Goal: Task Accomplishment & Management: Manage account settings

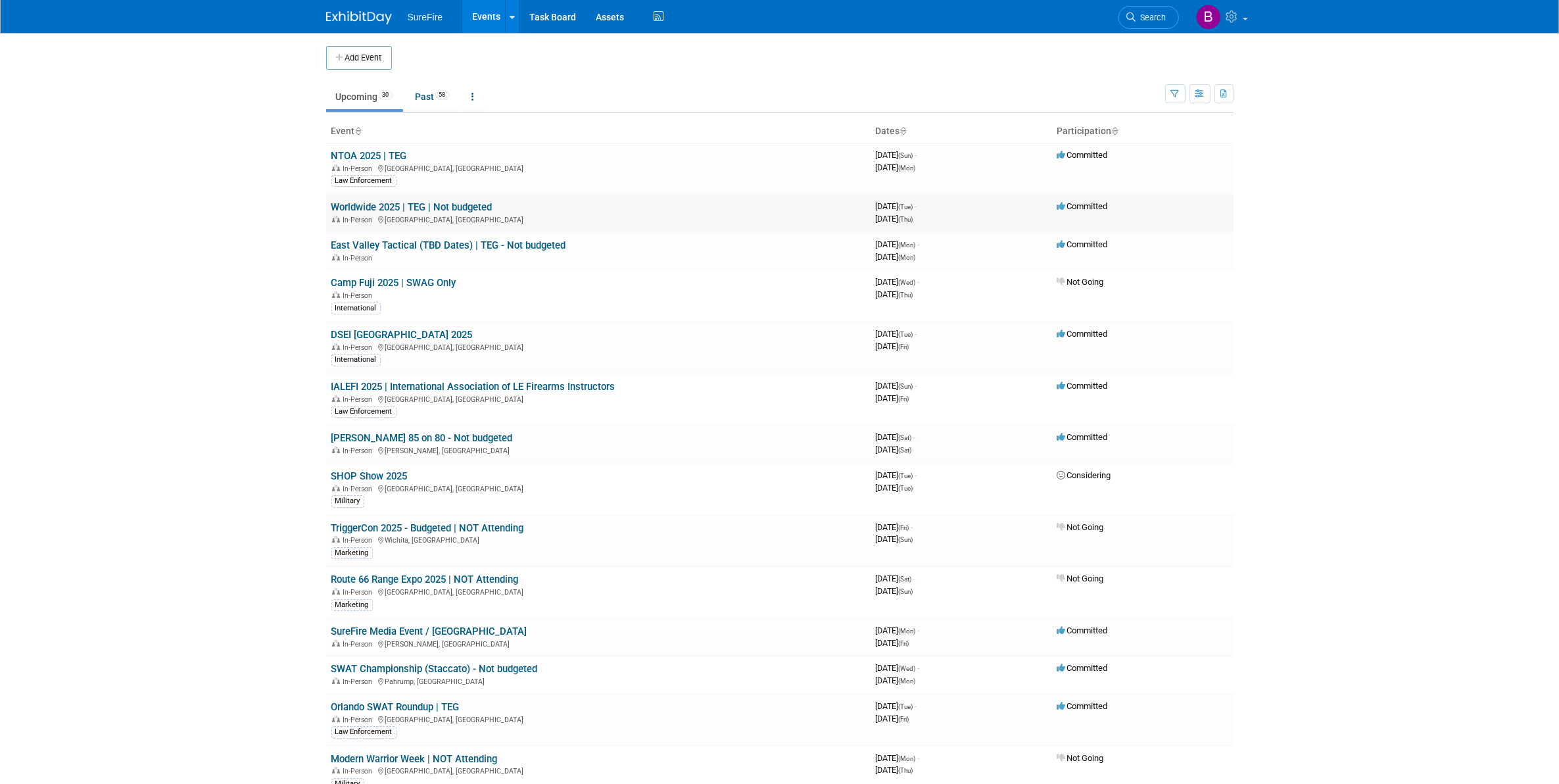
click at [355, 204] on link "Worldwide 2025 | TEG | Not budgeted" at bounding box center [411, 206] width 161 height 12
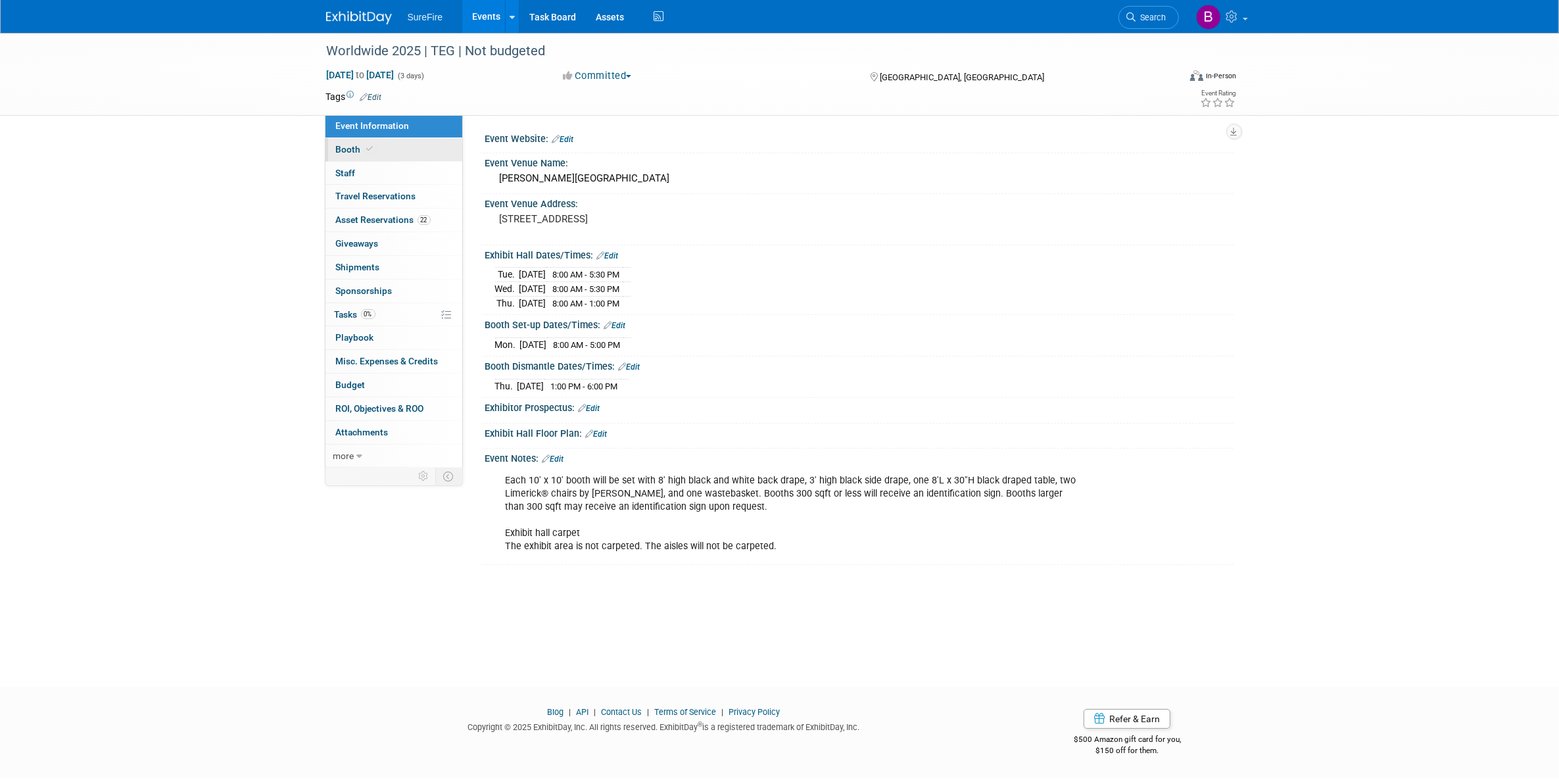
click at [367, 144] on span at bounding box center [369, 148] width 12 height 10
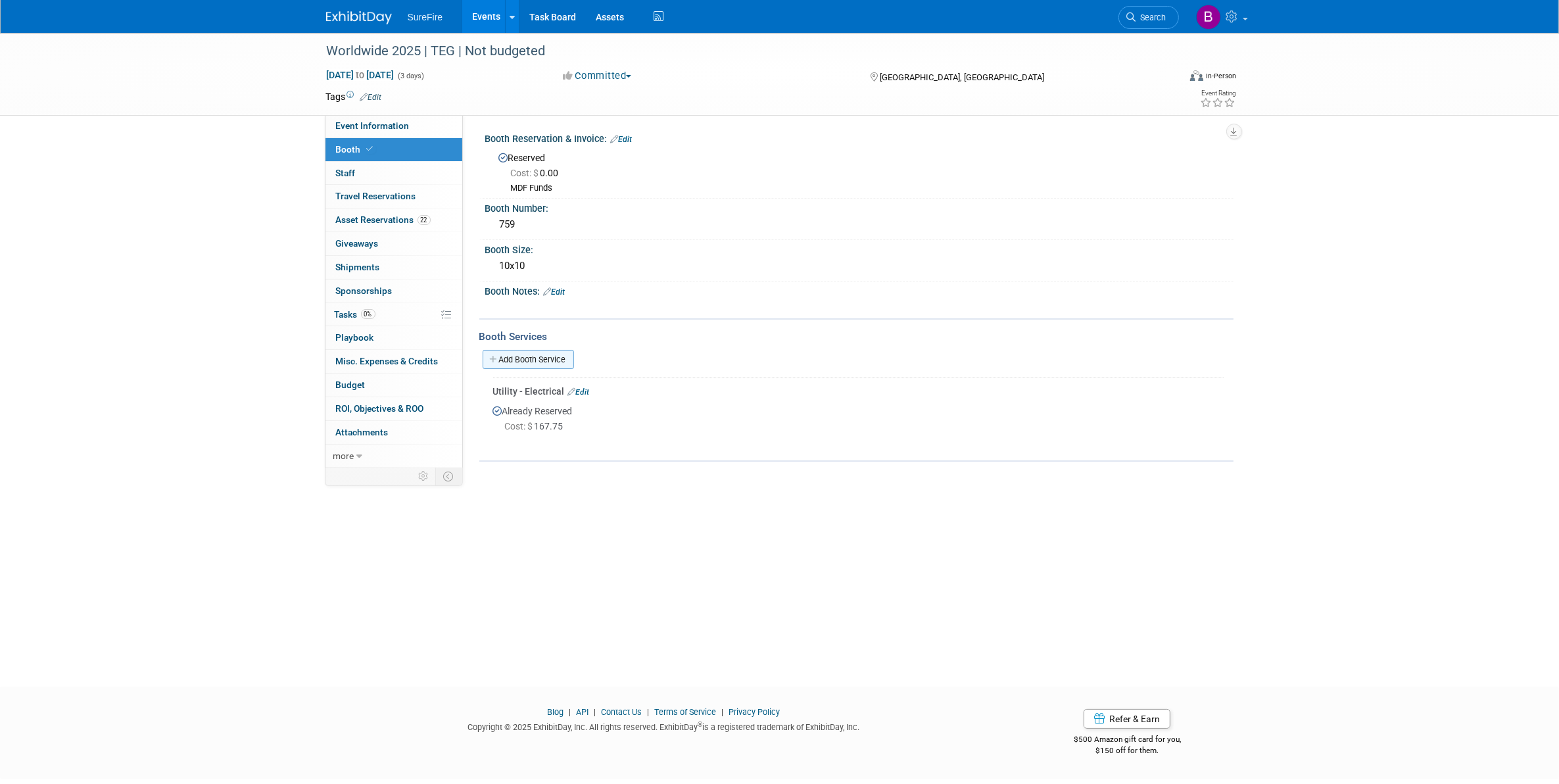
click at [530, 360] on link "Add Booth Service" at bounding box center [528, 359] width 91 height 19
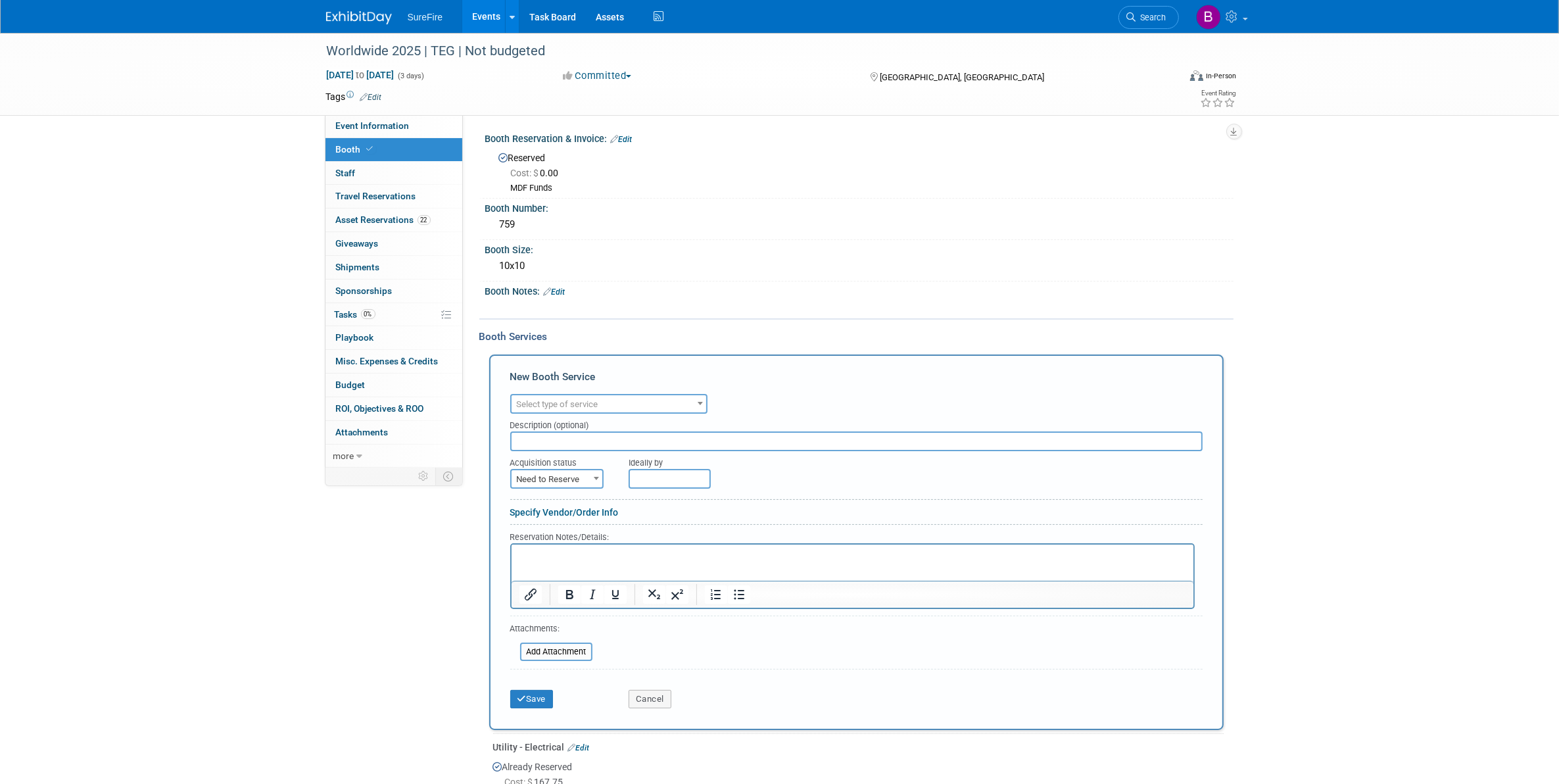
click at [537, 399] on span "Select type of service" at bounding box center [558, 404] width 82 height 10
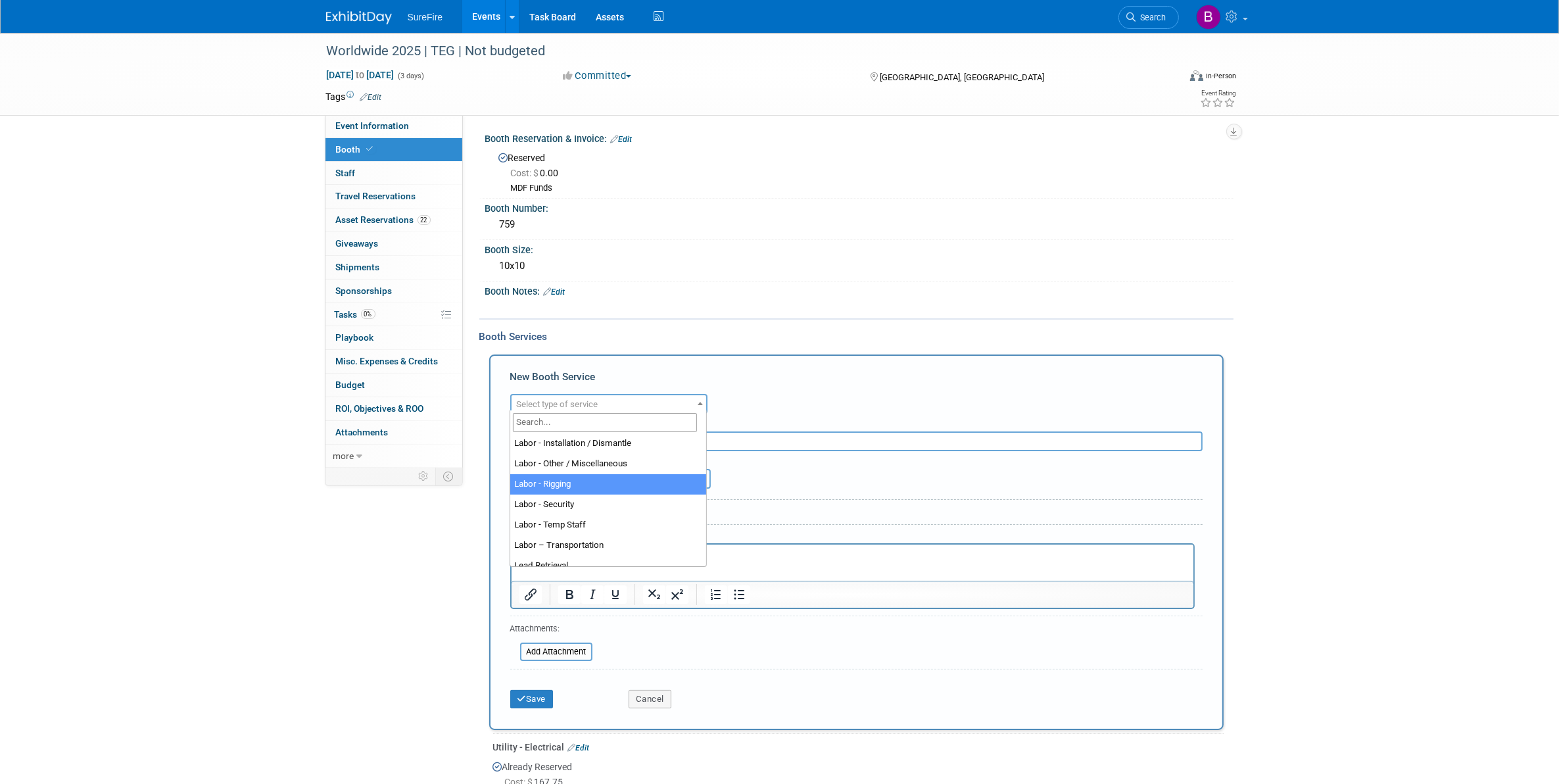
scroll to position [246, 0]
select select "10"
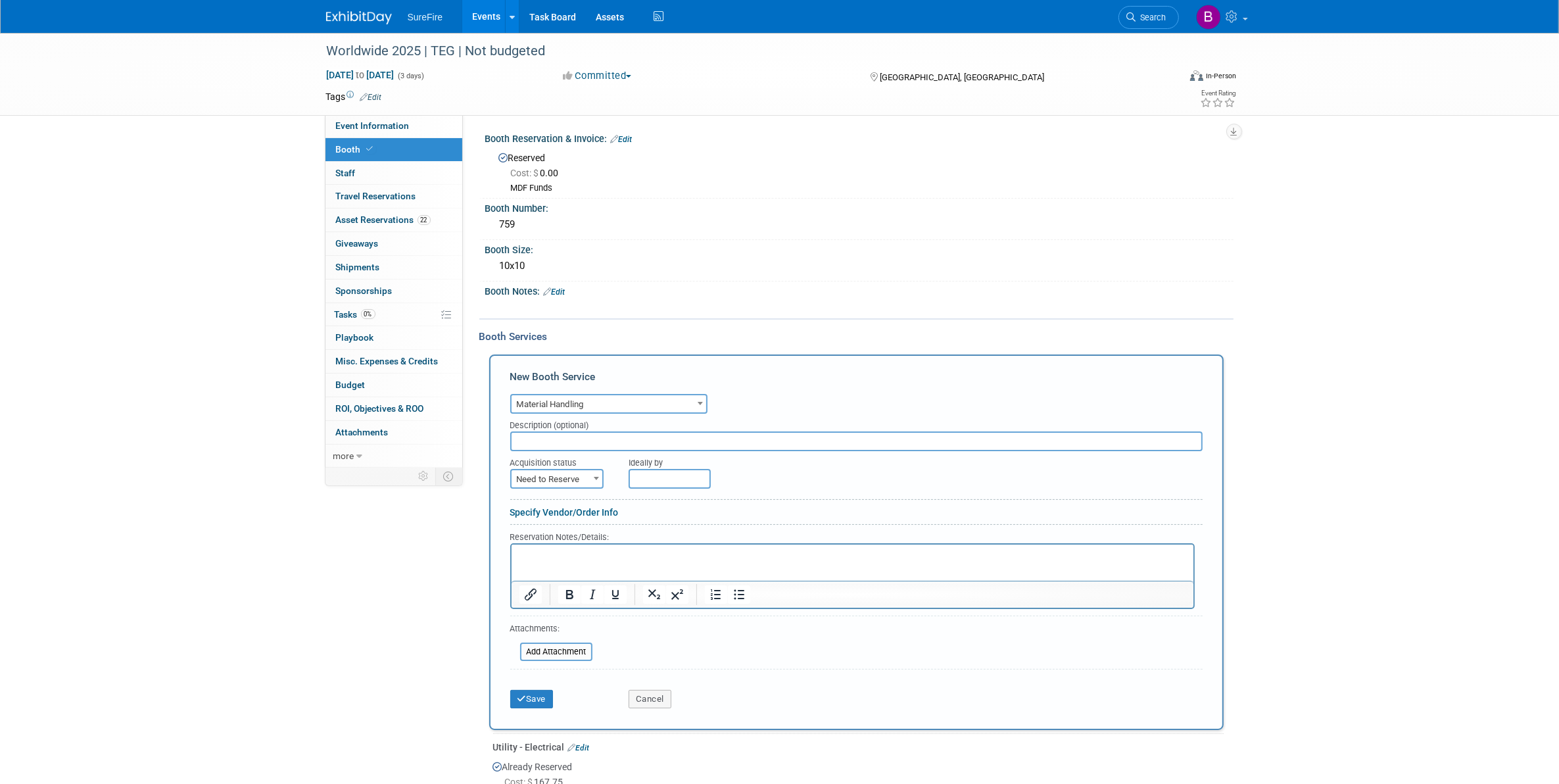
click at [554, 442] on input "text" at bounding box center [856, 441] width 692 height 20
click at [580, 470] on span "Need to Reserve" at bounding box center [557, 479] width 91 height 18
select select "2"
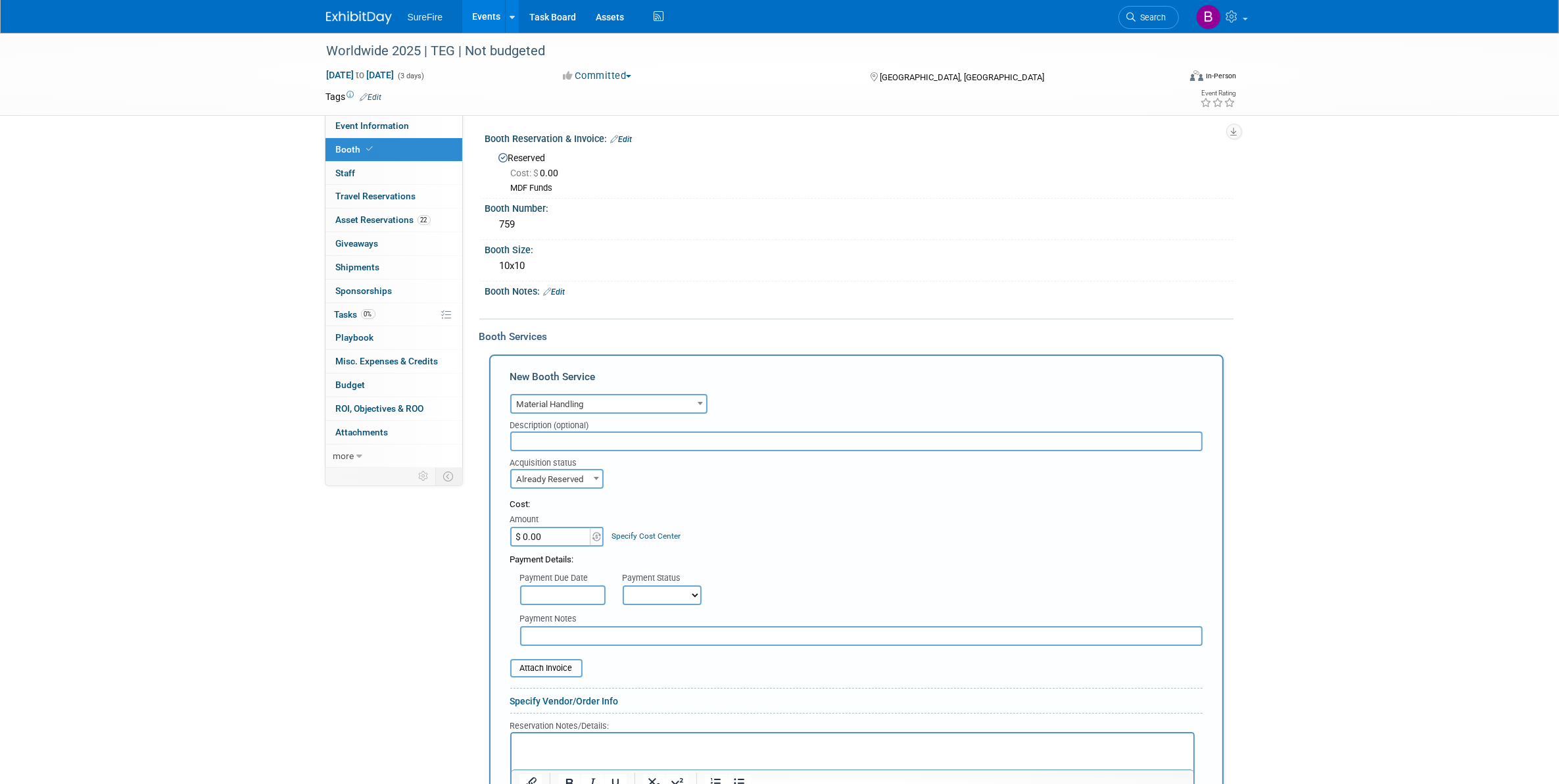
click at [569, 527] on input "$ 0.00" at bounding box center [551, 537] width 82 height 20
type input "$ 177.00"
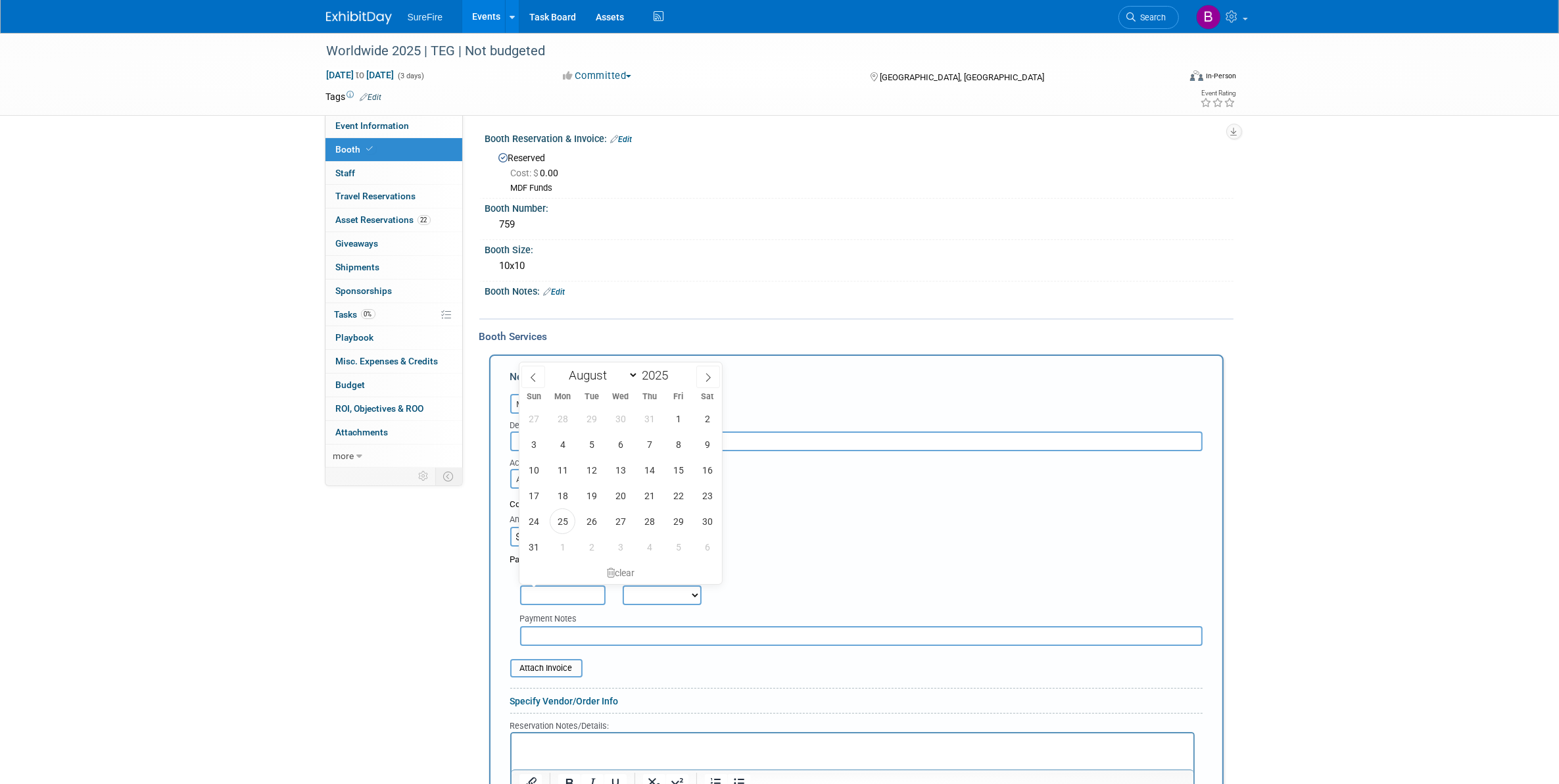
click at [588, 585] on input "text" at bounding box center [563, 595] width 85 height 20
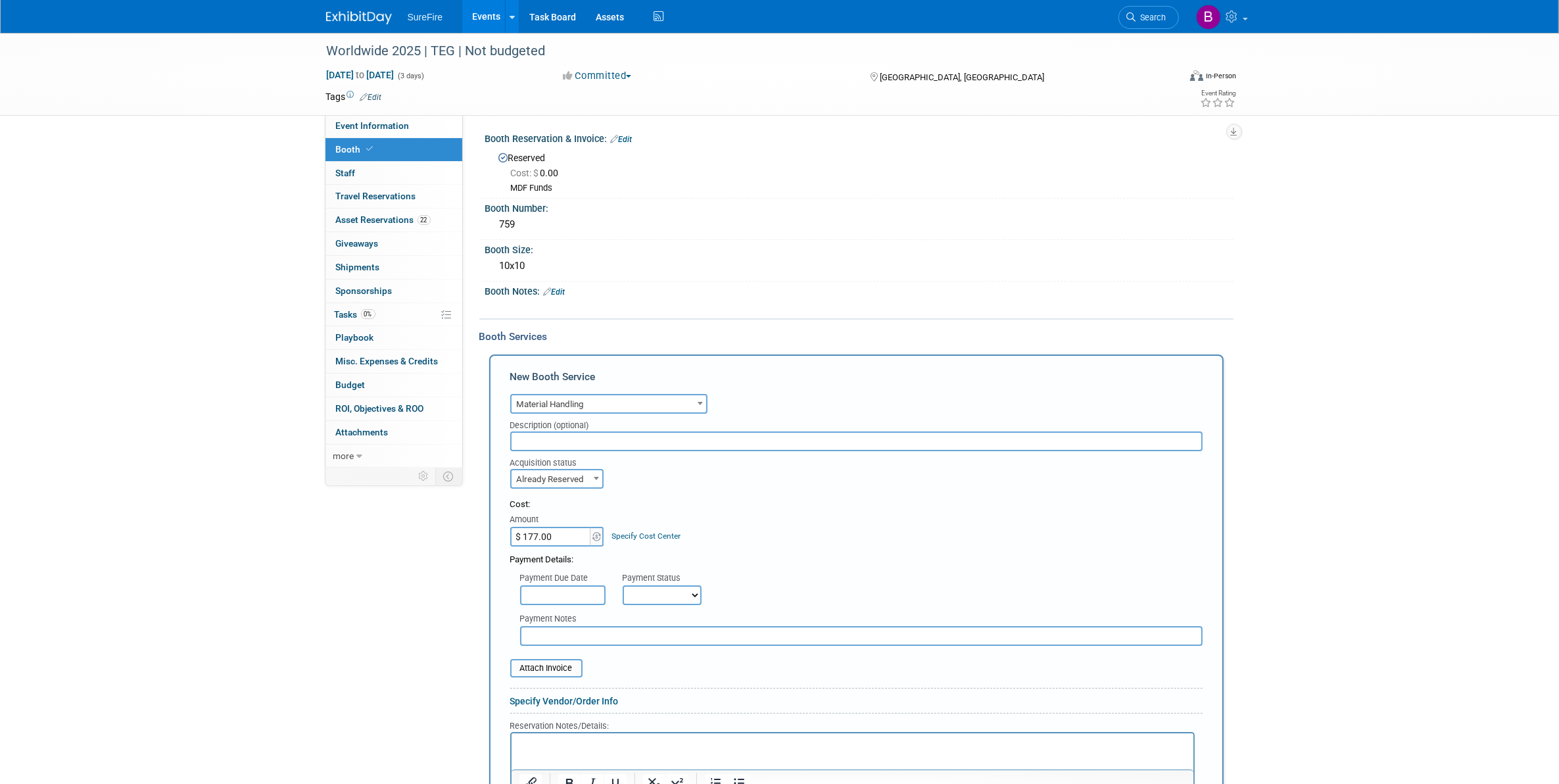
click at [593, 605] on div "Payment Notes" at bounding box center [856, 625] width 712 height 41
click at [651, 588] on select "Not Paid Yet Partially Paid Paid in Full" at bounding box center [662, 595] width 79 height 20
select select "1"
click at [623, 585] on select "Not Paid Yet Partially Paid Paid in Full" at bounding box center [662, 595] width 79 height 20
click at [768, 566] on div "Payment Due Date Payment Status Not Paid Yet Partially Paid Paid in Full Next P…" at bounding box center [856, 585] width 712 height 39
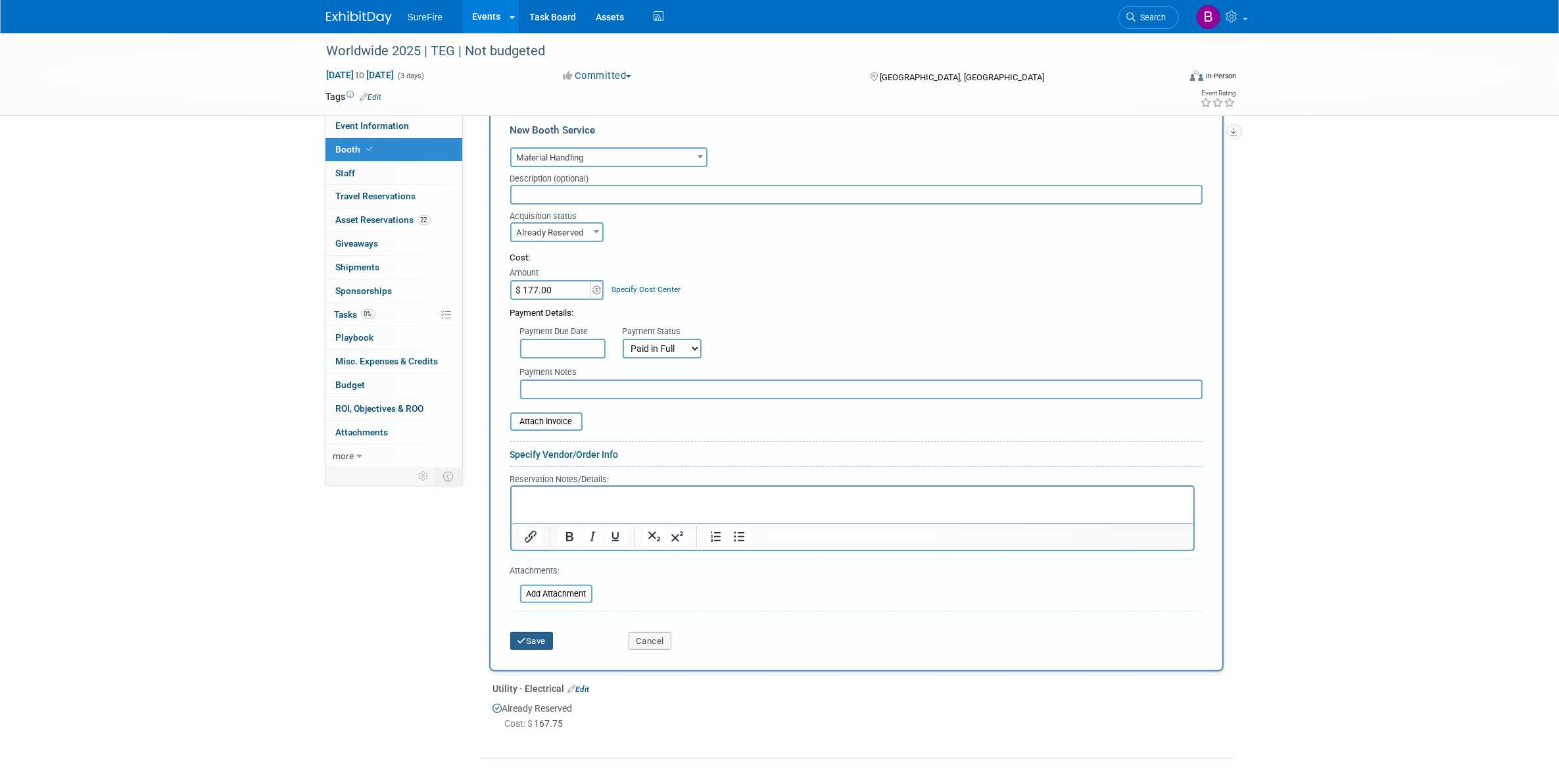
click at [528, 632] on button "Save" at bounding box center [532, 641] width 44 height 18
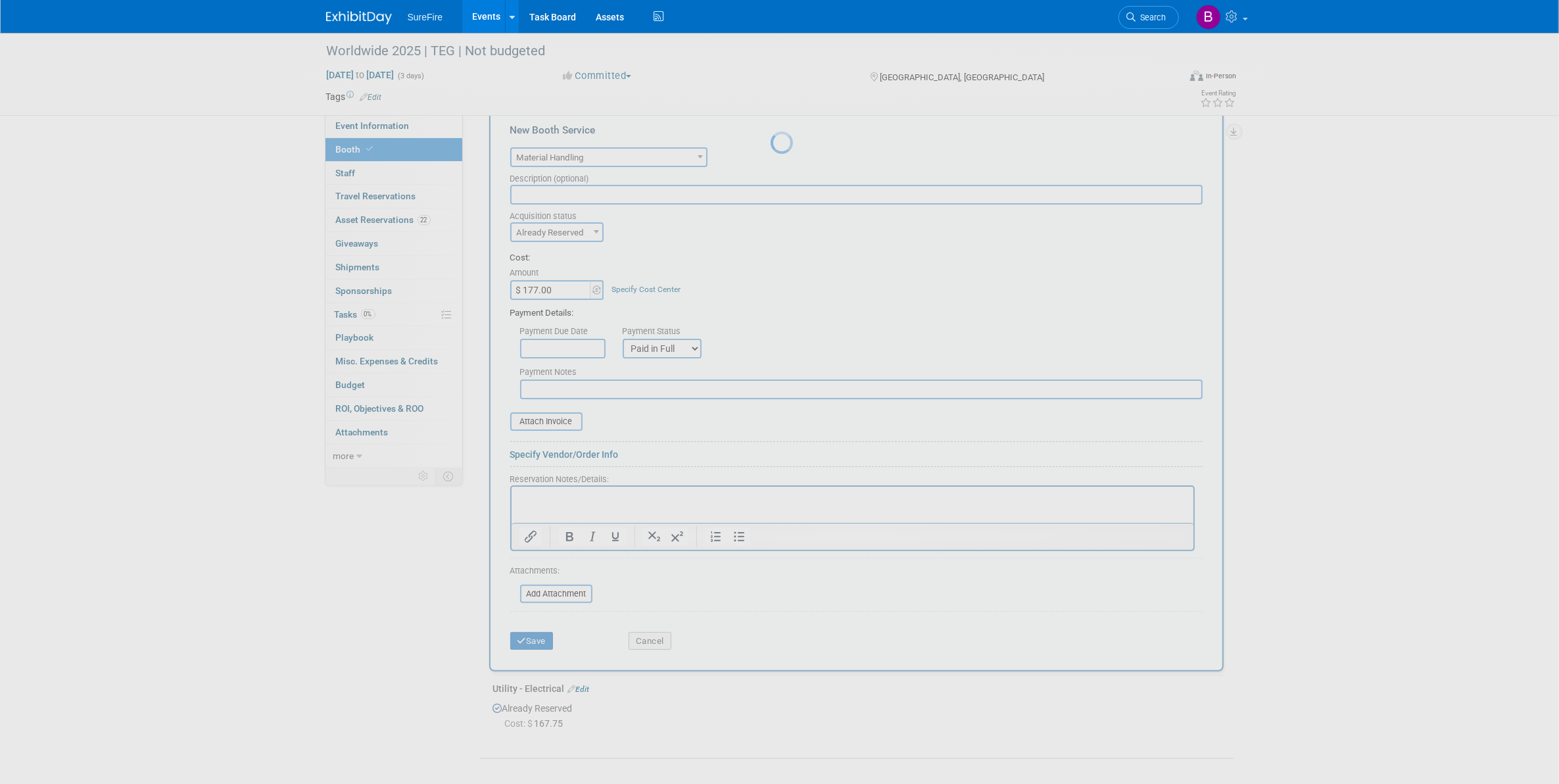
scroll to position [0, 0]
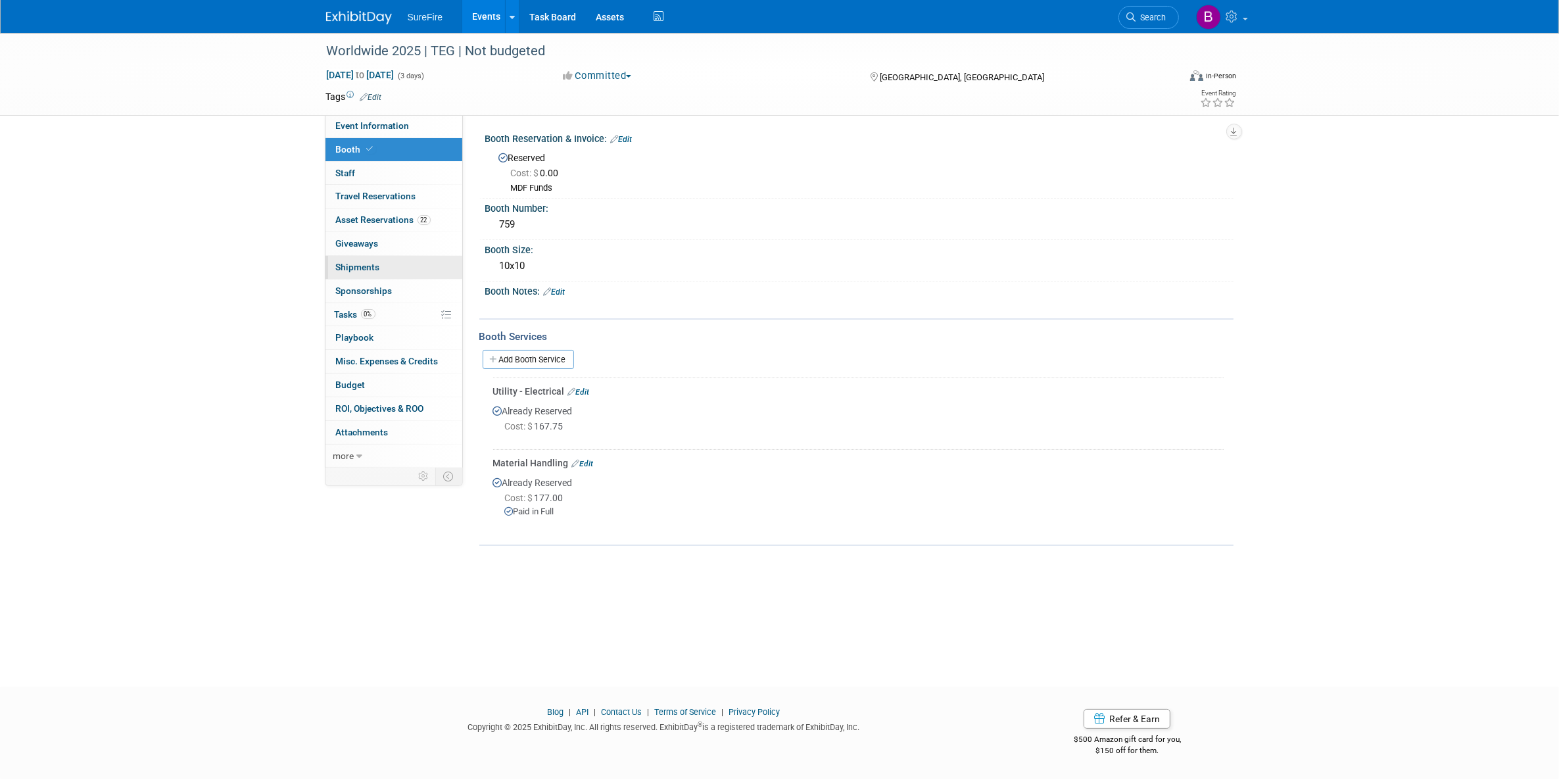
click at [387, 274] on link "0 Shipments 0" at bounding box center [394, 266] width 136 height 23
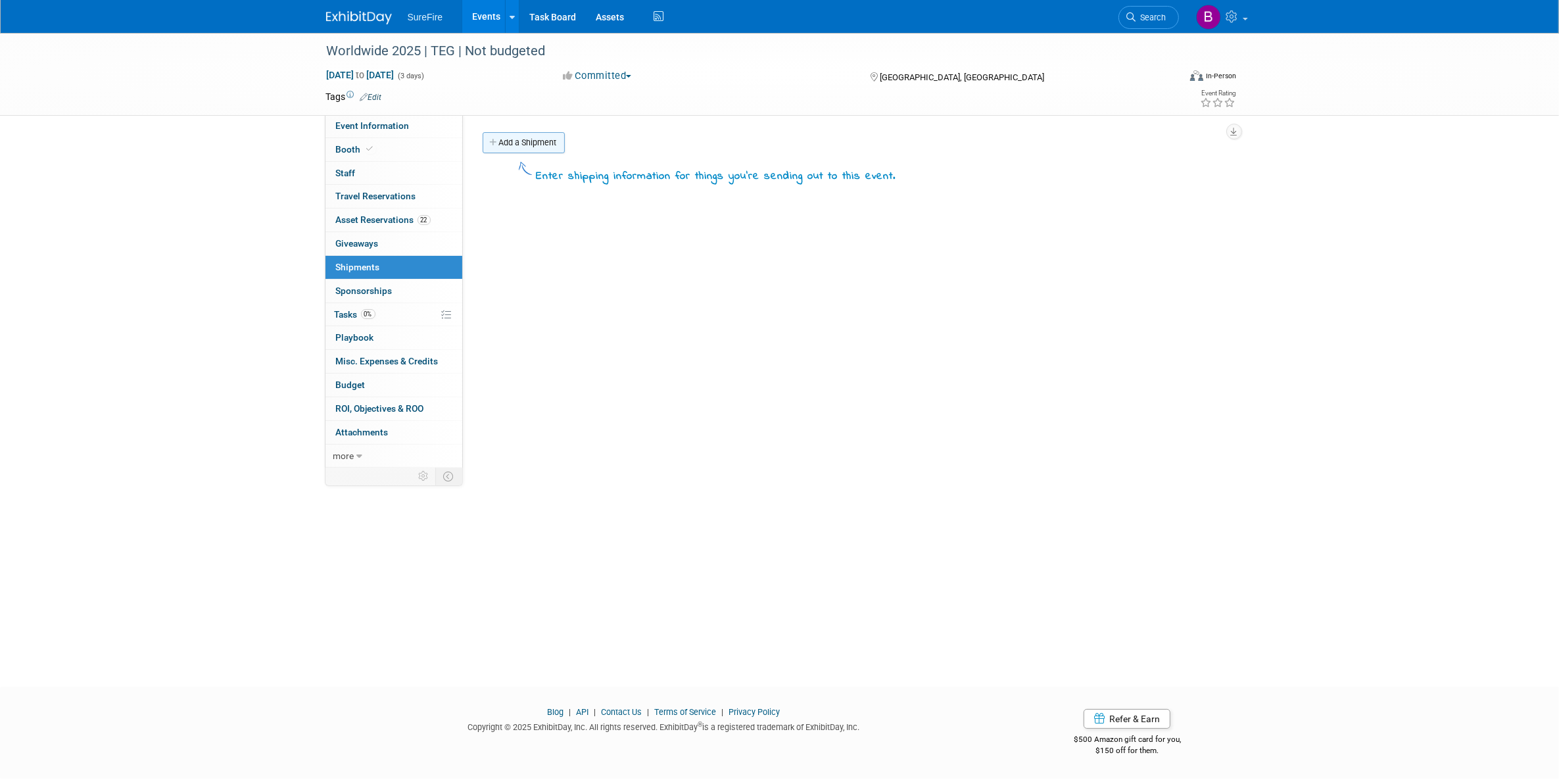
click at [505, 148] on link "Add a Shipment" at bounding box center [524, 142] width 82 height 21
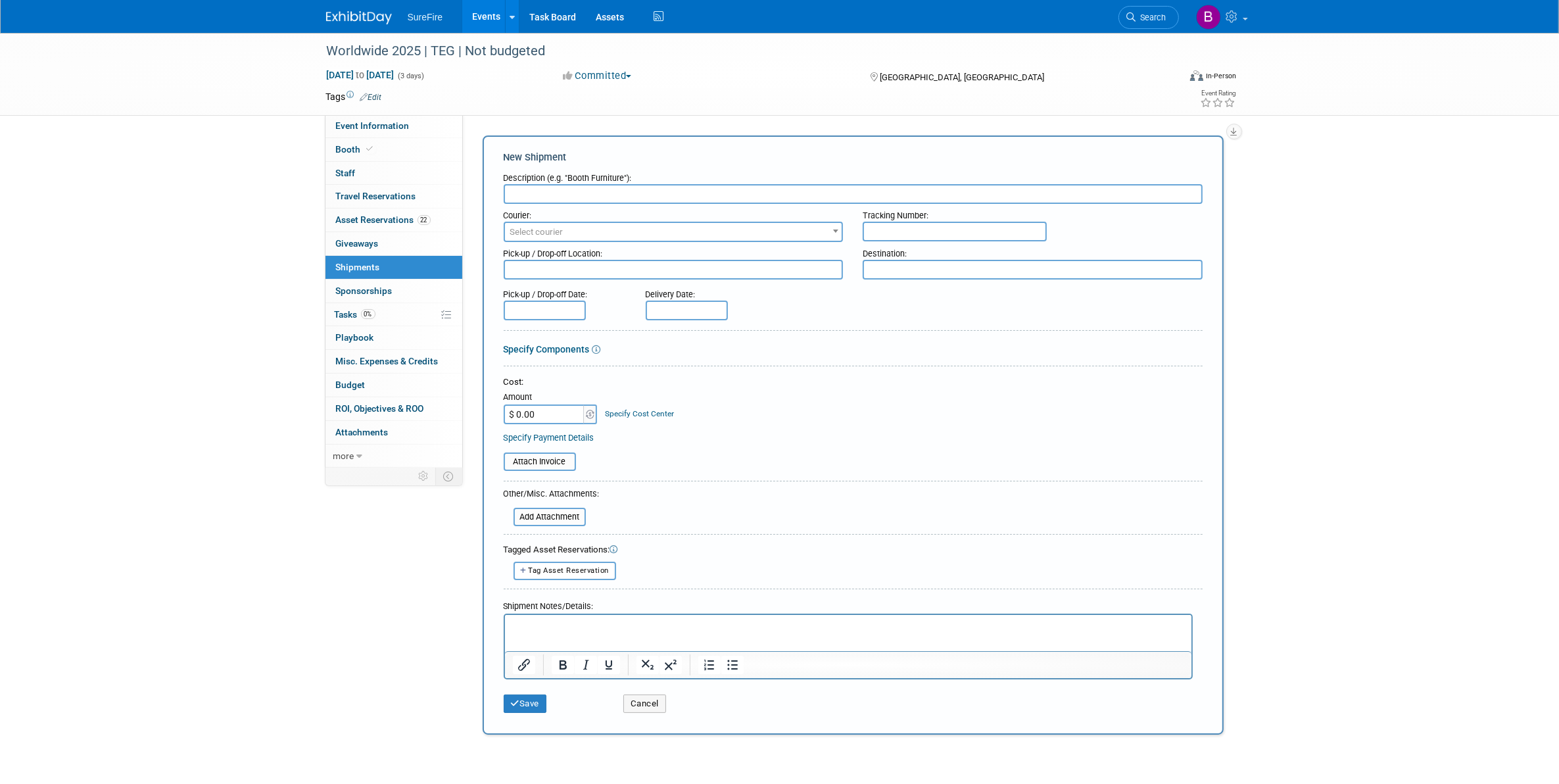
click at [550, 417] on input "$ 0.00" at bounding box center [545, 415] width 82 height 20
type input "$ 300.00"
click at [588, 206] on div "Courier:" at bounding box center [674, 213] width 340 height 18
click at [590, 191] on input "text" at bounding box center [853, 194] width 699 height 20
type input "Freeman"
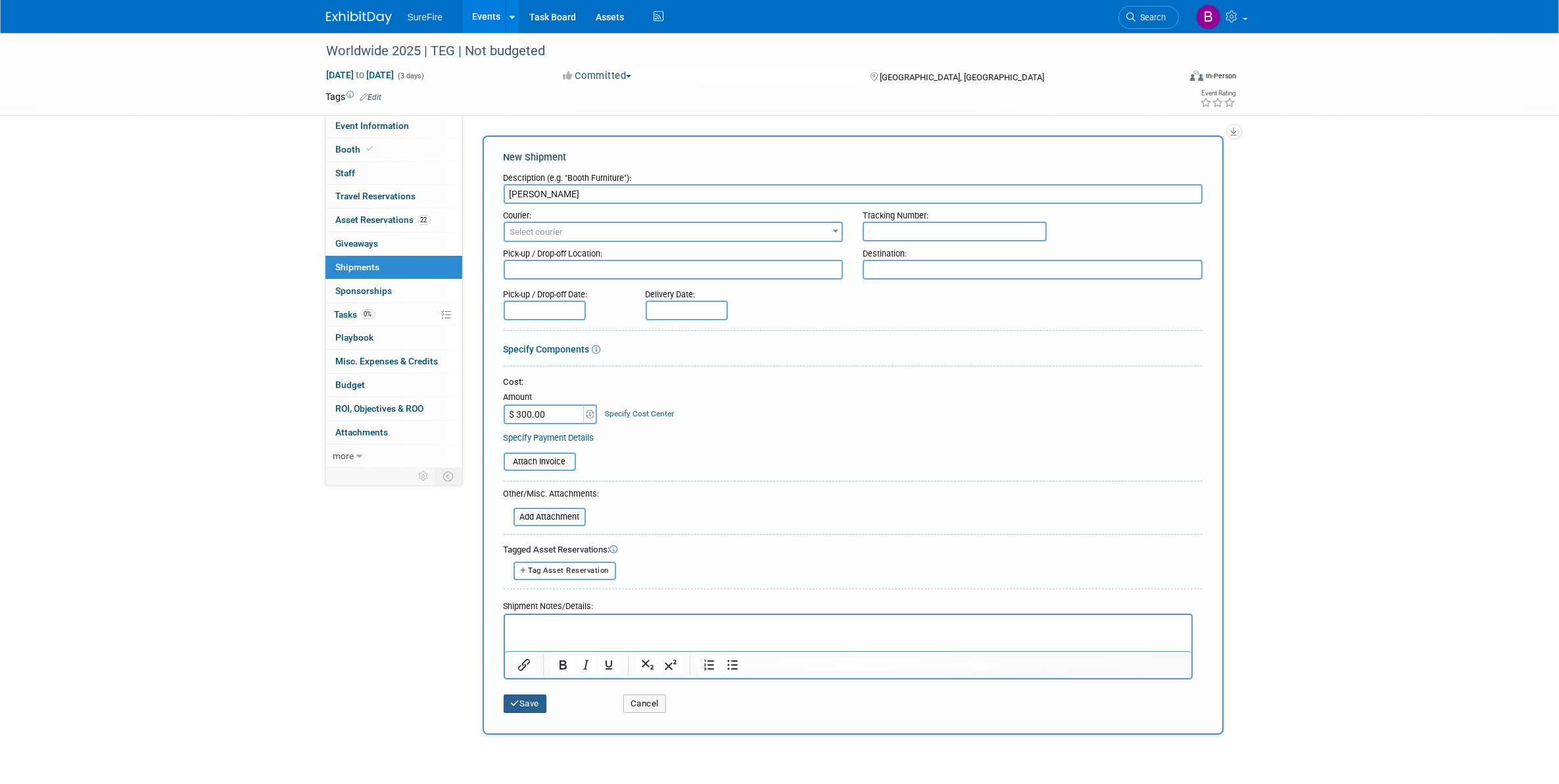
drag, startPoint x: 528, startPoint y: 696, endPoint x: 758, endPoint y: 587, distance: 254.5
click at [547, 694] on button "Save" at bounding box center [526, 703] width 44 height 18
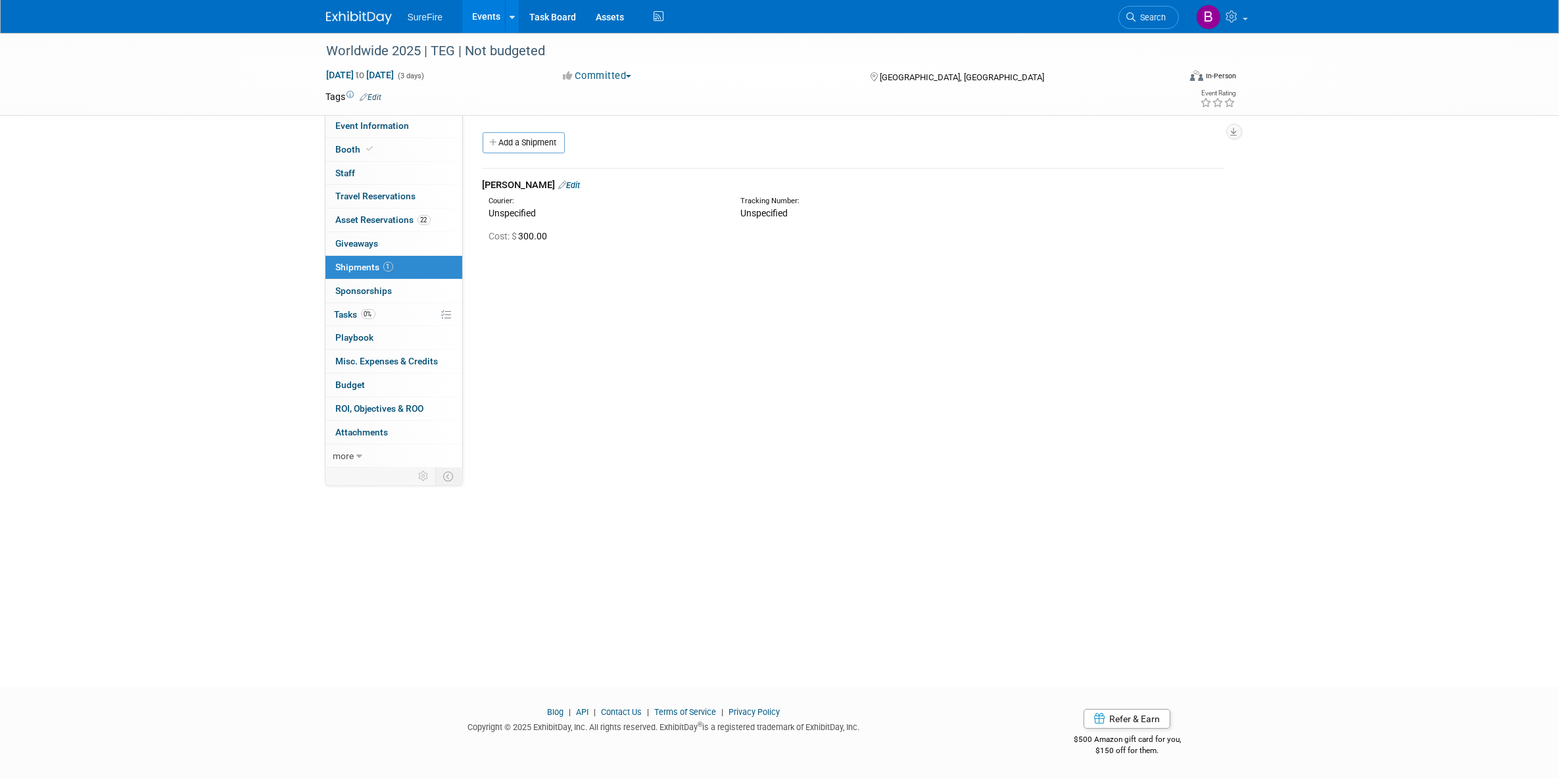
click at [558, 182] on link "Edit" at bounding box center [569, 185] width 22 height 10
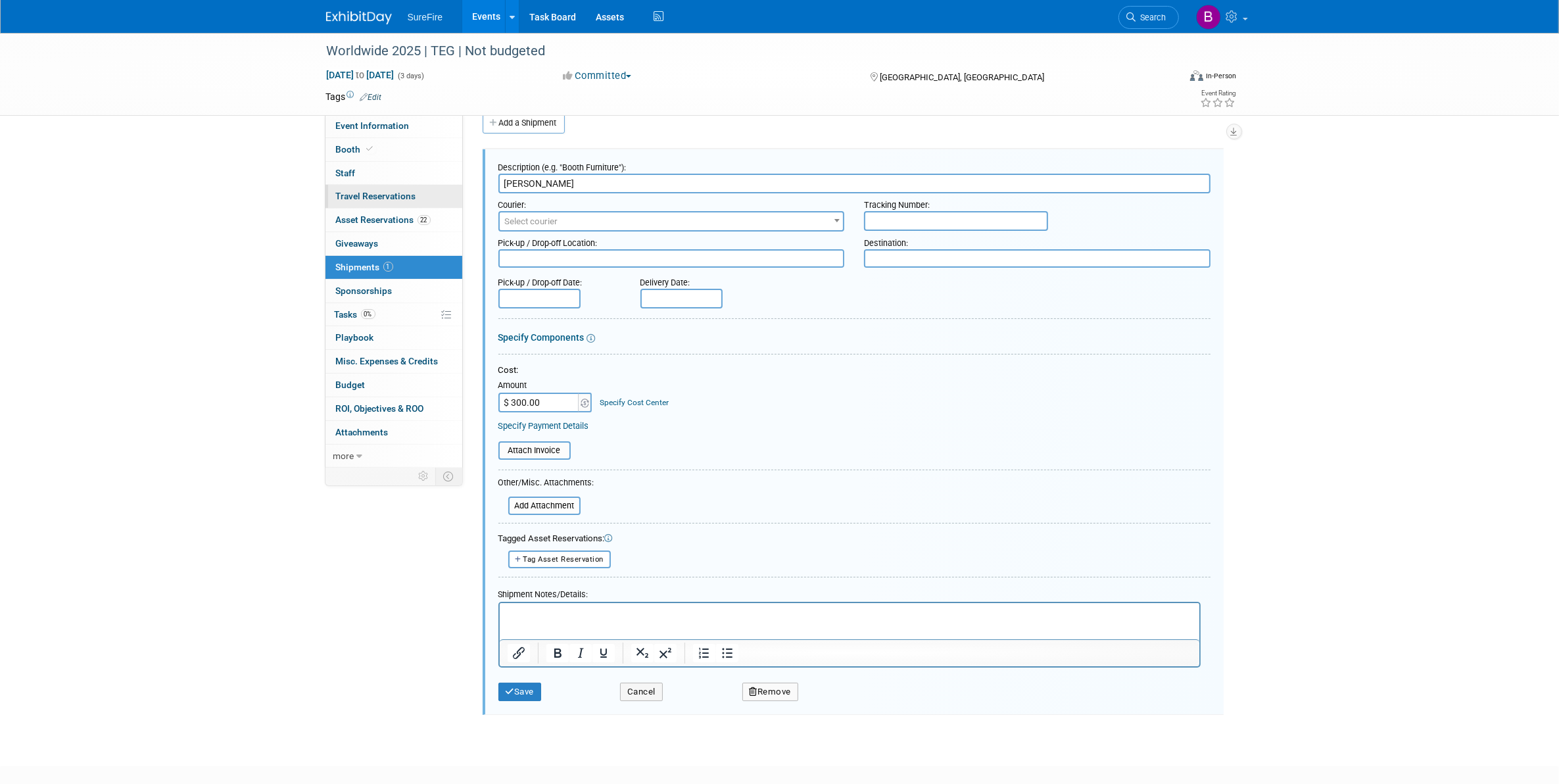
drag, startPoint x: 538, startPoint y: 188, endPoint x: 421, endPoint y: 194, distance: 117.2
click at [421, 194] on div "Event Information Event Info Booth Booth 0 Staff 0 Staff 0 Travel Reservations …" at bounding box center [780, 364] width 927 height 703
type input "UPS"
click at [533, 694] on button "Save" at bounding box center [520, 691] width 44 height 18
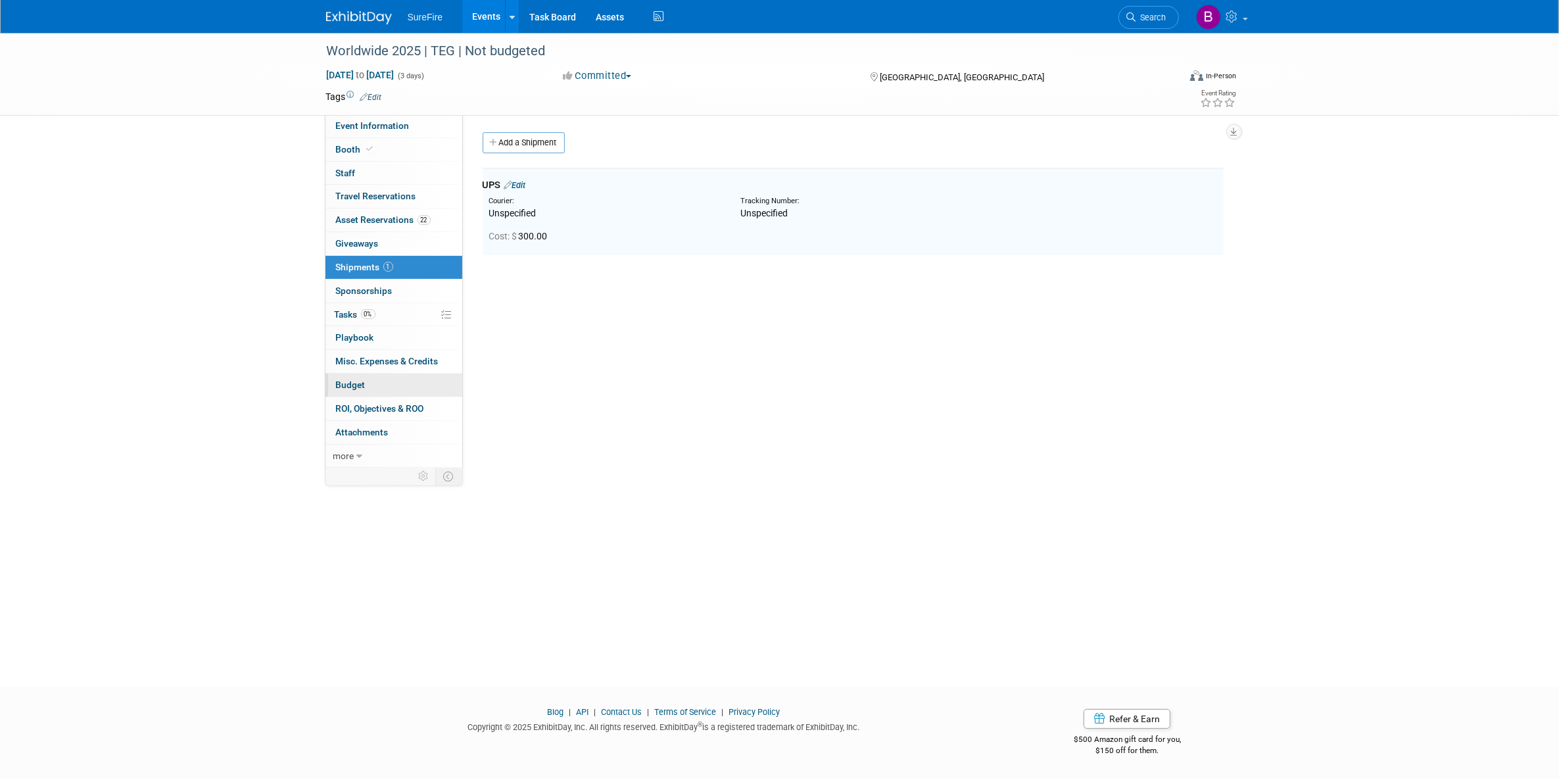
click at [408, 387] on link "Budget" at bounding box center [394, 385] width 136 height 23
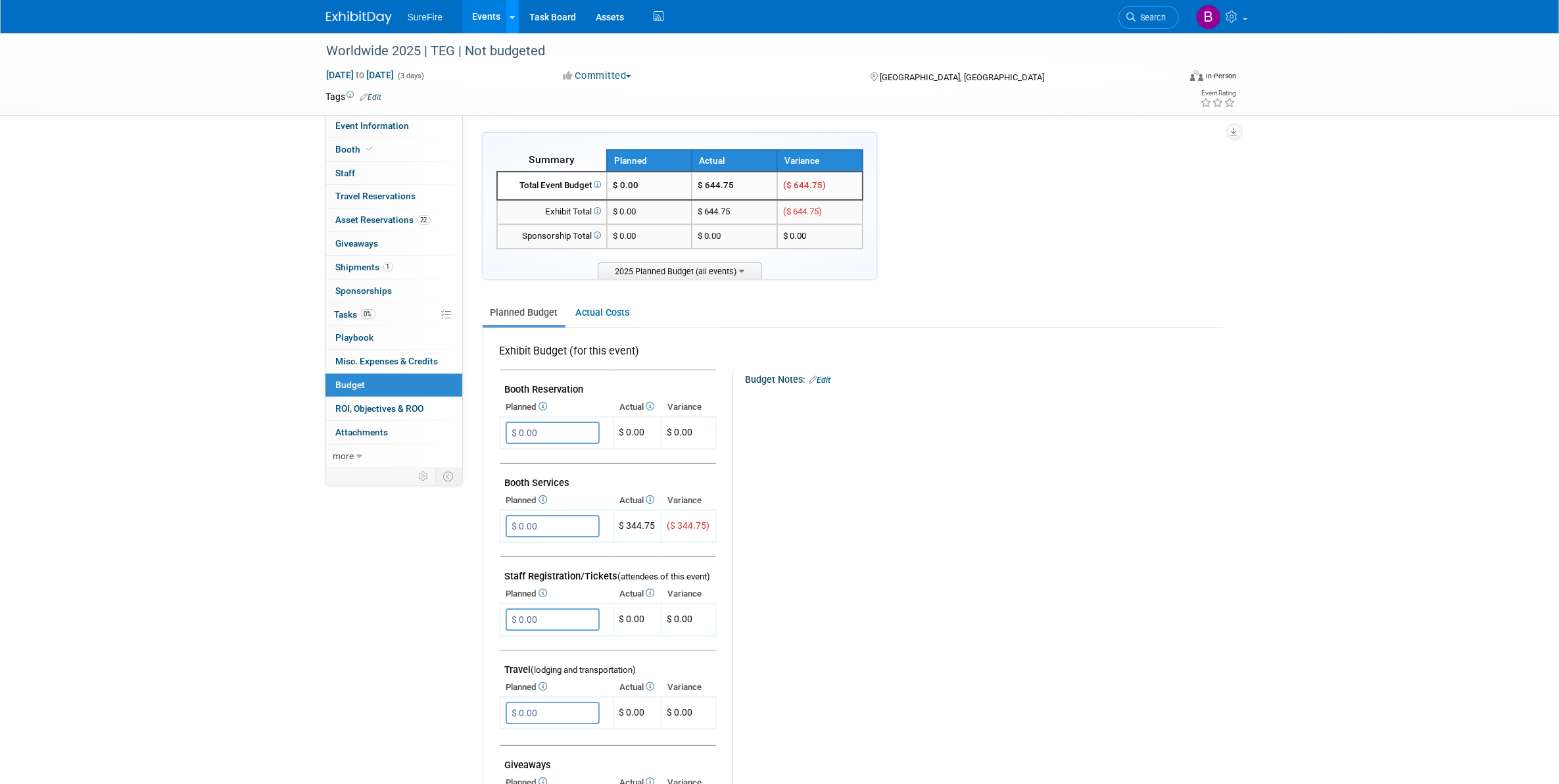
click at [505, 5] on link at bounding box center [511, 16] width 14 height 33
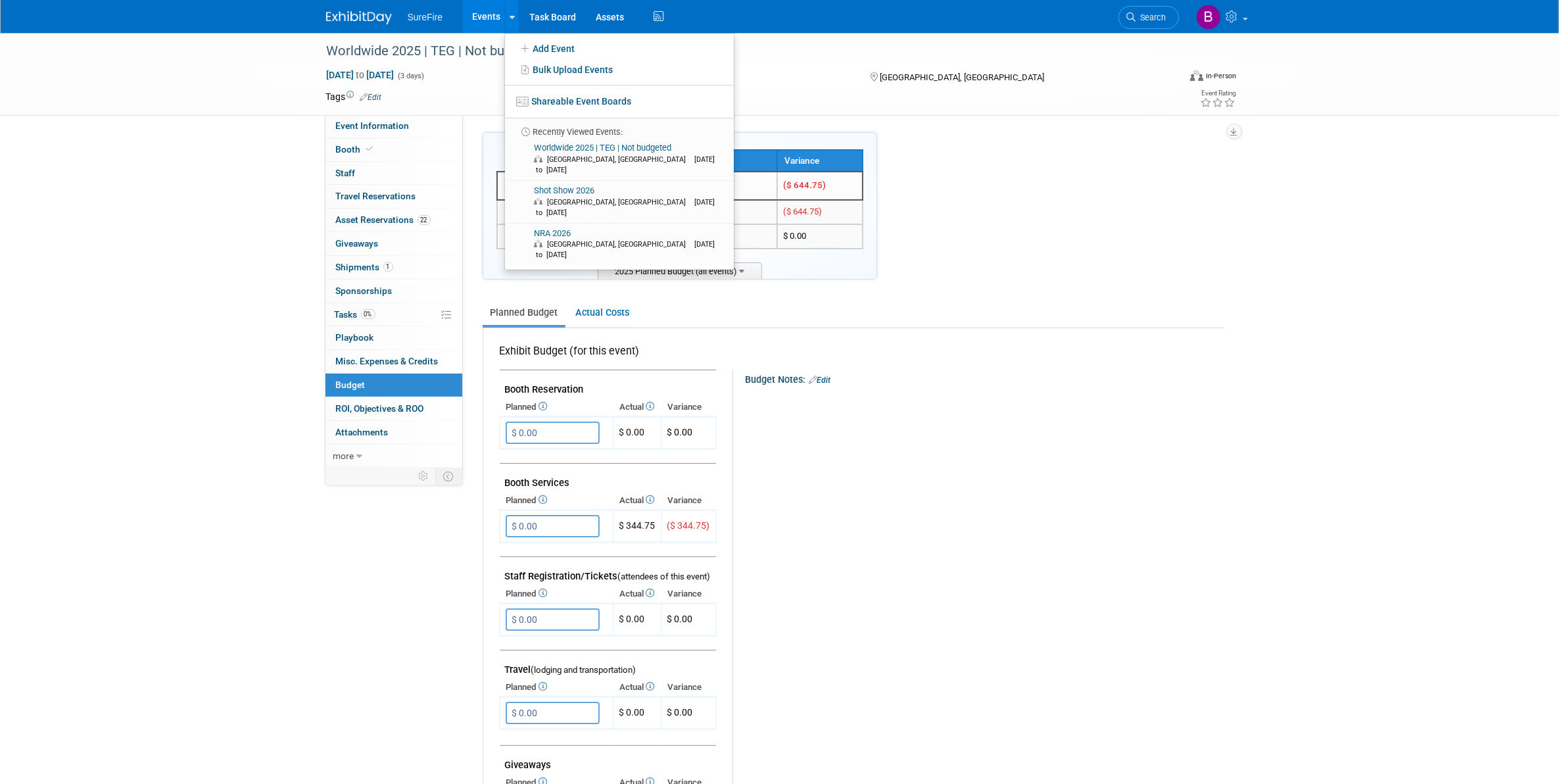
click at [477, 6] on link "Events" at bounding box center [486, 16] width 48 height 33
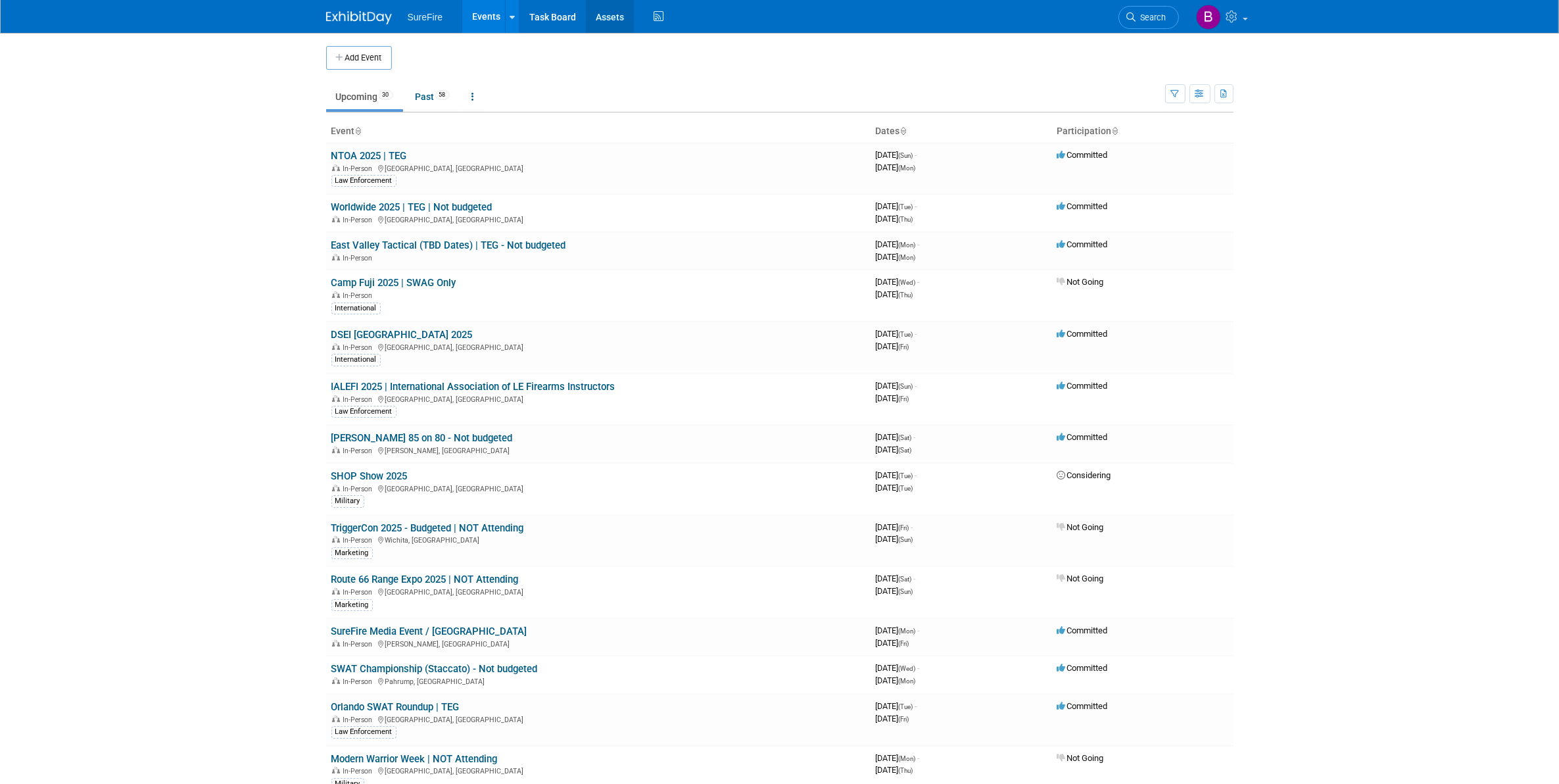
click at [609, 12] on link "Assets" at bounding box center [609, 16] width 48 height 33
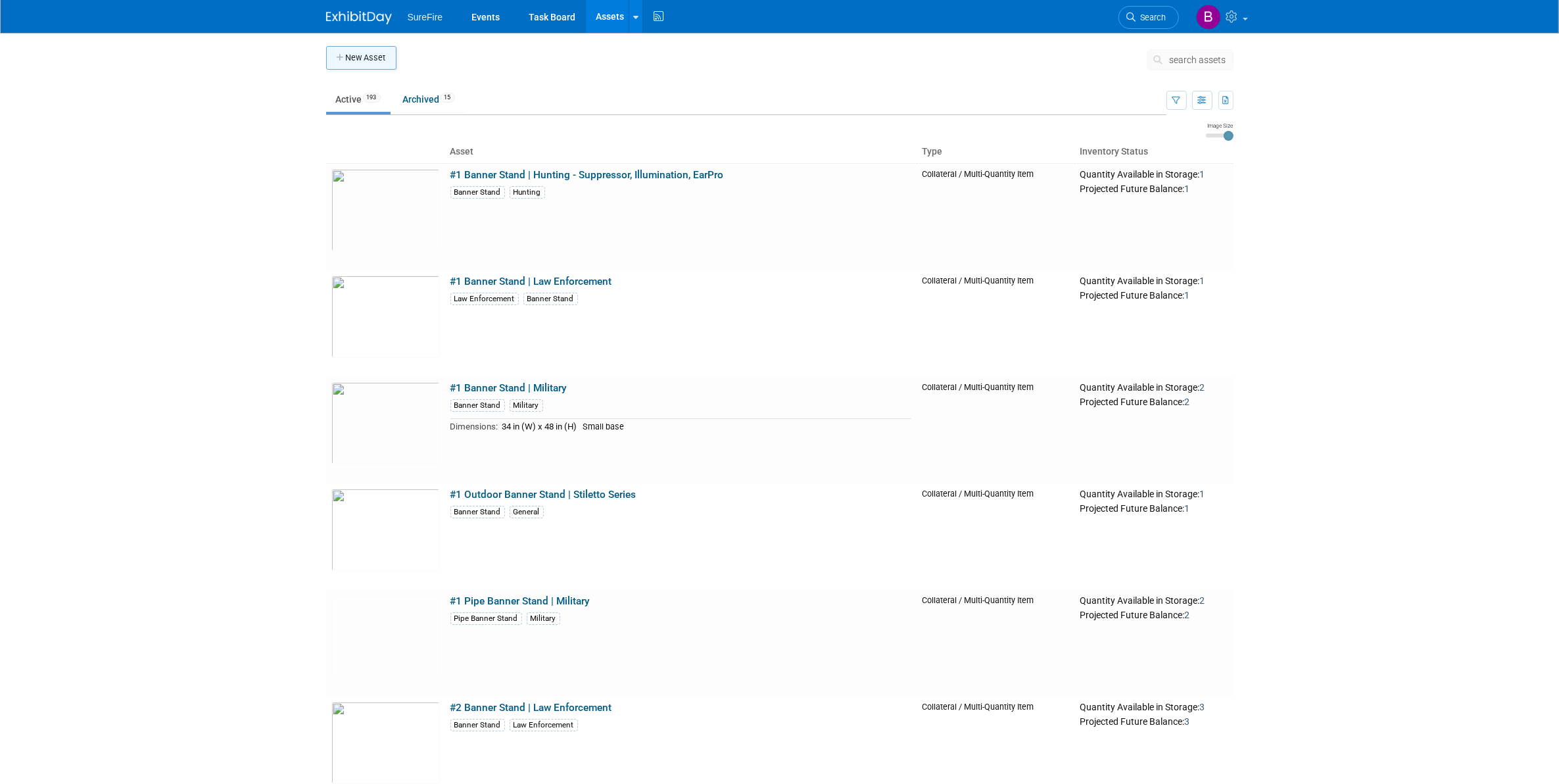
click at [349, 66] on button "New Asset" at bounding box center [361, 58] width 70 height 24
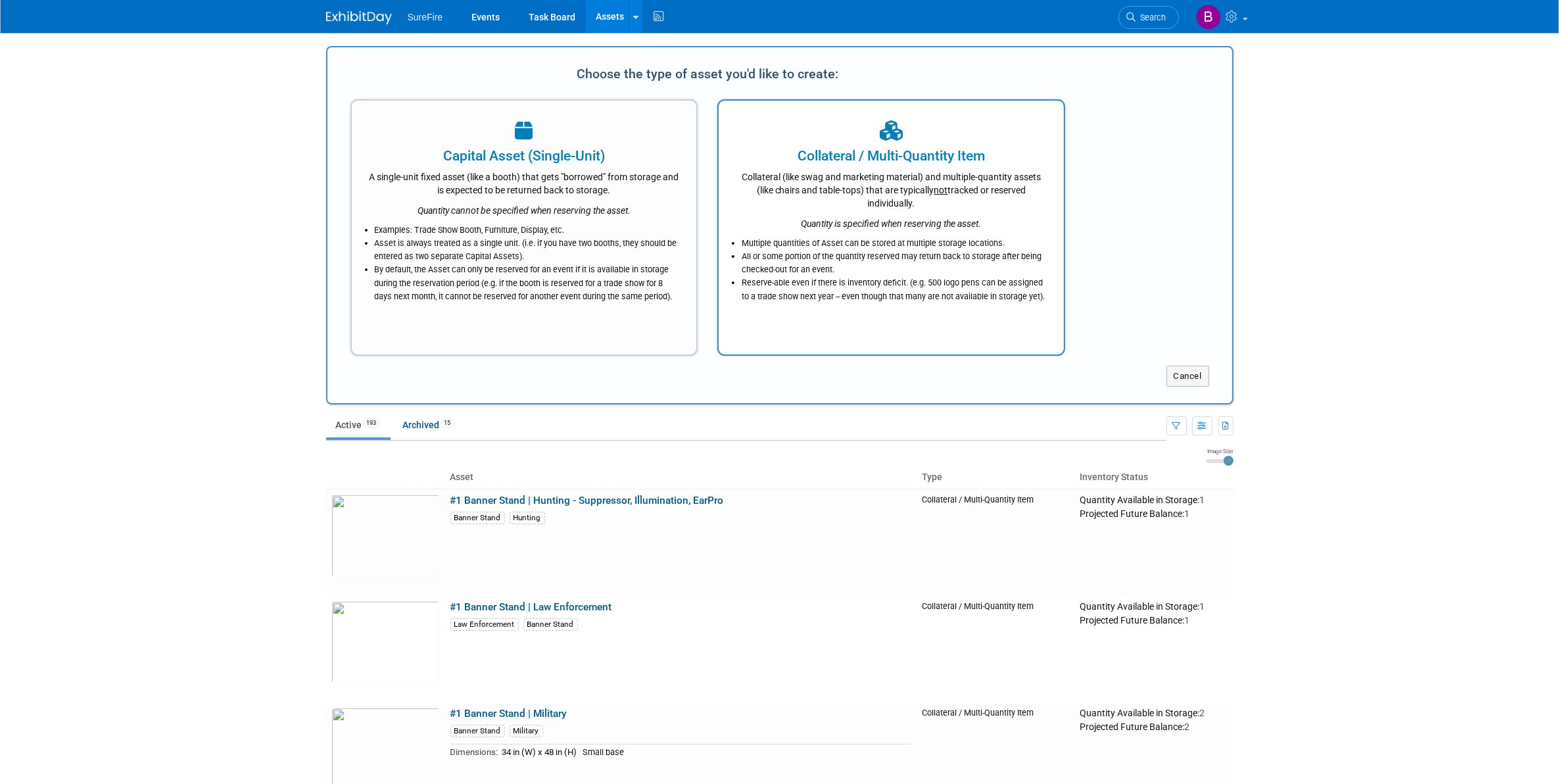
click at [812, 182] on div "Collateral (like swag and marketing material) and multiple-quantity assets (lik…" at bounding box center [890, 187] width 312 height 44
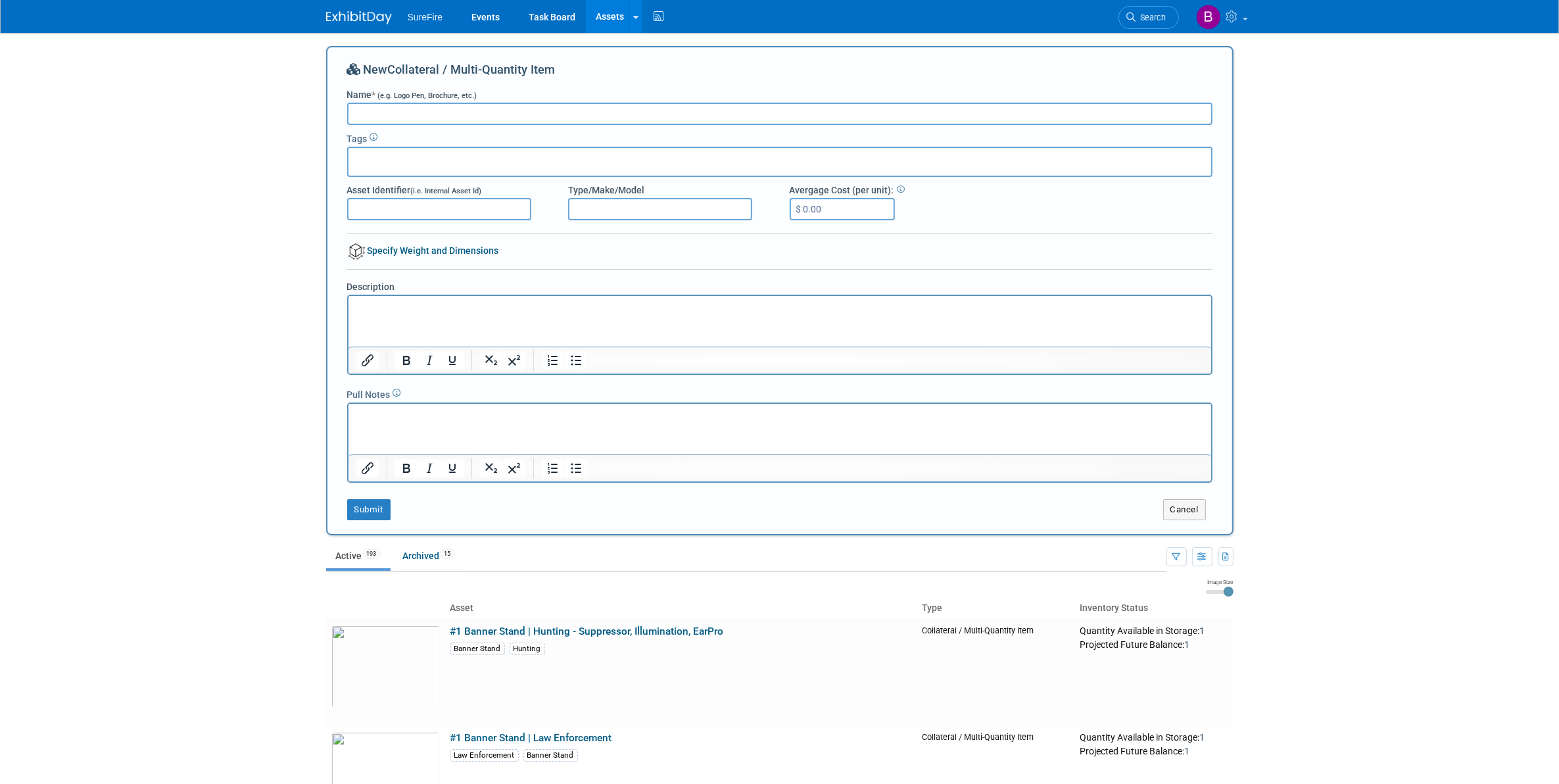
click at [1454, 450] on body "SureFire Events Task Board Assets New Asset Search Assets Bulk Upload Assets St…" at bounding box center [780, 392] width 1559 height 784
click at [498, 107] on input "Name * (e.g. Logo Pen, Brochure, etc.)" at bounding box center [780, 114] width 865 height 23
type input "#1 Pop-Up - SF brand (red)"
click at [490, 156] on div at bounding box center [780, 161] width 865 height 30
drag, startPoint x: 383, startPoint y: 157, endPoint x: 300, endPoint y: 167, distance: 83.6
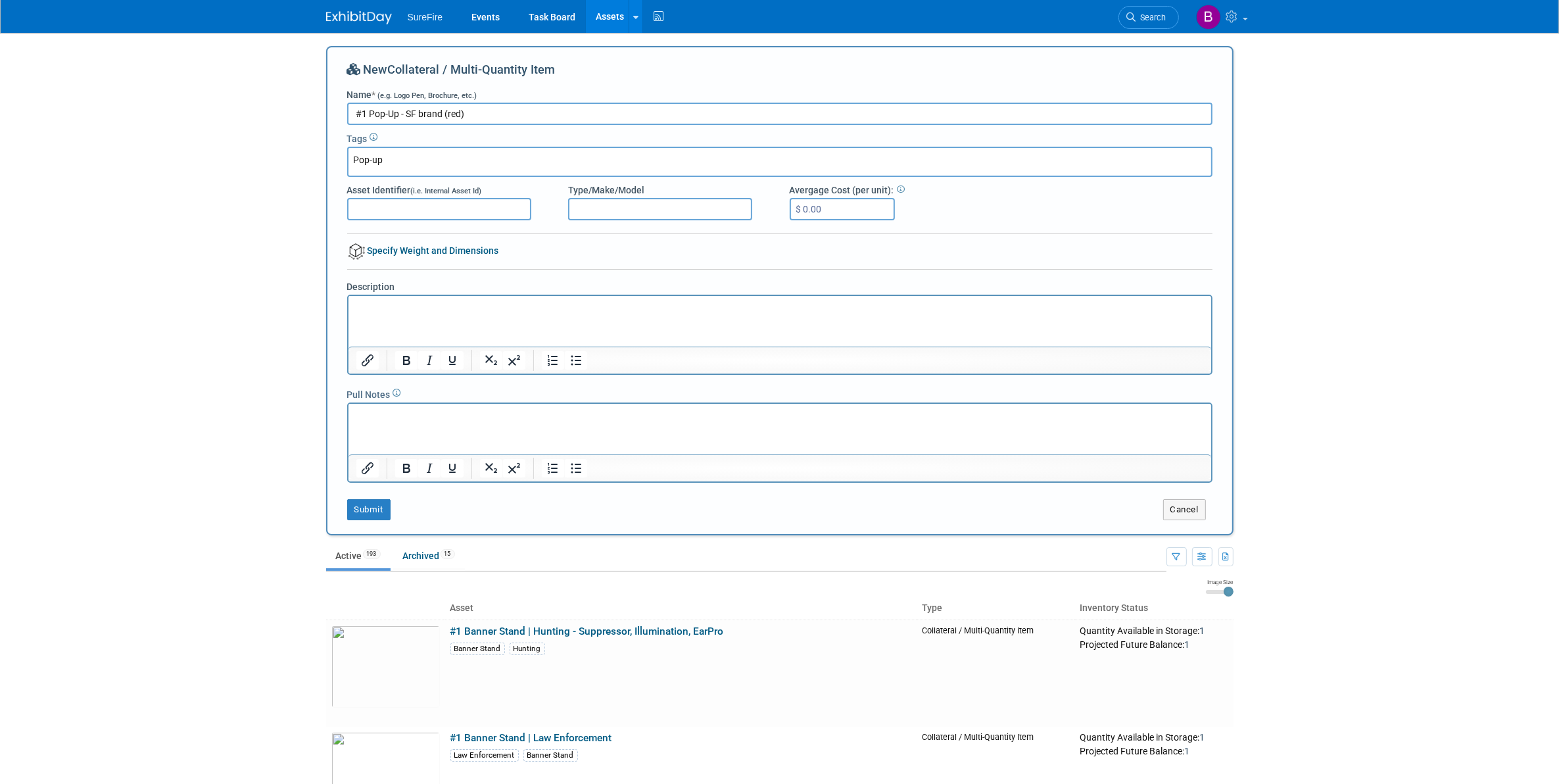
click at [300, 167] on body "SureFire Events Task Board Assets New Asset Search Assets Bulk Upload Assets St…" at bounding box center [780, 392] width 1559 height 784
type input "EZ-UP"
drag, startPoint x: 369, startPoint y: 116, endPoint x: 401, endPoint y: 118, distance: 32.1
click at [401, 118] on input "#1 Pop-Up - SF brand (red)" at bounding box center [780, 114] width 865 height 23
type input "#1 EZ-UP - SF brand (red)"
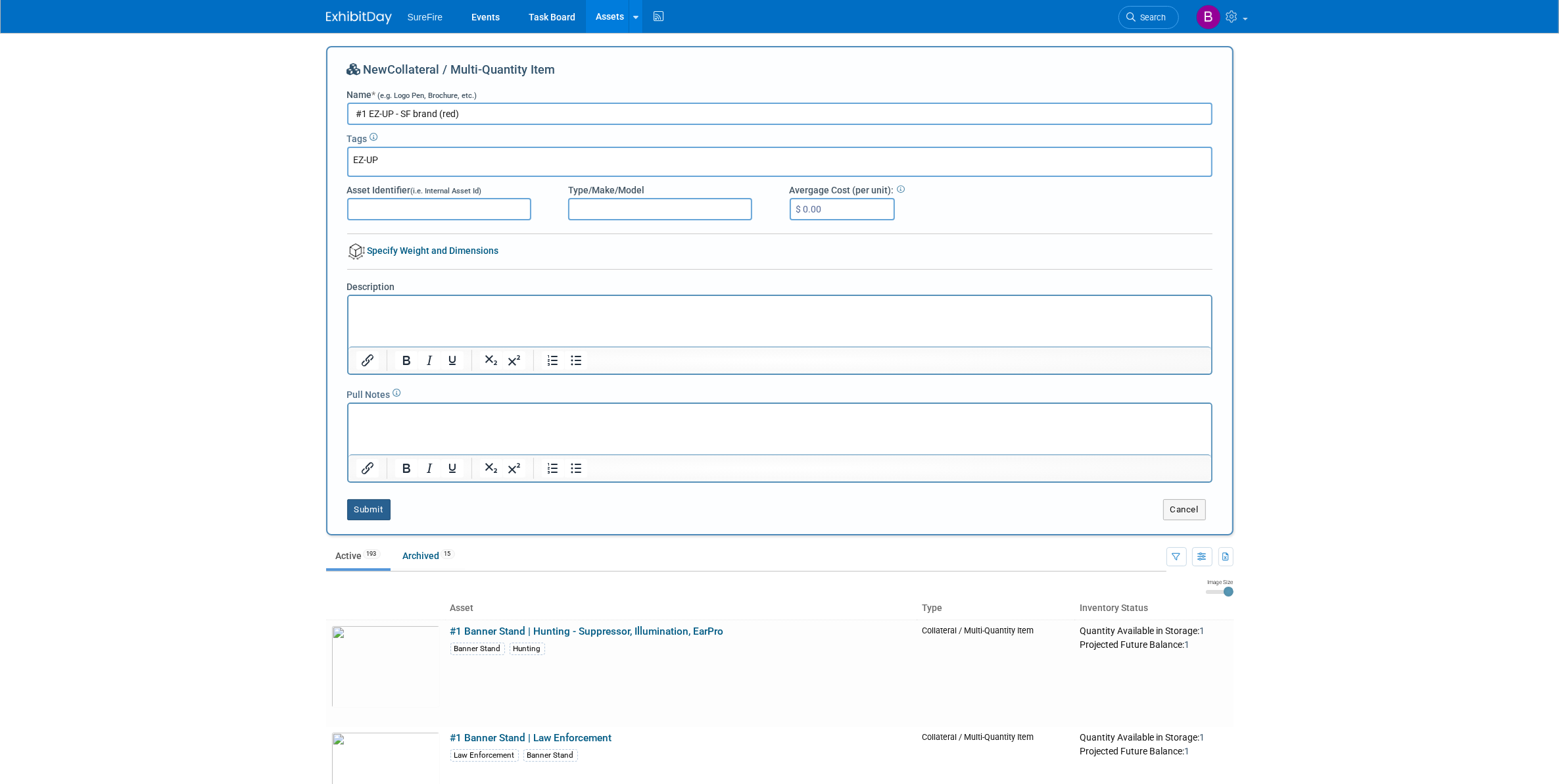
click at [375, 508] on button "Submit" at bounding box center [369, 509] width 44 height 21
type input "EZ-UP"
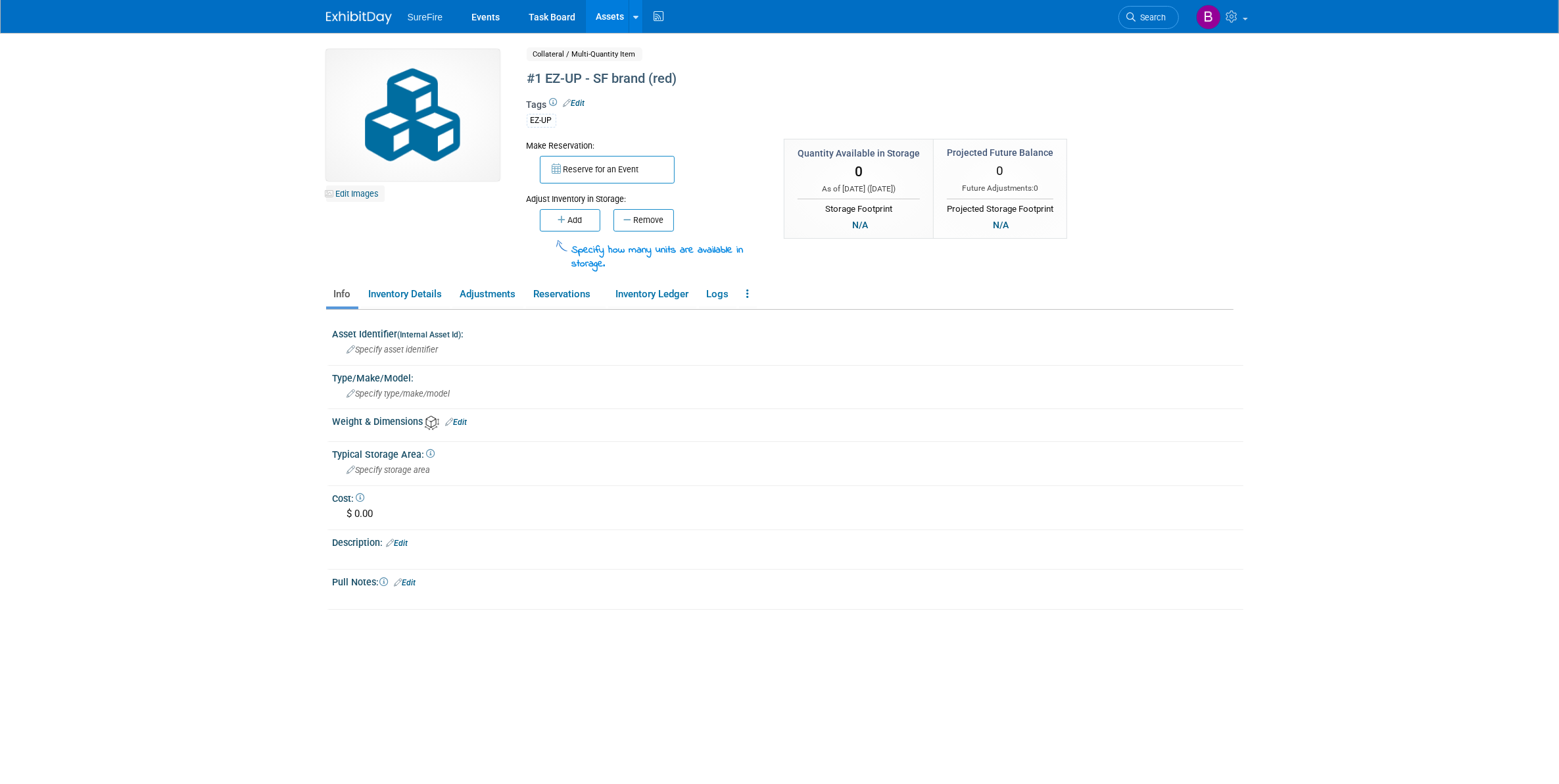
click at [343, 192] on link "Edit Images" at bounding box center [356, 194] width 58 height 16
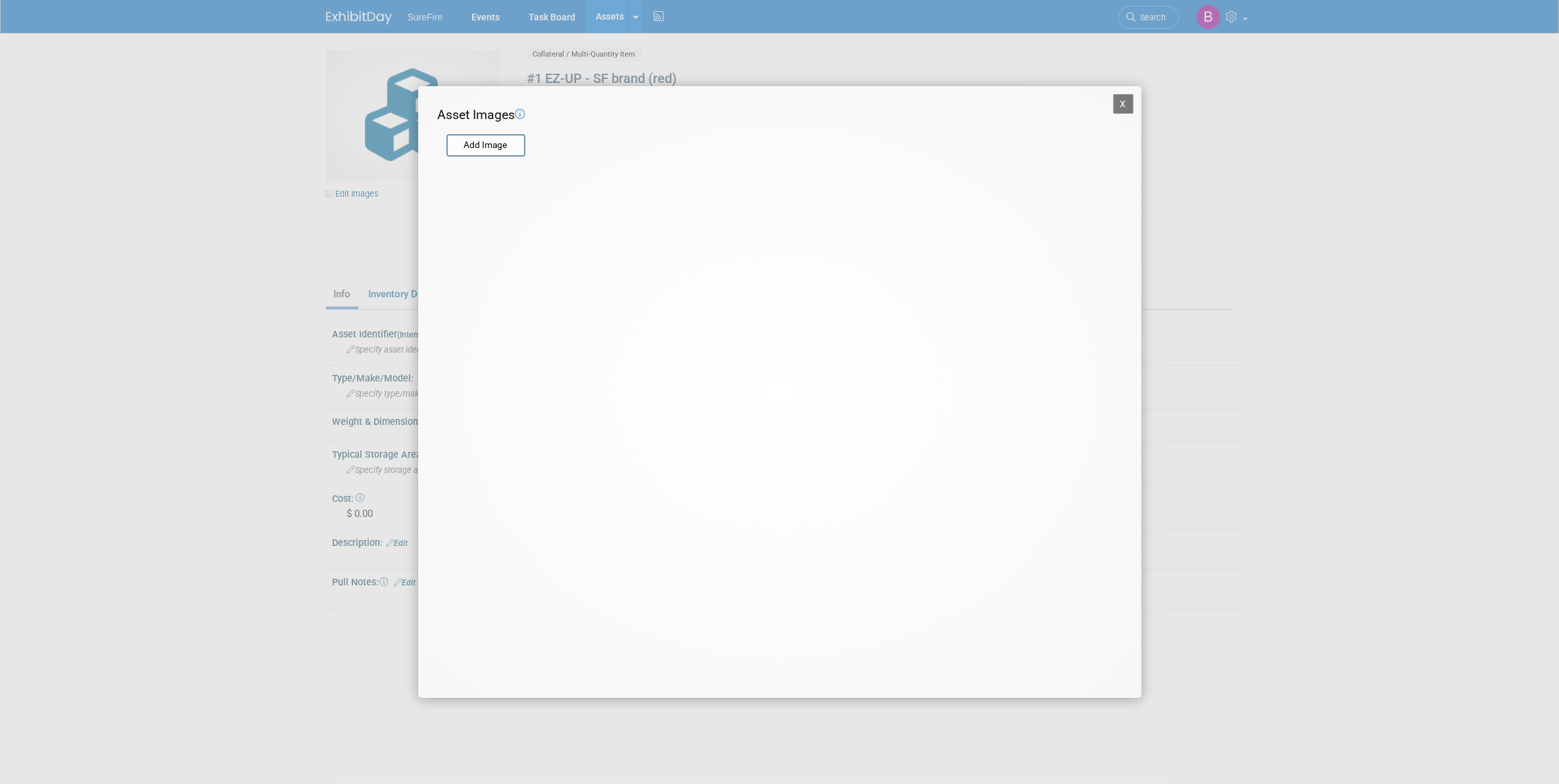
click at [526, 146] on form "Add Image" at bounding box center [771, 139] width 668 height 30
click at [518, 150] on input "file" at bounding box center [446, 146] width 156 height 20
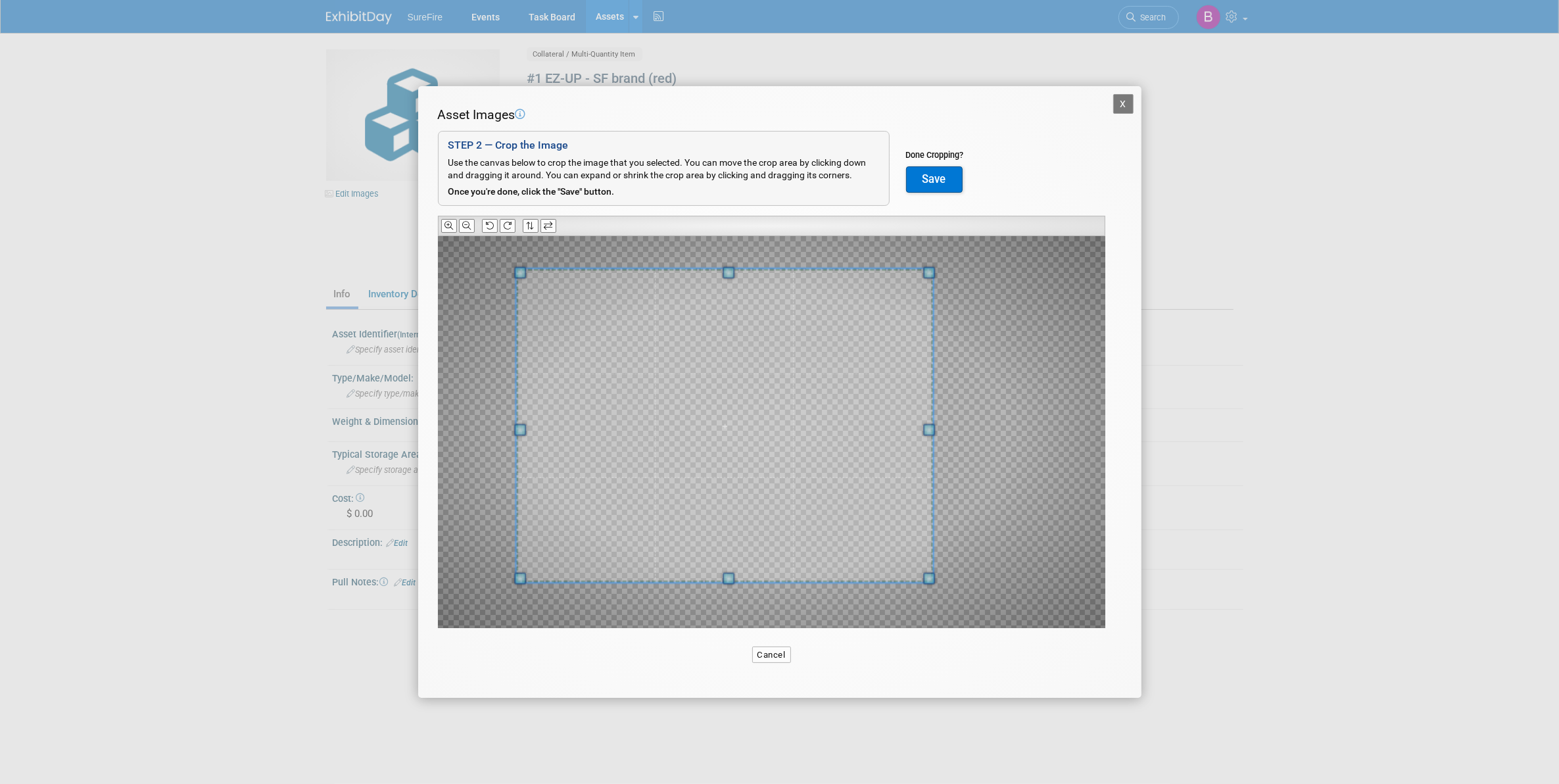
click at [610, 478] on span at bounding box center [724, 426] width 417 height 314
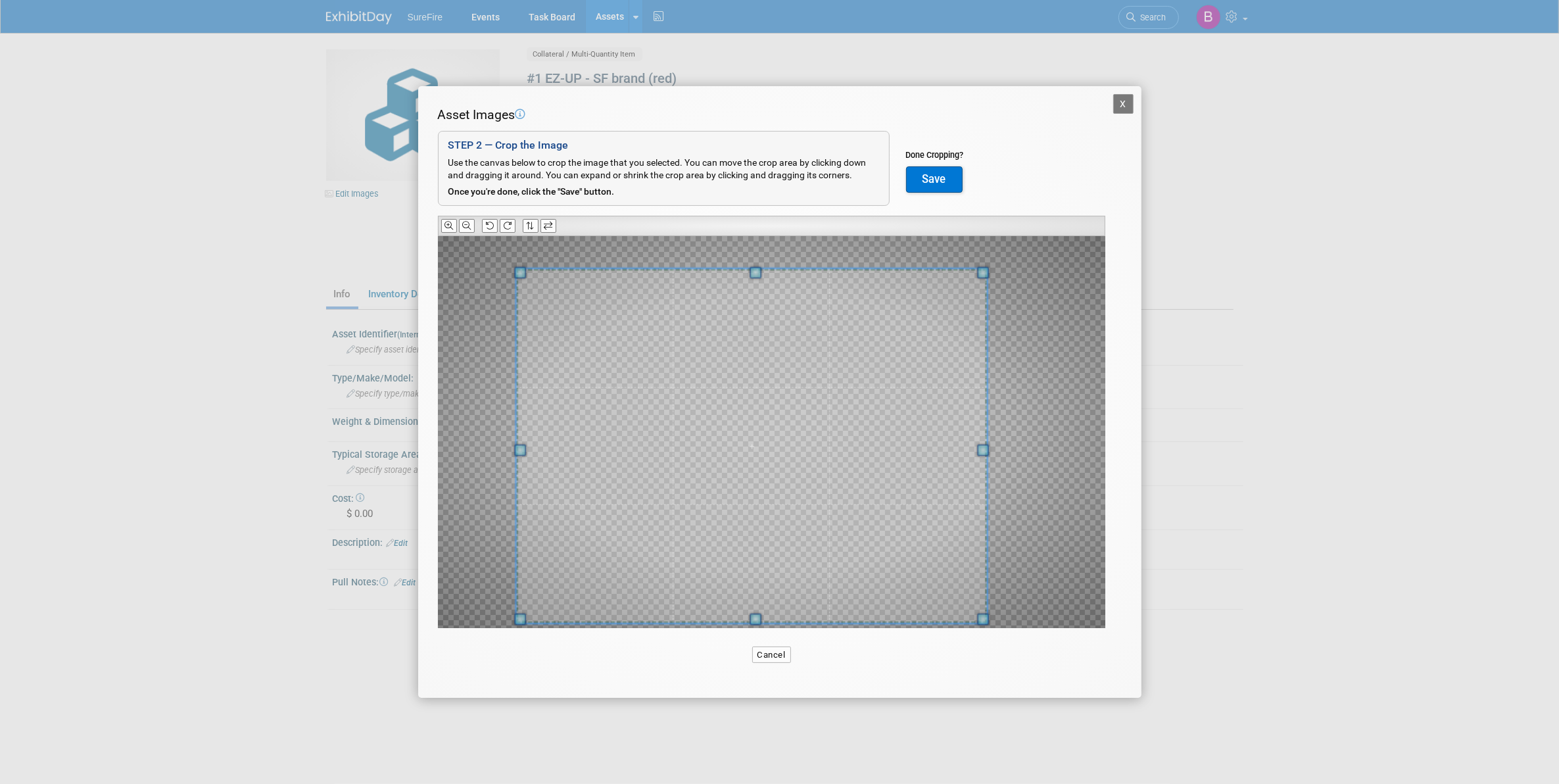
click at [983, 641] on div "Asset Images Add Image STEP 2 — Crop the Image Use the canvas below to crop the…" at bounding box center [780, 387] width 684 height 564
click at [936, 182] on button "Save" at bounding box center [934, 179] width 56 height 26
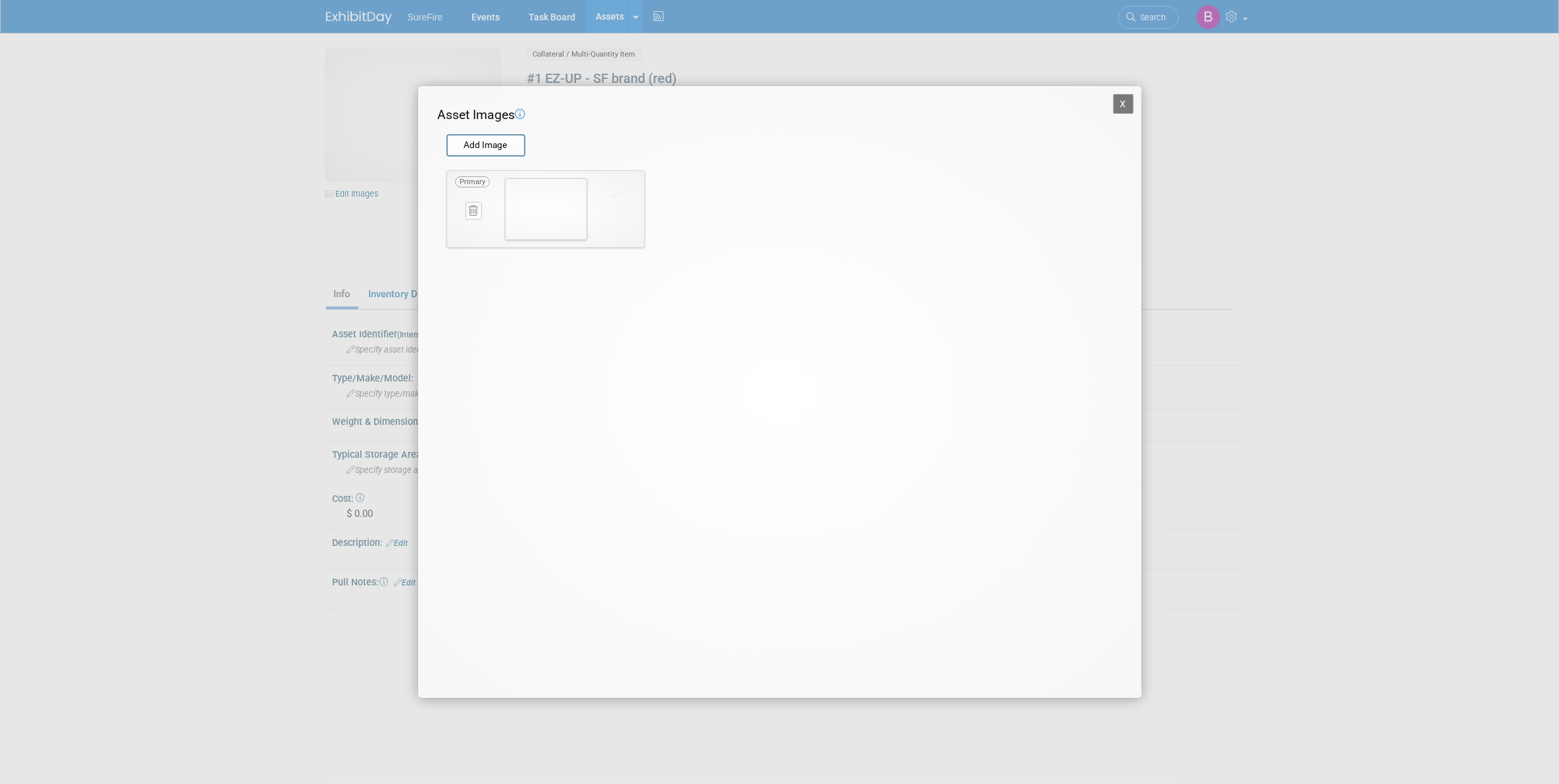
click at [1132, 96] on button "X" at bounding box center [1123, 104] width 21 height 20
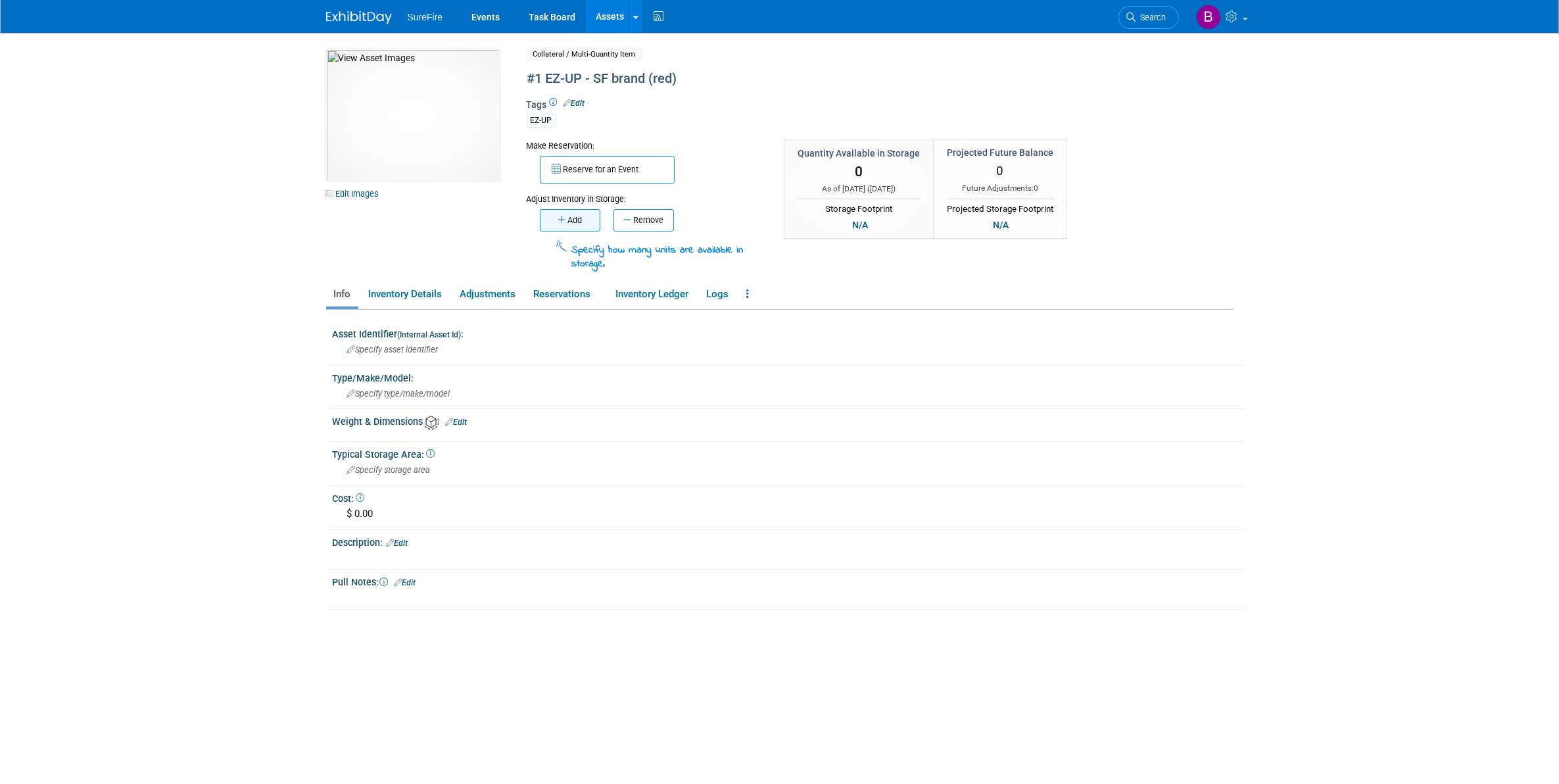
click at [551, 217] on button "Add" at bounding box center [569, 220] width 61 height 23
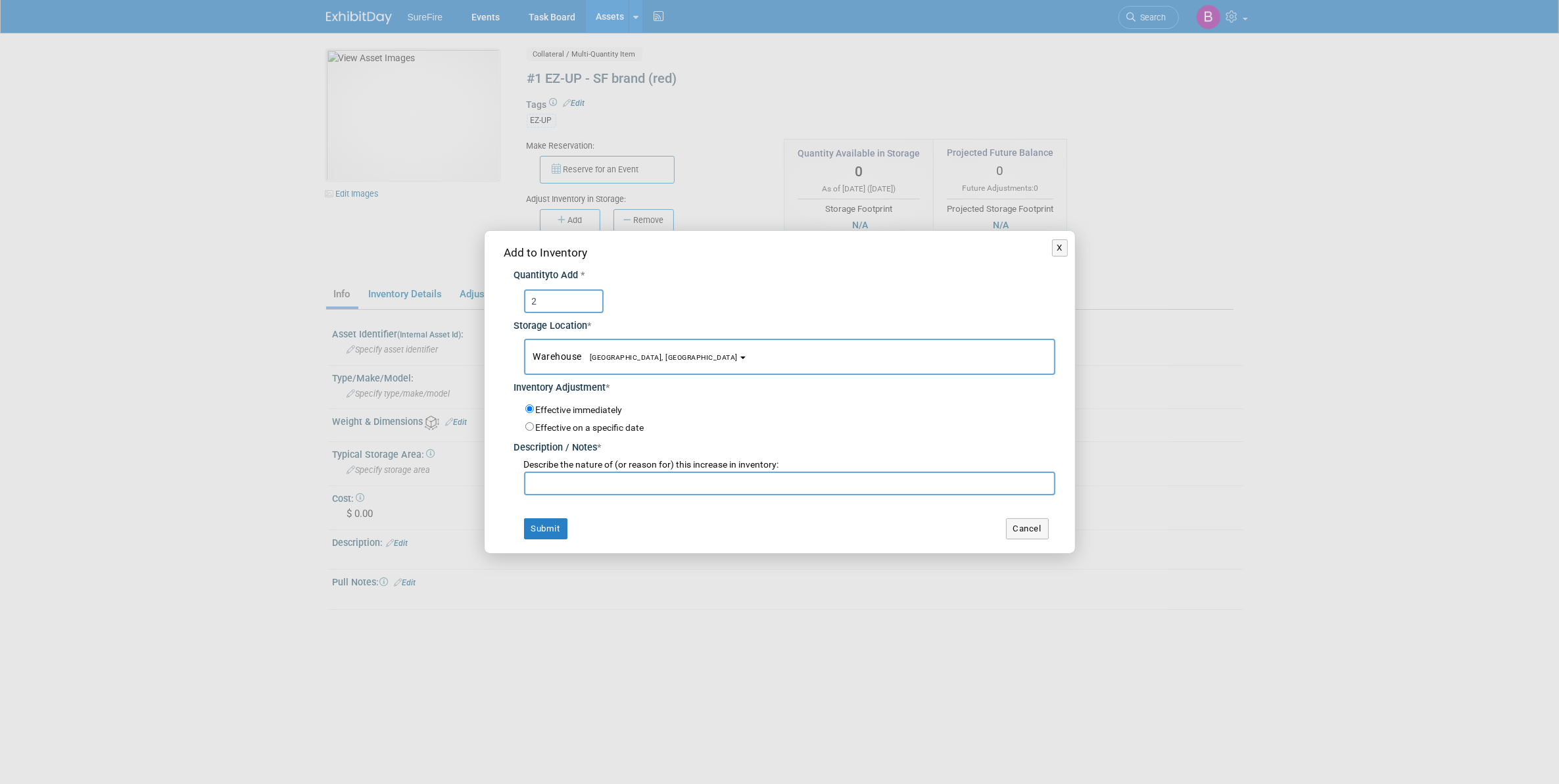
type input "2"
click at [567, 475] on input "text" at bounding box center [790, 483] width 531 height 24
type input "count"
click at [548, 533] on button "Submit" at bounding box center [546, 528] width 44 height 21
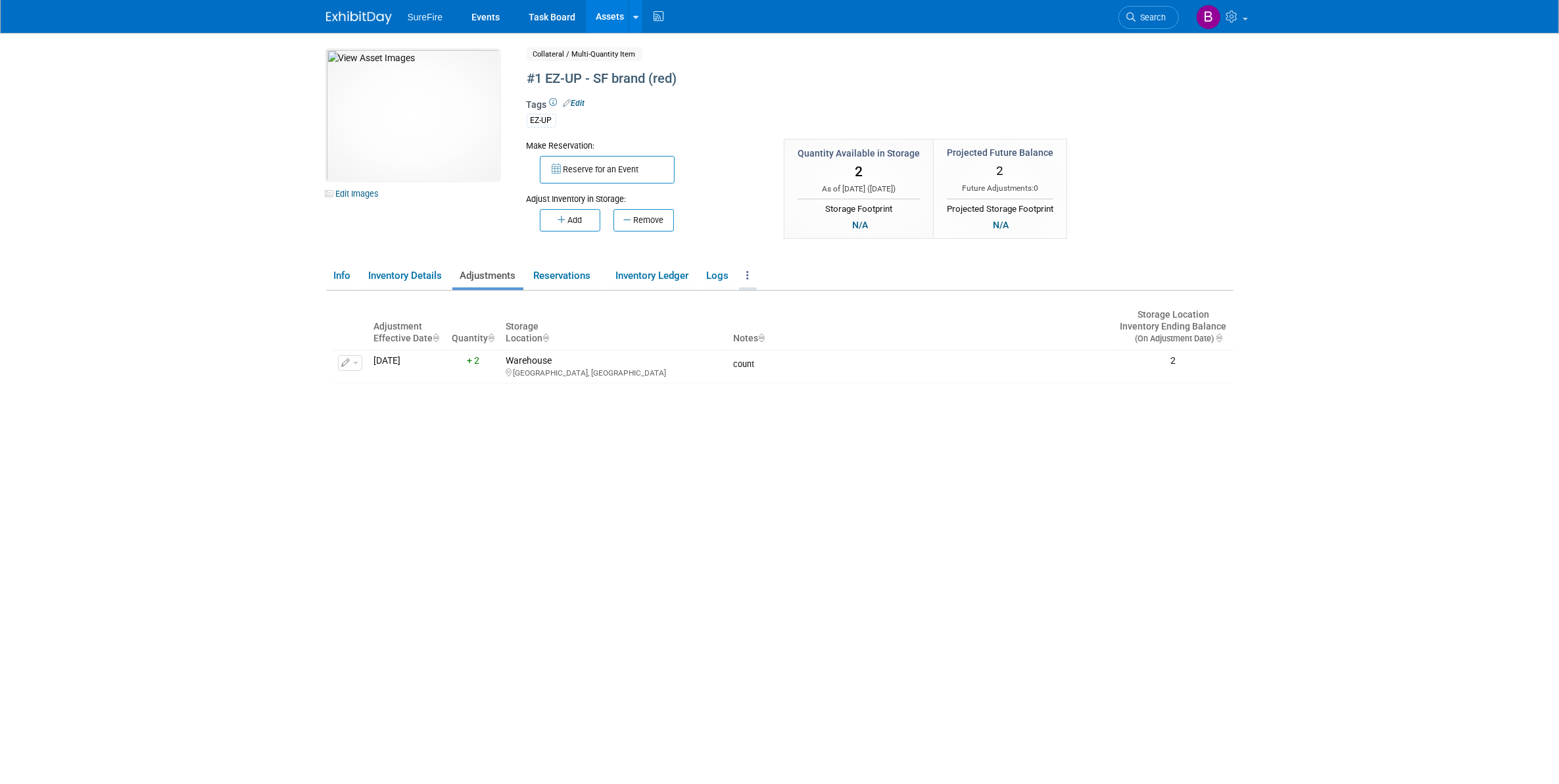
click at [741, 272] on link at bounding box center [749, 276] width 18 height 23
click at [750, 297] on icon at bounding box center [749, 301] width 12 height 9
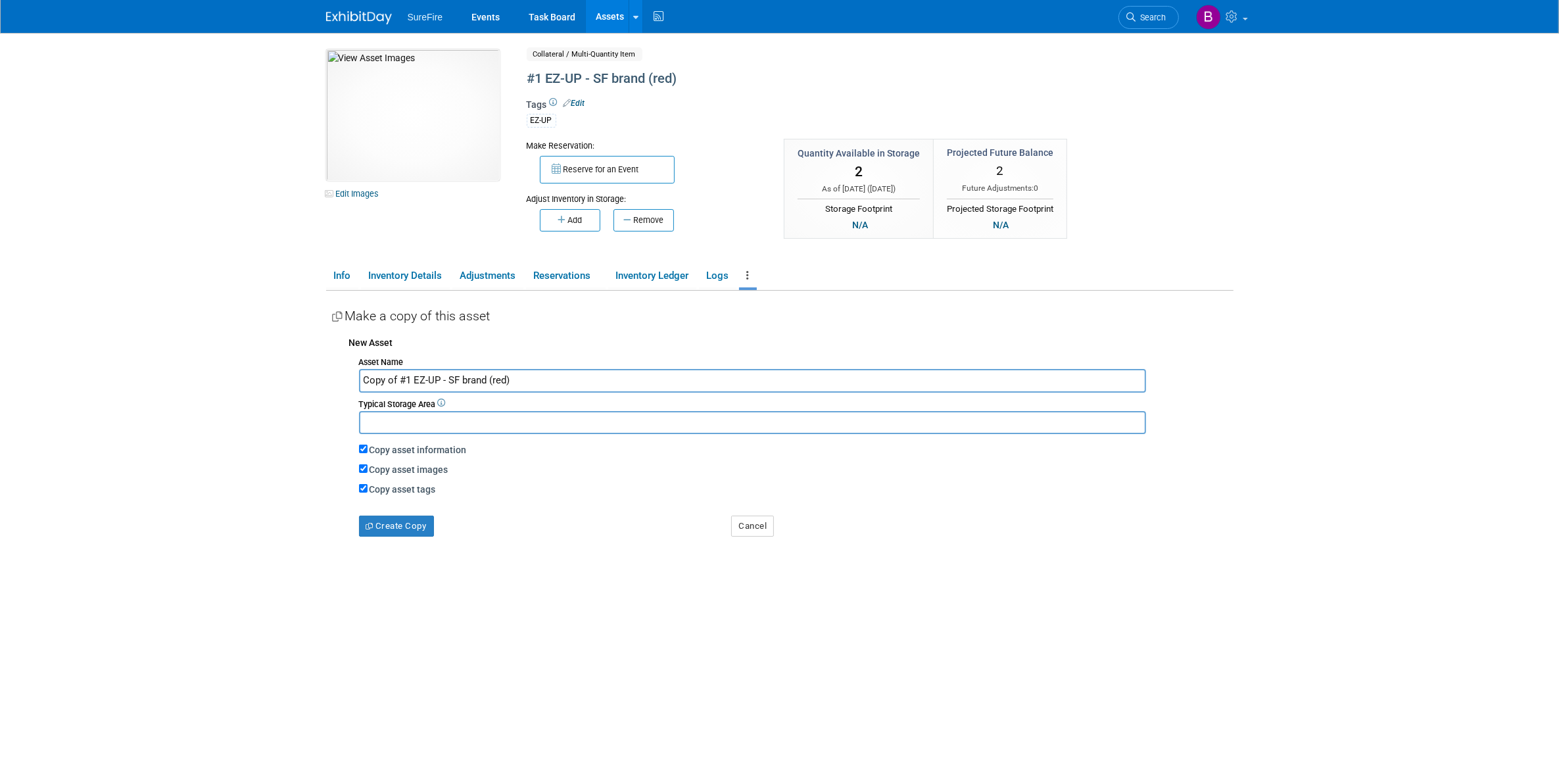
drag, startPoint x: 397, startPoint y: 383, endPoint x: 357, endPoint y: 392, distance: 41.0
click at [357, 392] on div "Asset Name Copy of #1 EZ-UP - SF brand (red) Typical Storage Area Copy asset in…" at bounding box center [791, 444] width 884 height 184
type input "#2 EZ-UP - SF brand (red)"
click at [363, 467] on input "Copy asset images" at bounding box center [363, 467] width 8 height 8
checkbox input "false"
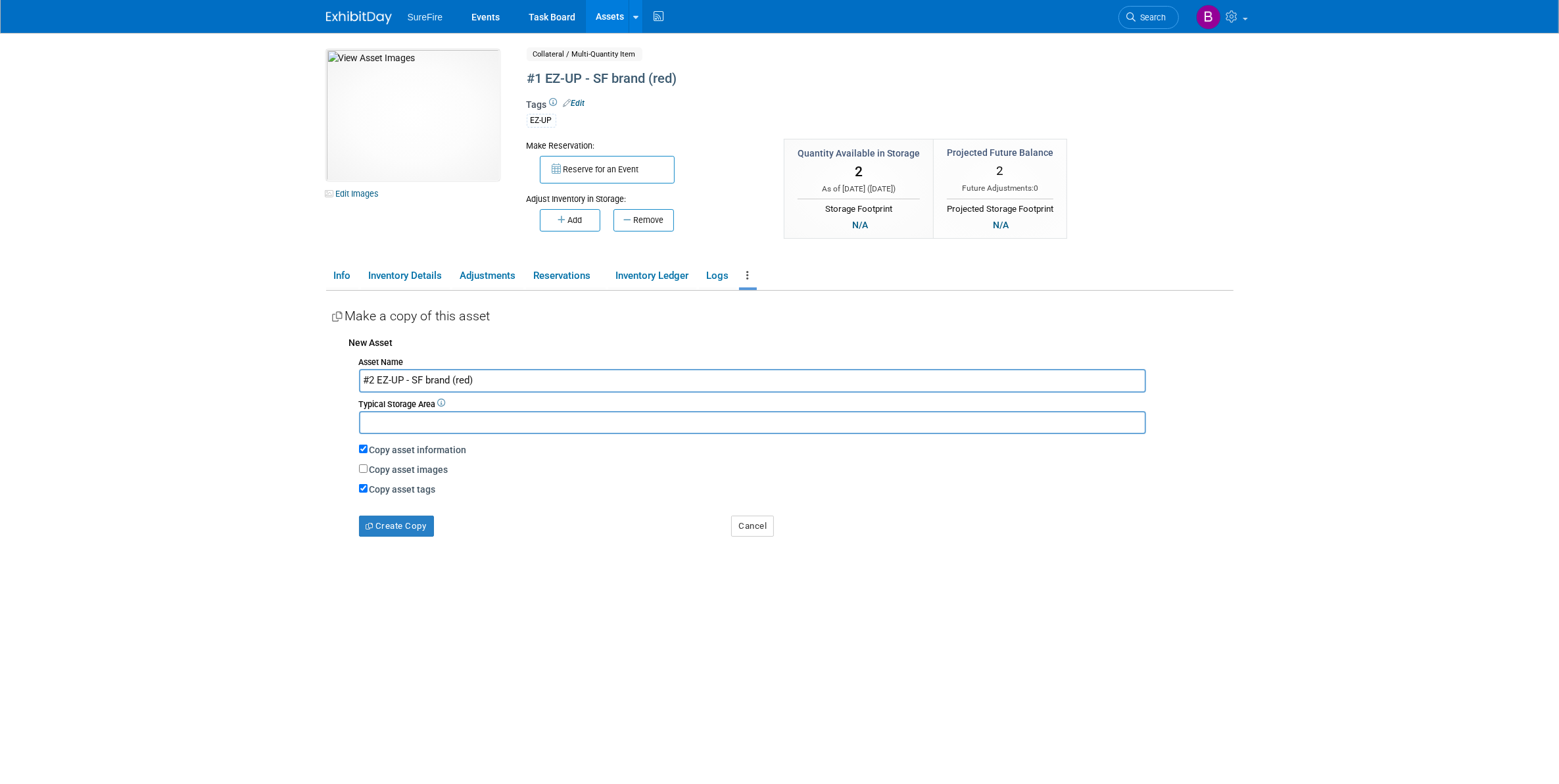
click at [426, 379] on input "#2 EZ-UP - SF brand (red)" at bounding box center [752, 380] width 787 height 23
type input "#2 EZ-UP - SF brand (red | Old Logo)"
click at [406, 523] on button "Create Copy" at bounding box center [397, 526] width 75 height 21
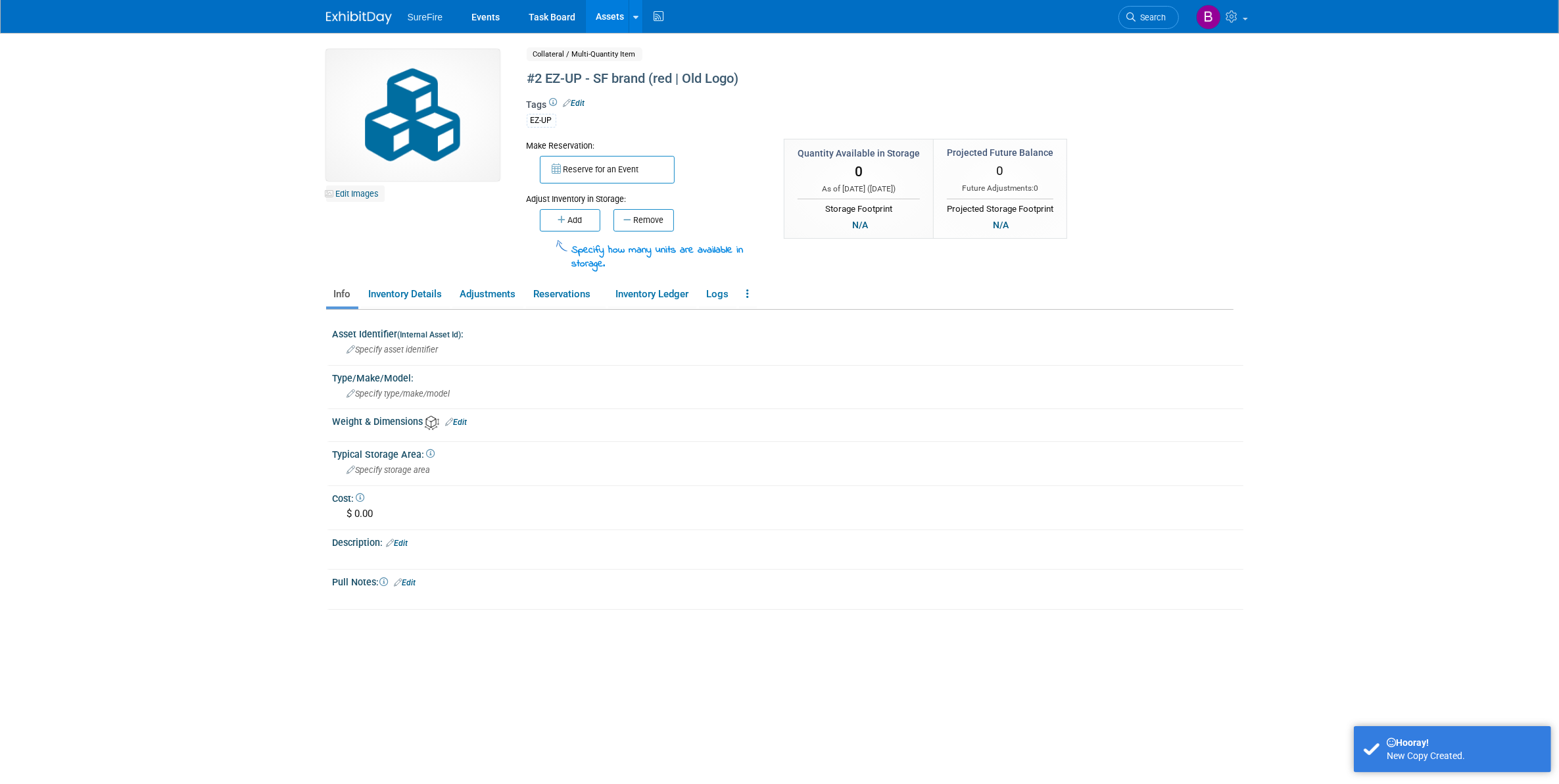
click at [376, 191] on link "Edit Images" at bounding box center [356, 194] width 58 height 16
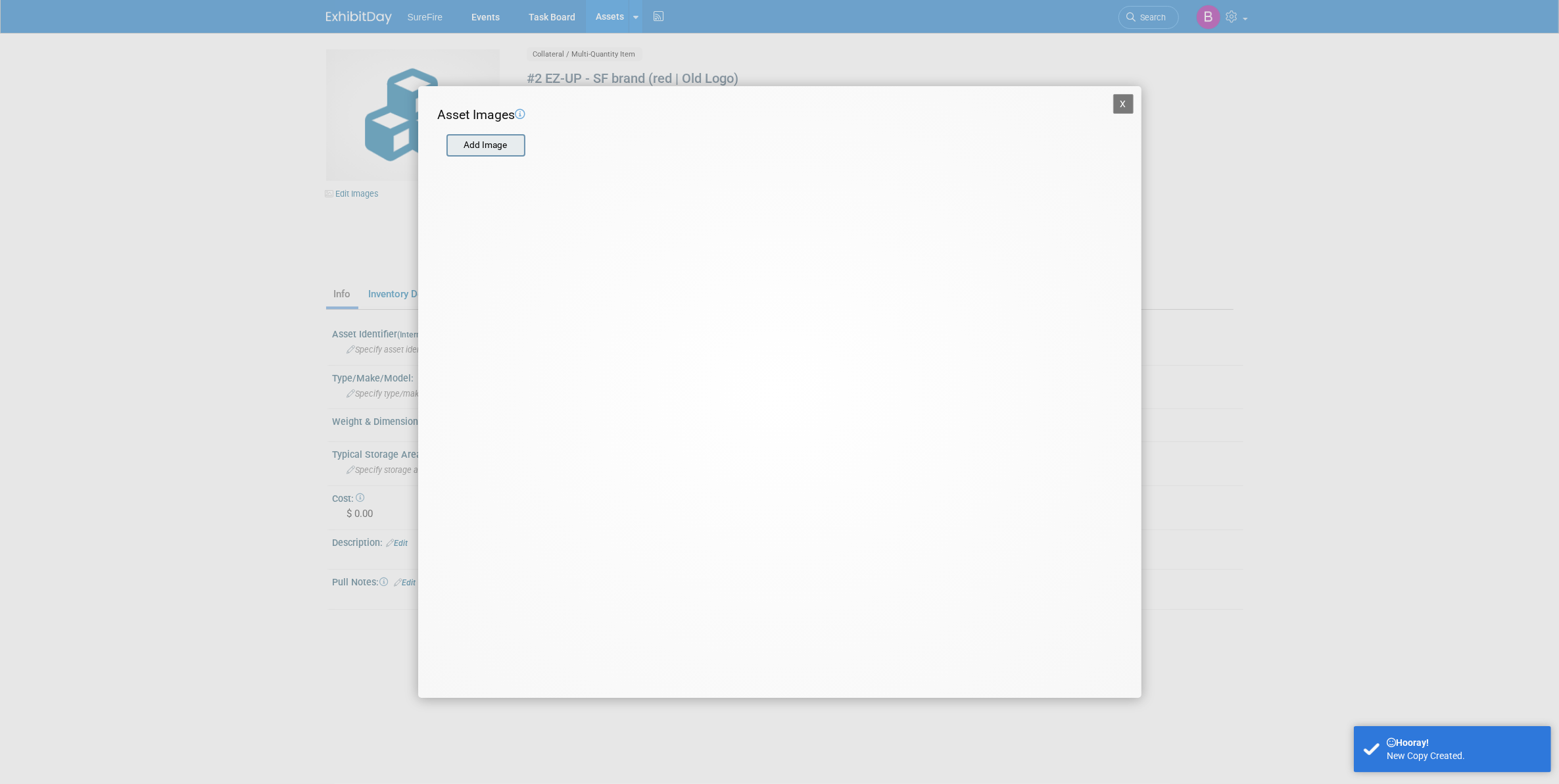
click at [482, 146] on input "file" at bounding box center [446, 146] width 156 height 20
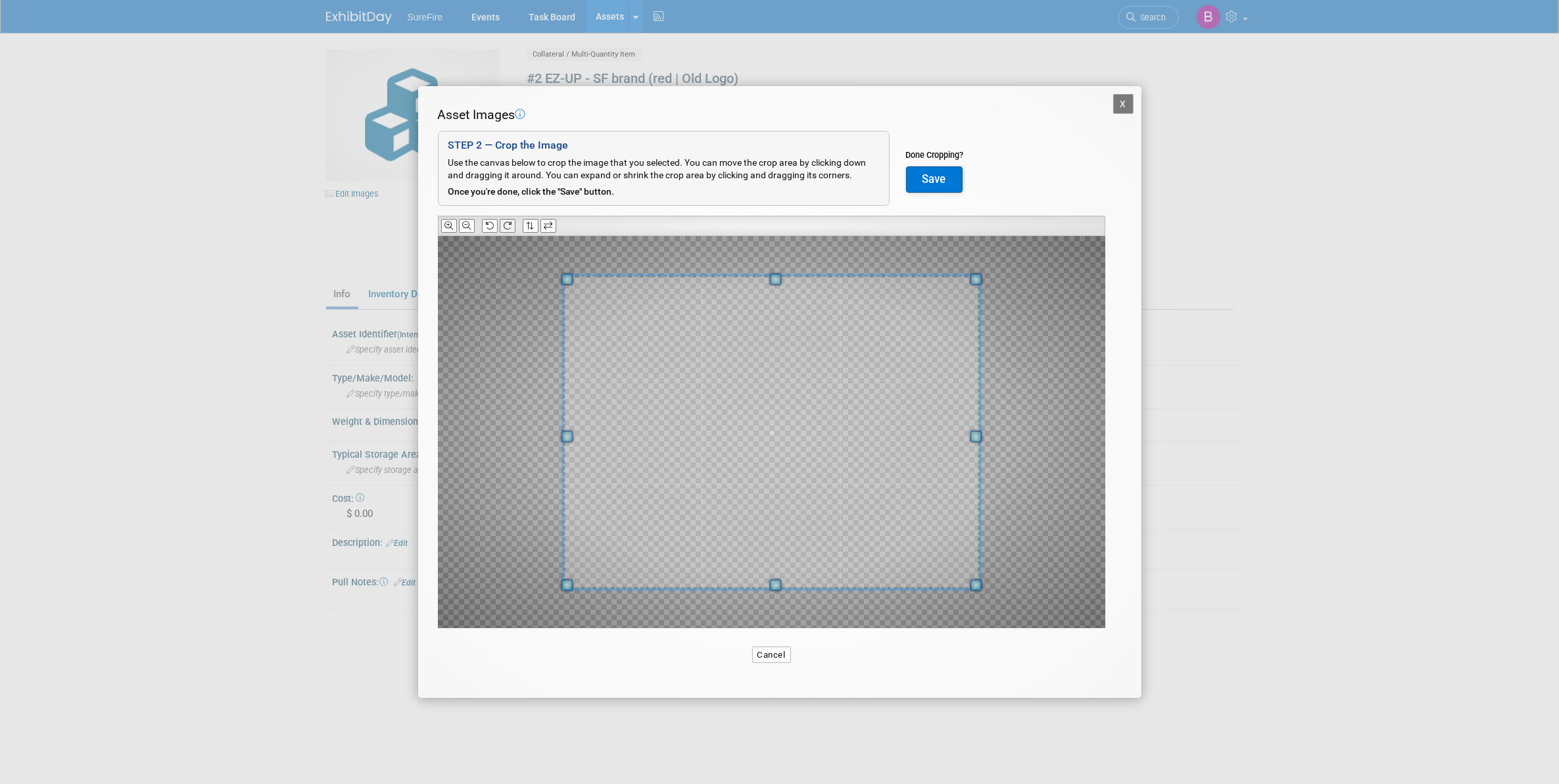
click at [509, 226] on icon at bounding box center [507, 226] width 8 height 8
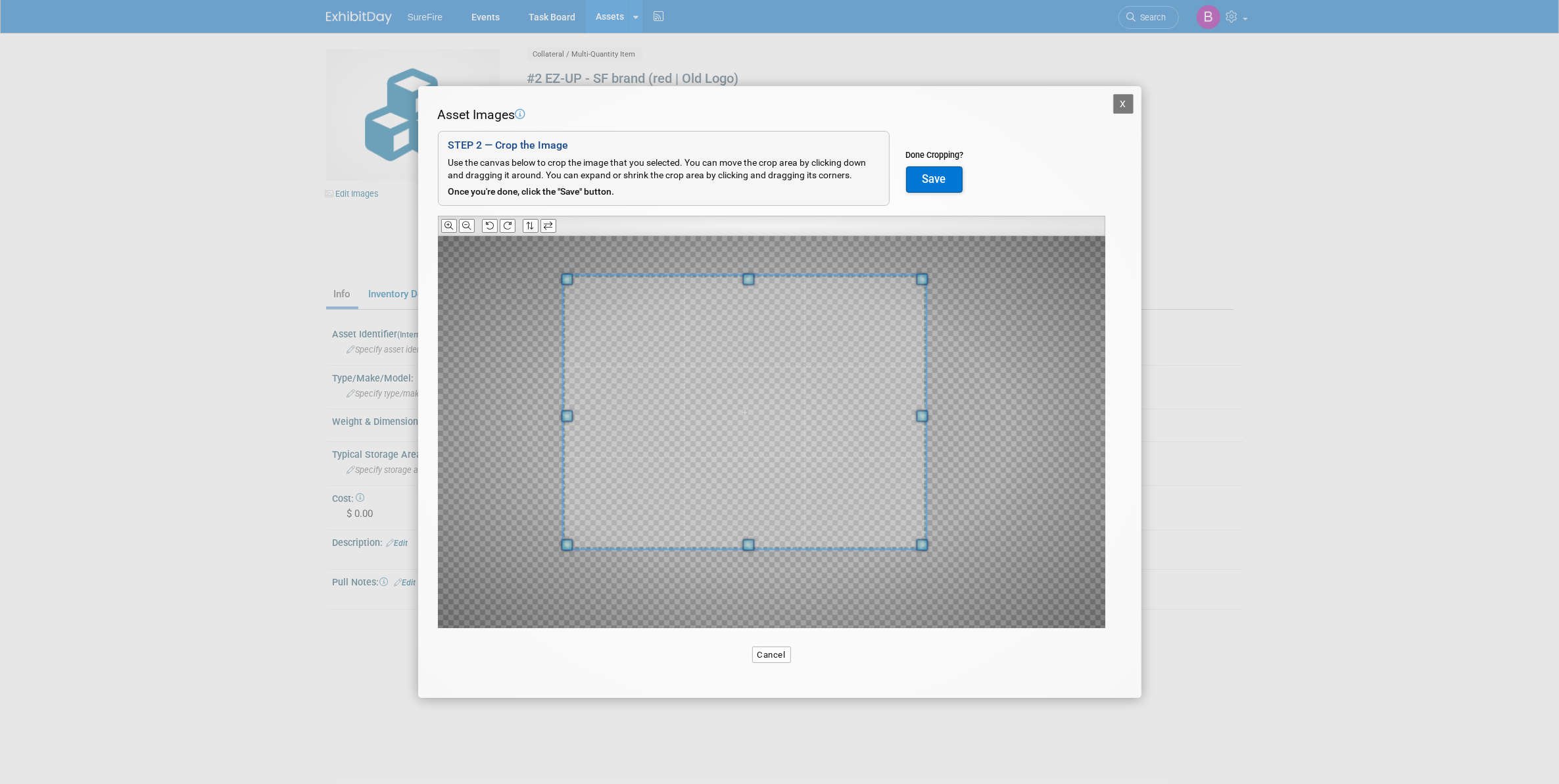
click at [919, 573] on div at bounding box center [771, 432] width 668 height 392
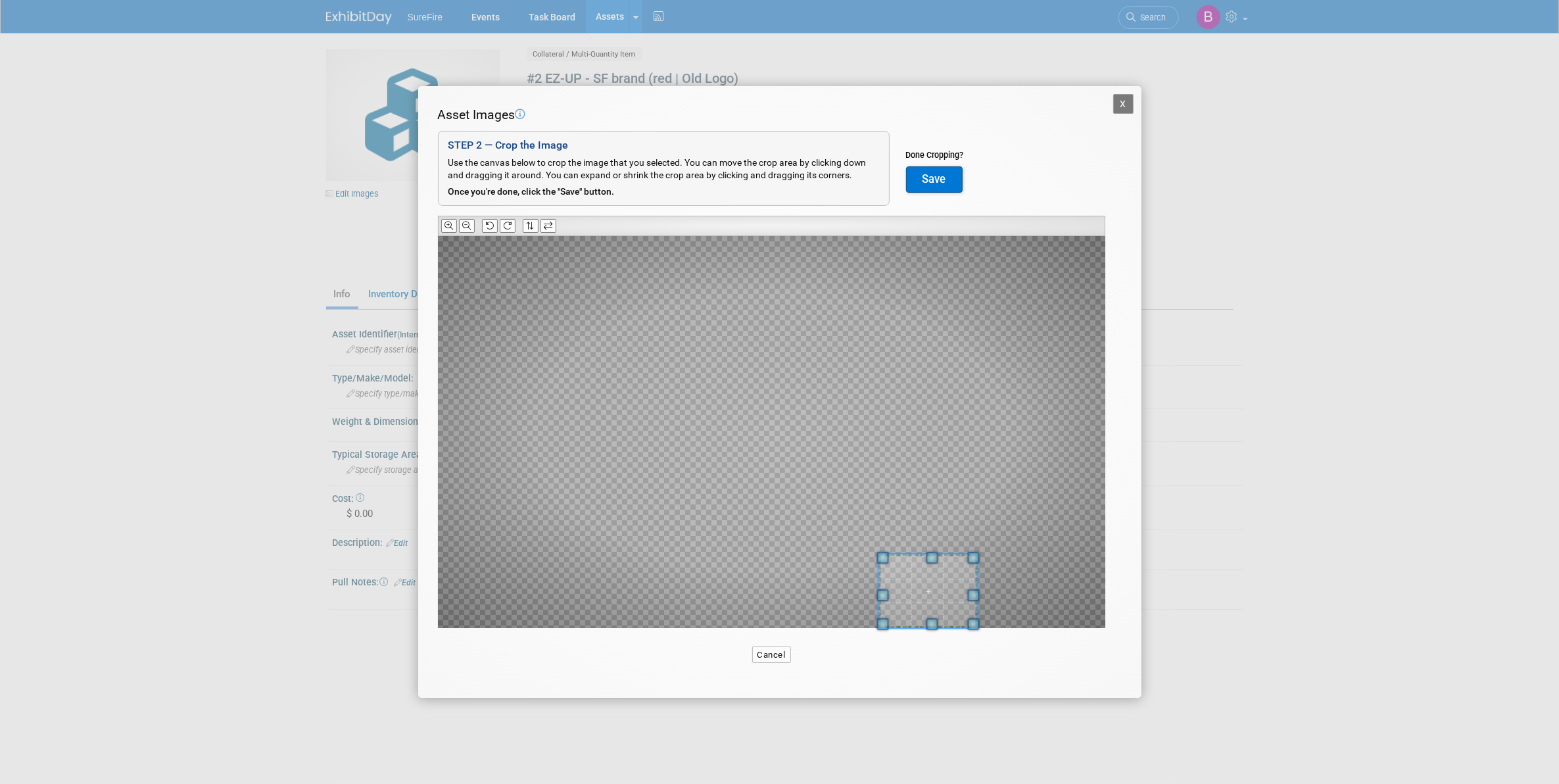
click at [898, 564] on div at bounding box center [771, 432] width 668 height 392
click at [564, 327] on div at bounding box center [771, 432] width 668 height 392
click at [589, 310] on div at bounding box center [771, 432] width 668 height 392
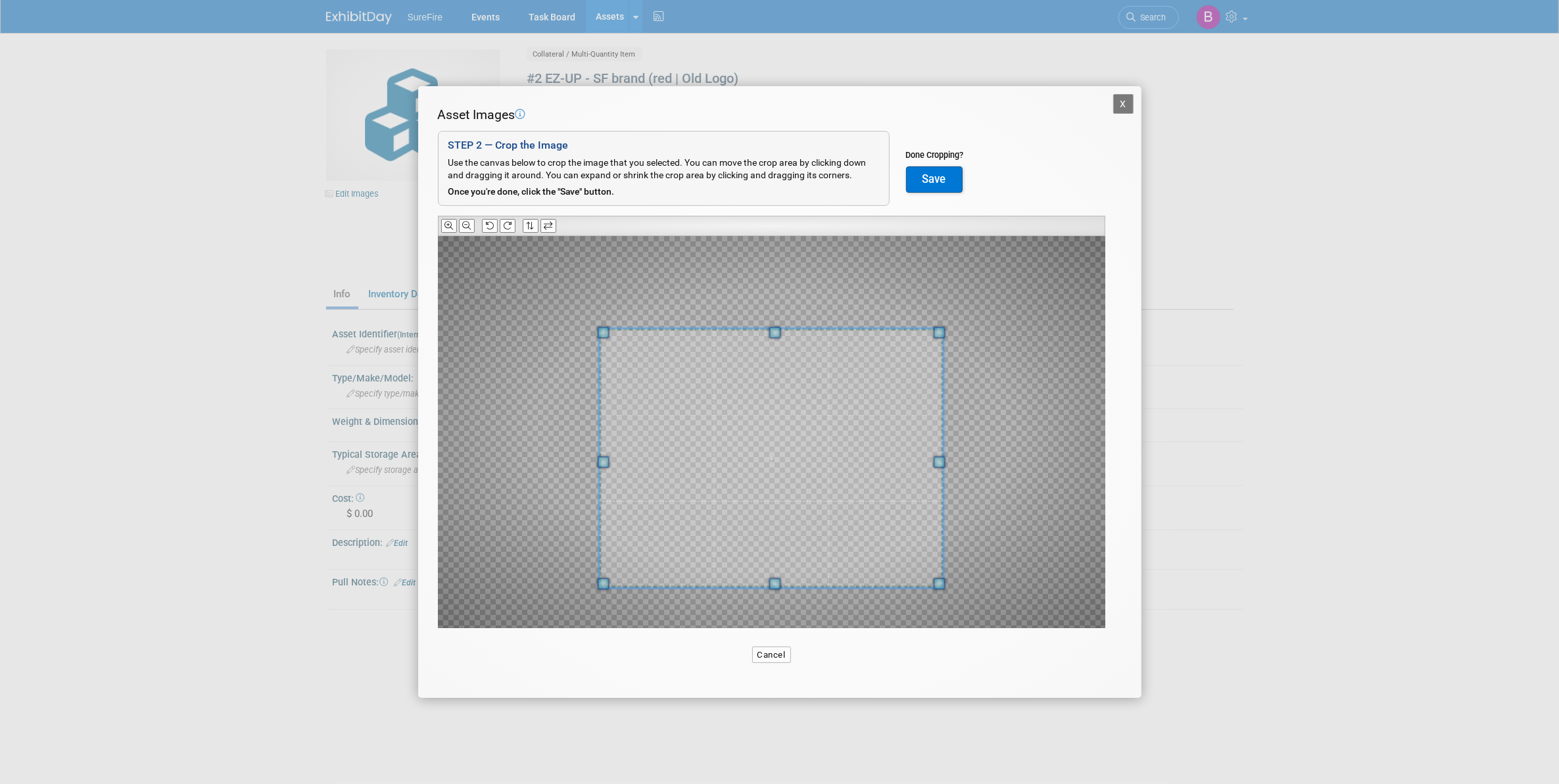
click at [867, 631] on div "Asset Images Add Image STEP 2 — Crop the Image Use the canvas below to crop the…" at bounding box center [780, 387] width 684 height 564
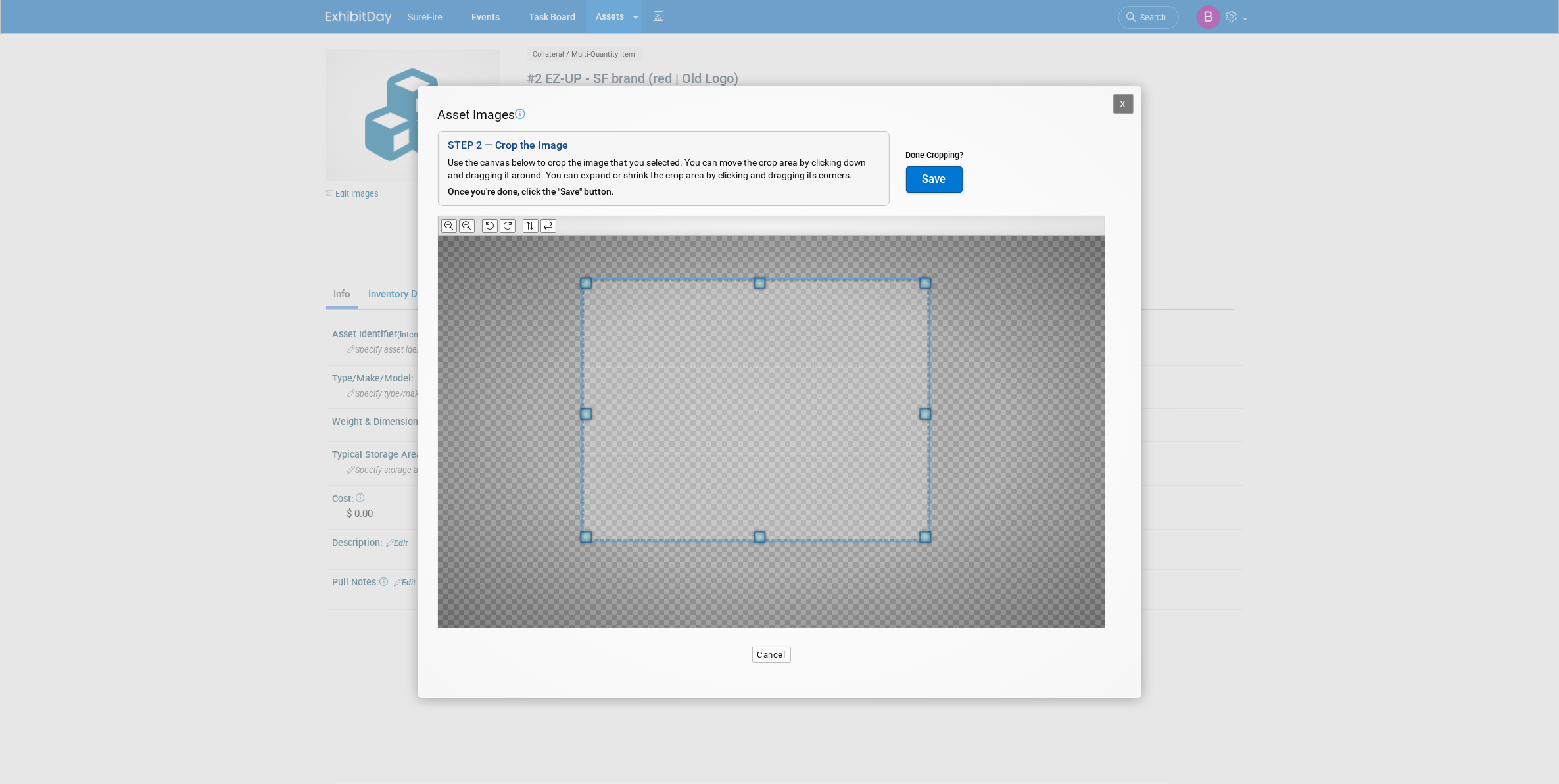
click at [850, 520] on span at bounding box center [756, 410] width 347 height 262
click at [942, 573] on div at bounding box center [771, 432] width 668 height 392
click at [939, 184] on button "Save" at bounding box center [934, 179] width 56 height 26
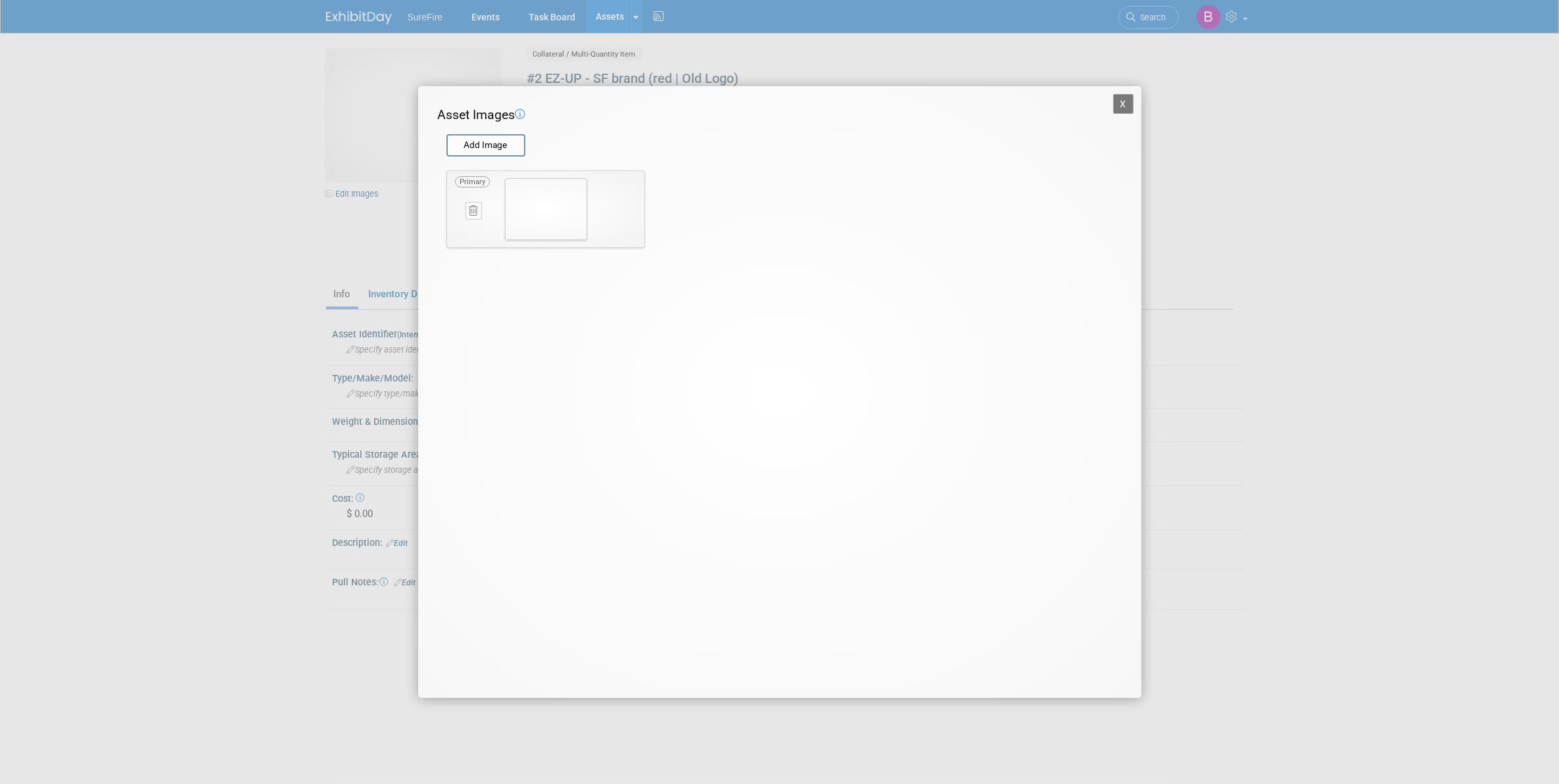
click at [1123, 104] on button "X" at bounding box center [1123, 104] width 21 height 20
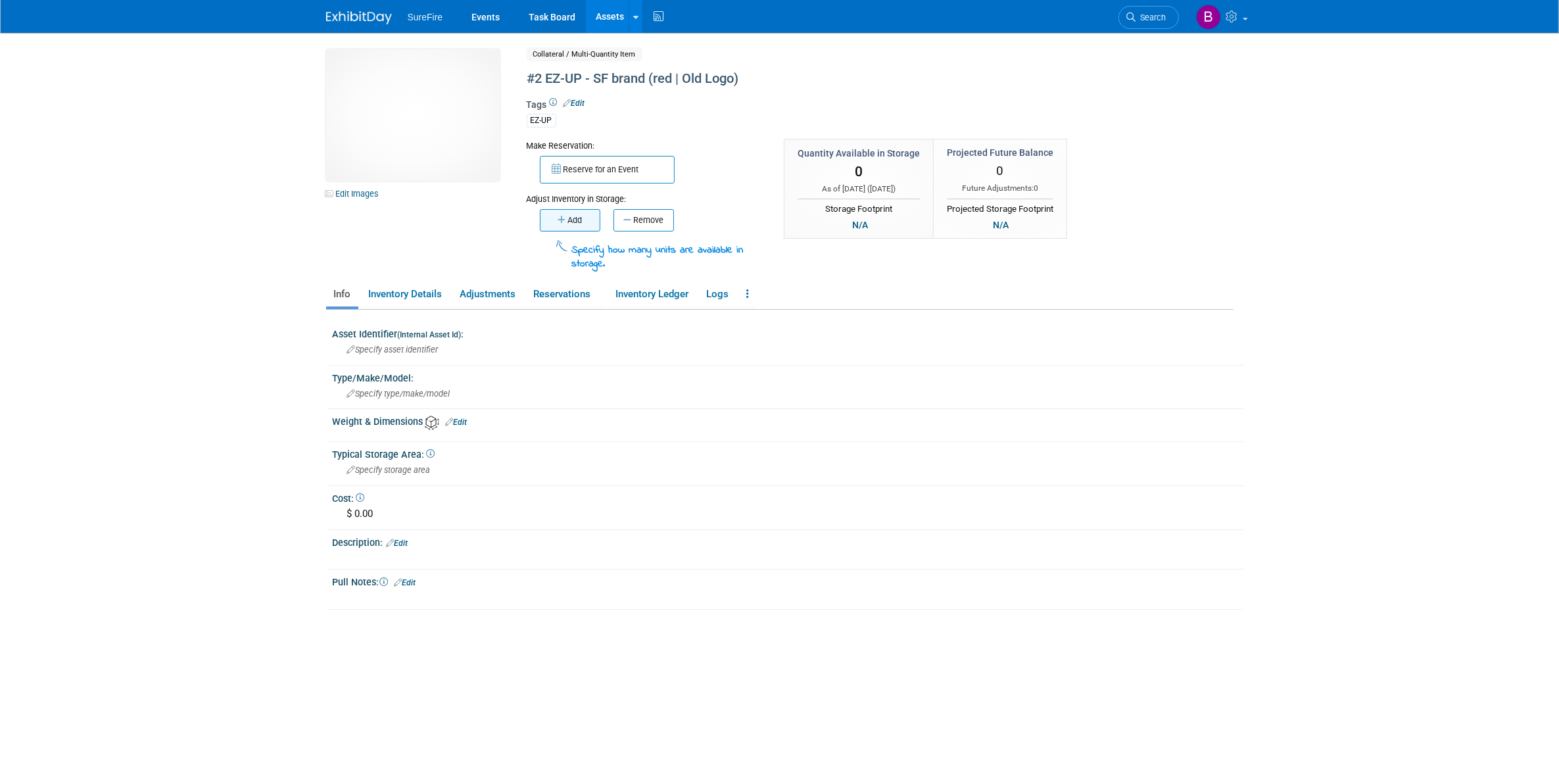
click at [556, 214] on button "Add" at bounding box center [569, 220] width 61 height 23
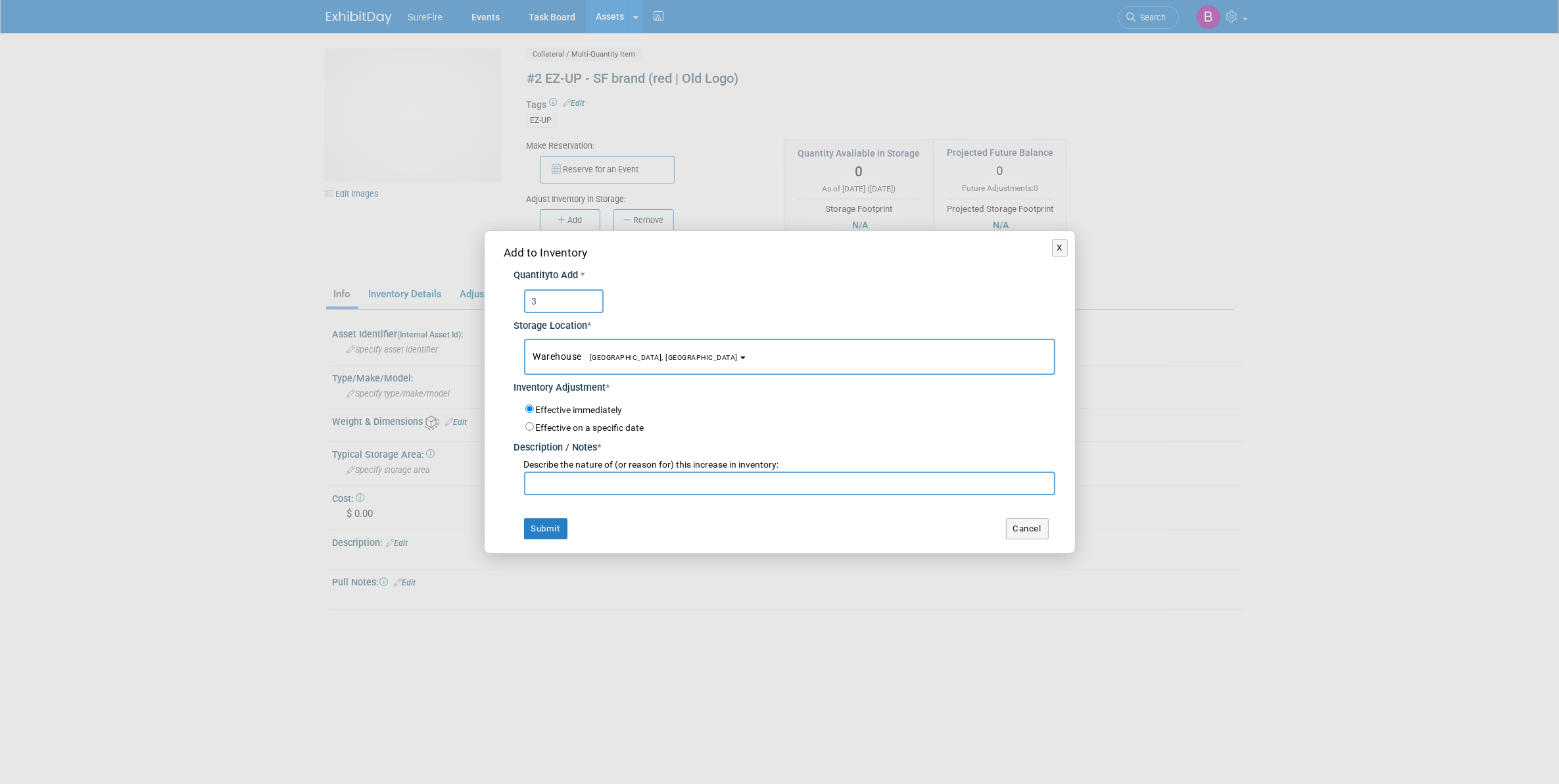
type input "3"
click at [587, 482] on input "text" at bounding box center [790, 483] width 531 height 24
type input "Count"
click at [558, 529] on button "Submit" at bounding box center [546, 528] width 44 height 21
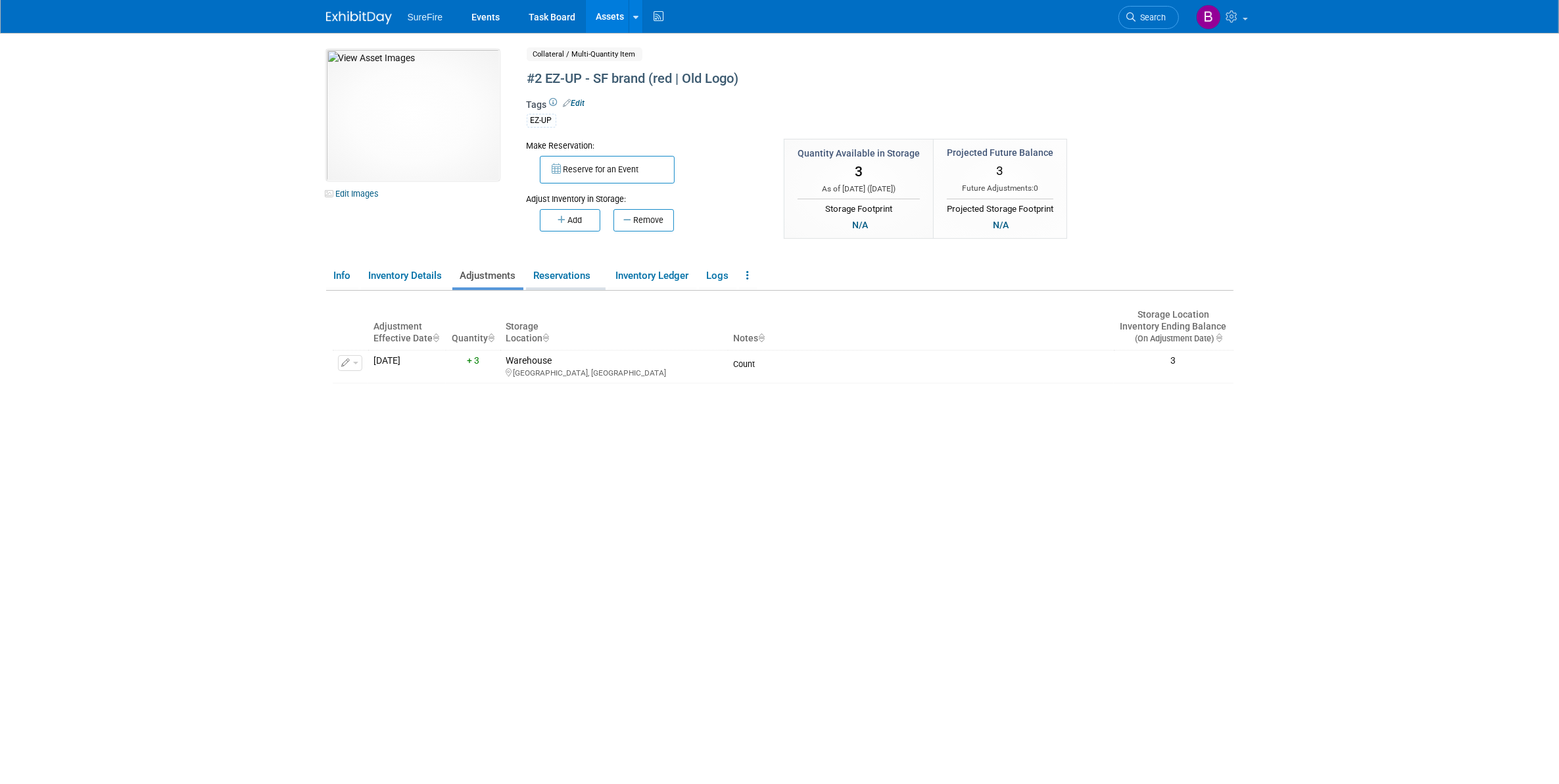
click at [566, 275] on link "Reservations" at bounding box center [565, 276] width 79 height 23
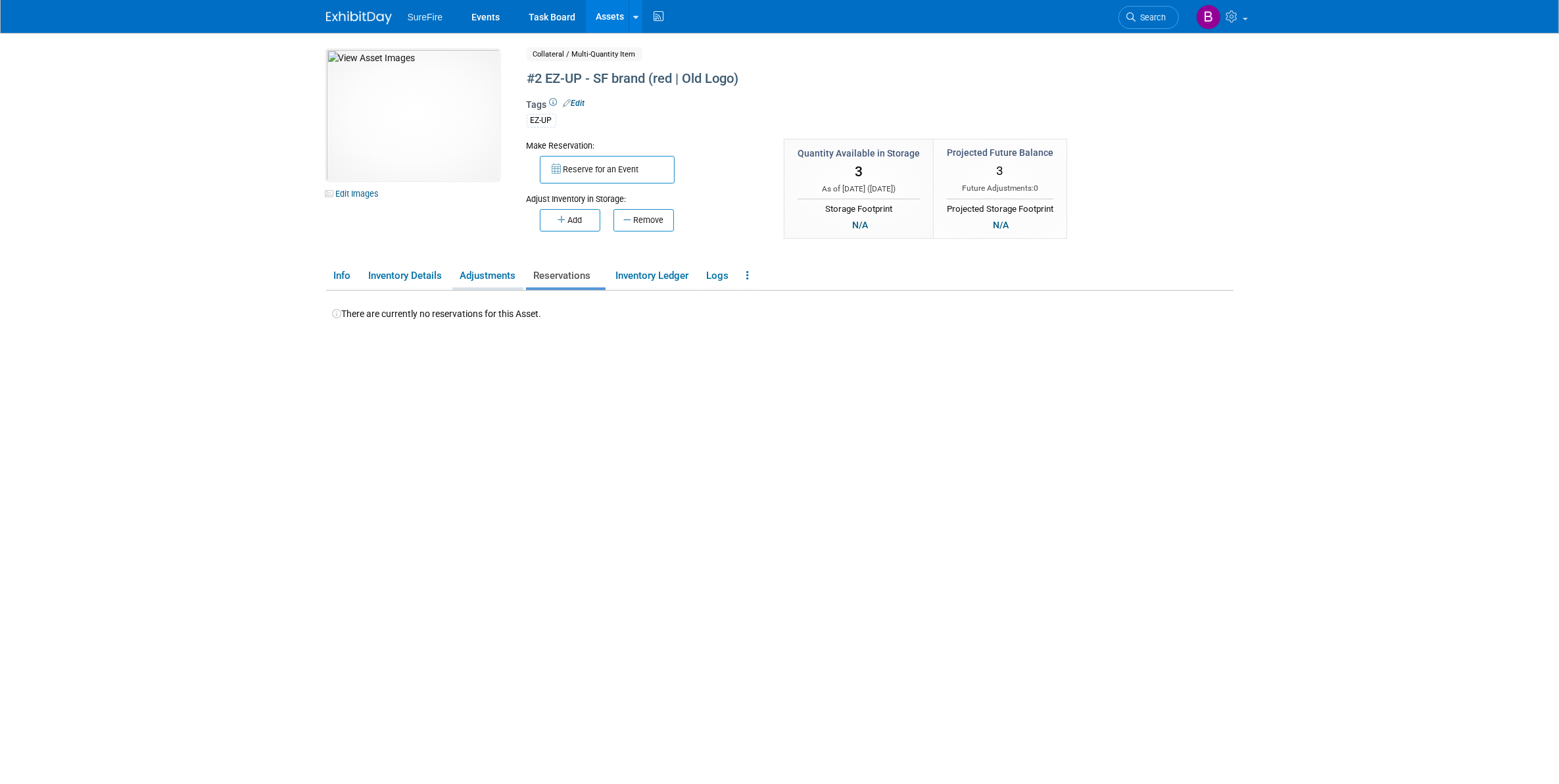
click at [495, 275] on link "Adjustments" at bounding box center [488, 276] width 71 height 23
click at [426, 270] on link "Inventory Details" at bounding box center [406, 276] width 89 height 23
click at [597, 8] on link "Assets" at bounding box center [609, 16] width 48 height 33
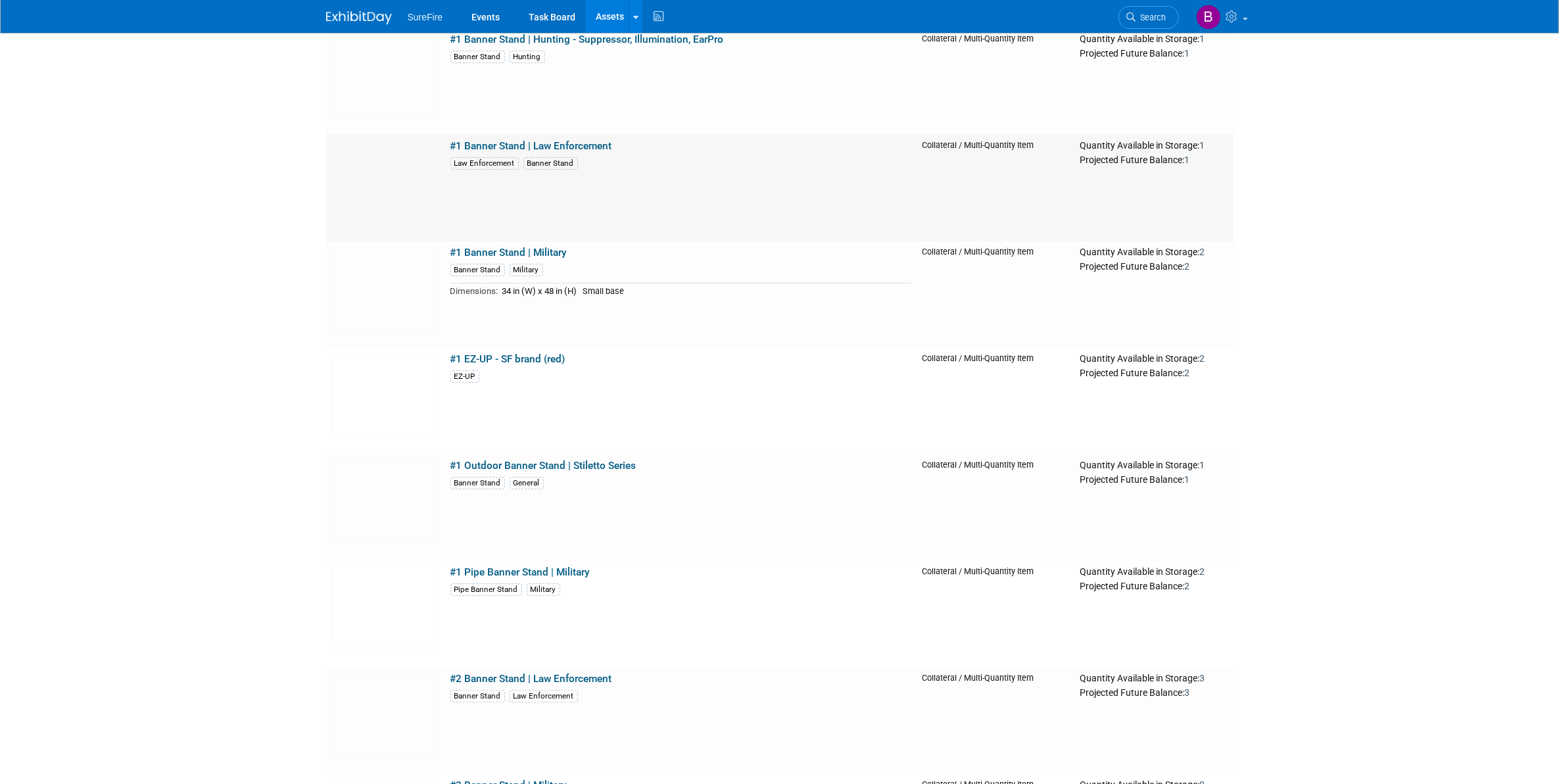
scroll to position [165, 0]
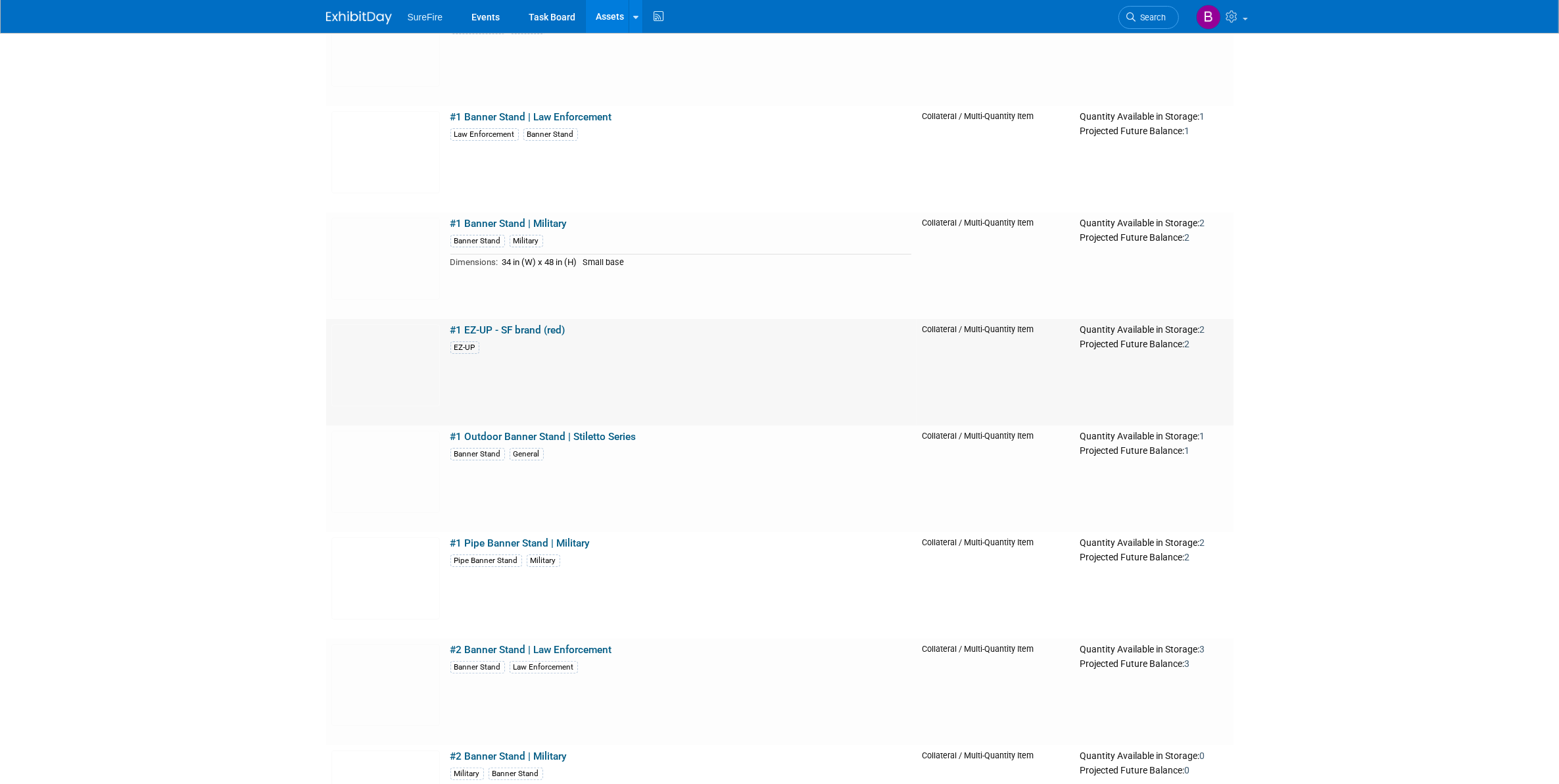
click at [533, 327] on link "#1 EZ-UP - SF brand (red)" at bounding box center [508, 329] width 116 height 12
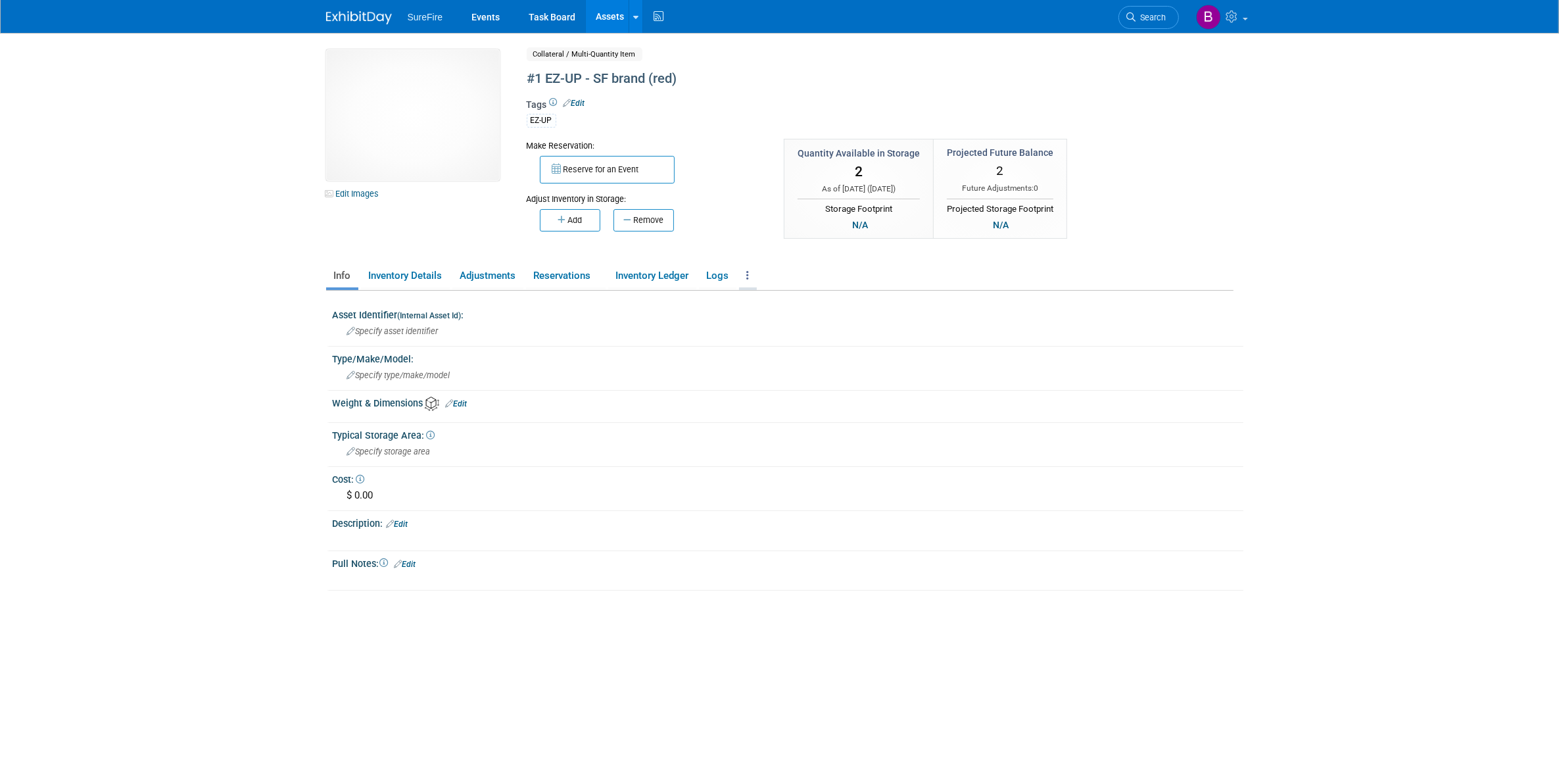
click at [748, 272] on link at bounding box center [749, 276] width 18 height 23
click at [753, 307] on link "Copy/Duplicate Asset" at bounding box center [797, 302] width 115 height 23
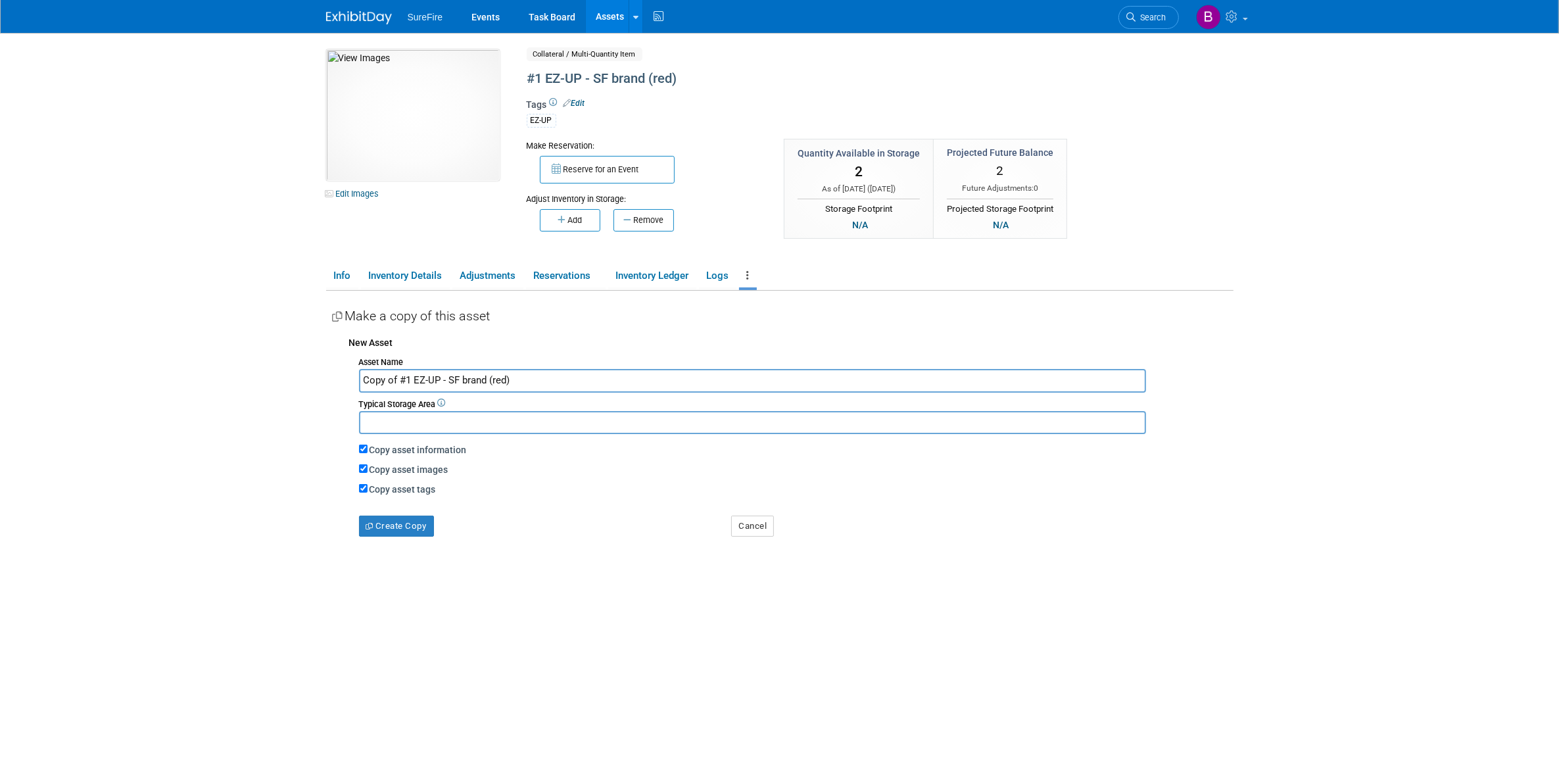
drag, startPoint x: 398, startPoint y: 378, endPoint x: 358, endPoint y: 385, distance: 40.6
click at [359, 385] on input "Copy of #1 EZ-UP - SF brand (red)" at bounding box center [752, 380] width 787 height 23
click at [415, 376] on input "#3 EZ-UP - SF brand (red)" at bounding box center [752, 380] width 787 height 23
type input "#3 EZ-UP - Suppressor SF brand (red)"
click at [387, 466] on label "Copy asset images" at bounding box center [408, 469] width 79 height 11
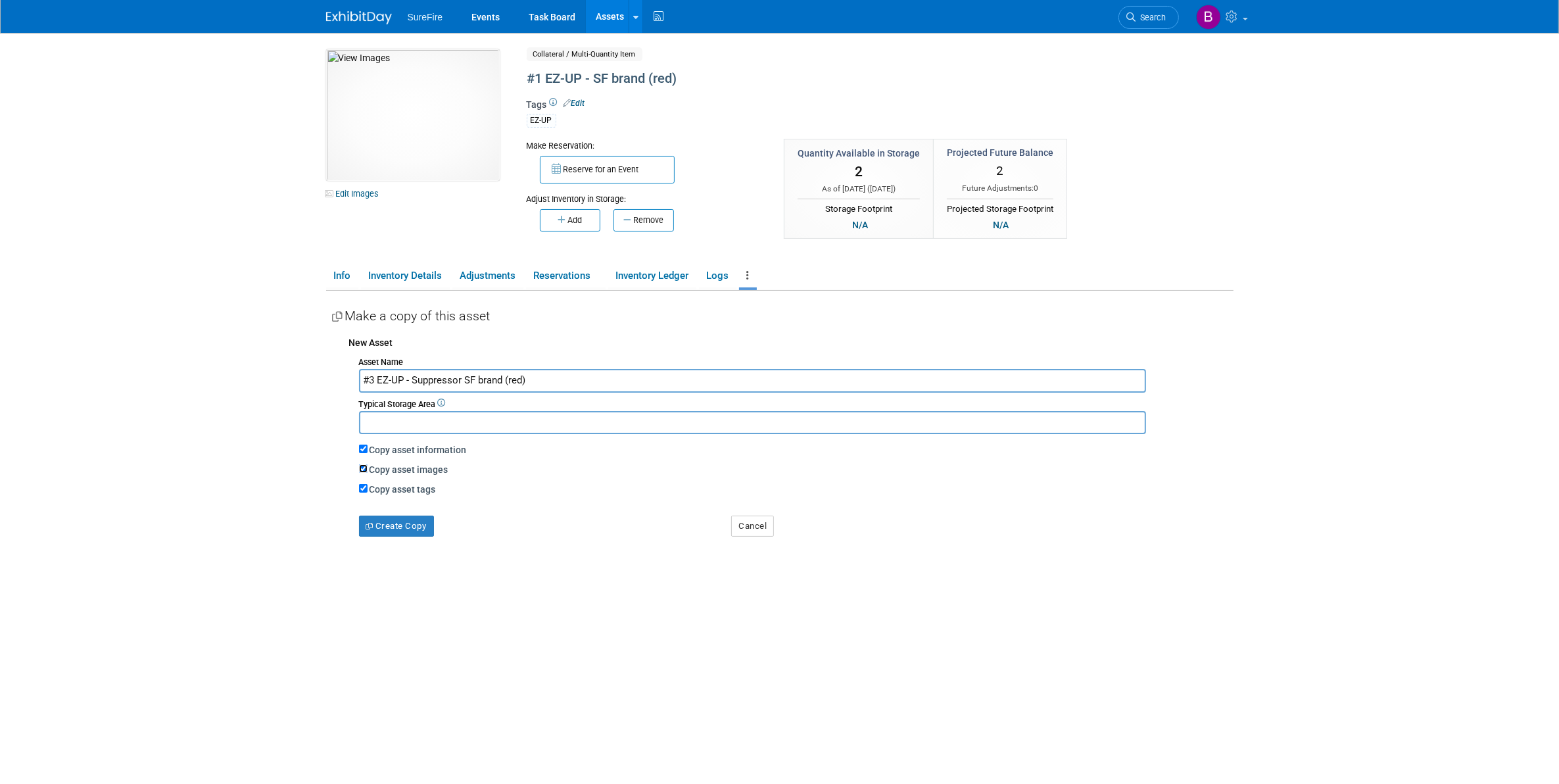
click at [367, 466] on input "Copy asset images" at bounding box center [363, 467] width 8 height 8
checkbox input "false"
click at [397, 516] on button "Create Copy" at bounding box center [397, 526] width 75 height 21
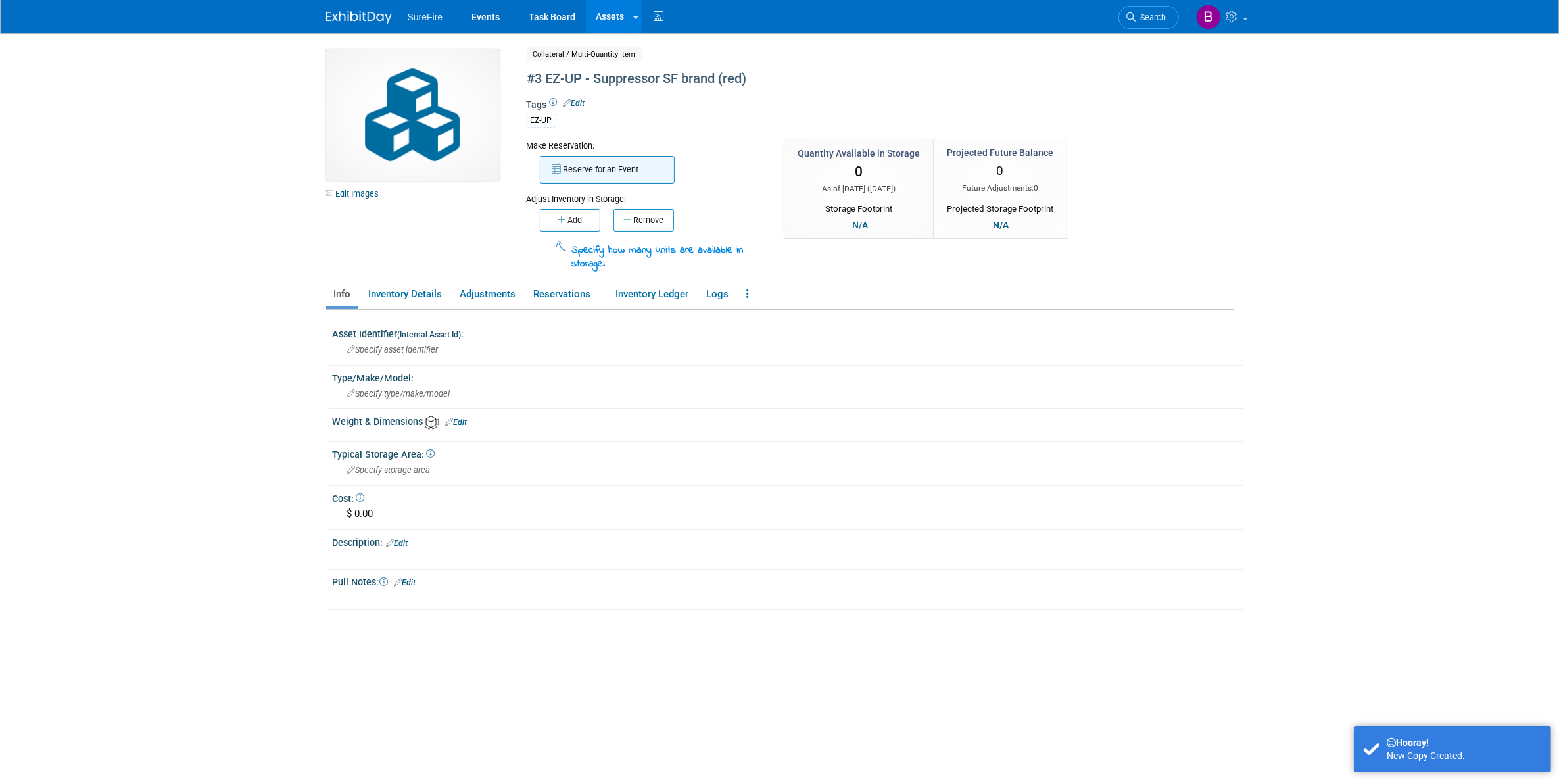
click at [573, 175] on button "Reserve for an Event" at bounding box center [607, 169] width 135 height 27
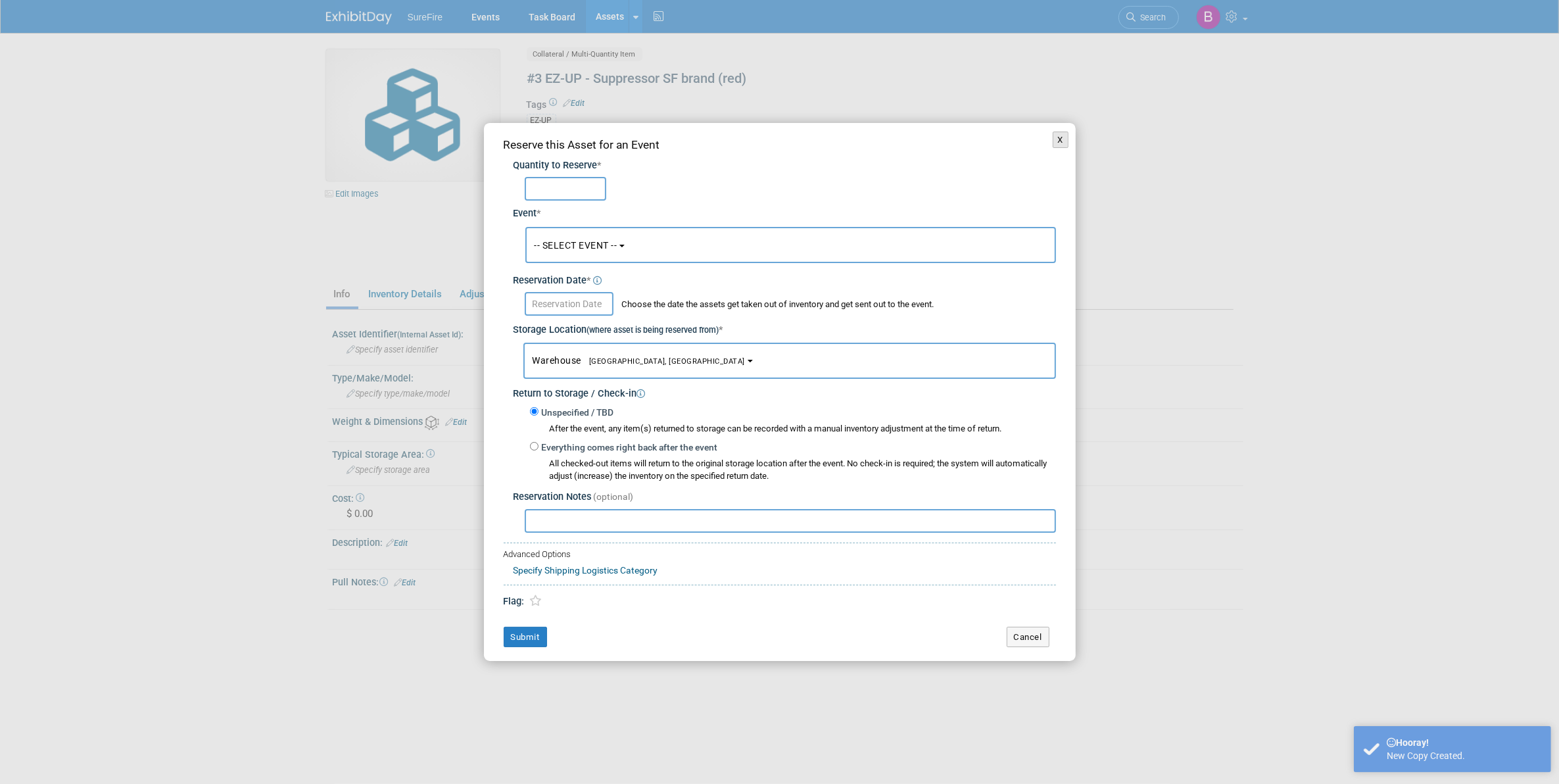
click at [1057, 146] on button "X" at bounding box center [1061, 140] width 16 height 17
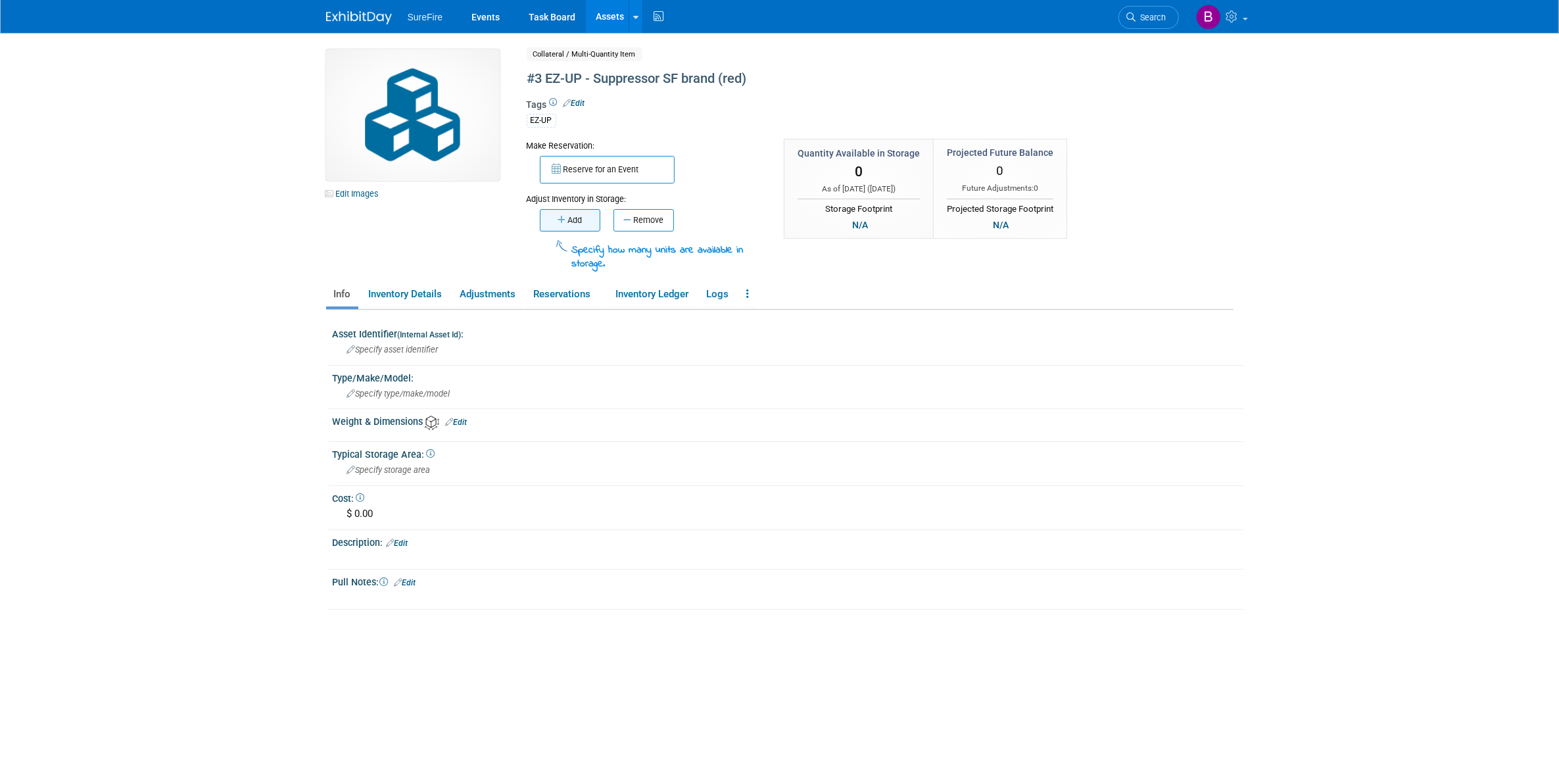
click at [583, 222] on button "Add" at bounding box center [569, 220] width 61 height 23
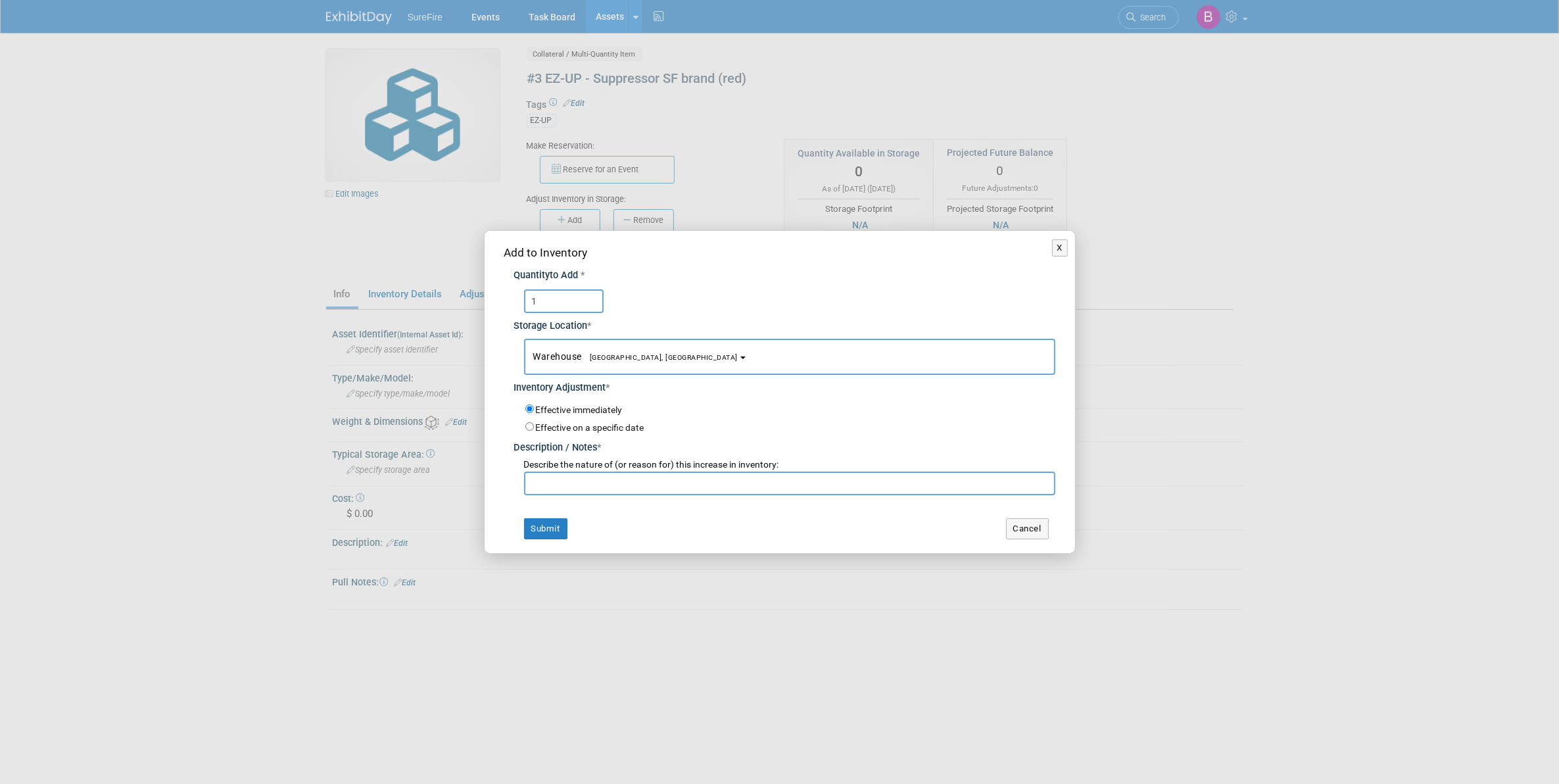
type input "1"
click at [567, 491] on input "text" at bounding box center [790, 483] width 531 height 24
type input "Count"
click at [550, 533] on button "Submit" at bounding box center [546, 528] width 44 height 21
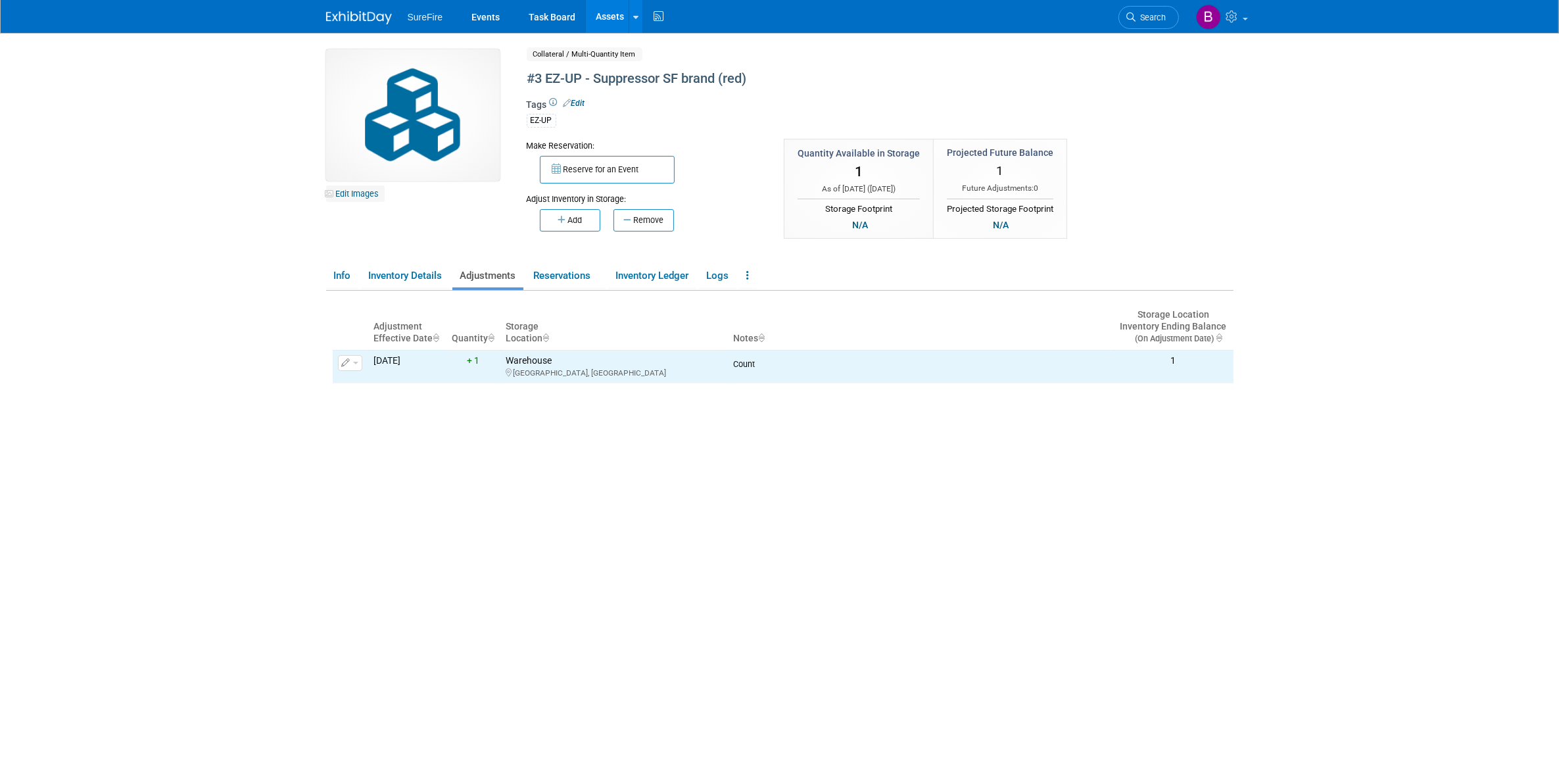
click at [355, 198] on link "Edit Images" at bounding box center [356, 194] width 58 height 16
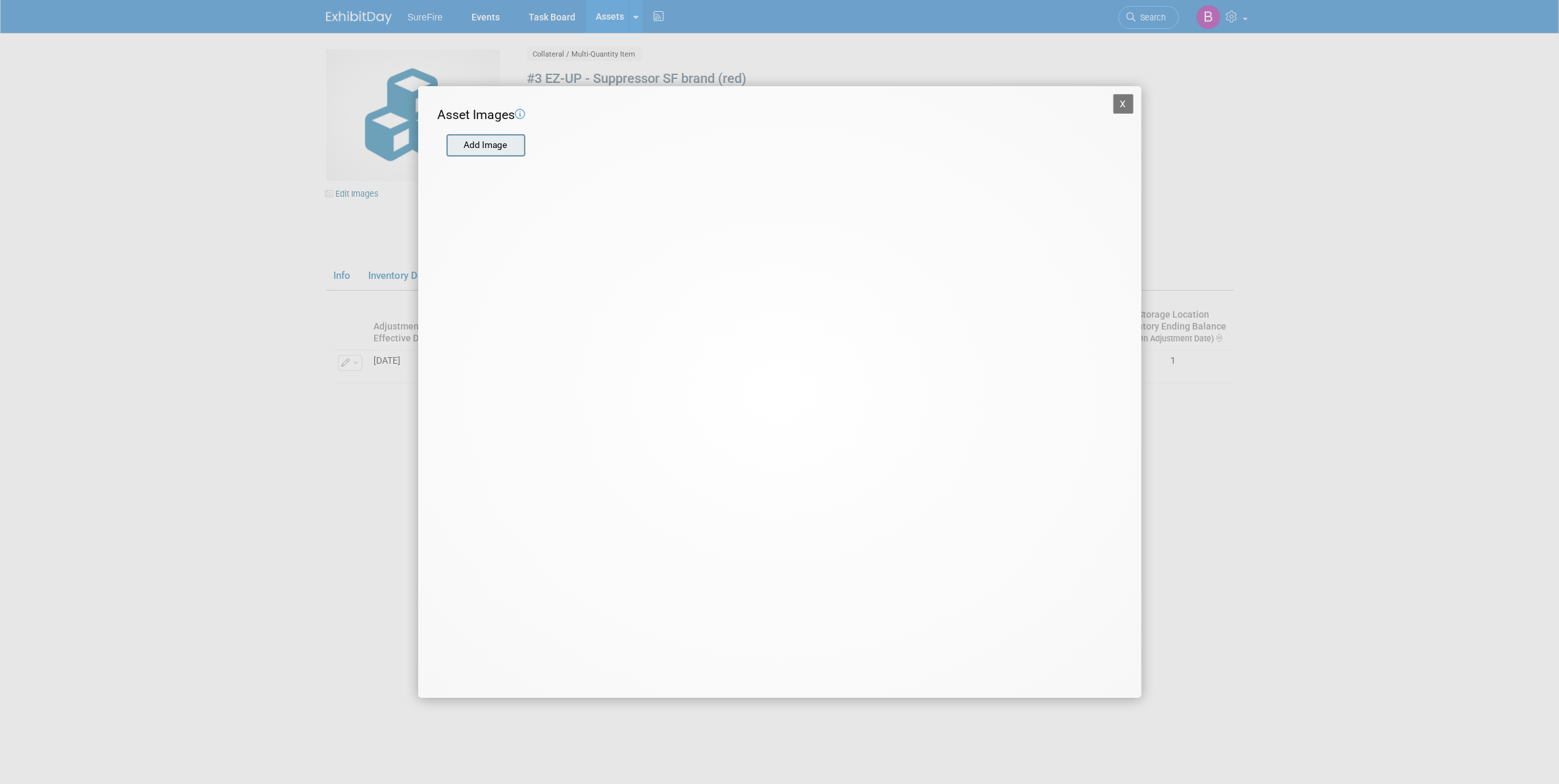
click at [504, 146] on input "file" at bounding box center [446, 146] width 156 height 20
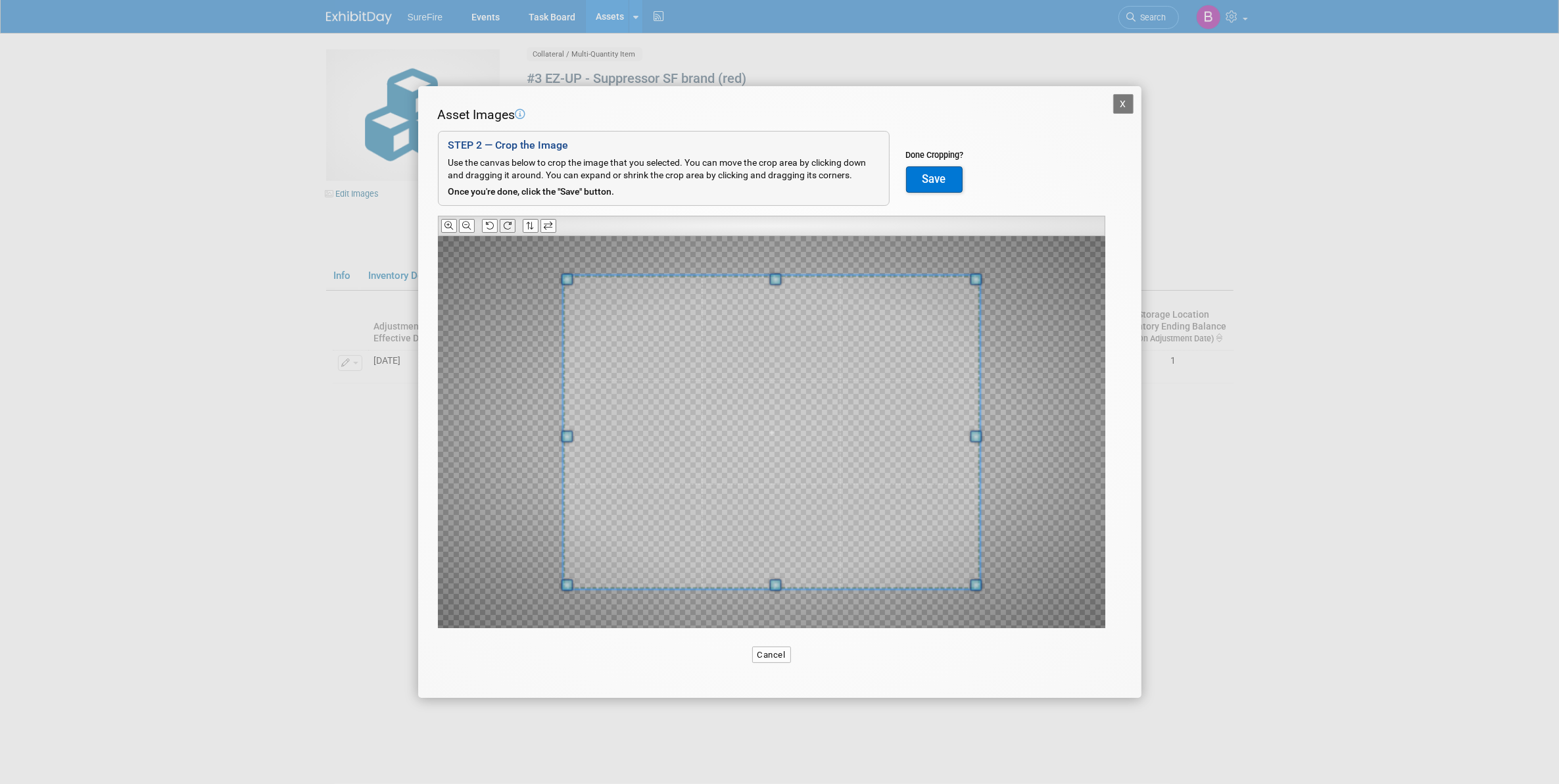
click at [513, 229] on button at bounding box center [507, 226] width 15 height 14
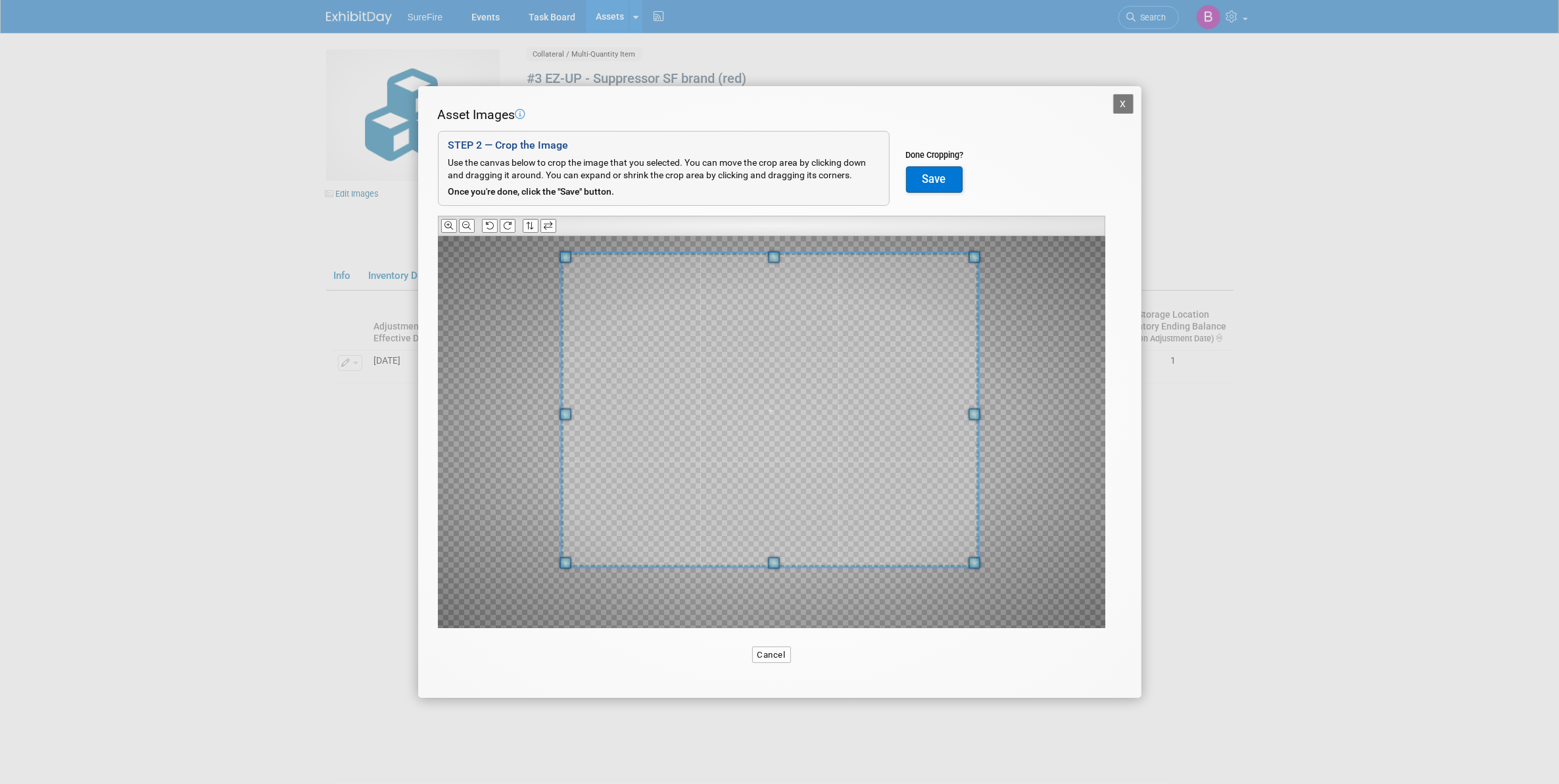
click at [771, 323] on span at bounding box center [769, 409] width 417 height 314
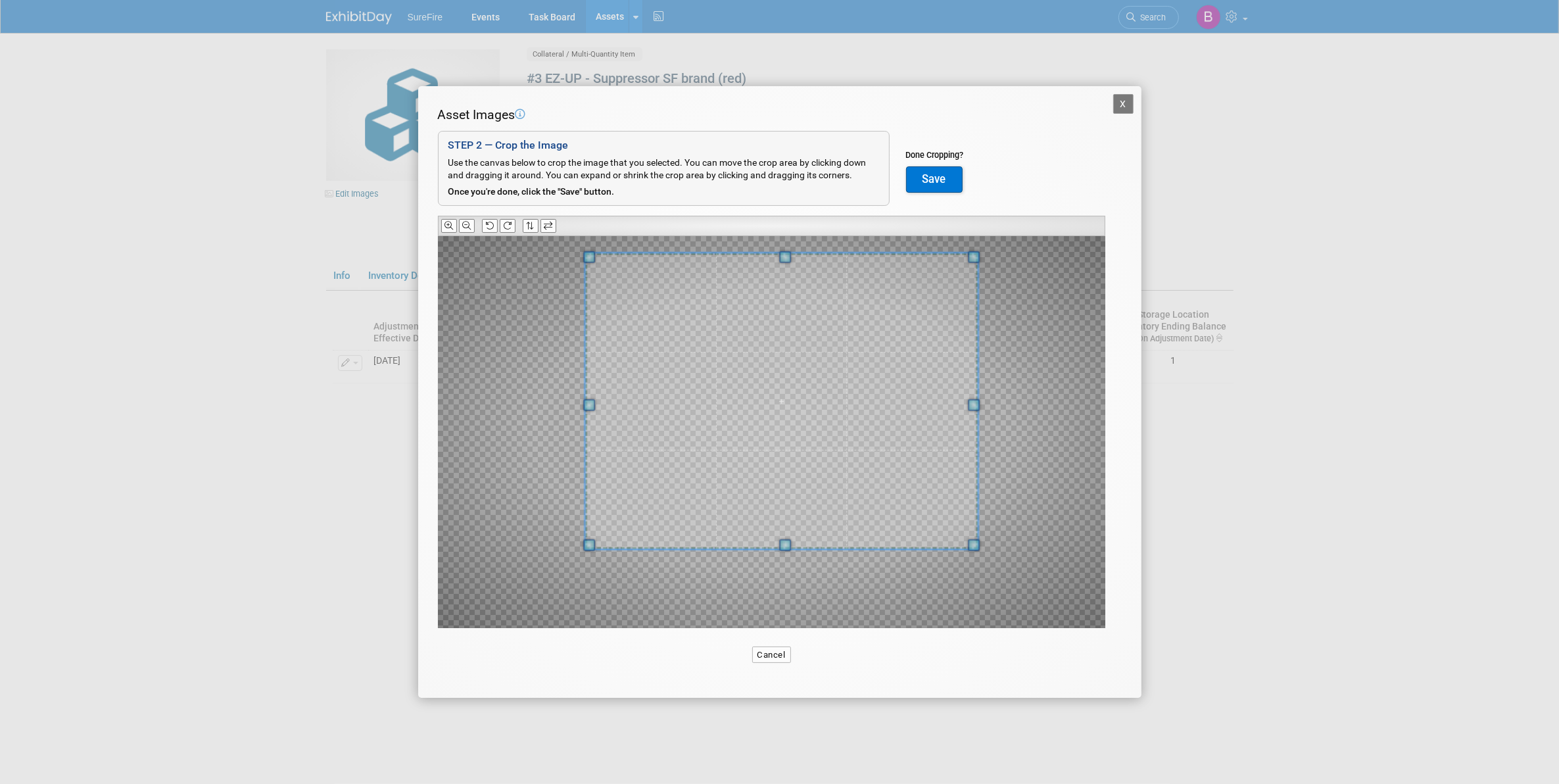
click at [589, 559] on div at bounding box center [771, 432] width 668 height 392
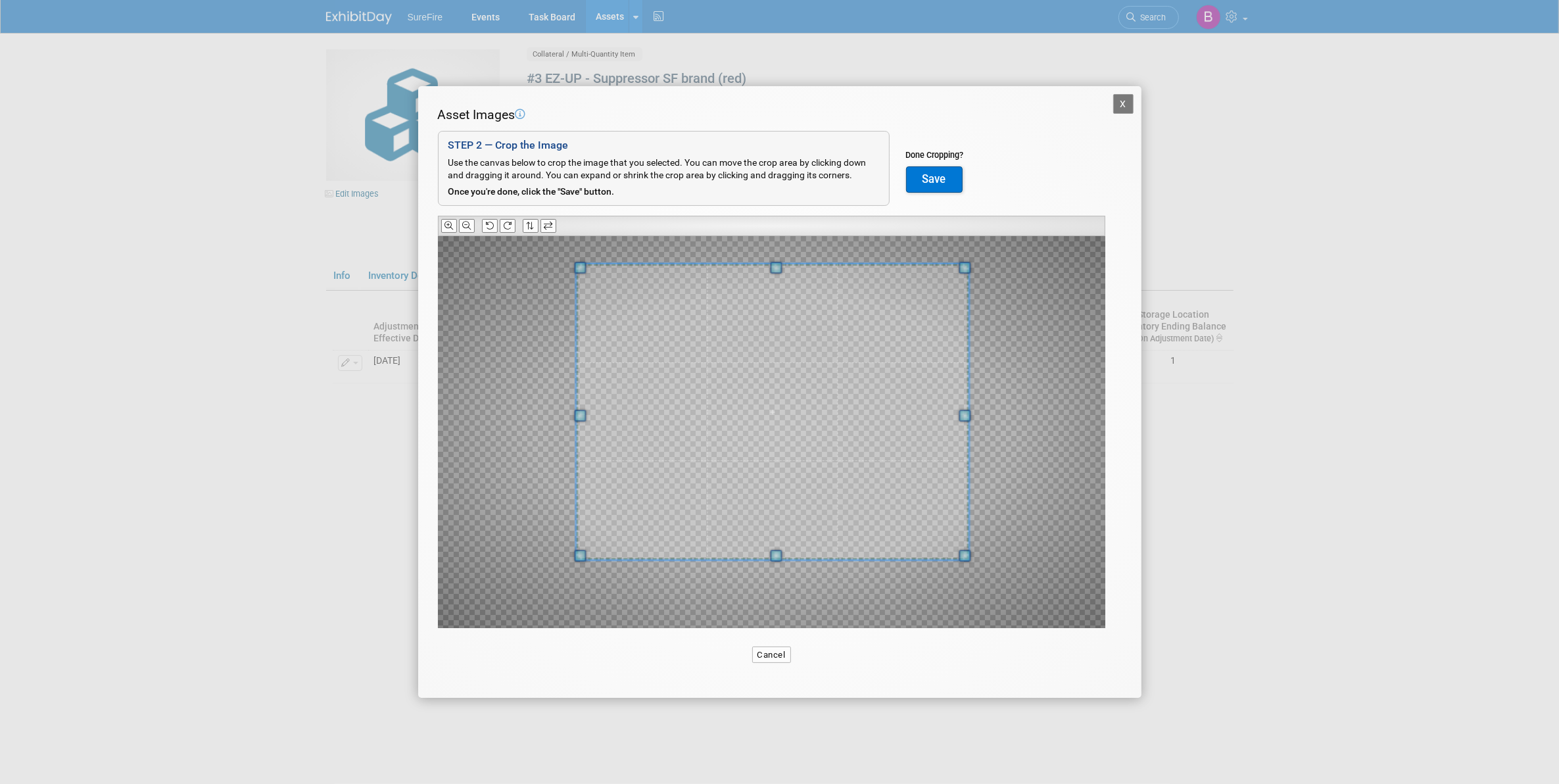
click at [656, 553] on span at bounding box center [772, 411] width 393 height 296
click at [943, 181] on button "Save" at bounding box center [934, 179] width 56 height 26
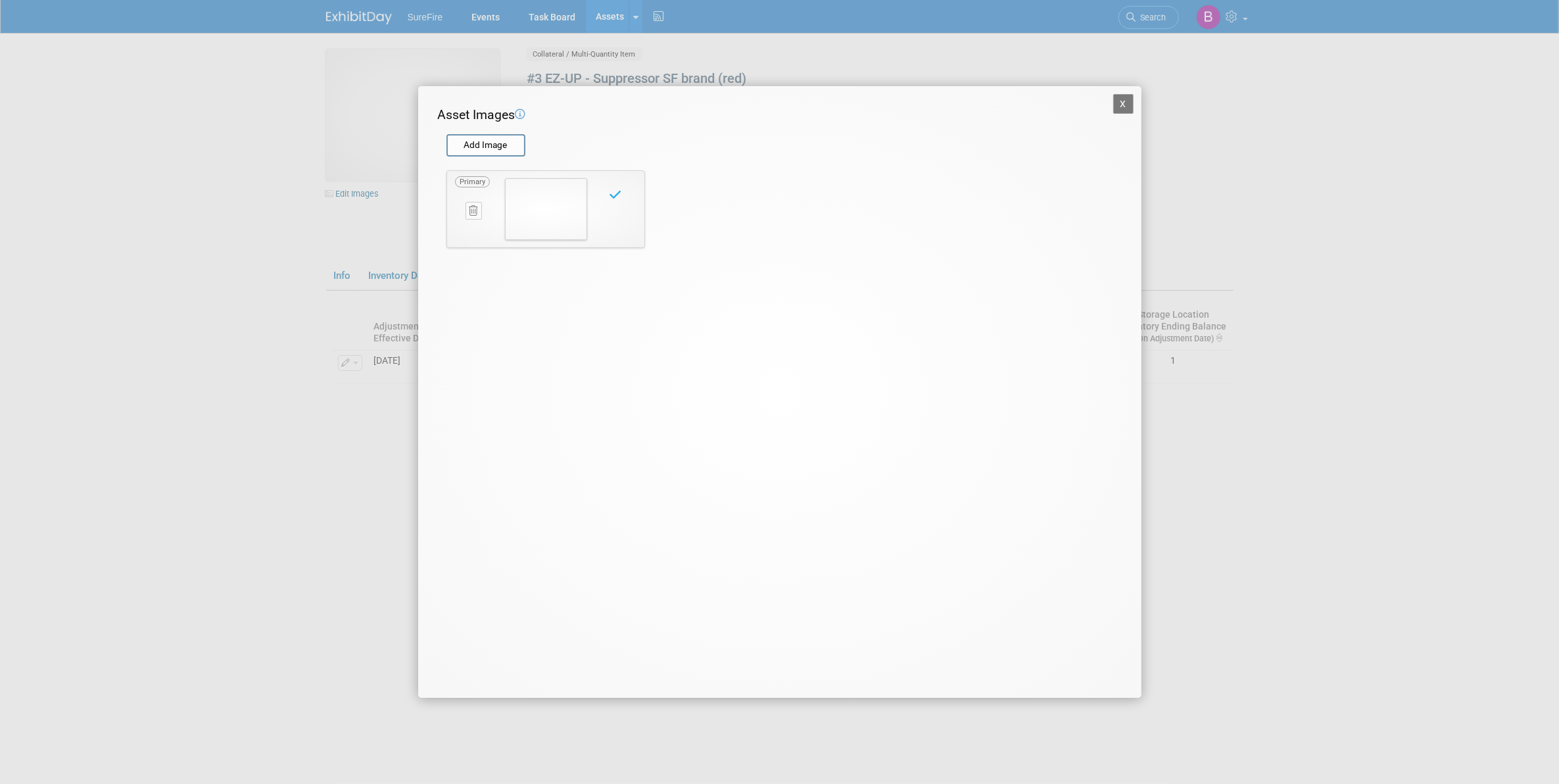
click at [1128, 107] on button "X" at bounding box center [1123, 104] width 21 height 20
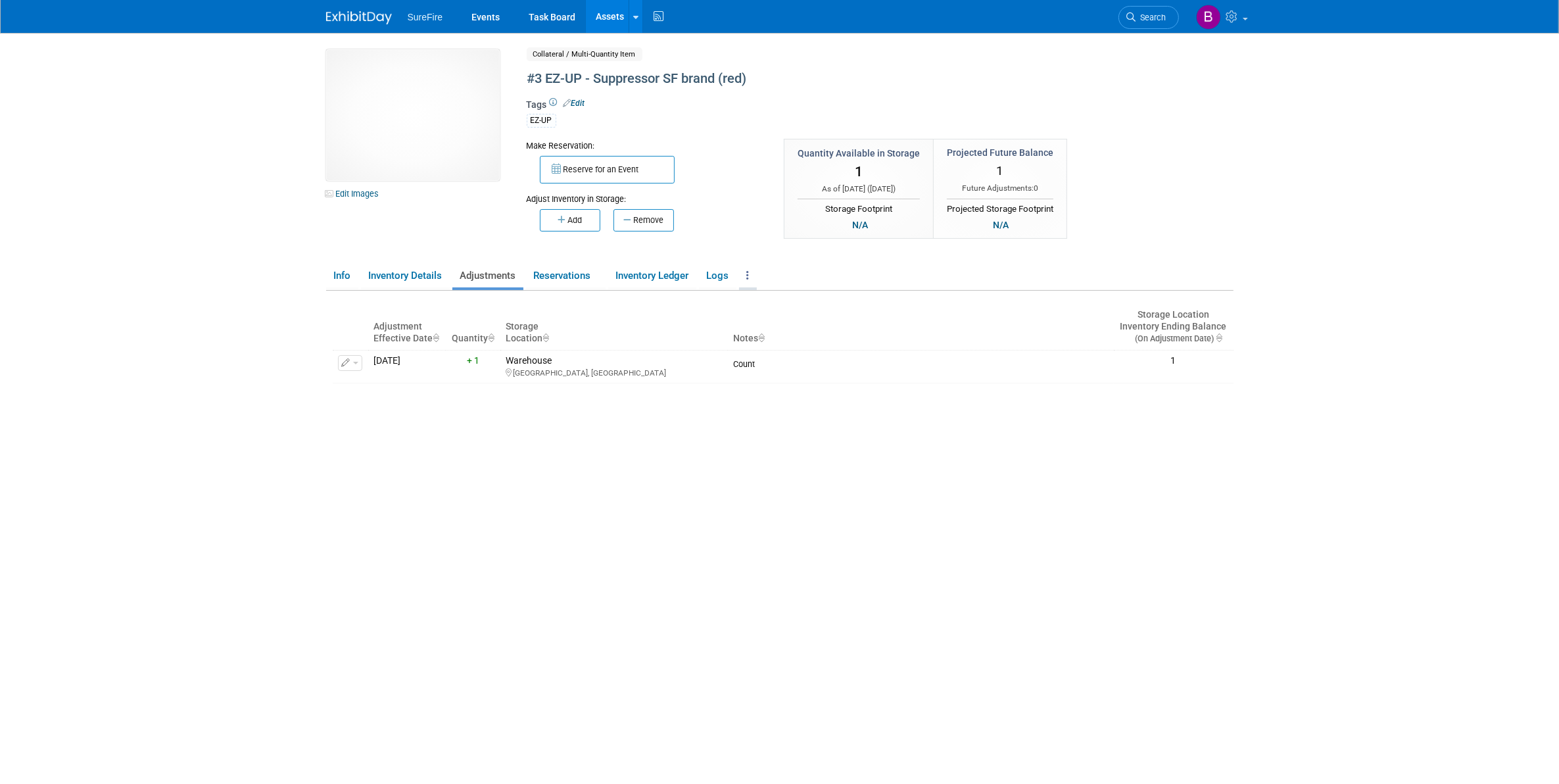
click at [749, 275] on icon at bounding box center [748, 275] width 3 height 10
click at [764, 293] on link "Copy/Duplicate Asset" at bounding box center [797, 302] width 115 height 23
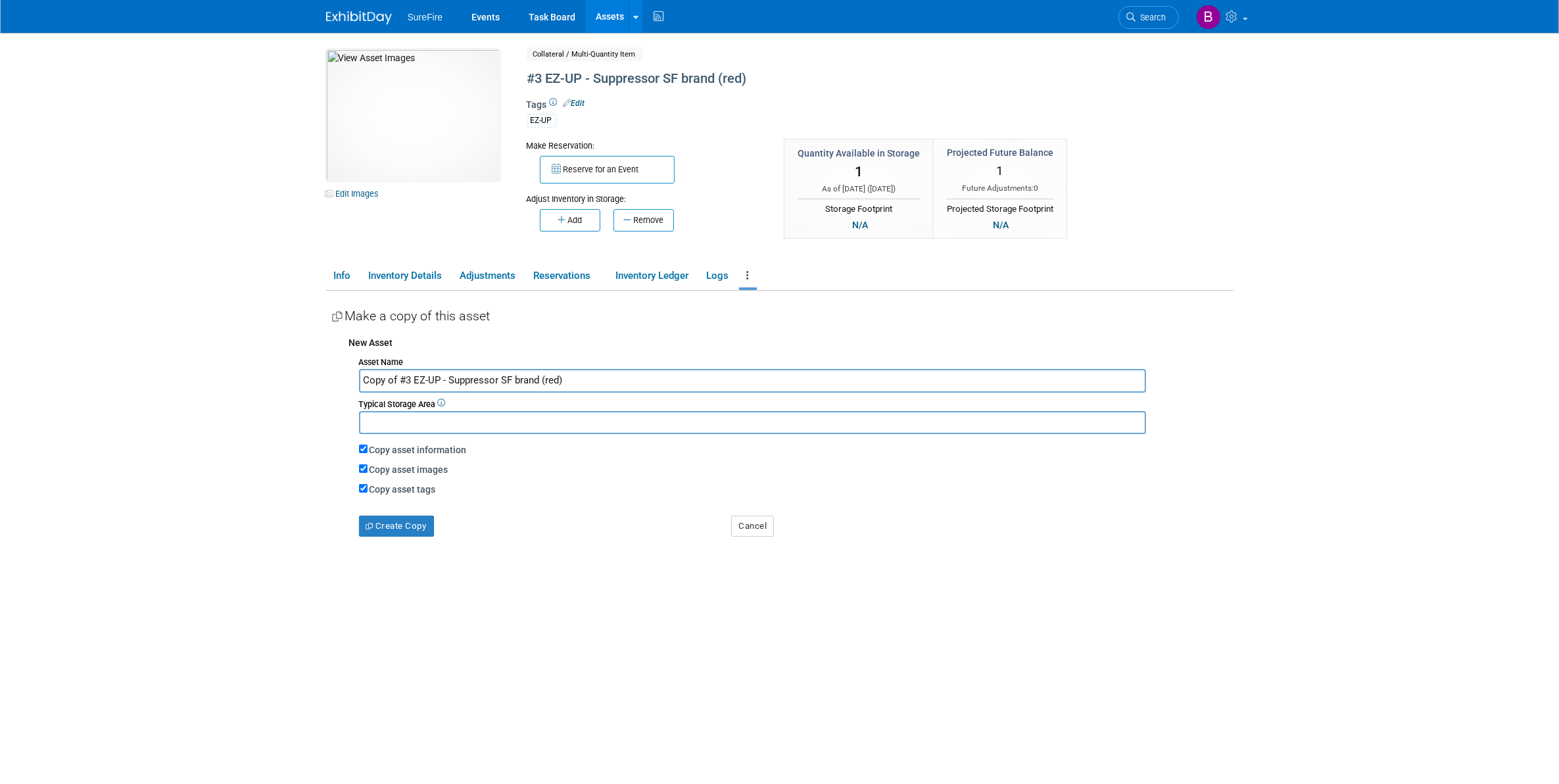
click at [395, 376] on input "Copy of #3 EZ-UP - Suppressor SF brand (red)" at bounding box center [752, 380] width 787 height 23
drag, startPoint x: 402, startPoint y: 376, endPoint x: 240, endPoint y: 390, distance: 162.6
click at [241, 390] on body "SureFire Events Task Board Assets New Asset Search Assets" at bounding box center [780, 392] width 1559 height 784
click at [523, 382] on input "#4 EZ-UP - Suppressor SF brand (red)" at bounding box center [752, 380] width 787 height 23
type input "#4 EZ-UP - Suppressor SF brand (red/black)"
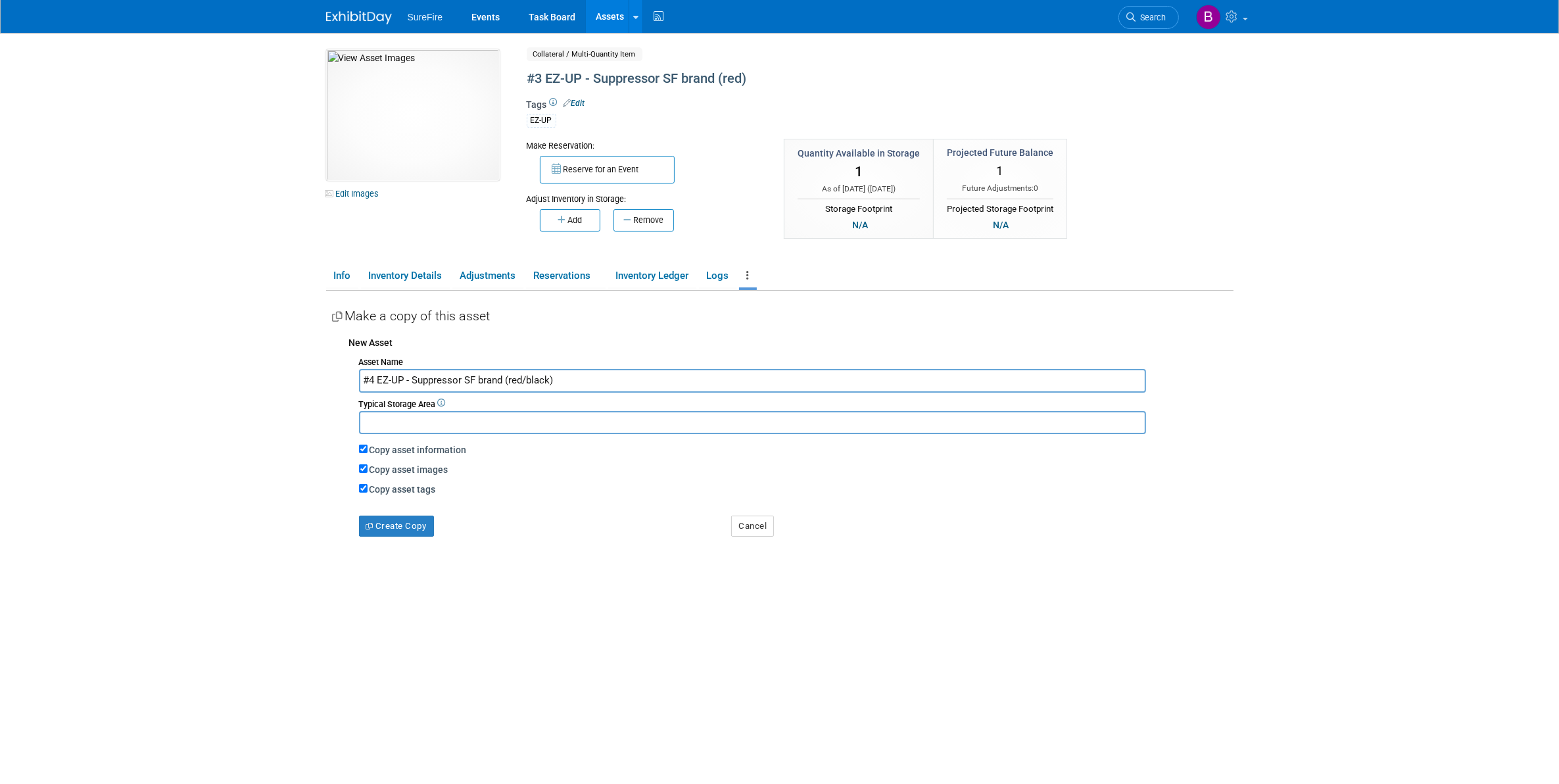
click at [547, 467] on div "Copy asset images" at bounding box center [796, 468] width 874 height 15
click at [441, 467] on label "Copy asset images" at bounding box center [408, 469] width 79 height 11
click at [367, 467] on input "Copy asset images" at bounding box center [363, 467] width 8 height 8
checkbox input "false"
click at [414, 518] on button "Create Copy" at bounding box center [397, 526] width 75 height 21
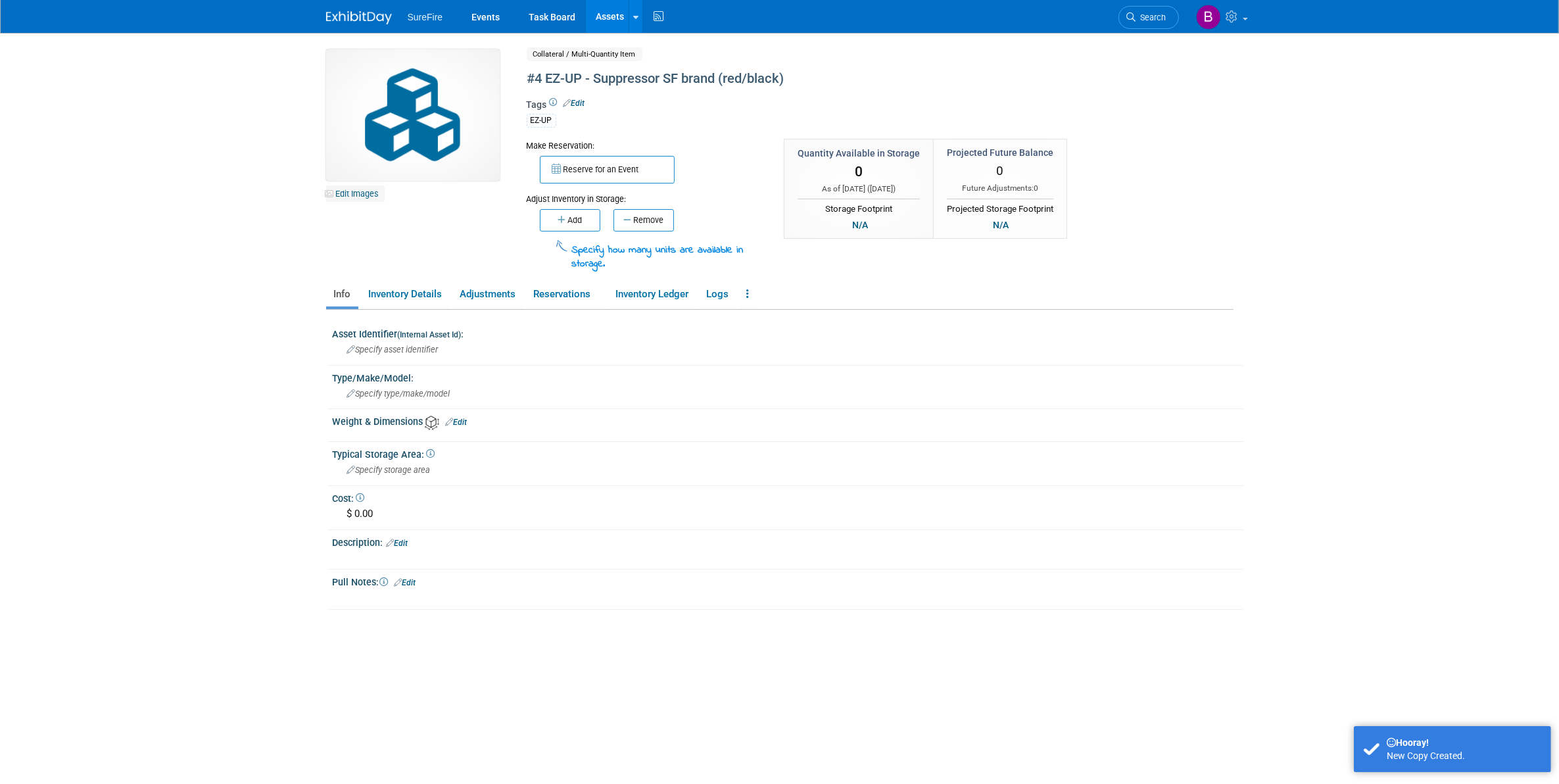
click at [371, 198] on link "Edit Images" at bounding box center [356, 194] width 58 height 16
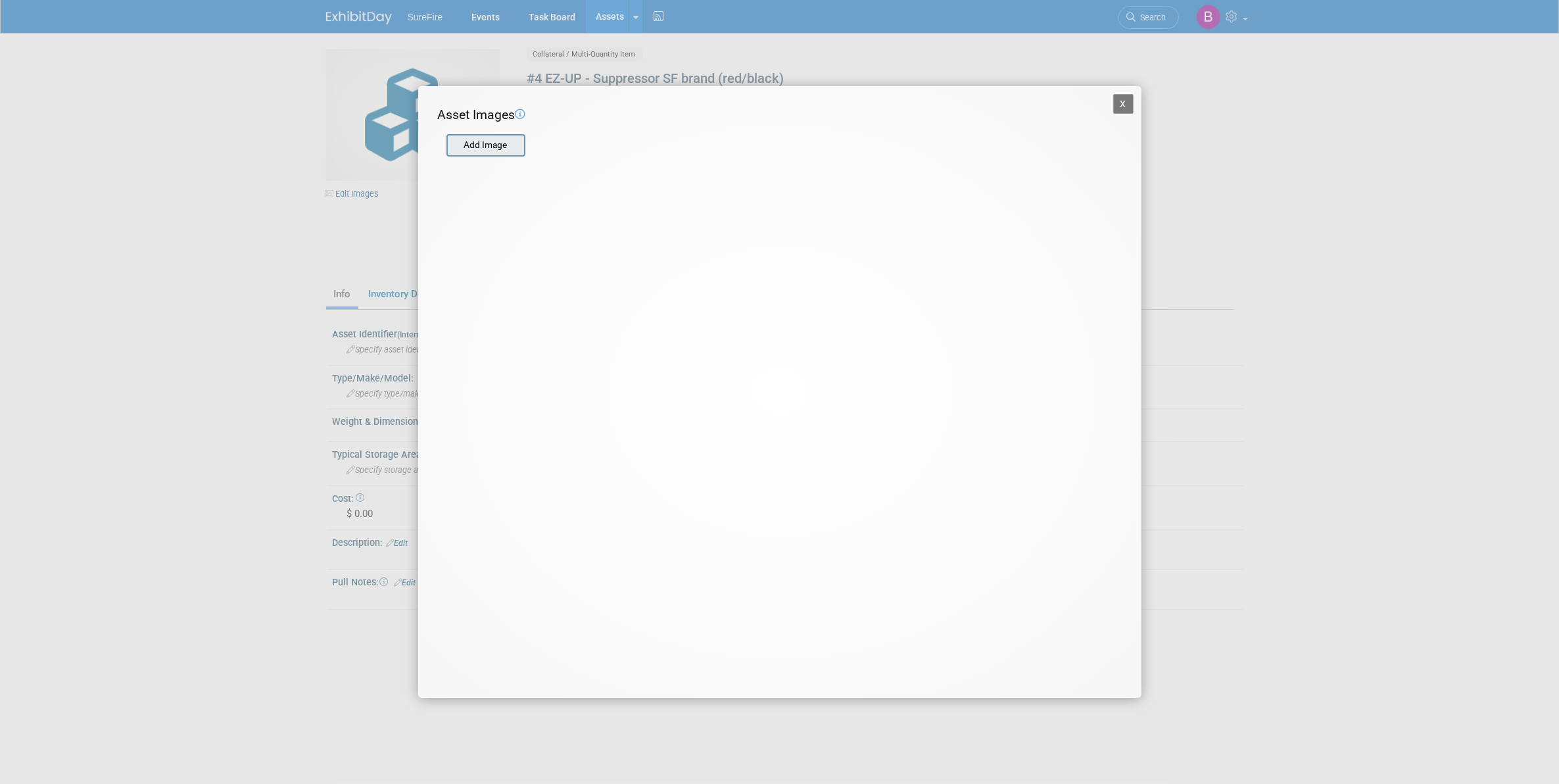
click at [495, 134] on div "Add Image" at bounding box center [486, 145] width 79 height 23
click at [495, 145] on input "file" at bounding box center [446, 146] width 156 height 20
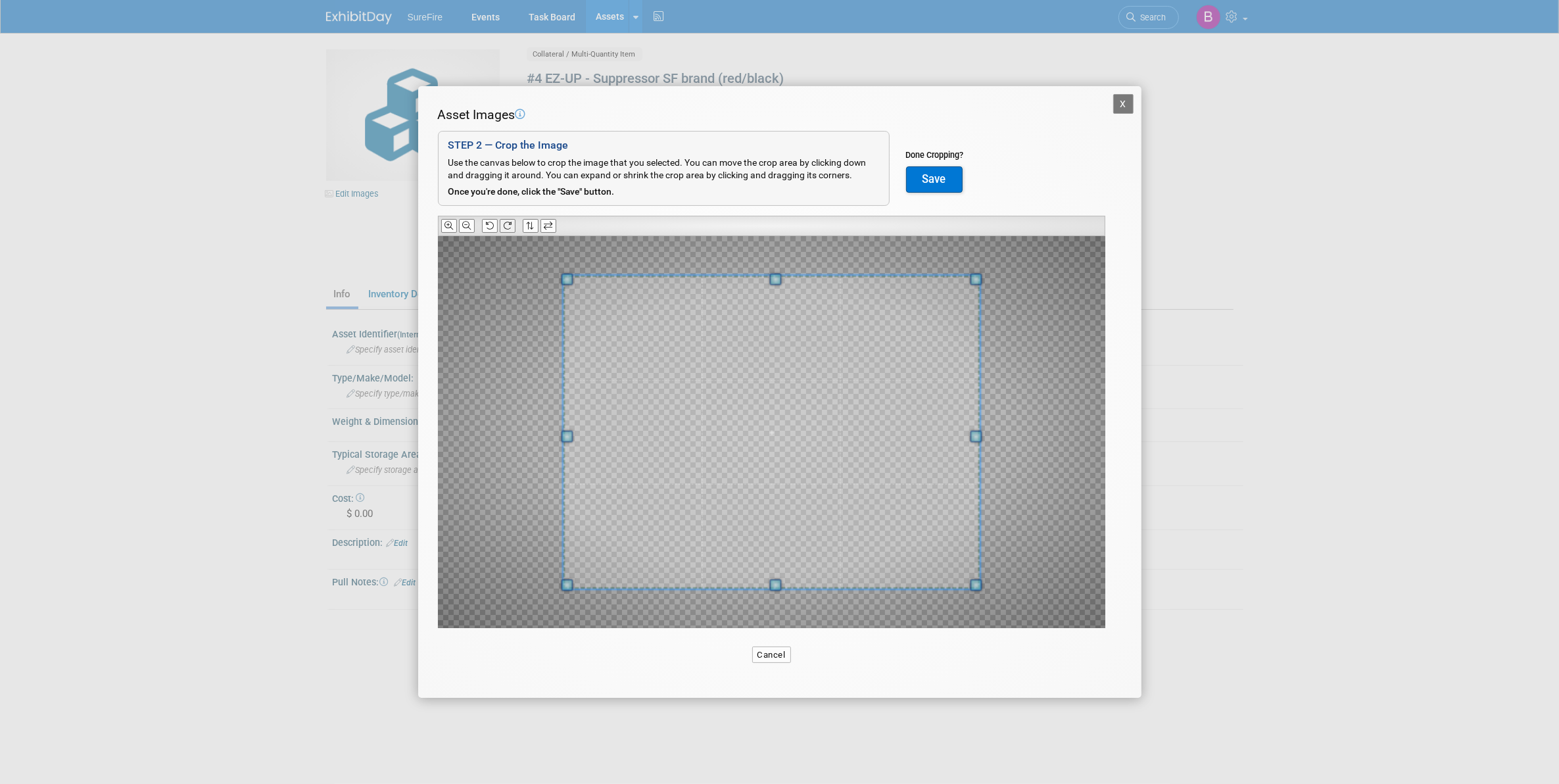
click at [505, 225] on icon at bounding box center [507, 226] width 8 height 8
click at [675, 409] on span at bounding box center [772, 427] width 417 height 314
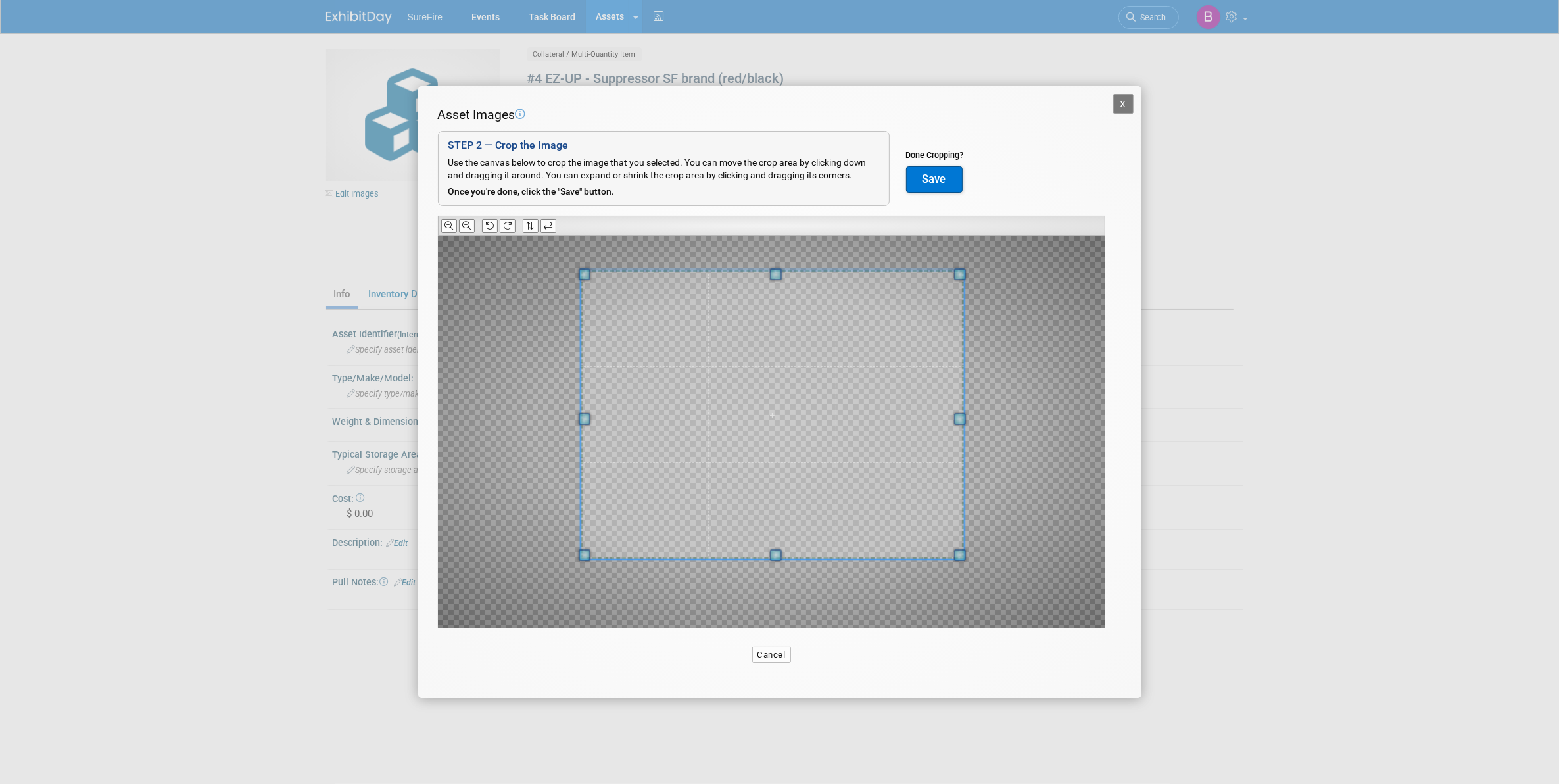
click at [791, 570] on div at bounding box center [771, 432] width 668 height 392
click at [790, 562] on span at bounding box center [771, 563] width 387 height 4
click at [927, 168] on button "Save" at bounding box center [934, 179] width 56 height 26
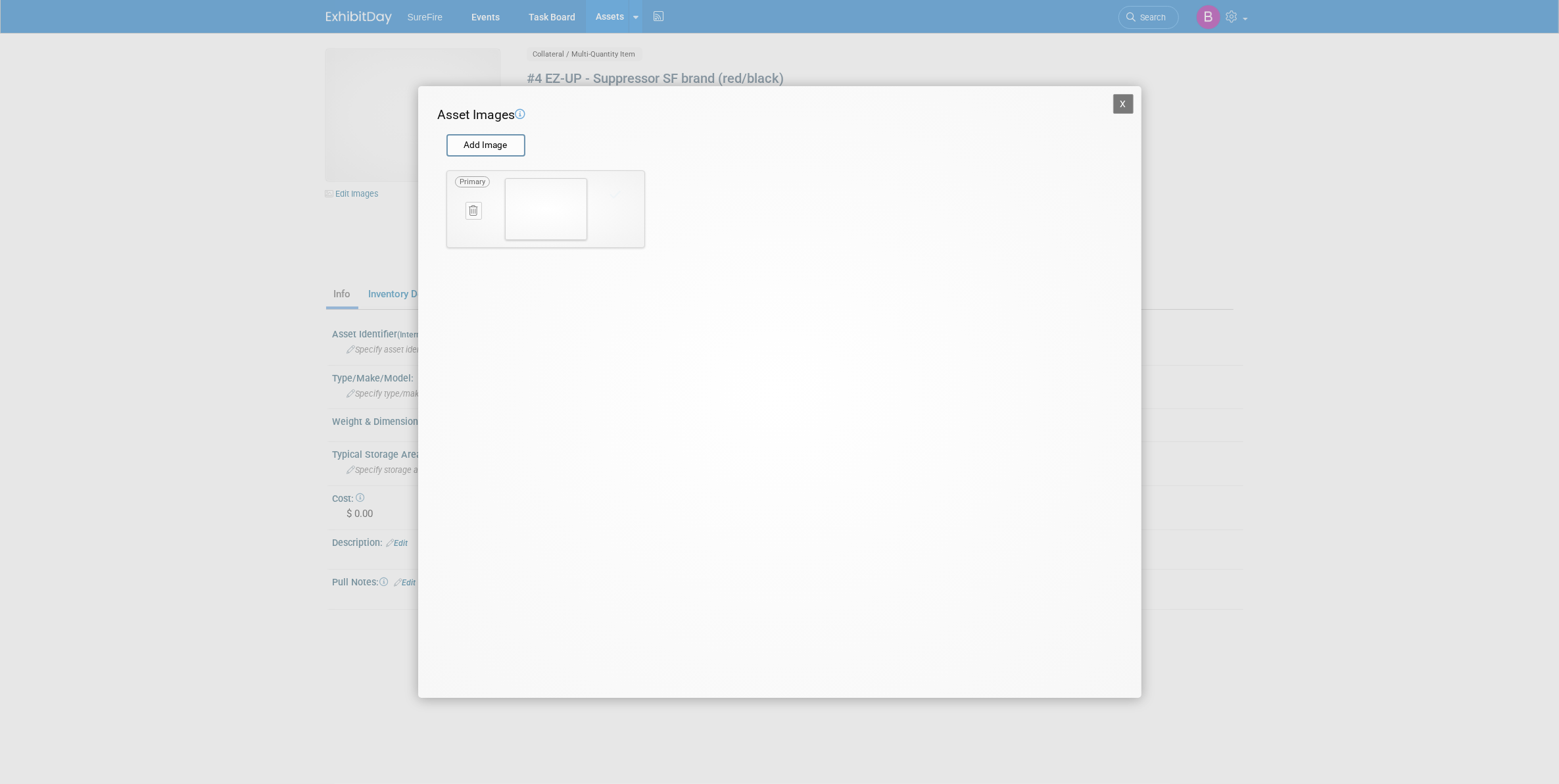
click at [1121, 102] on button "X" at bounding box center [1123, 104] width 21 height 20
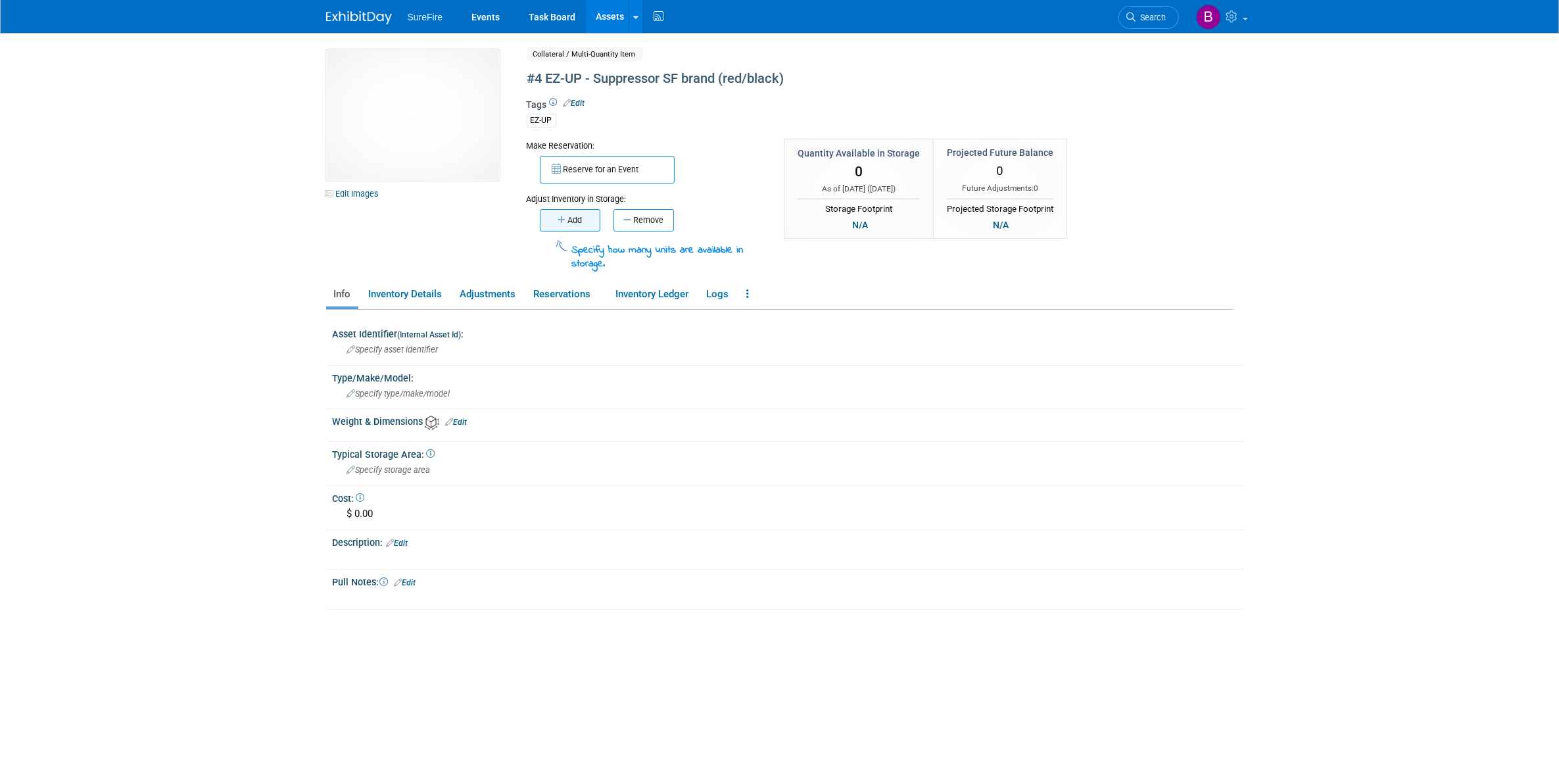
click at [558, 216] on icon "button" at bounding box center [562, 219] width 10 height 8
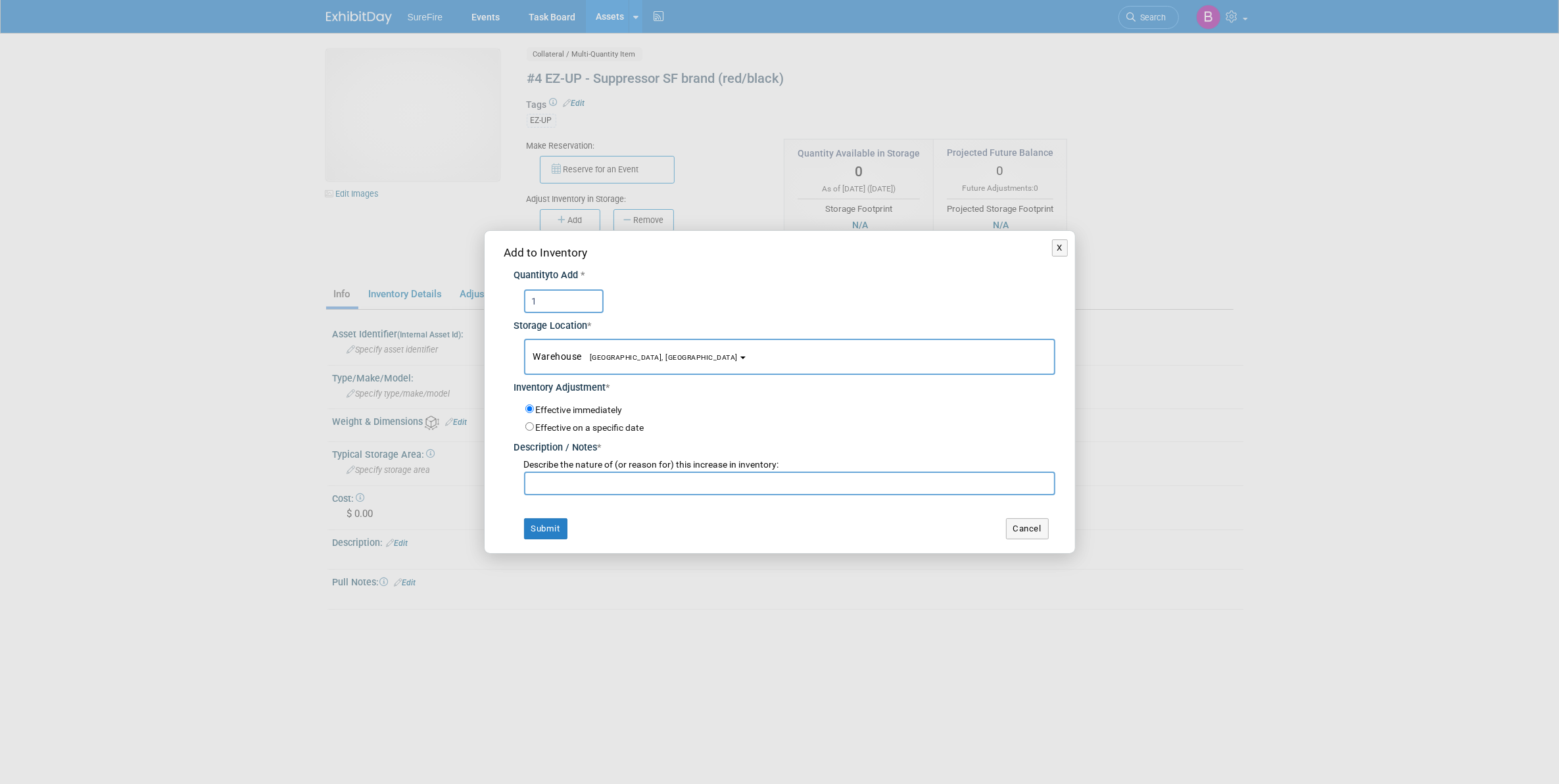
type input "1"
click at [580, 477] on input "text" at bounding box center [790, 483] width 531 height 24
type input "Count"
click at [552, 521] on button "Submit" at bounding box center [546, 528] width 44 height 21
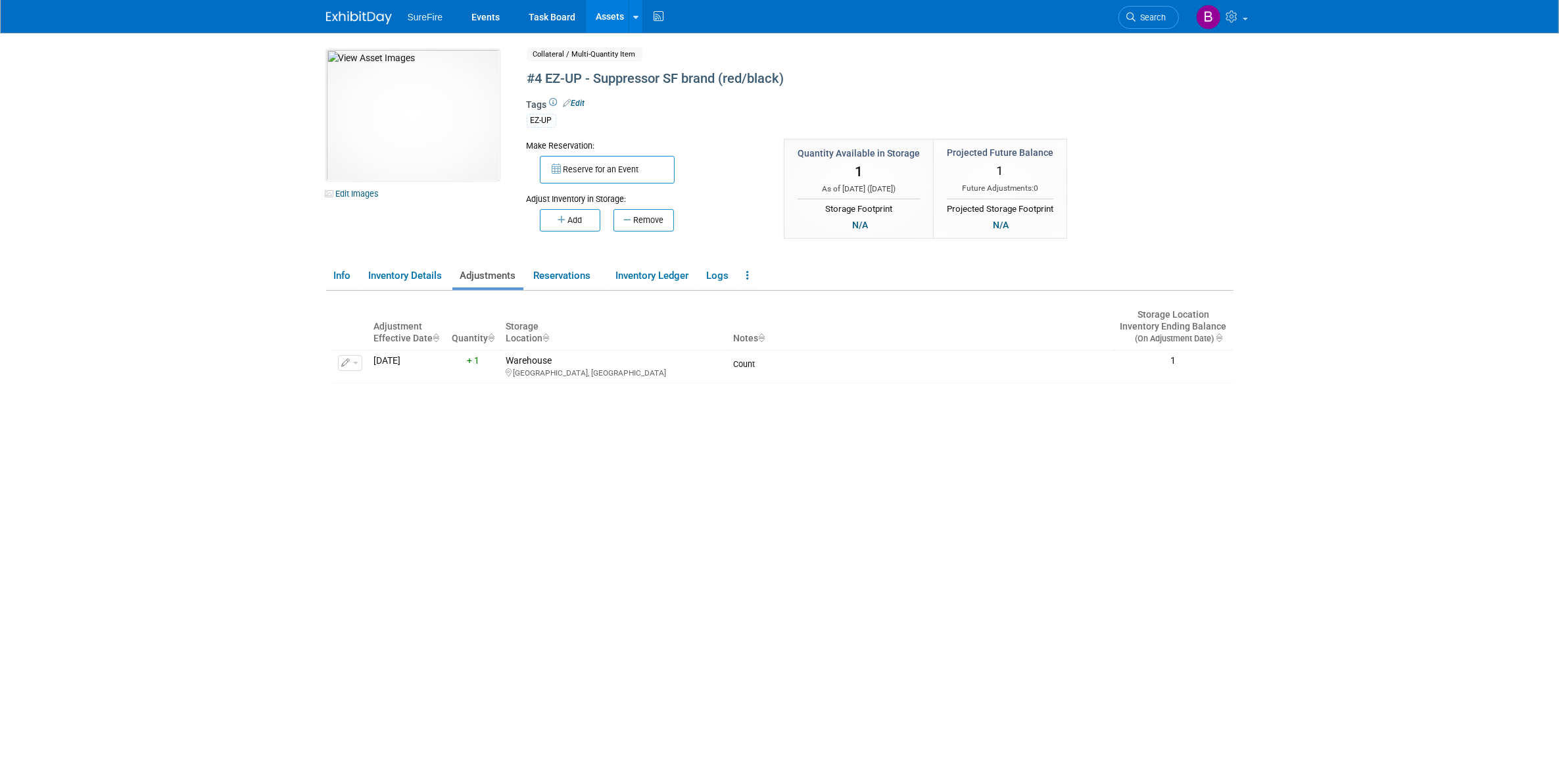
click at [601, 11] on link "Assets" at bounding box center [609, 16] width 48 height 33
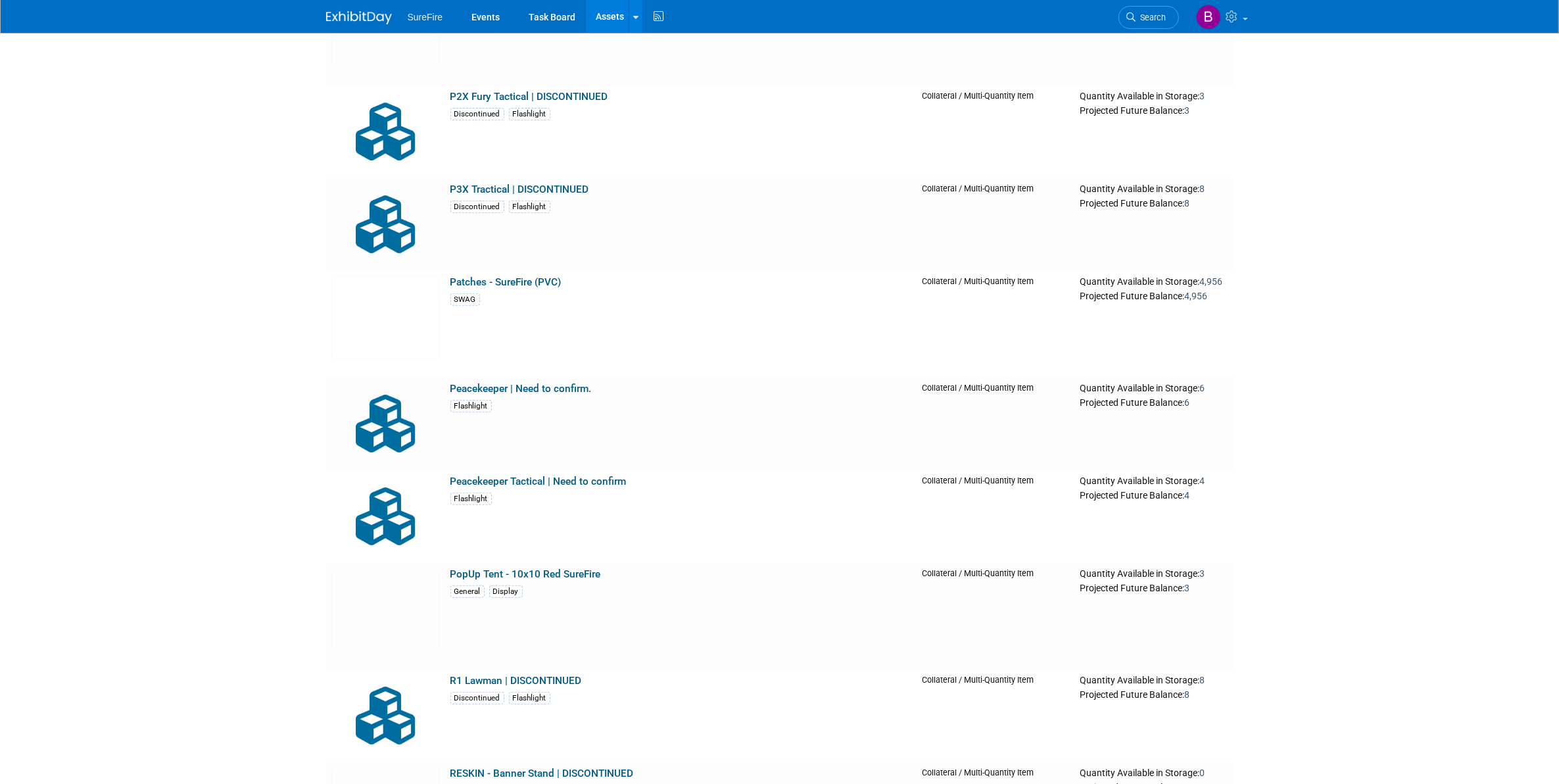
scroll to position [13478, 0]
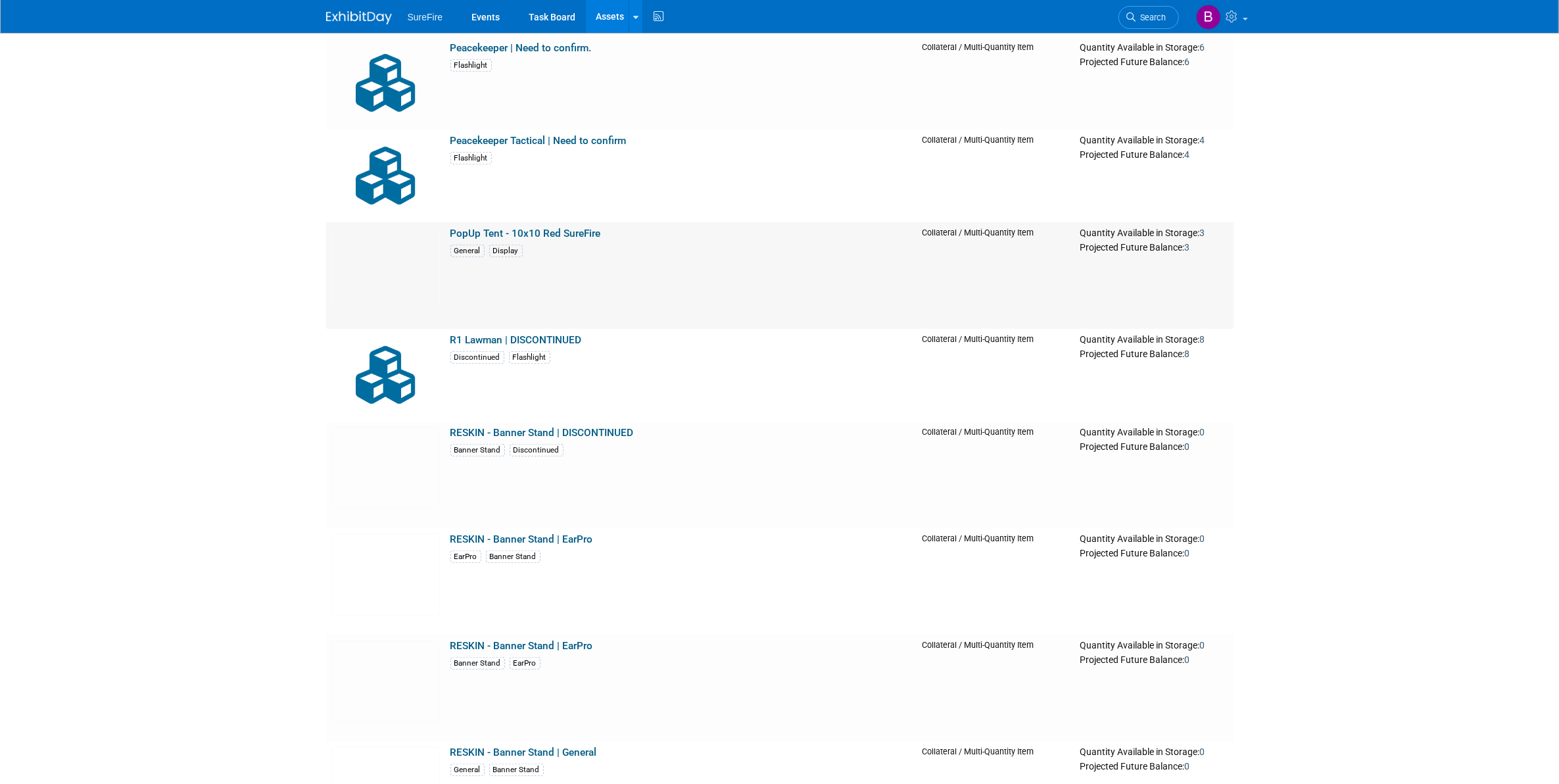
click at [573, 230] on link "PopUp Tent - 10x10 Red SureFire" at bounding box center [526, 233] width 151 height 12
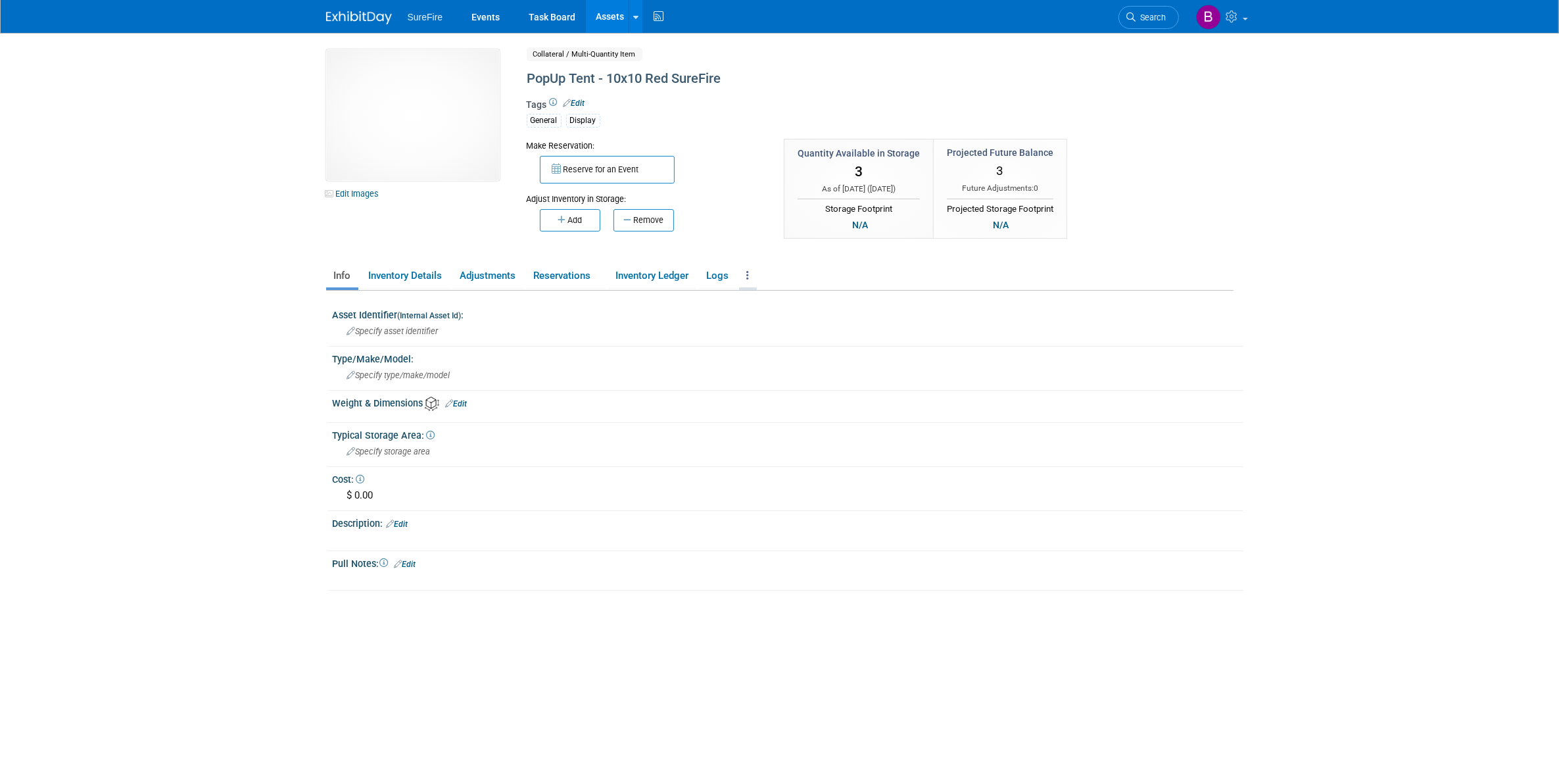
click at [743, 278] on link at bounding box center [749, 276] width 18 height 23
click at [769, 331] on link "Archive Asset" at bounding box center [797, 324] width 115 height 23
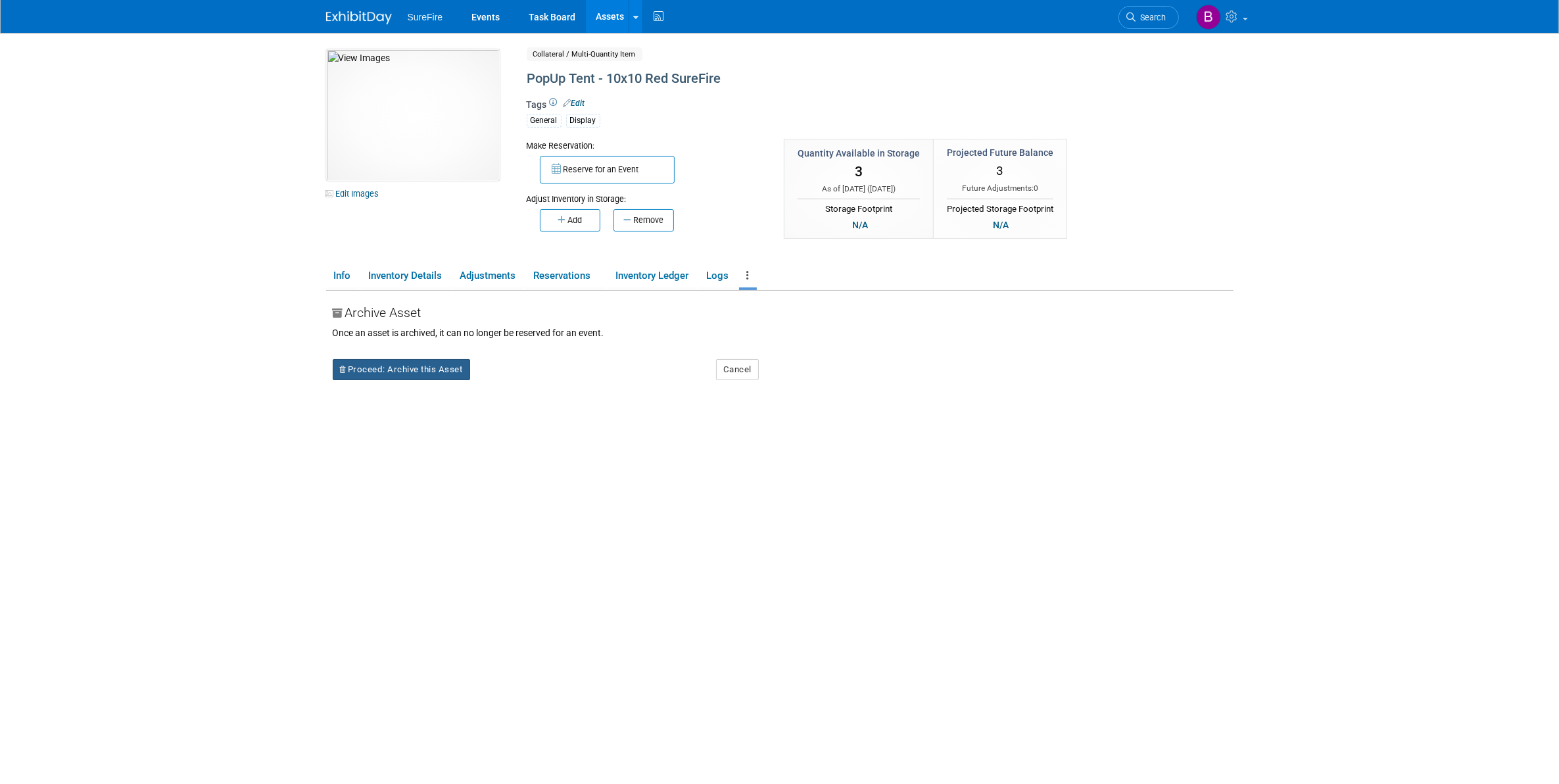
click at [461, 369] on button "Proceed: Archive this Asset" at bounding box center [401, 369] width 137 height 21
click at [511, 380] on icon at bounding box center [508, 378] width 9 height 8
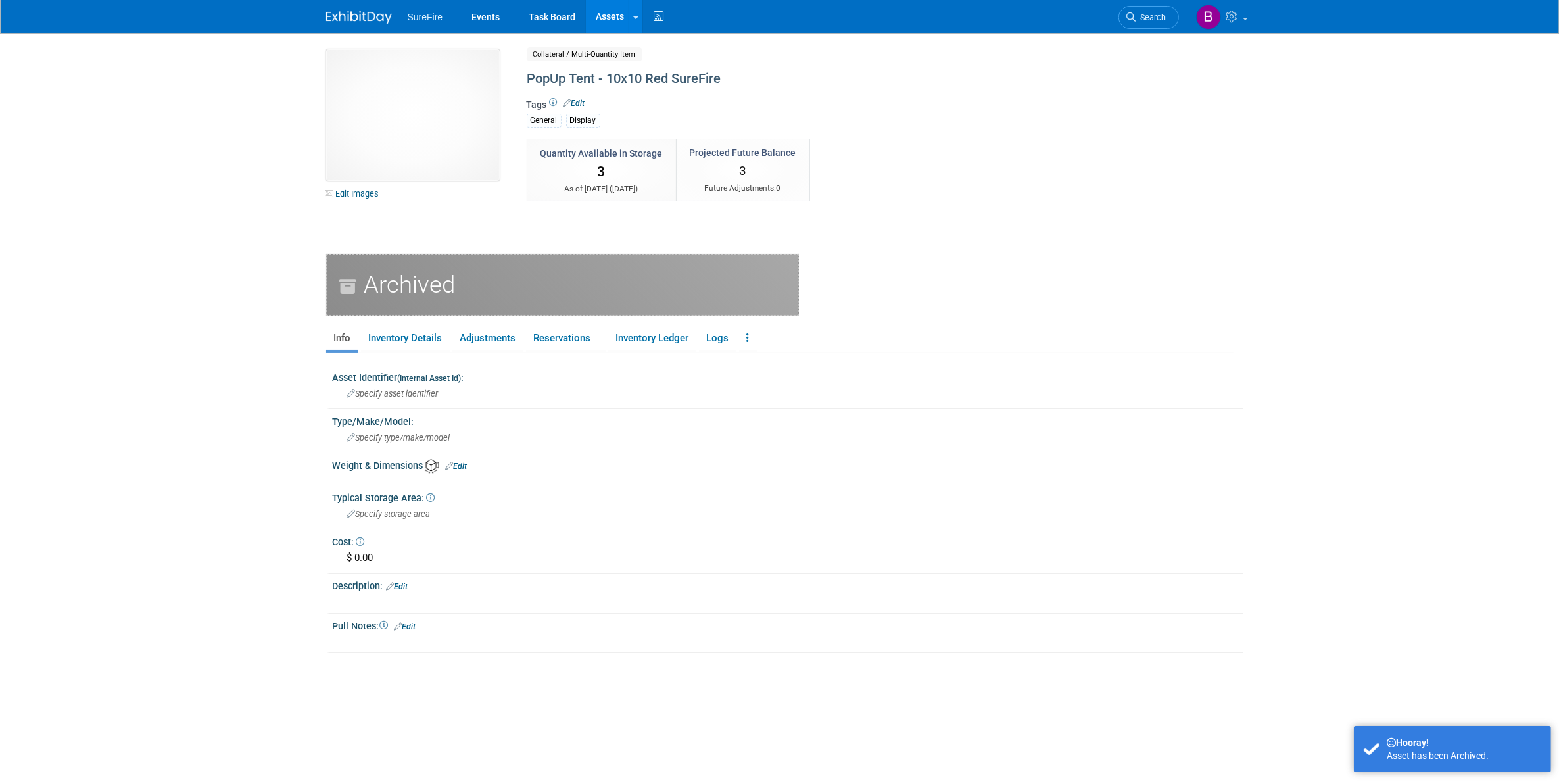
click at [599, 8] on link "Assets" at bounding box center [609, 16] width 48 height 33
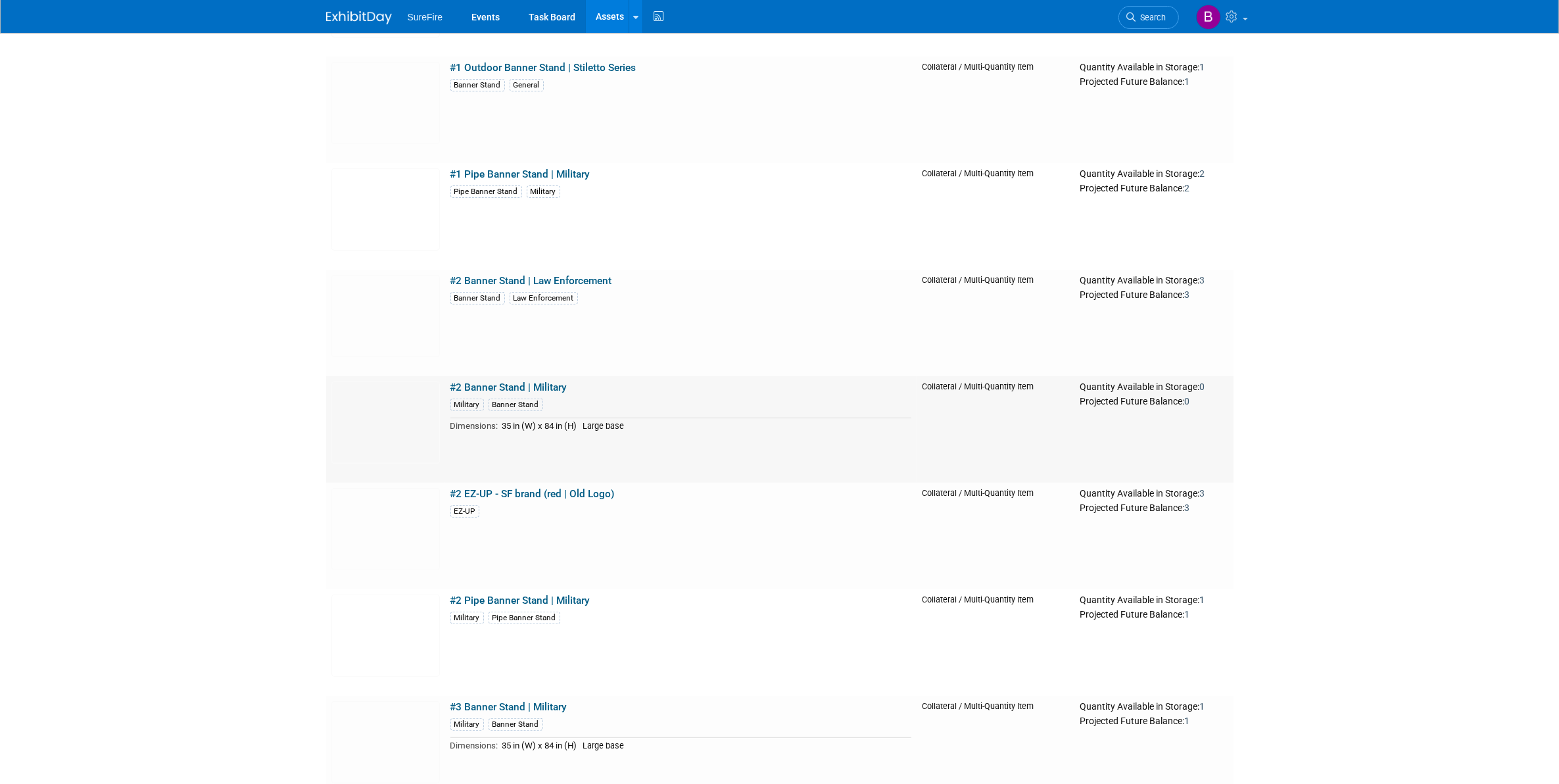
scroll to position [493, 0]
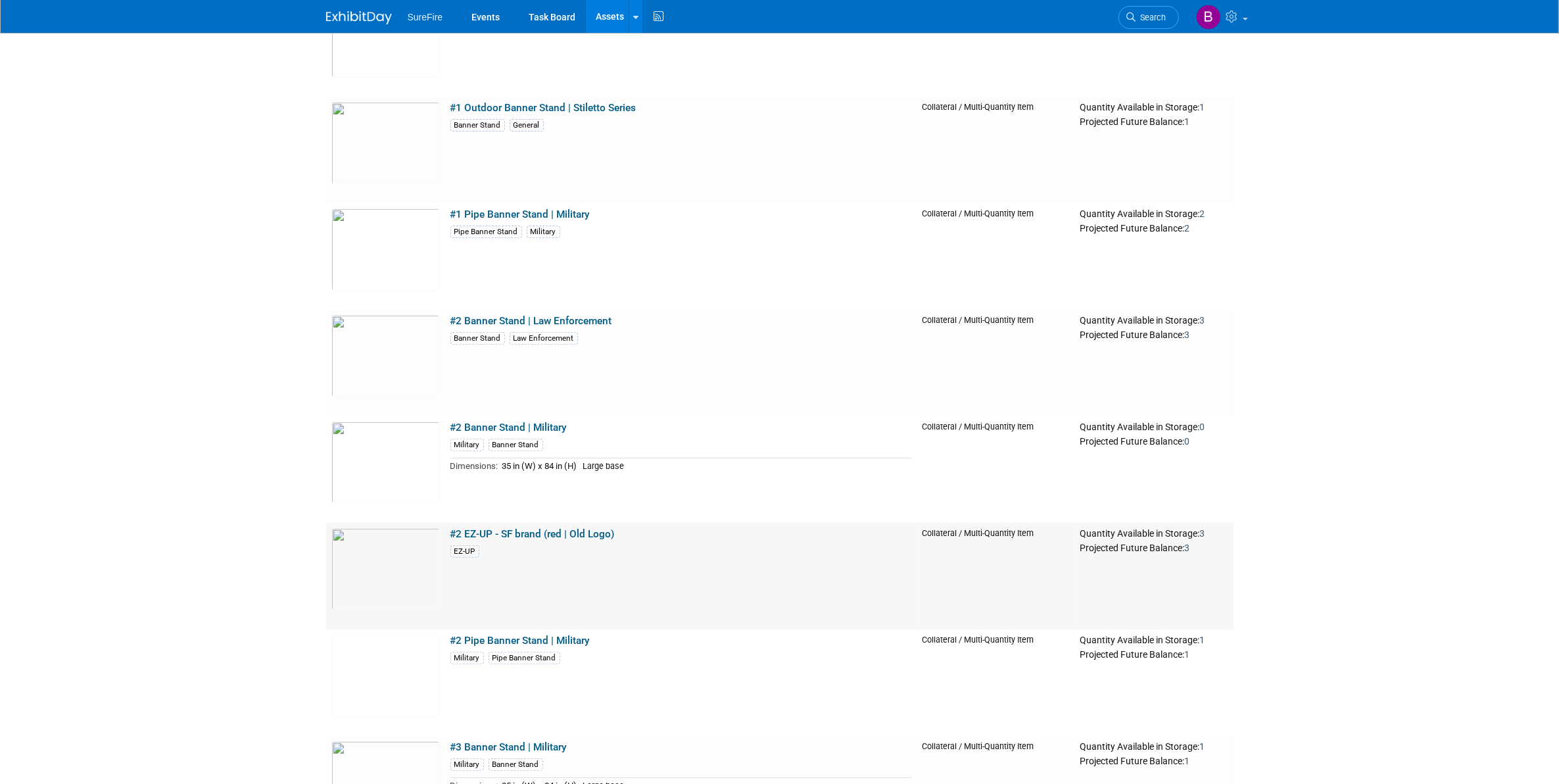
click at [527, 530] on link "#2 EZ-UP - SF brand (red | Old Logo)" at bounding box center [532, 533] width 165 height 12
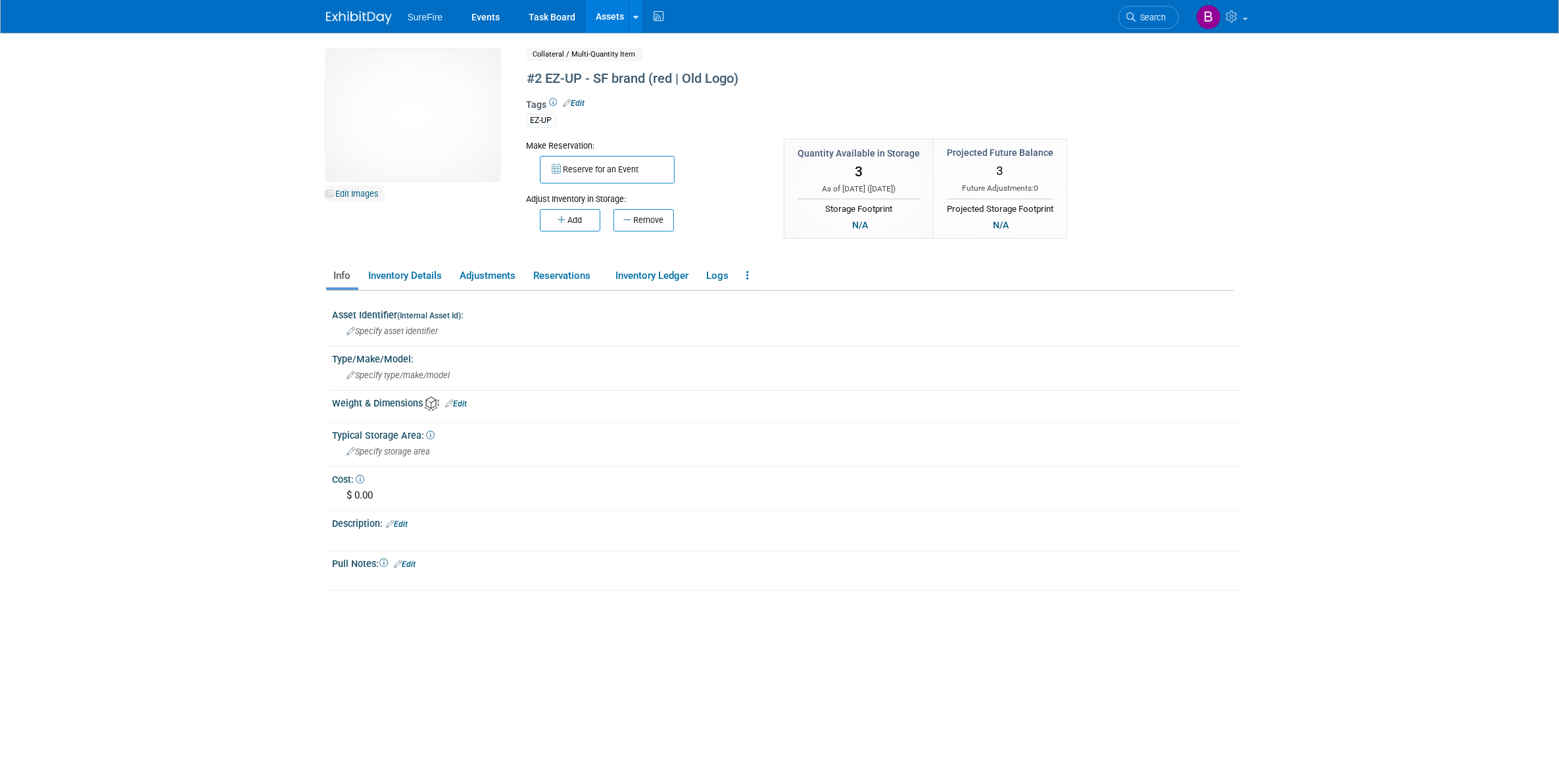
click at [376, 191] on link "Edit Images" at bounding box center [356, 194] width 58 height 16
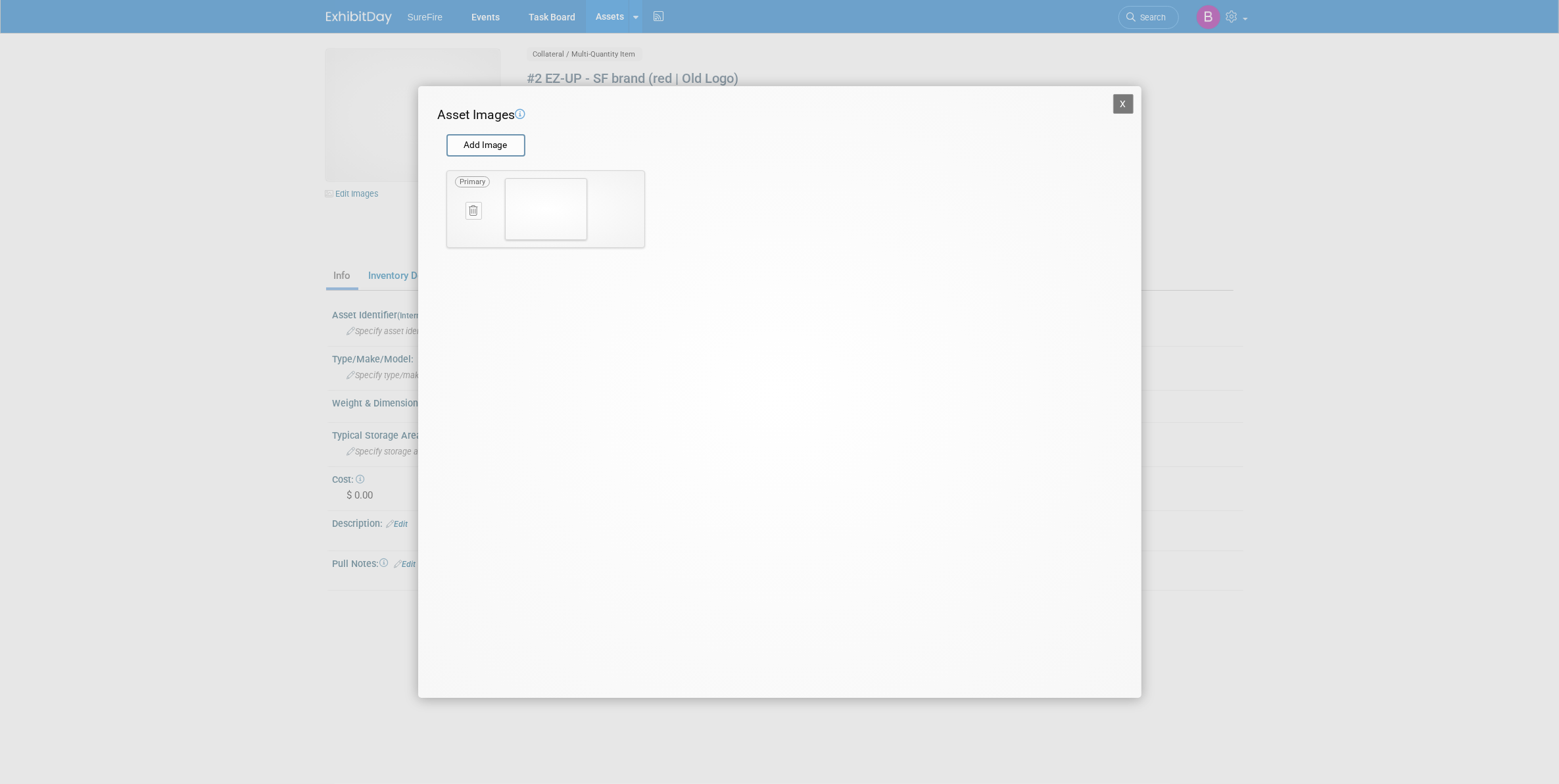
click at [471, 215] on icon at bounding box center [473, 210] width 8 height 10
click at [471, 225] on button "button" at bounding box center [466, 226] width 23 height 17
click at [478, 141] on input "file" at bounding box center [446, 146] width 156 height 20
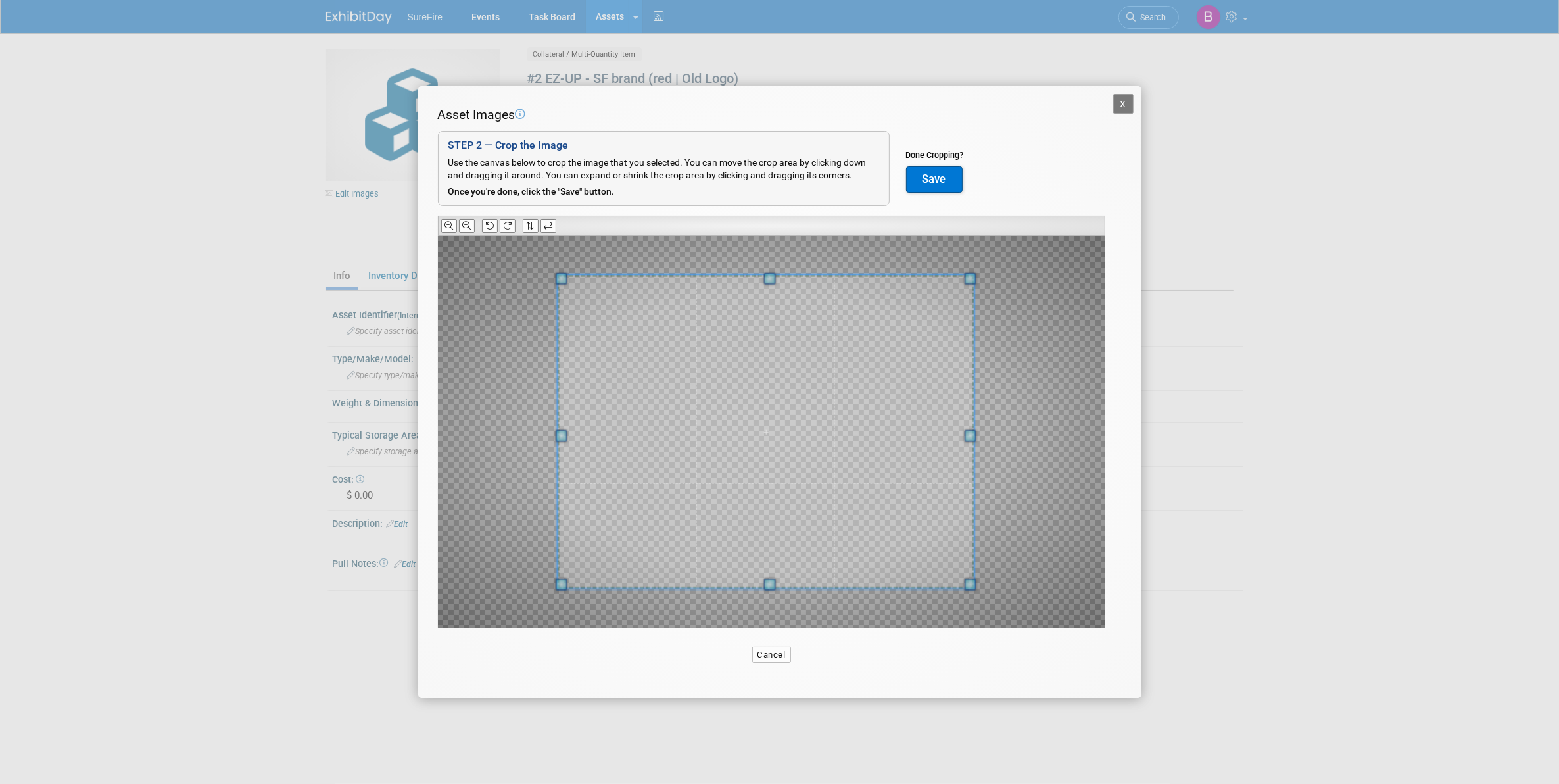
click at [701, 558] on span at bounding box center [765, 431] width 417 height 314
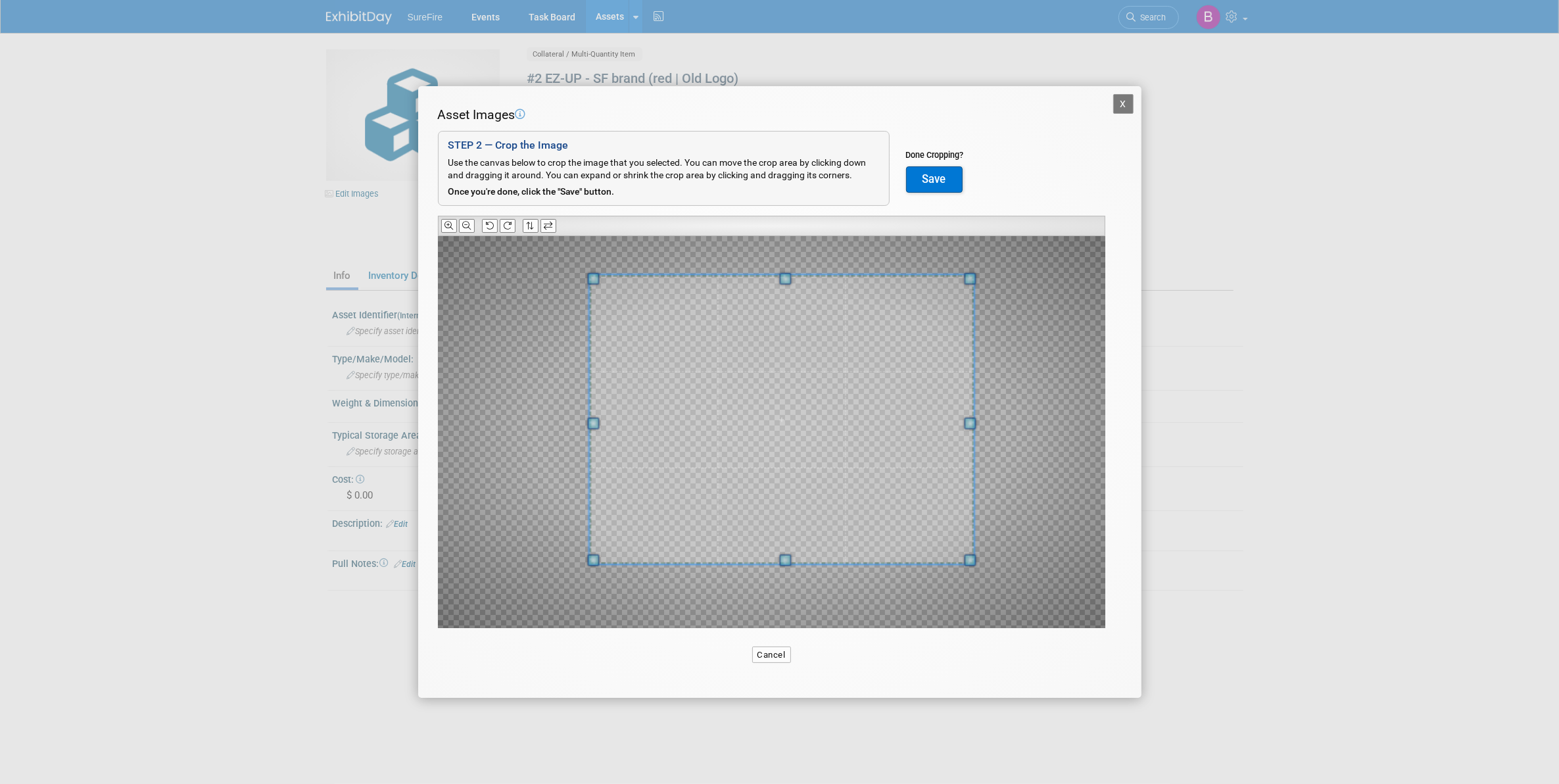
click at [597, 547] on div at bounding box center [781, 419] width 385 height 289
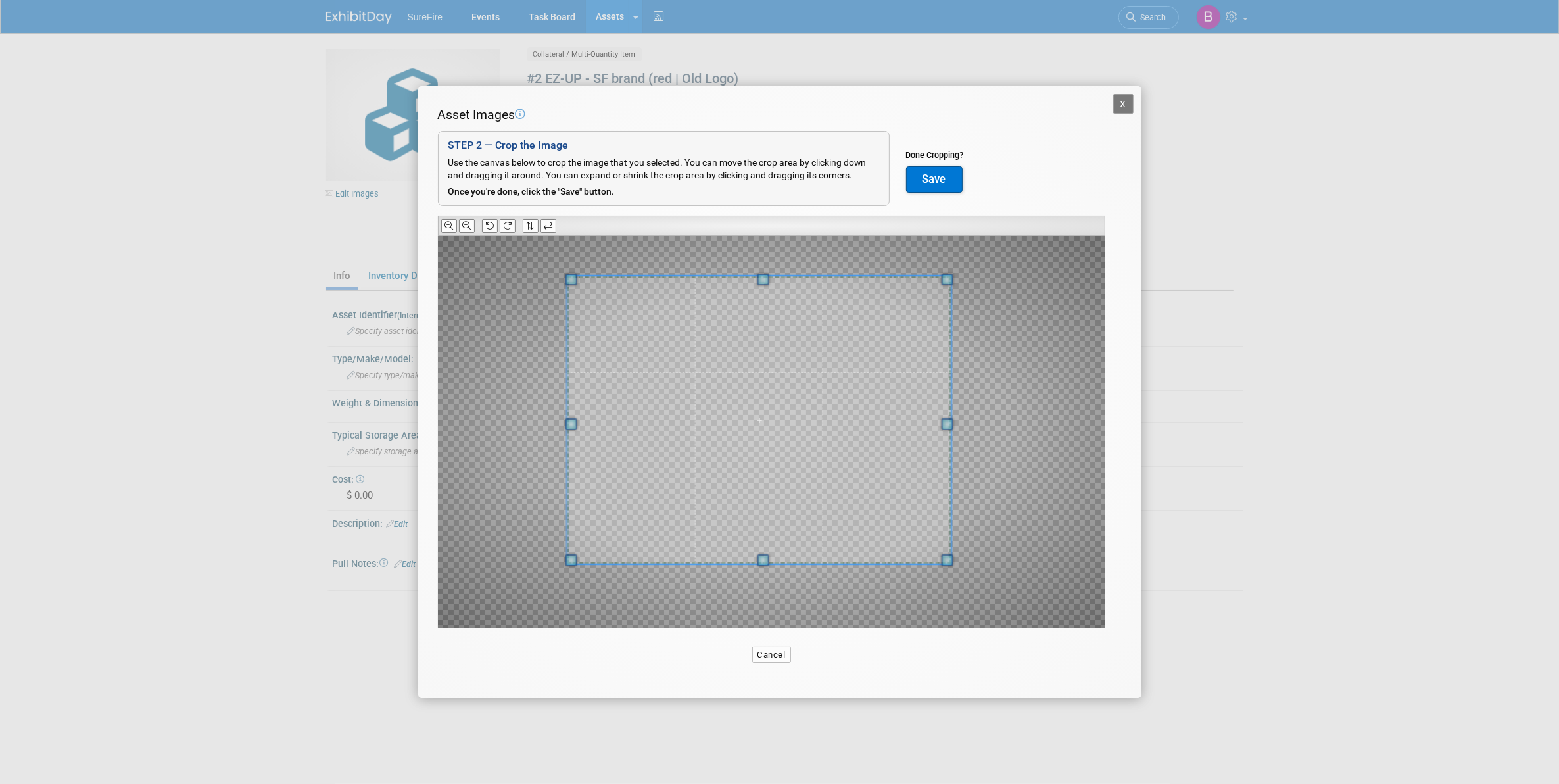
click at [659, 535] on span at bounding box center [759, 419] width 384 height 288
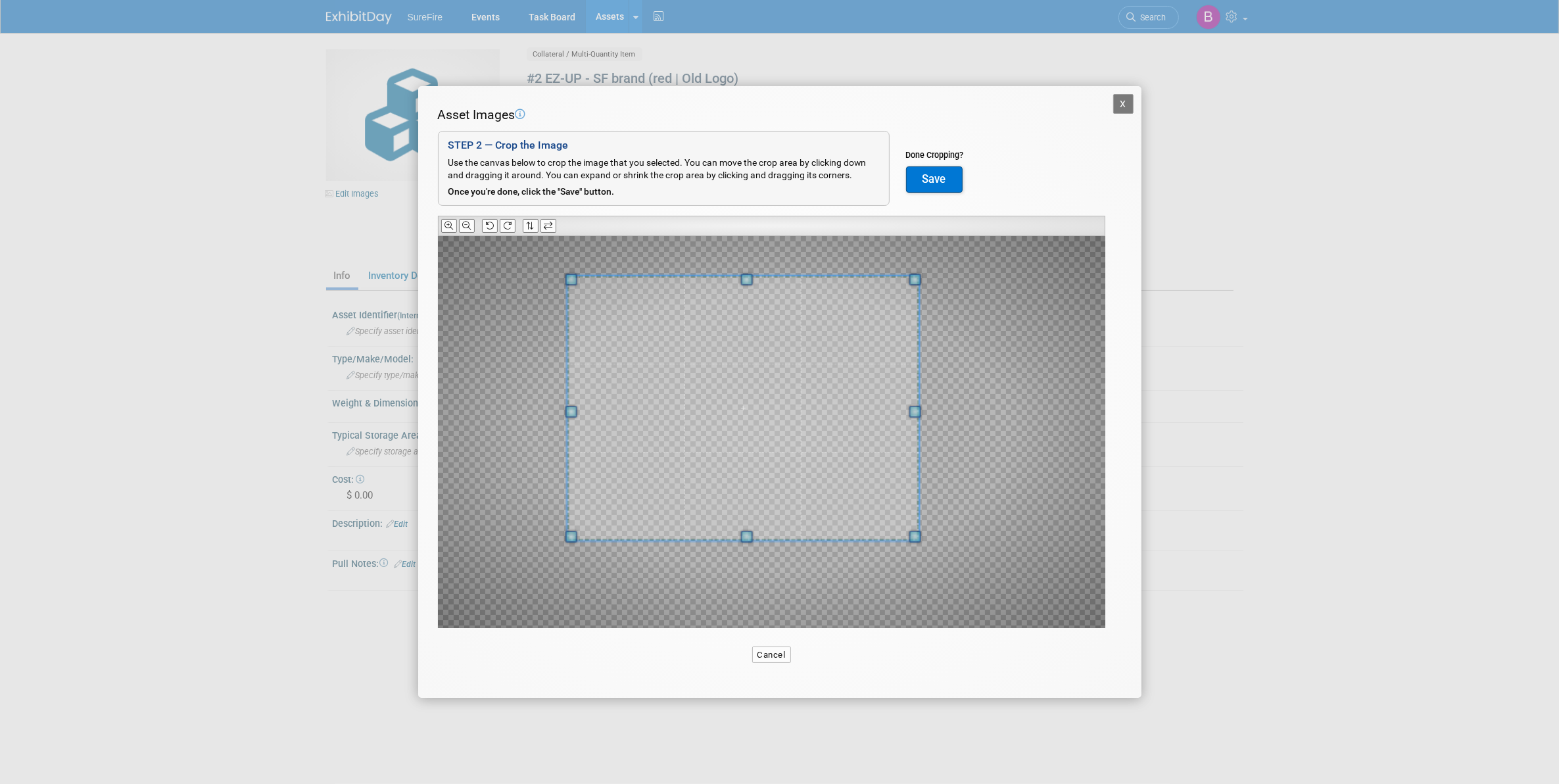
click at [912, 530] on span at bounding box center [915, 536] width 12 height 12
click at [878, 530] on span at bounding box center [751, 416] width 346 height 260
click at [921, 179] on button "Save" at bounding box center [934, 179] width 56 height 26
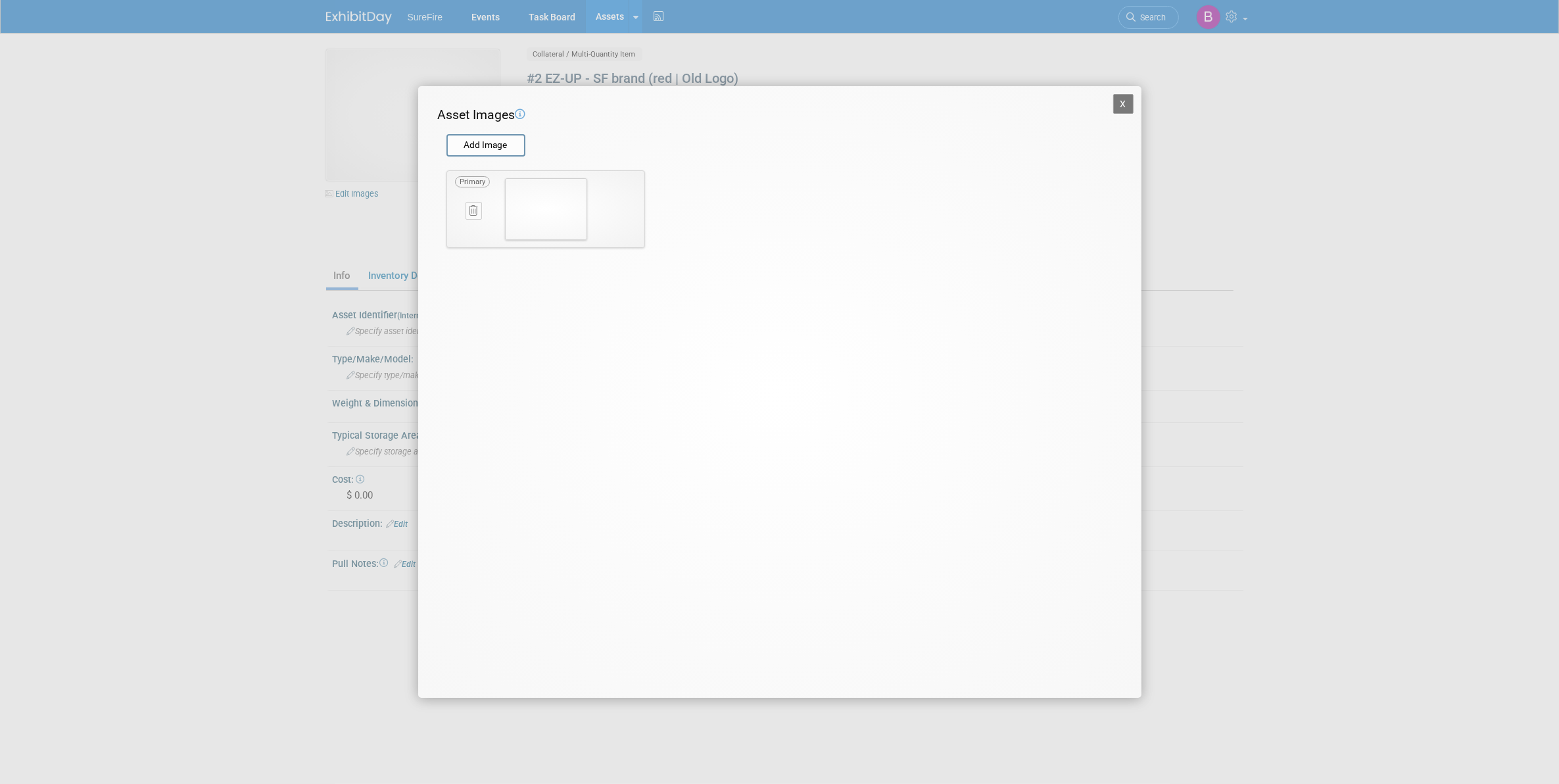
click at [1123, 96] on button "X" at bounding box center [1123, 104] width 21 height 20
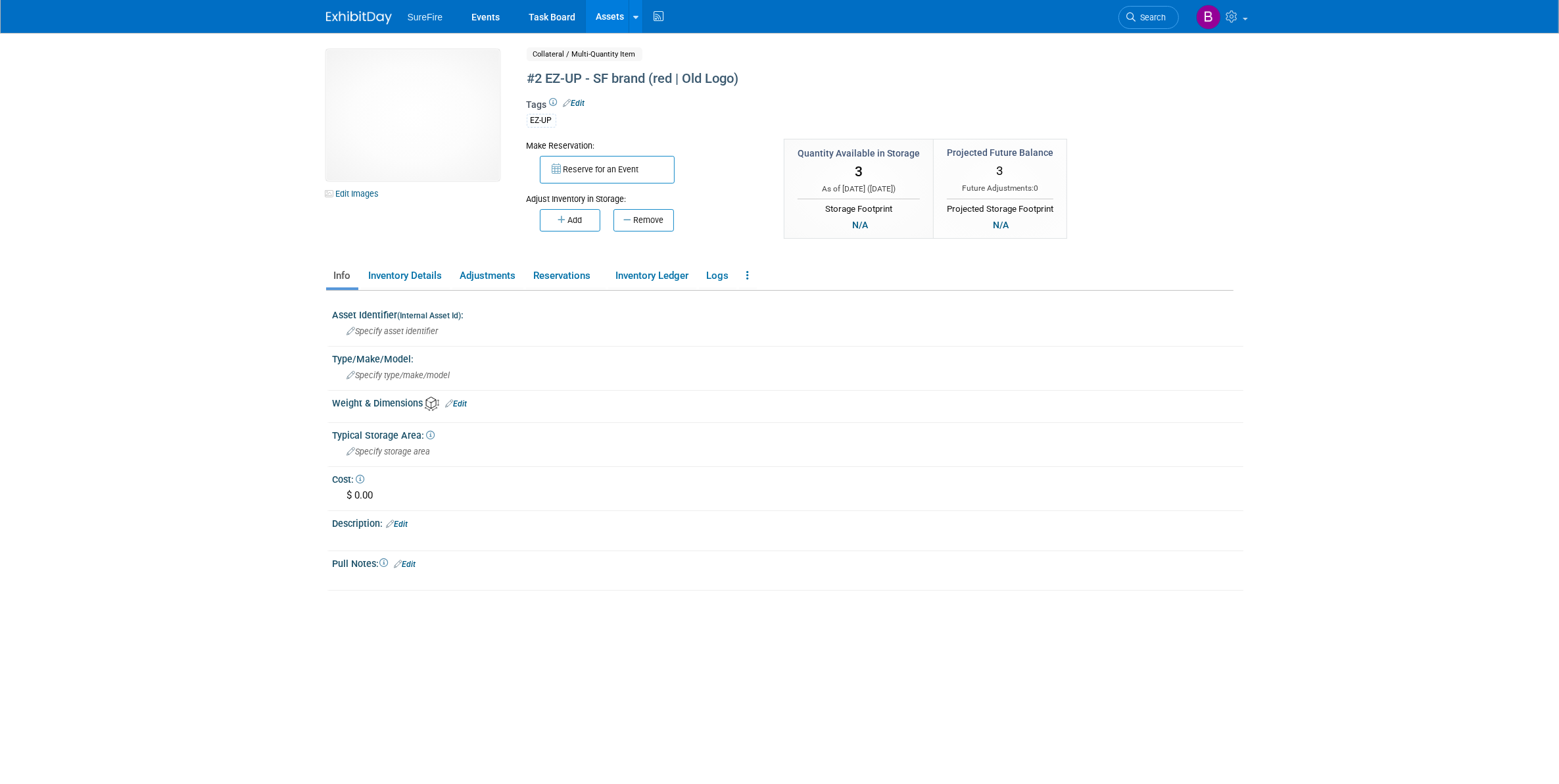
click at [613, 18] on link "Assets" at bounding box center [609, 16] width 48 height 33
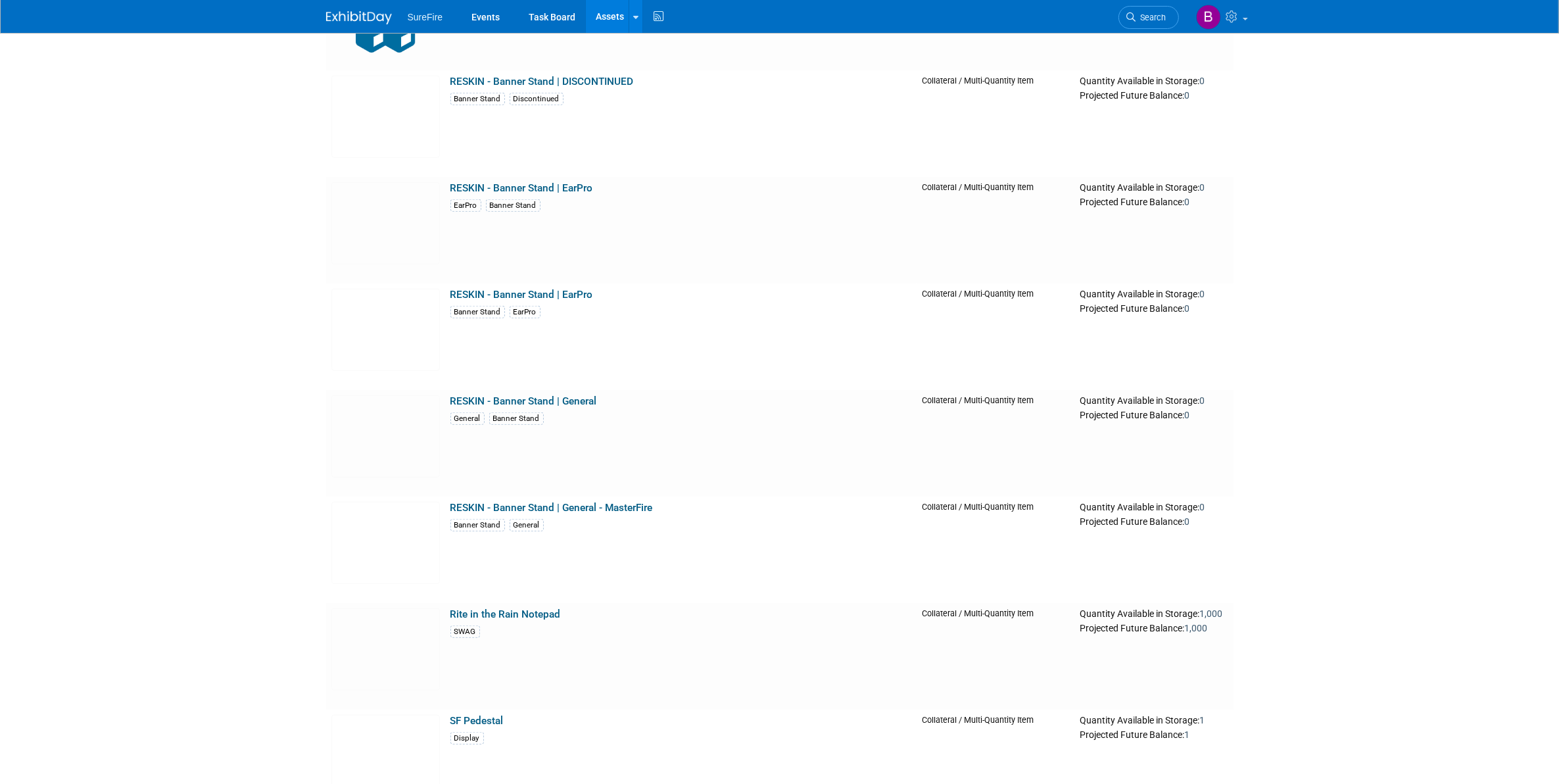
scroll to position [13478, 0]
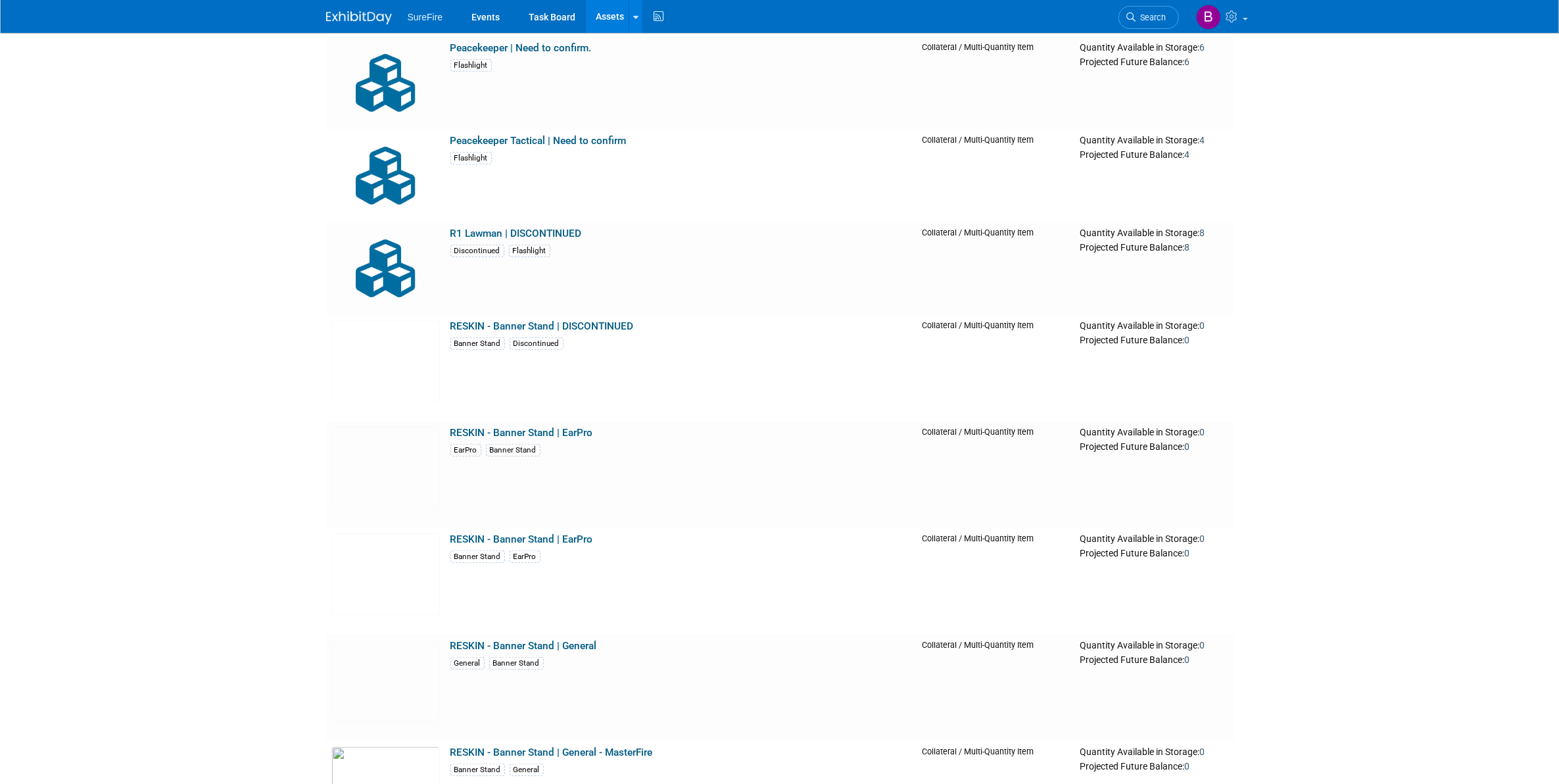
click at [609, 14] on link "Assets" at bounding box center [609, 16] width 48 height 33
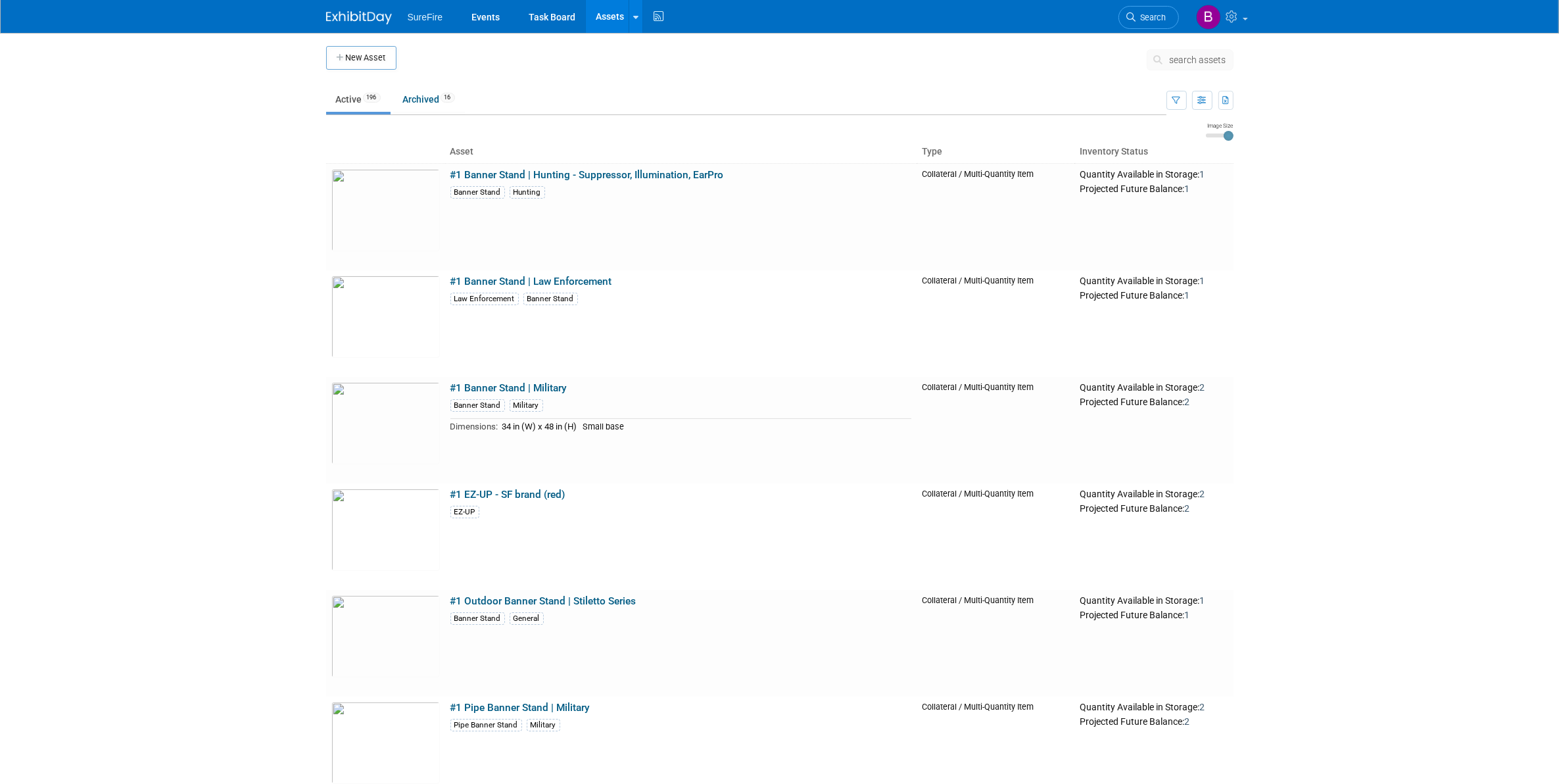
drag, startPoint x: 337, startPoint y: 61, endPoint x: 350, endPoint y: 59, distance: 13.2
click at [343, 60] on button "New Asset" at bounding box center [361, 58] width 70 height 24
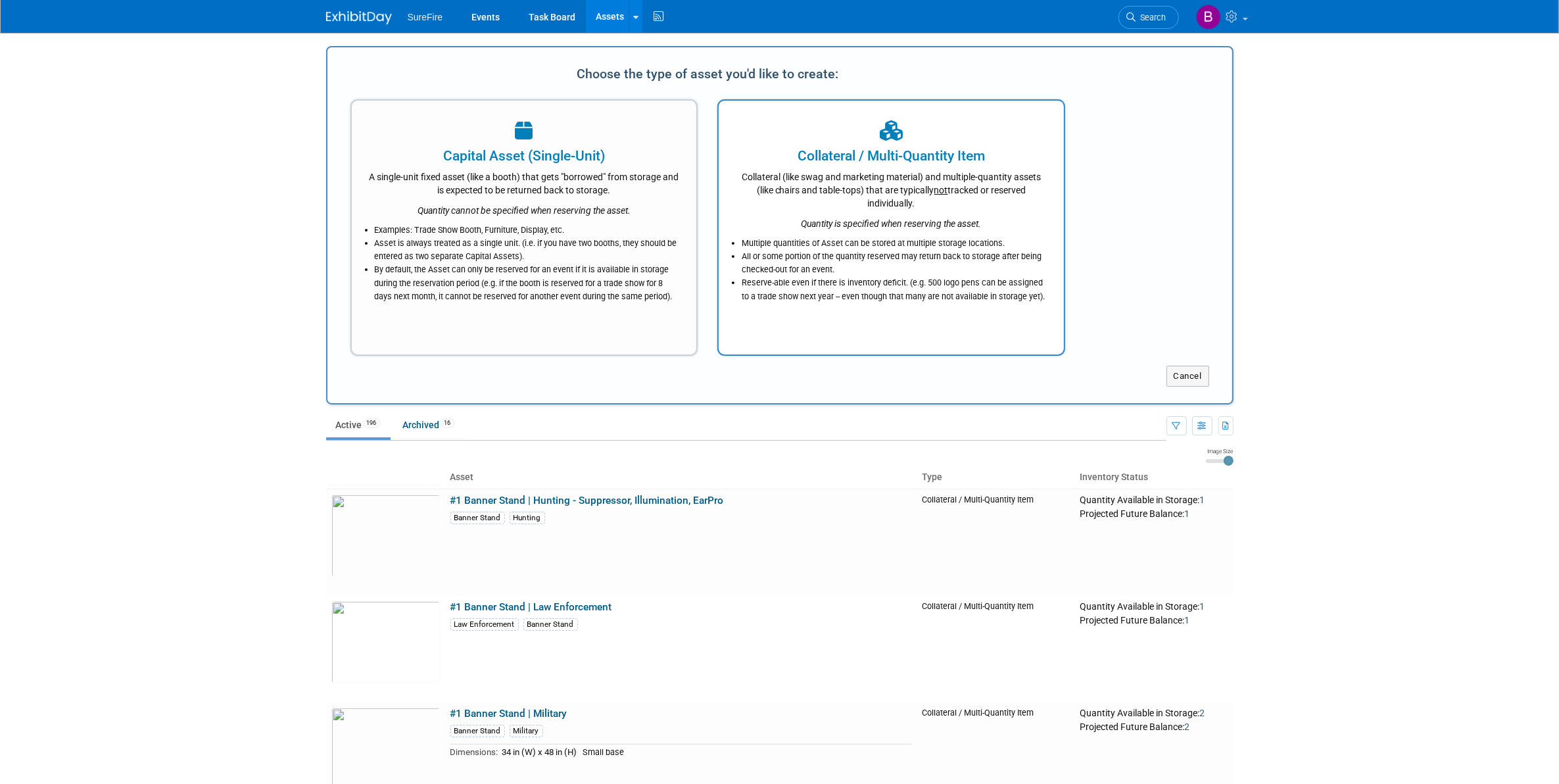
click at [888, 165] on div "Collateral / Multi-Quantity Item" at bounding box center [890, 156] width 312 height 20
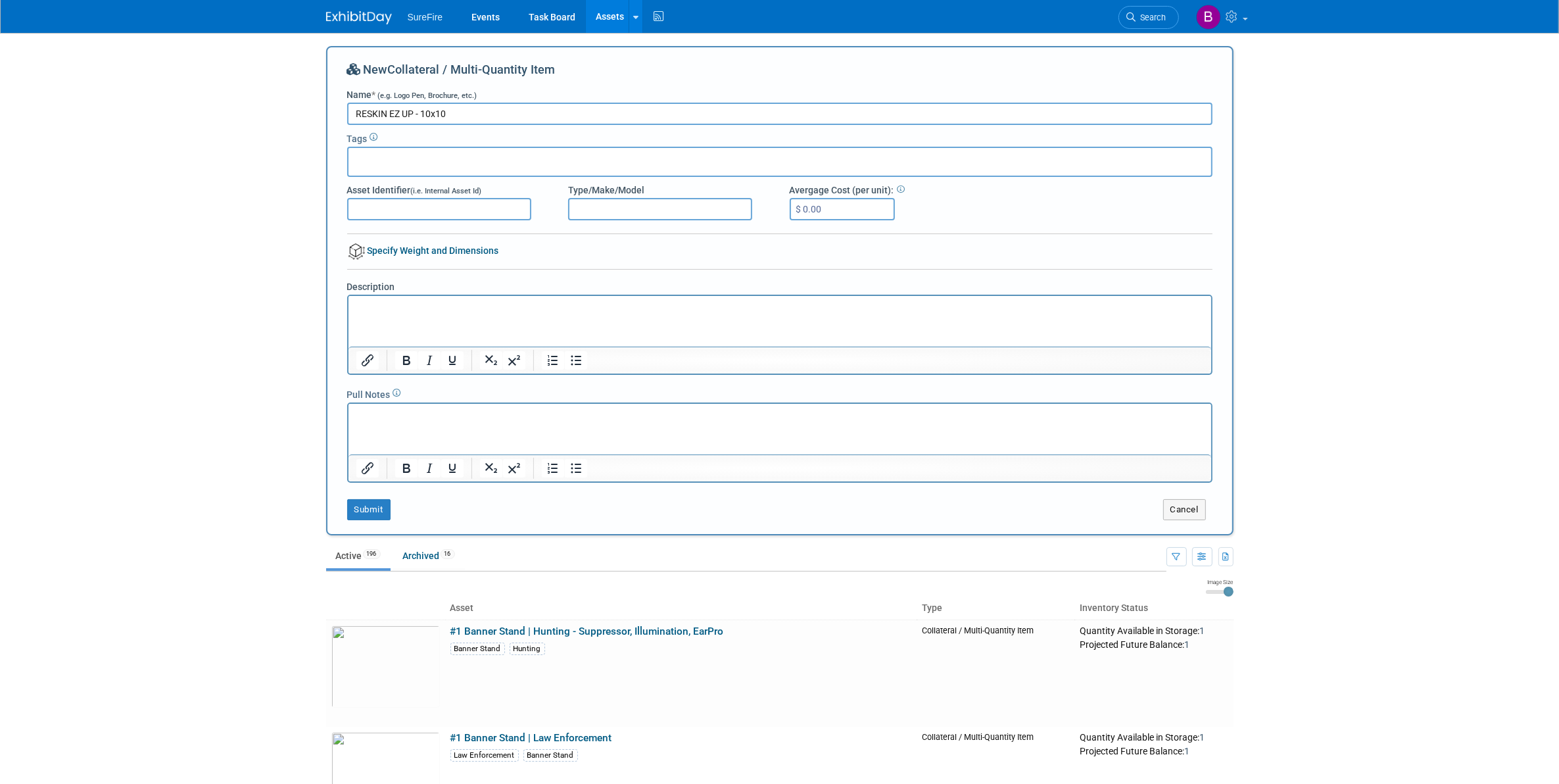
type input "RESKIN EZ UP - 10x10"
click at [476, 157] on div at bounding box center [780, 161] width 865 height 30
click at [435, 155] on input "text" at bounding box center [407, 159] width 106 height 13
type input "RESKIN"
click at [312, 258] on body "SureFire Events Task Board Assets New Asset Search Assets Bulk Upload Assets St…" at bounding box center [780, 392] width 1559 height 784
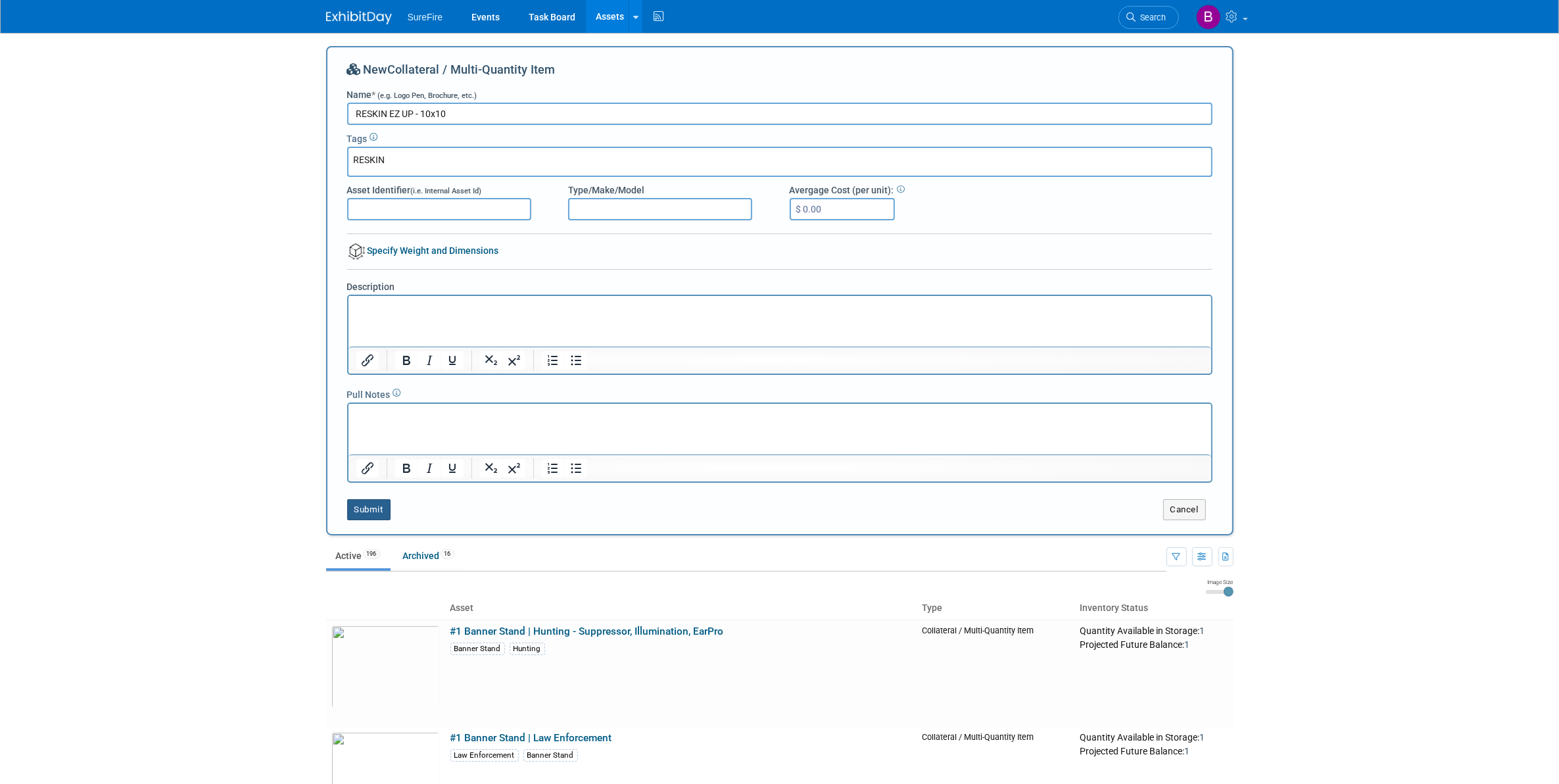
click at [374, 505] on button "Submit" at bounding box center [369, 509] width 44 height 21
type input "RESKIN"
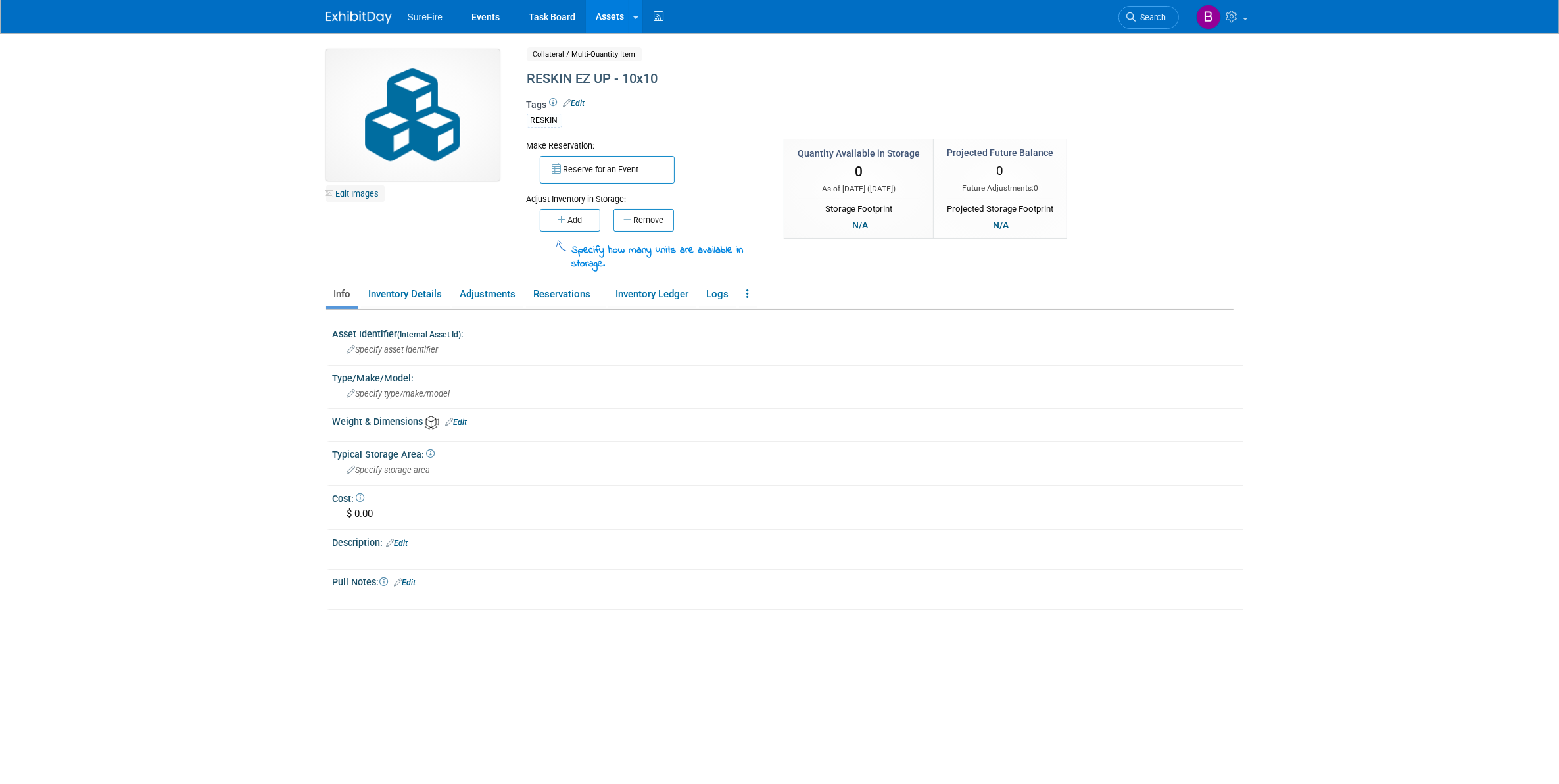
click at [357, 193] on link "Edit Images" at bounding box center [356, 194] width 58 height 16
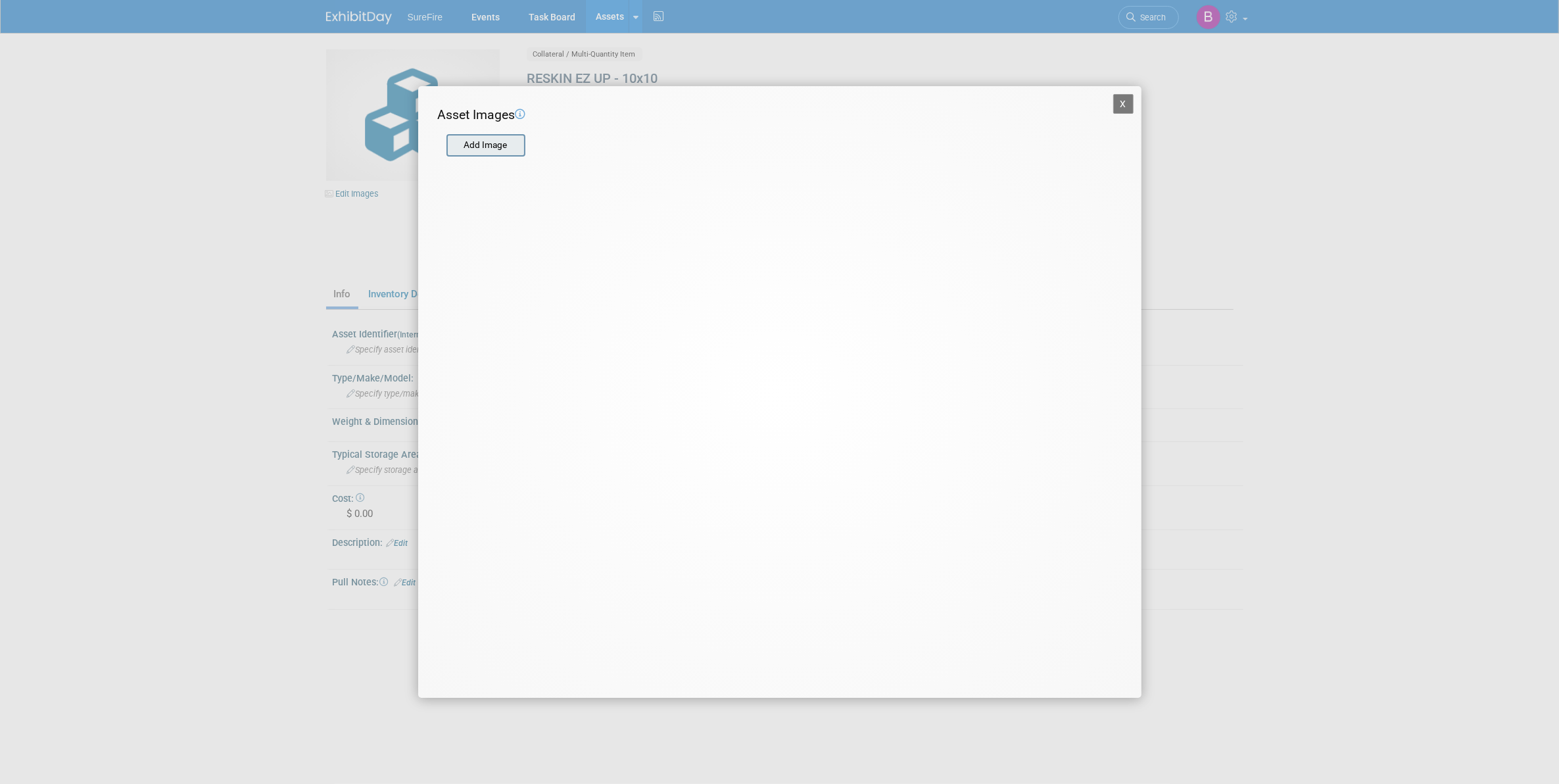
click at [498, 143] on input "file" at bounding box center [446, 146] width 156 height 20
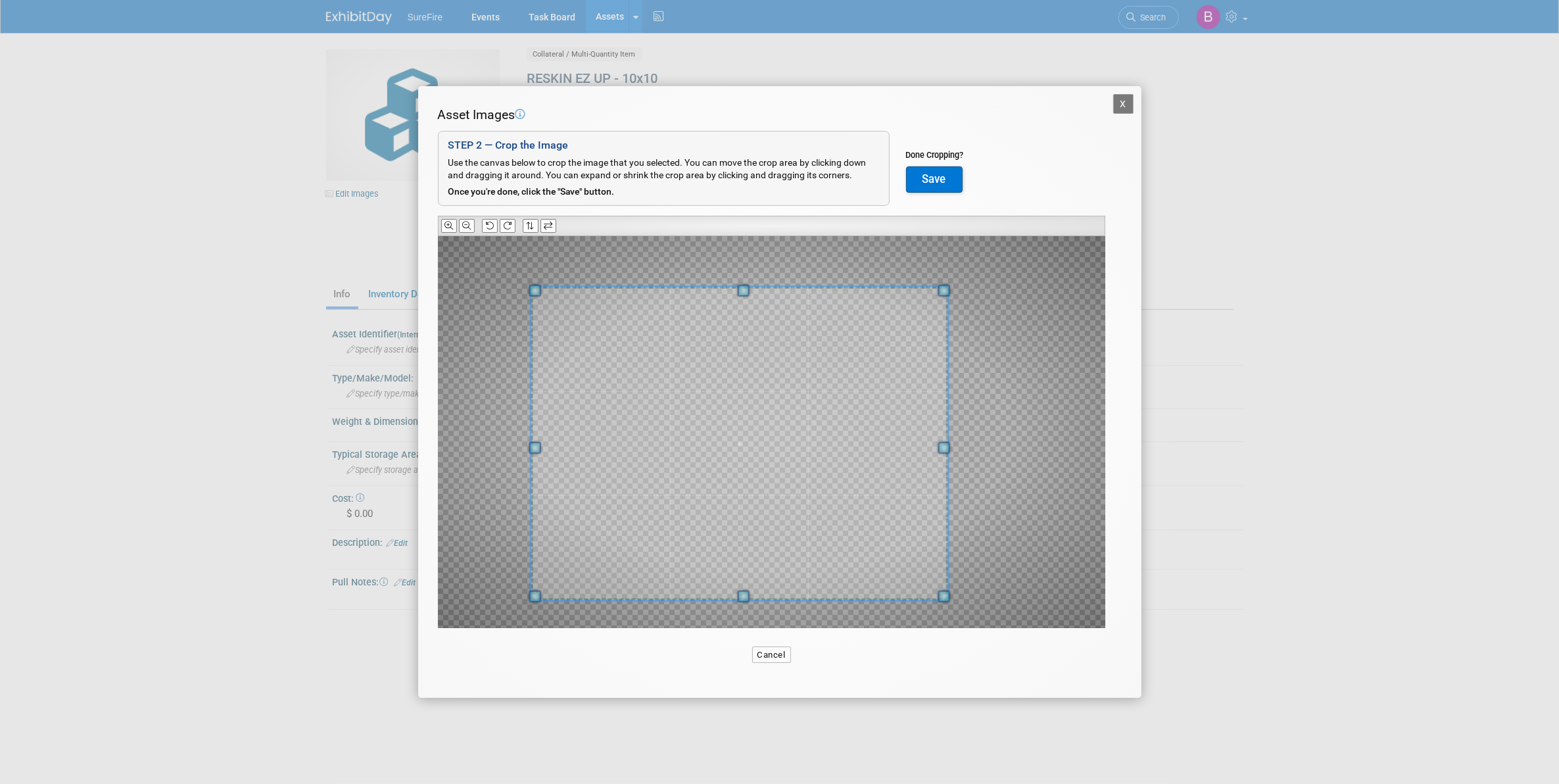
click at [756, 596] on span at bounding box center [739, 443] width 417 height 314
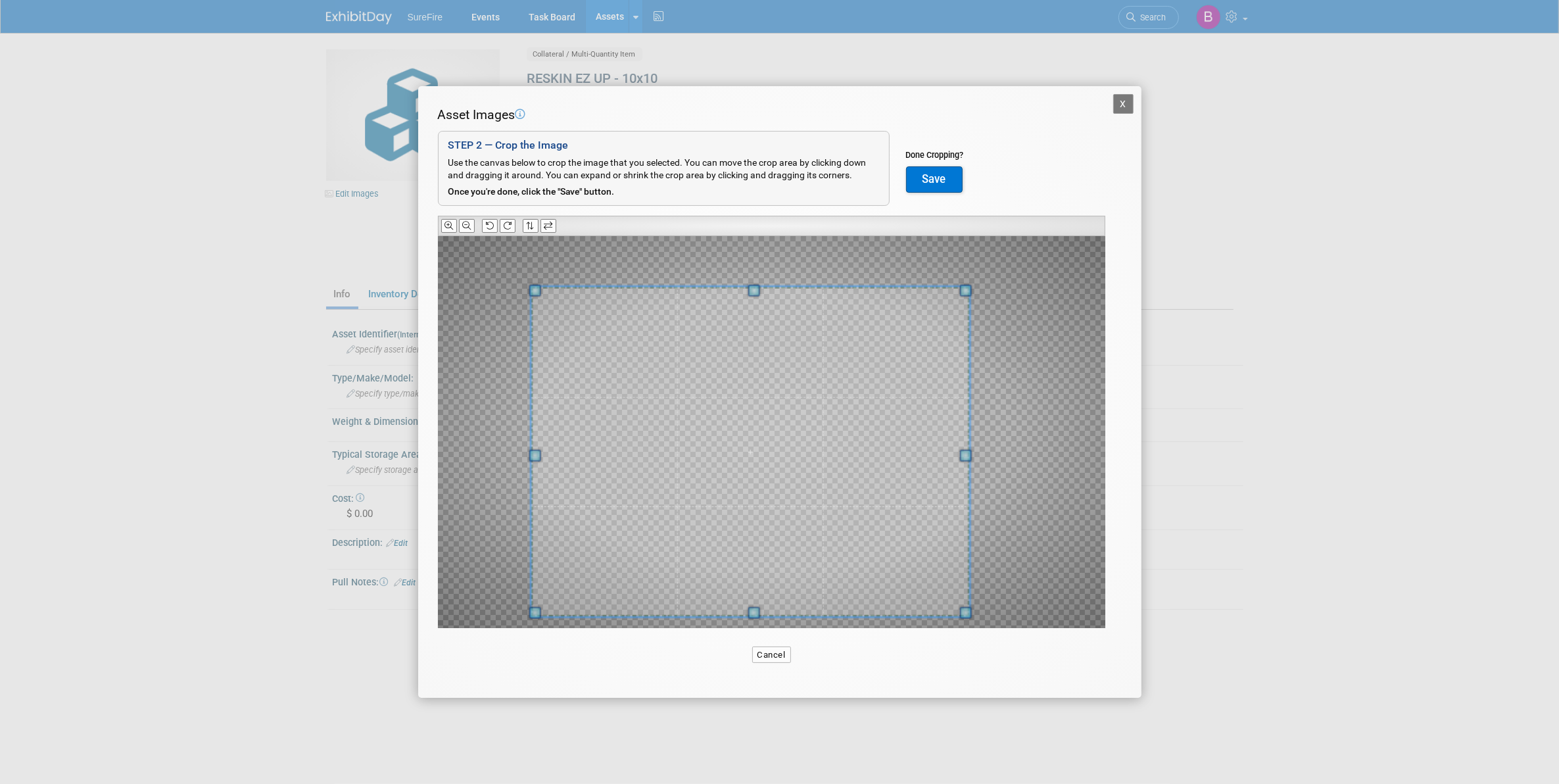
click at [971, 636] on div "Asset Images Add Image STEP 2 — Crop the Image Use the canvas below to crop the…" at bounding box center [780, 387] width 684 height 564
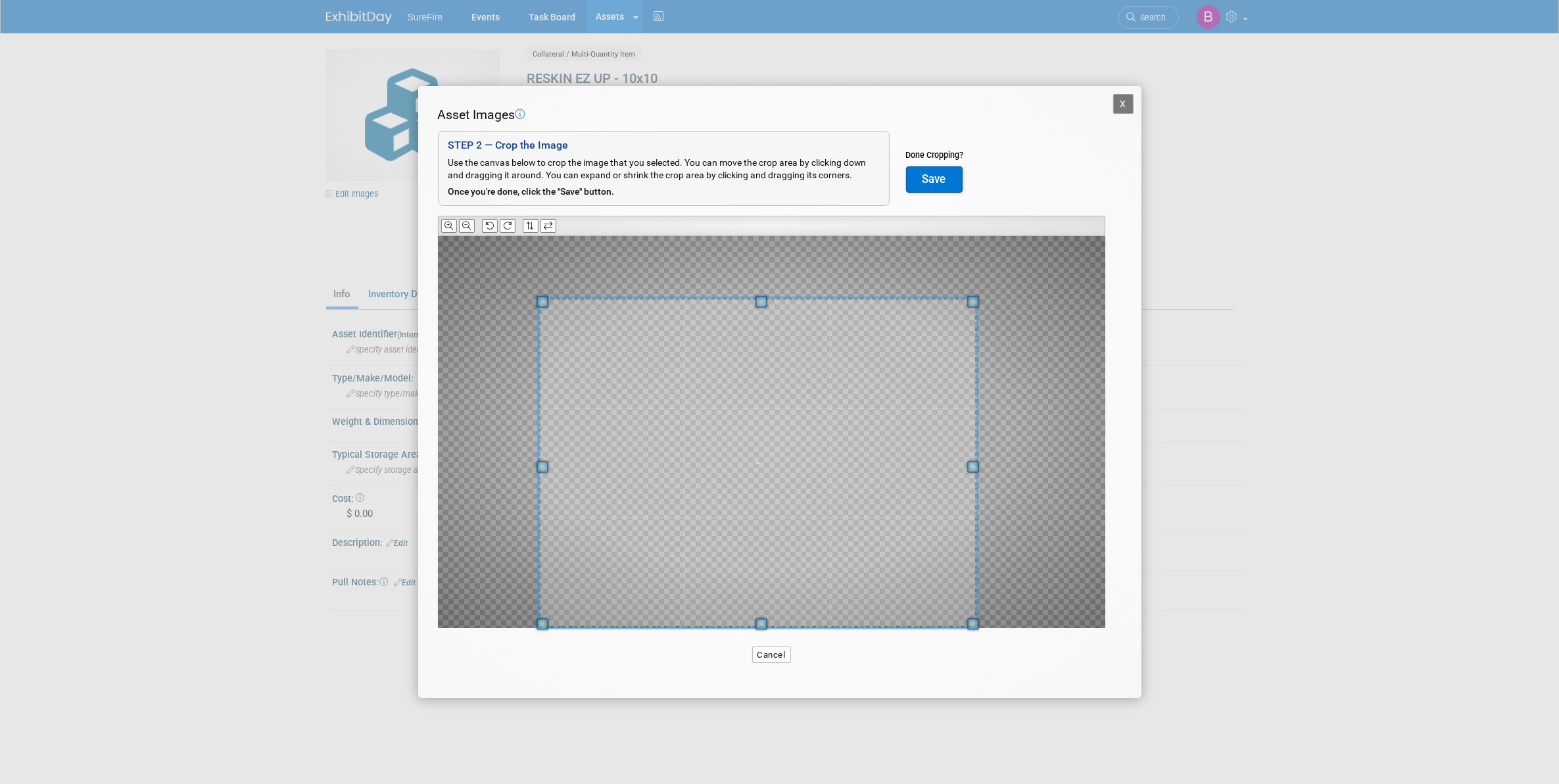
click at [937, 596] on span at bounding box center [757, 462] width 439 height 330
click at [952, 185] on button "Save" at bounding box center [934, 179] width 56 height 26
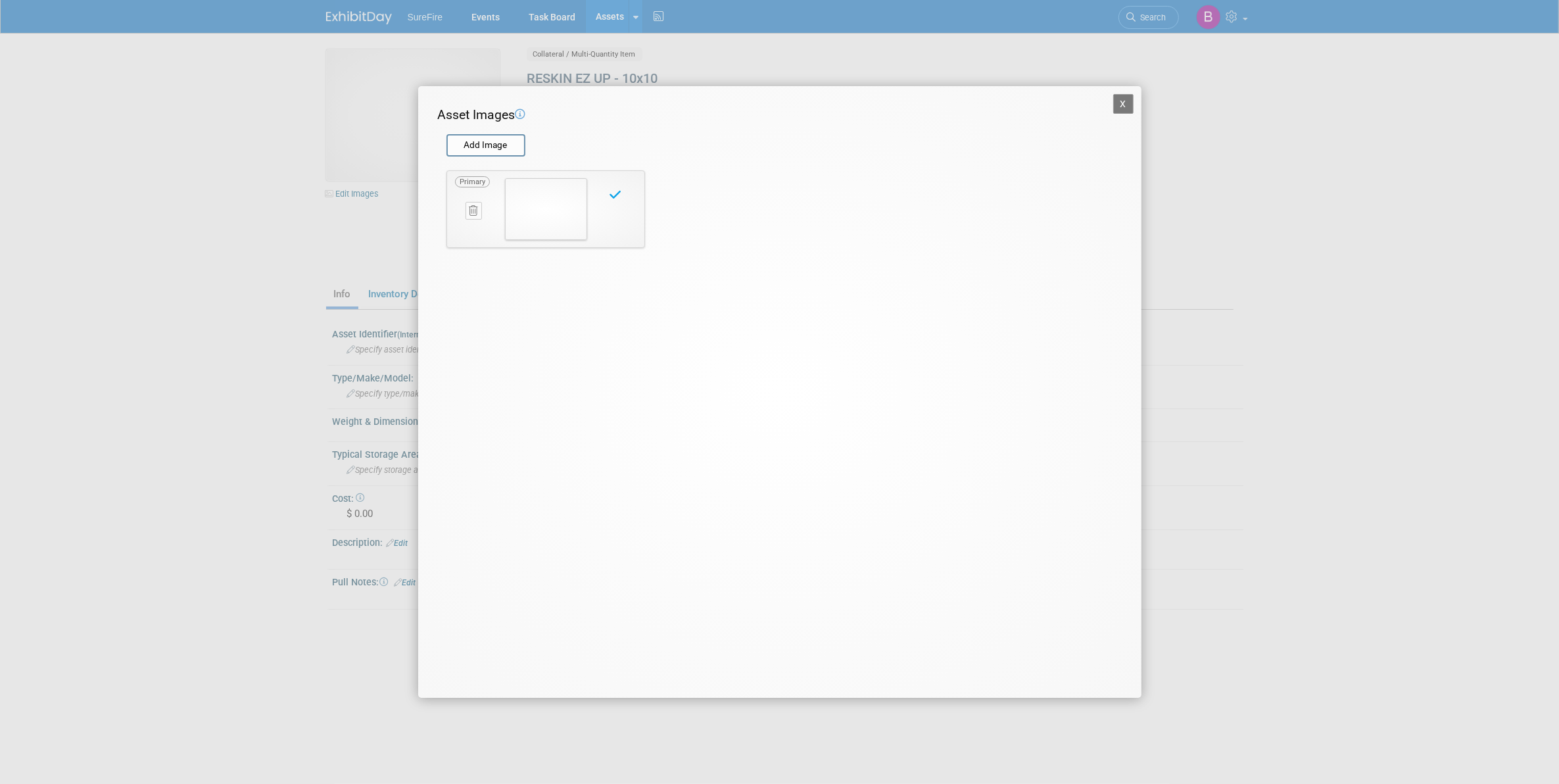
click at [1121, 106] on button "X" at bounding box center [1123, 104] width 21 height 20
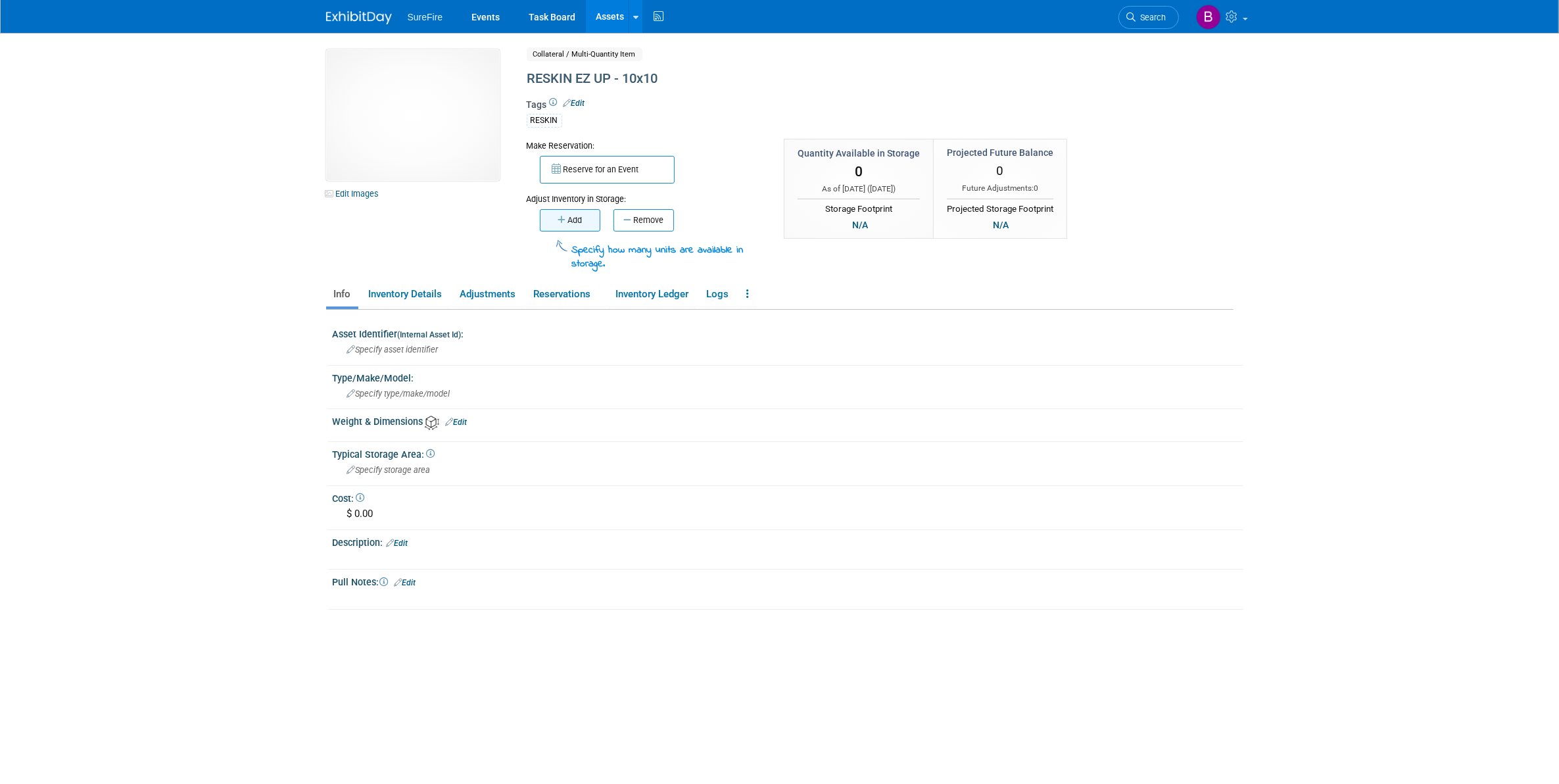
click at [592, 226] on button "Add" at bounding box center [569, 220] width 61 height 23
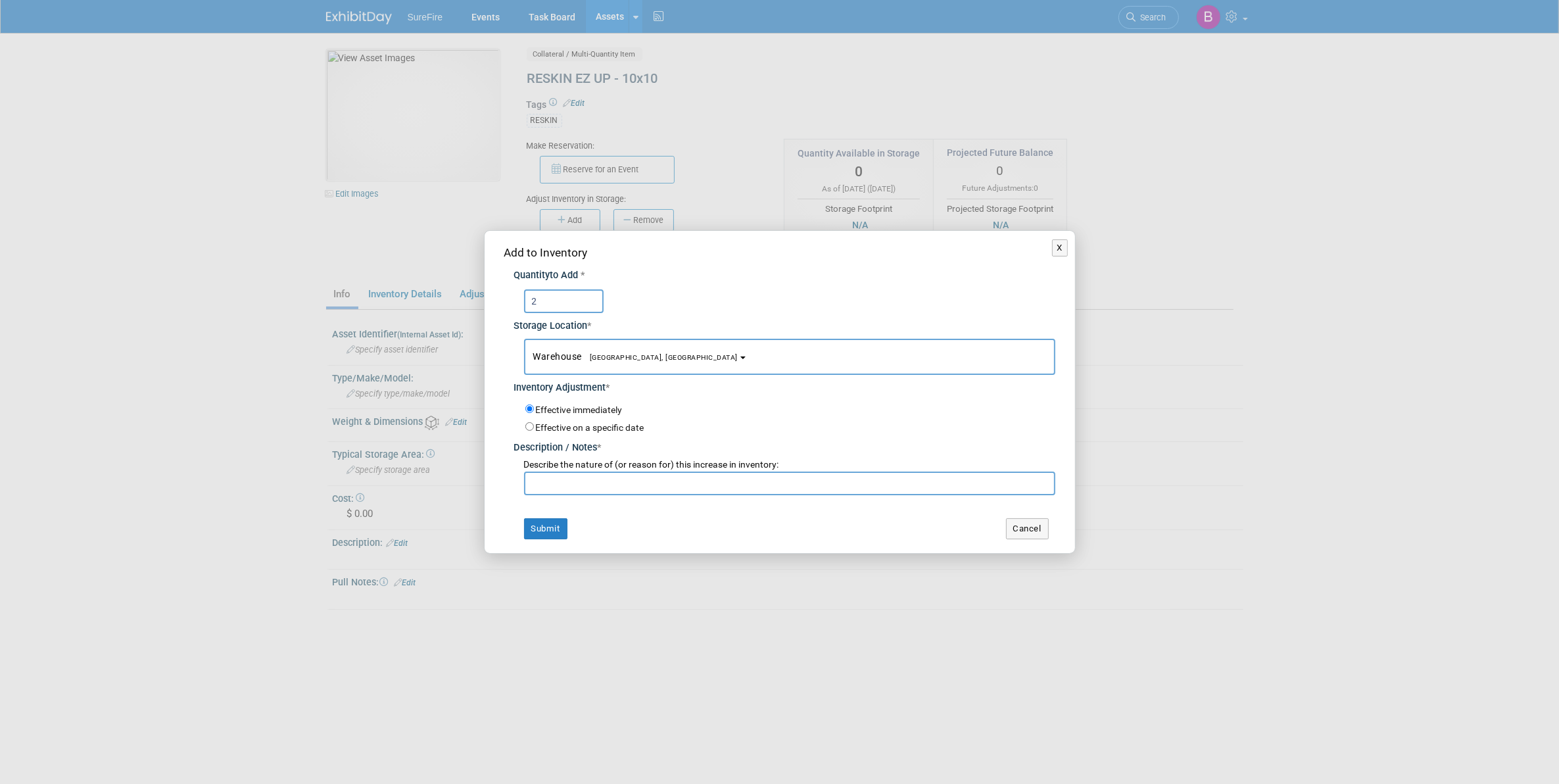
type input "2"
click at [668, 480] on input "text" at bounding box center [790, 483] width 531 height 24
type input "count"
click at [552, 538] on div "Add to Inventory Quantity to Add * 2 Storage Location * Warehouse<span style="f…" at bounding box center [780, 391] width 590 height 321
click at [552, 530] on button "Submit" at bounding box center [546, 528] width 44 height 21
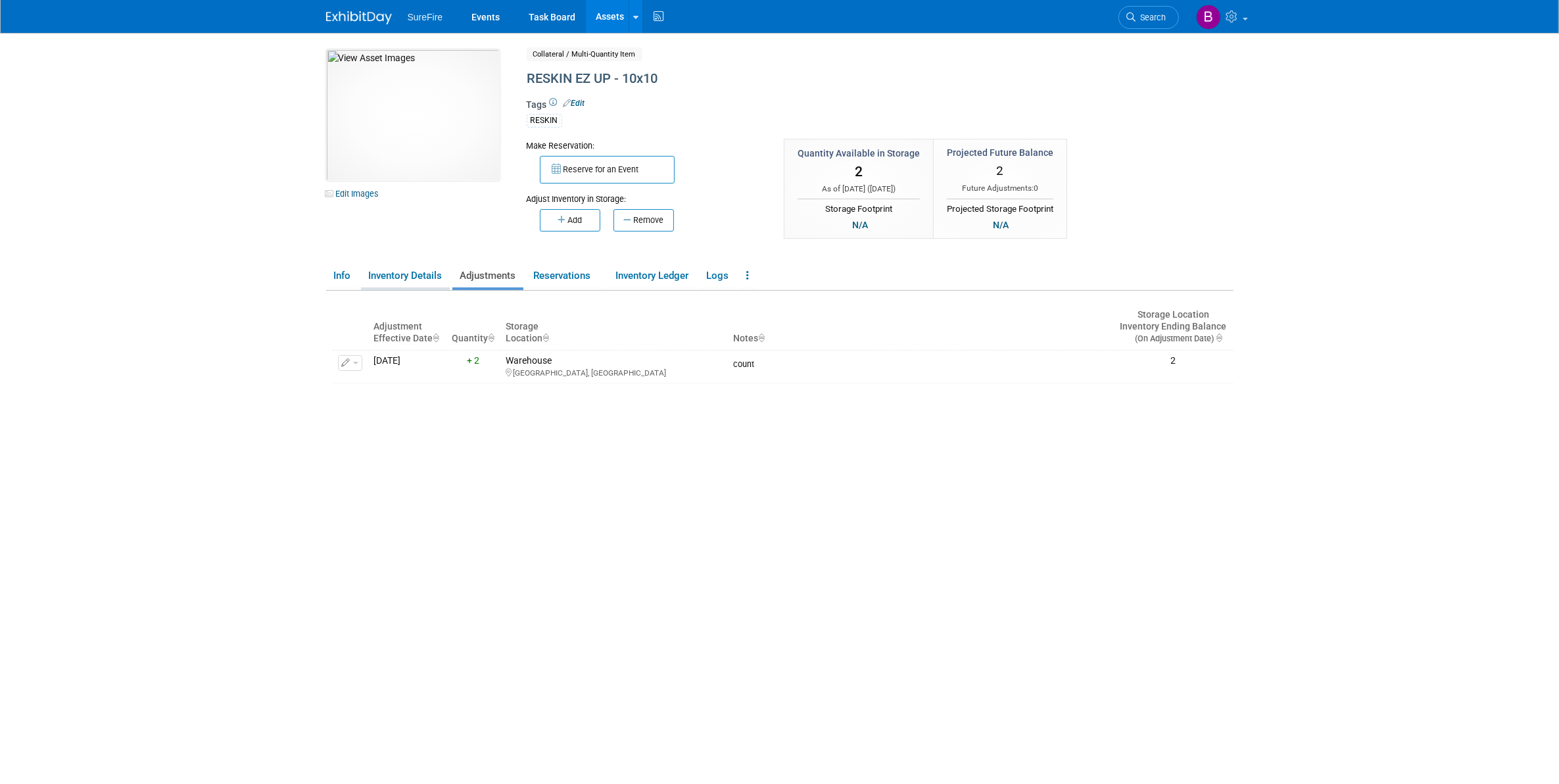
click at [383, 276] on link "Inventory Details" at bounding box center [406, 276] width 89 height 23
click at [353, 291] on div "Storage Location Quantity Available Projected Future Balance Warehouse Fountain…" at bounding box center [783, 551] width 900 height 521
click at [348, 279] on link "Info" at bounding box center [342, 276] width 32 height 23
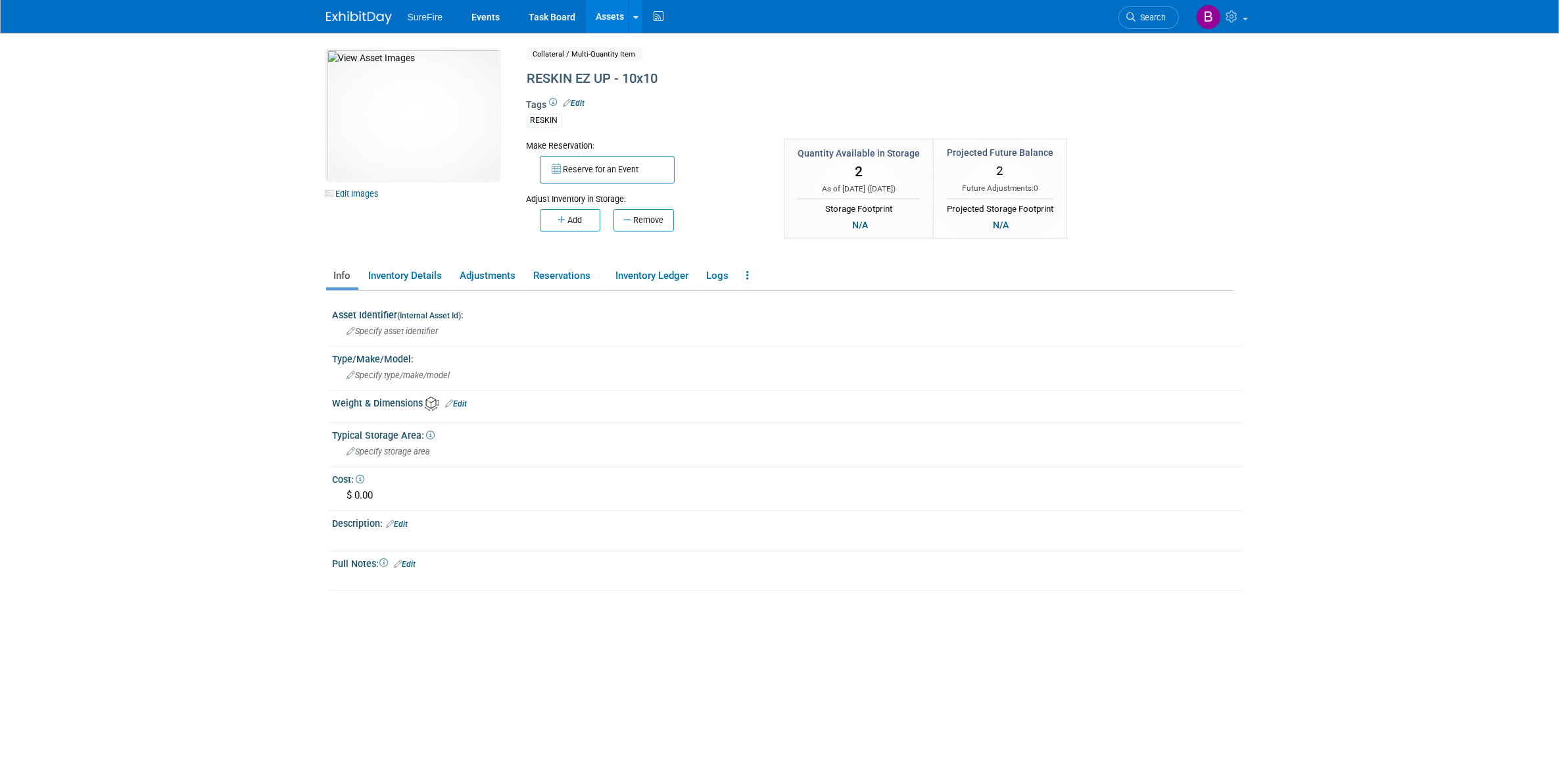
click at [402, 529] on div "X" at bounding box center [786, 532] width 894 height 6
click at [402, 519] on link "Edit" at bounding box center [397, 524] width 22 height 9
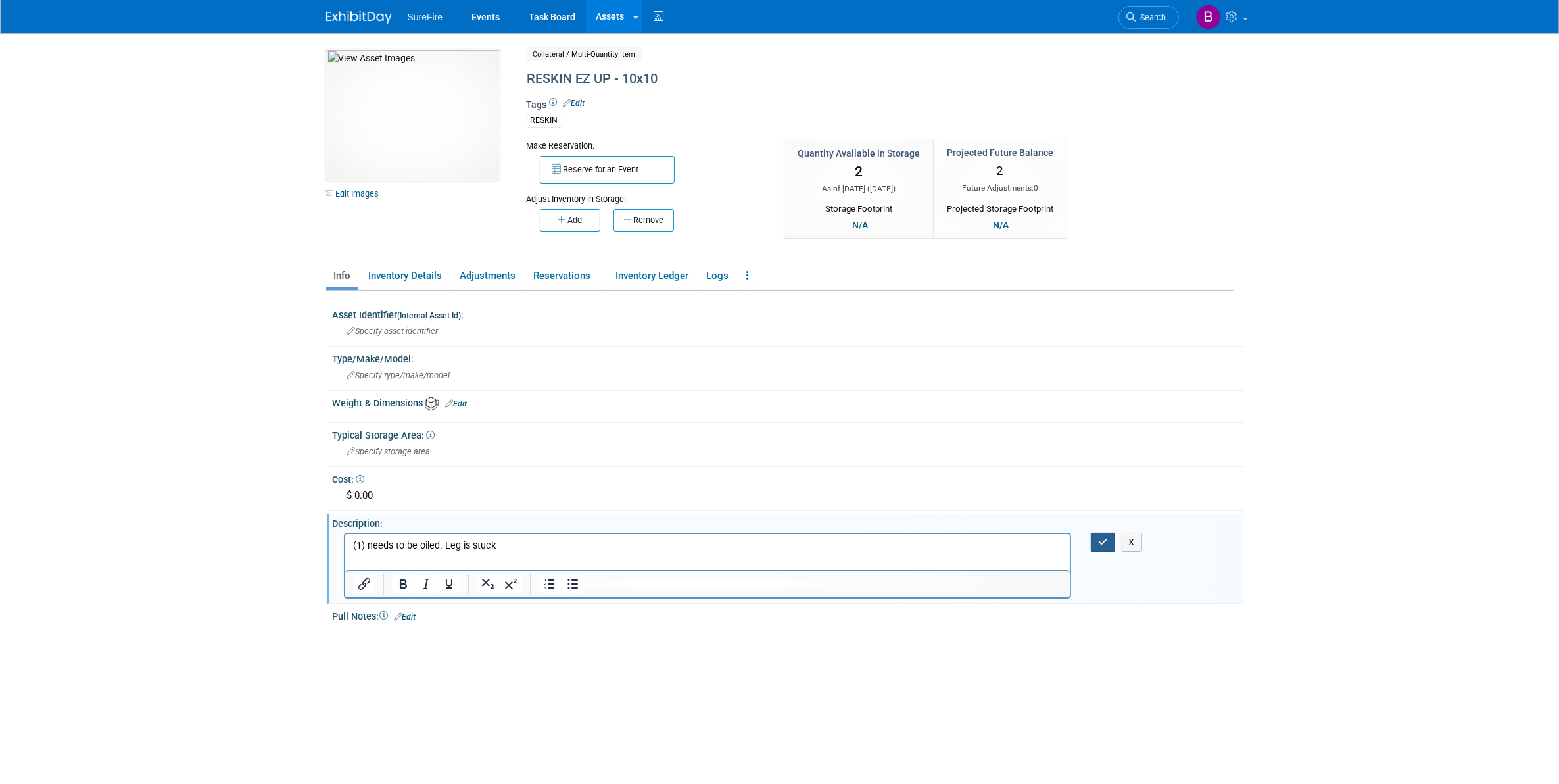
click at [1102, 538] on icon "button" at bounding box center [1102, 542] width 10 height 9
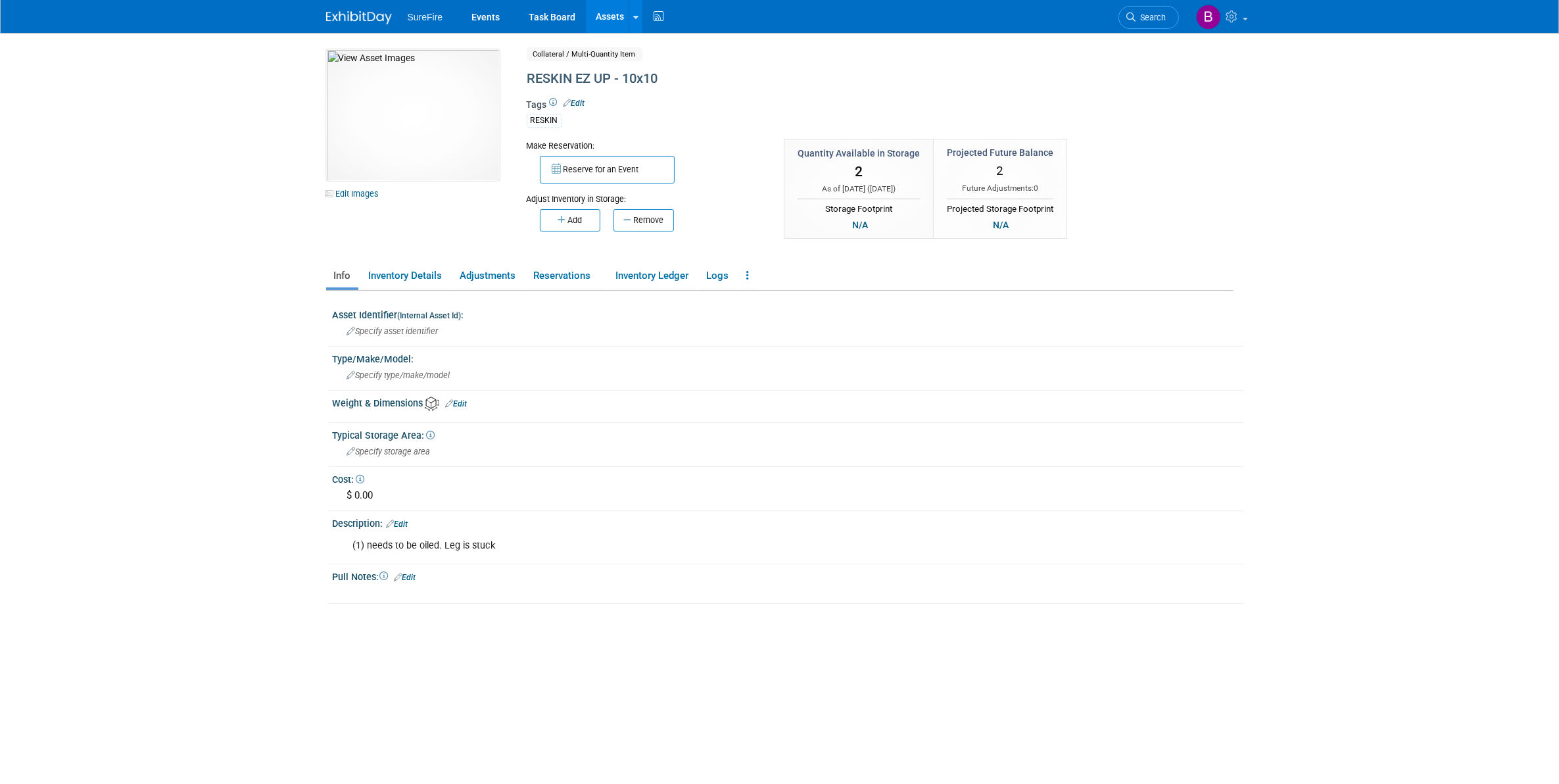
click at [589, 8] on link "Assets" at bounding box center [609, 16] width 48 height 33
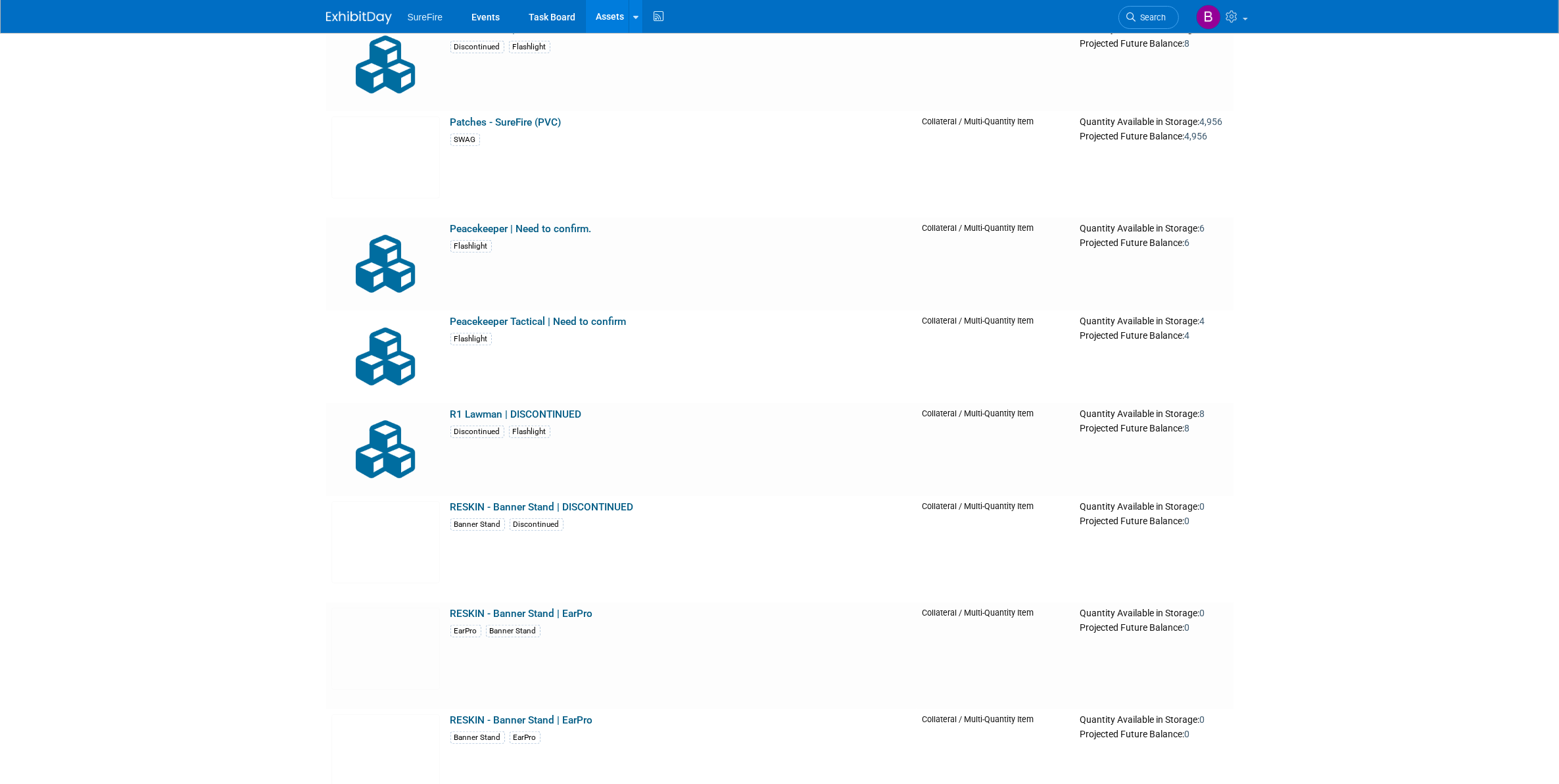
scroll to position [13396, 0]
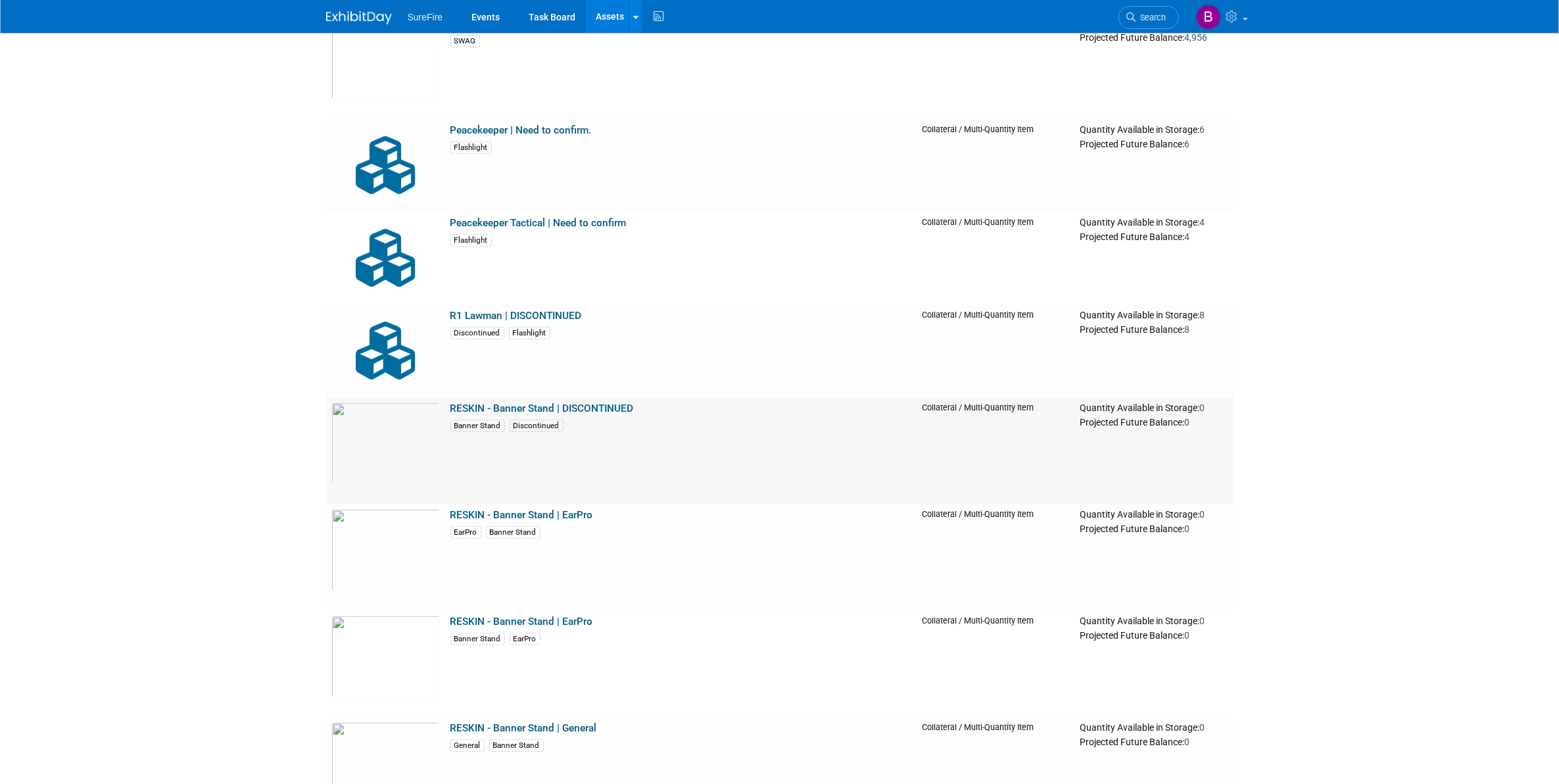
click at [501, 412] on link "RESKIN - Banner Stand | DISCONTINUED" at bounding box center [542, 407] width 184 height 12
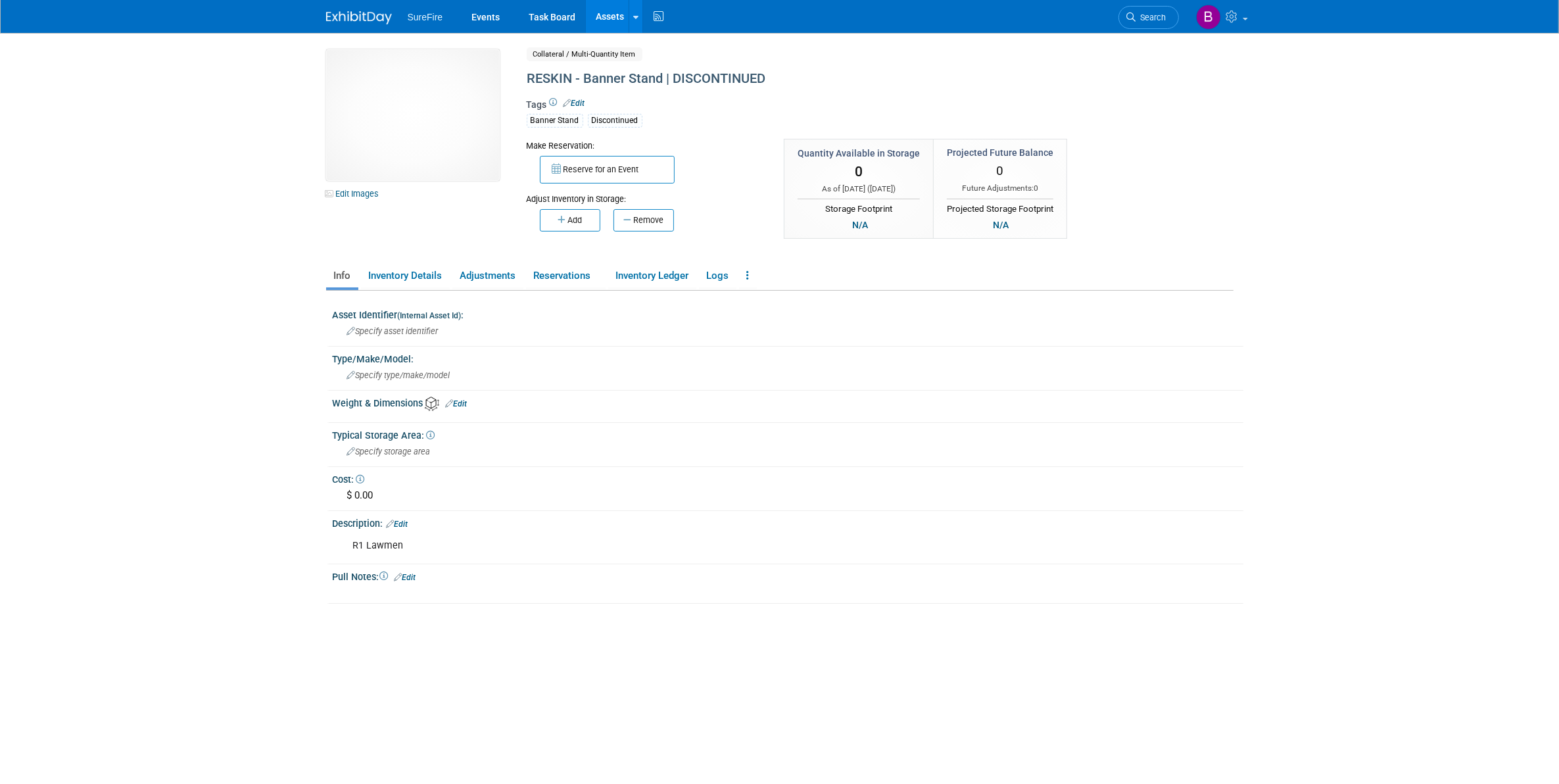
click at [580, 101] on link "Edit" at bounding box center [575, 103] width 22 height 9
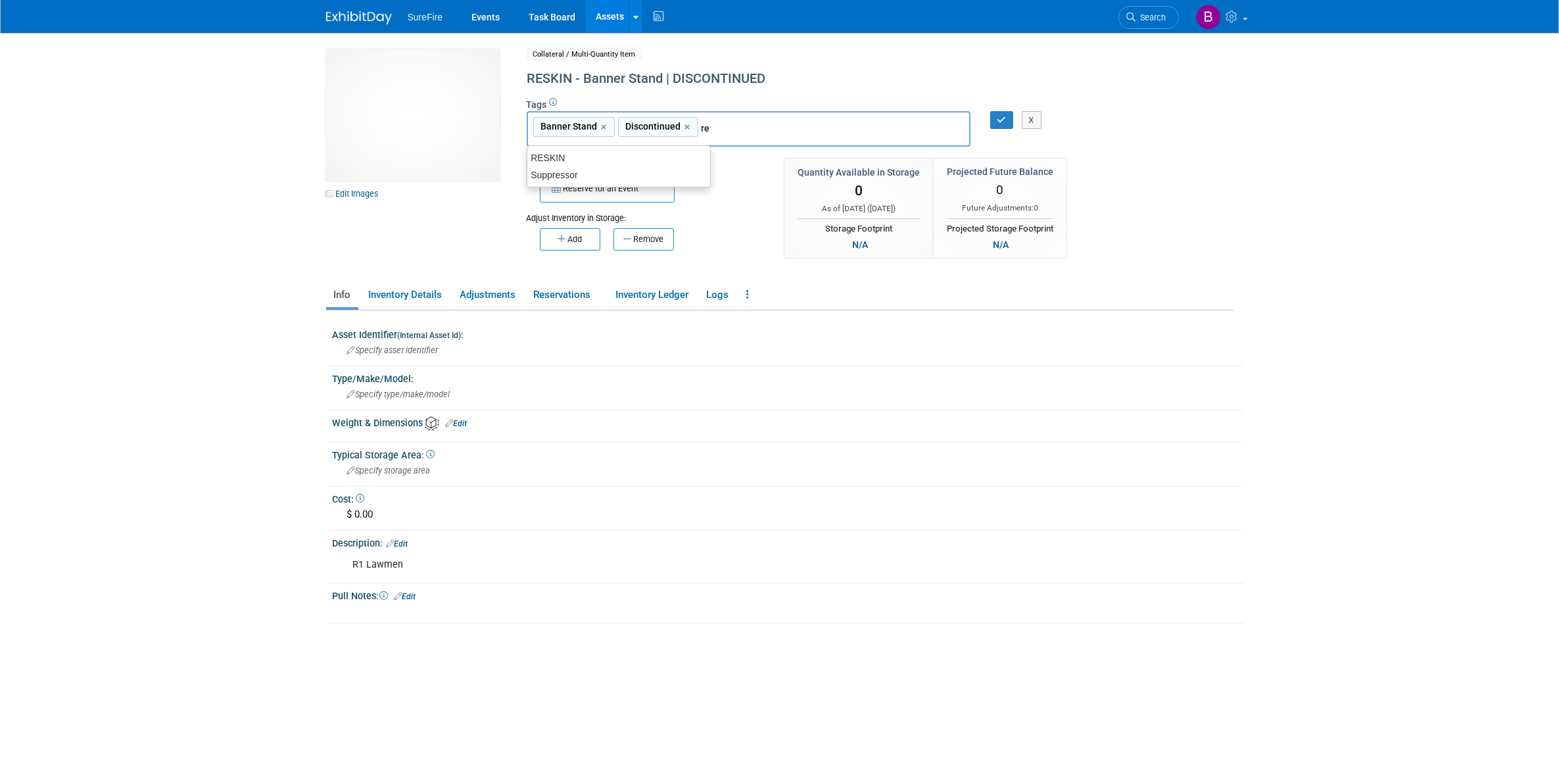
type input "r"
type input "RES"
click at [679, 159] on div "RESKIN" at bounding box center [619, 157] width 184 height 18
type input "Banner Stand, Discontinued, RESKIN"
click at [996, 112] on button "button" at bounding box center [1002, 120] width 24 height 18
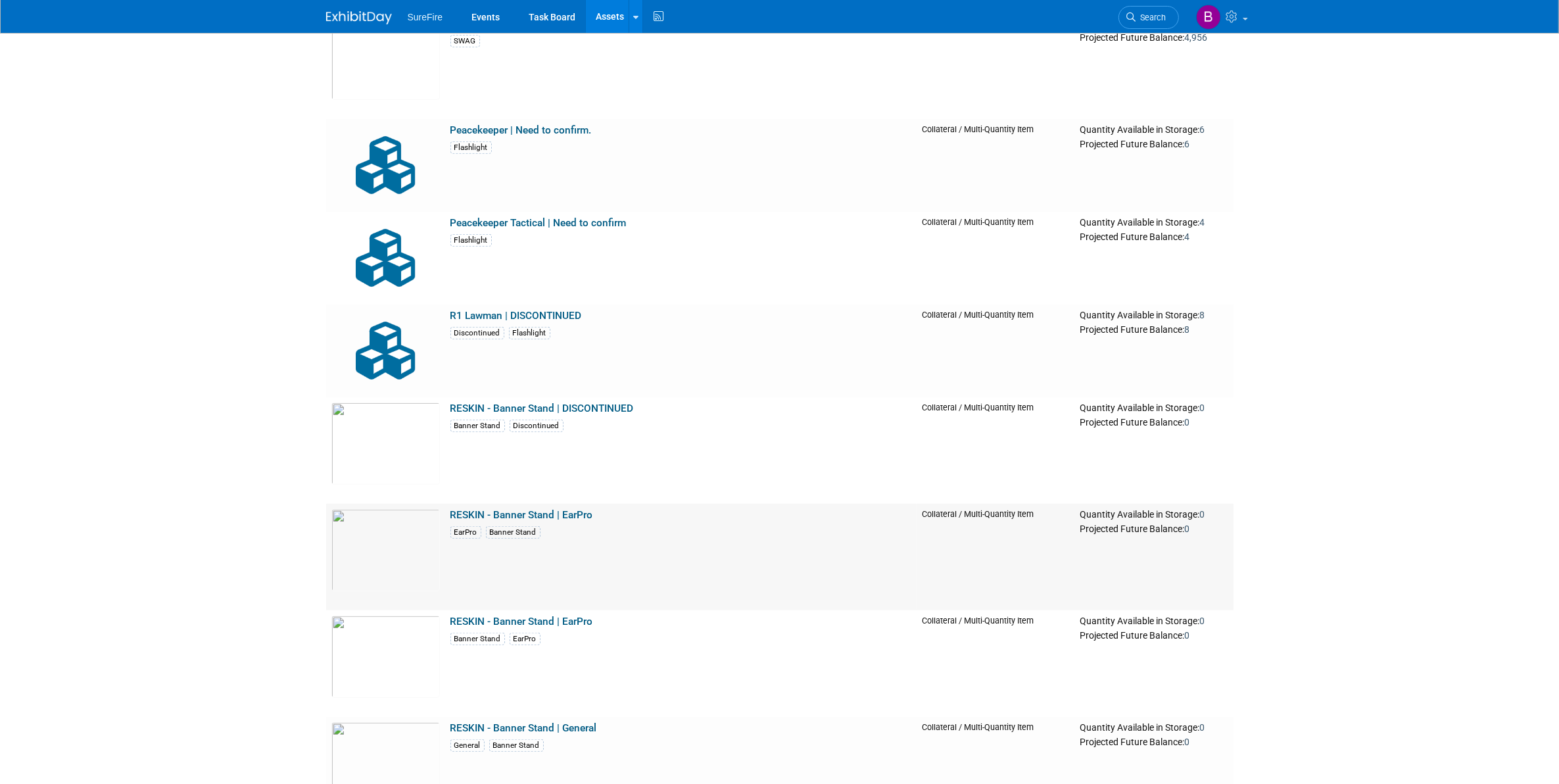
click at [504, 511] on link "RESKIN - Banner Stand | EarPro" at bounding box center [521, 515] width 143 height 12
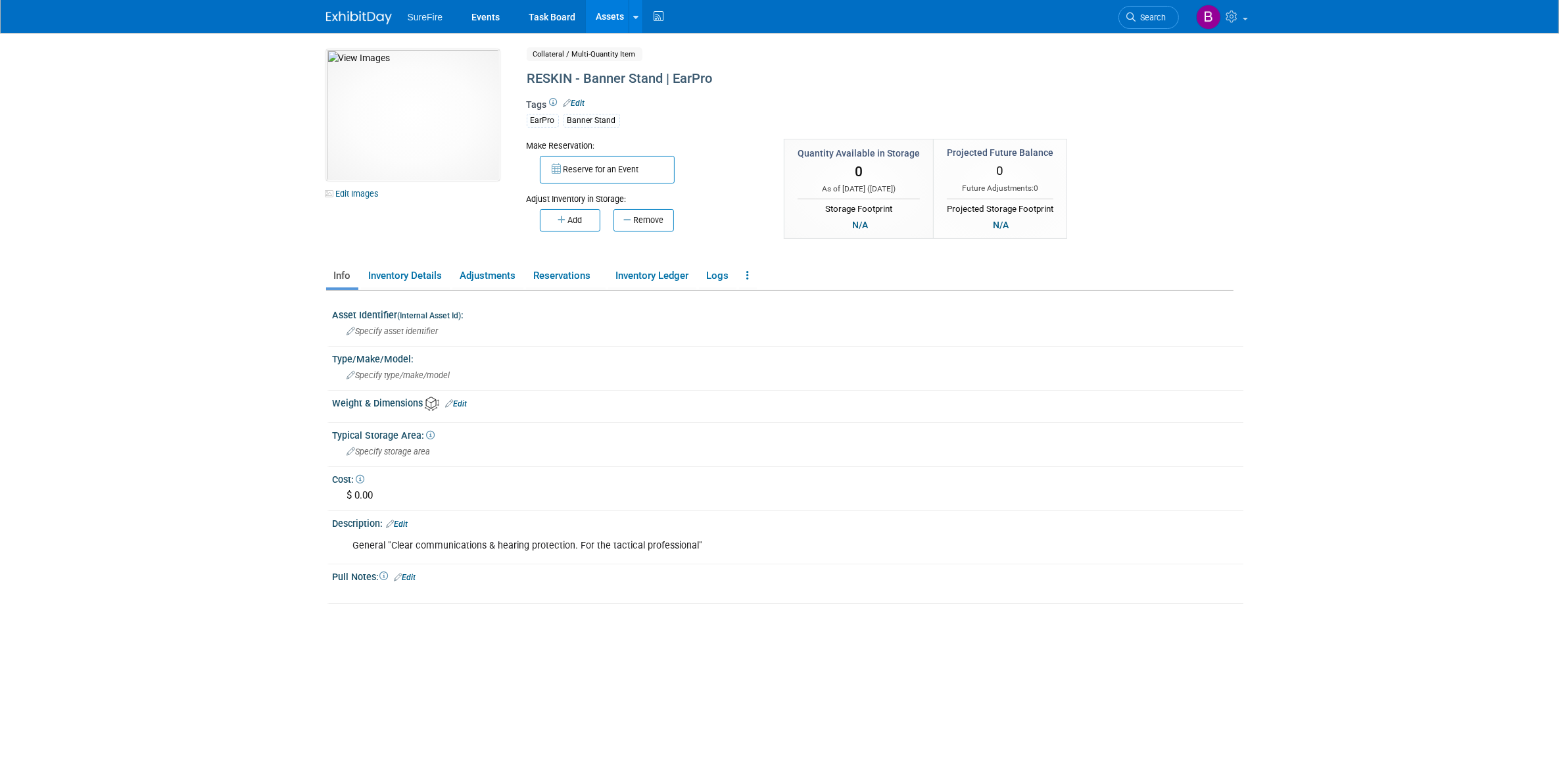
click at [642, 113] on div "EarPro Banner Stand" at bounding box center [826, 119] width 598 height 15
click at [642, 120] on div "EarPro Banner Stand" at bounding box center [826, 119] width 598 height 15
click at [582, 106] on link "Edit" at bounding box center [575, 103] width 22 height 9
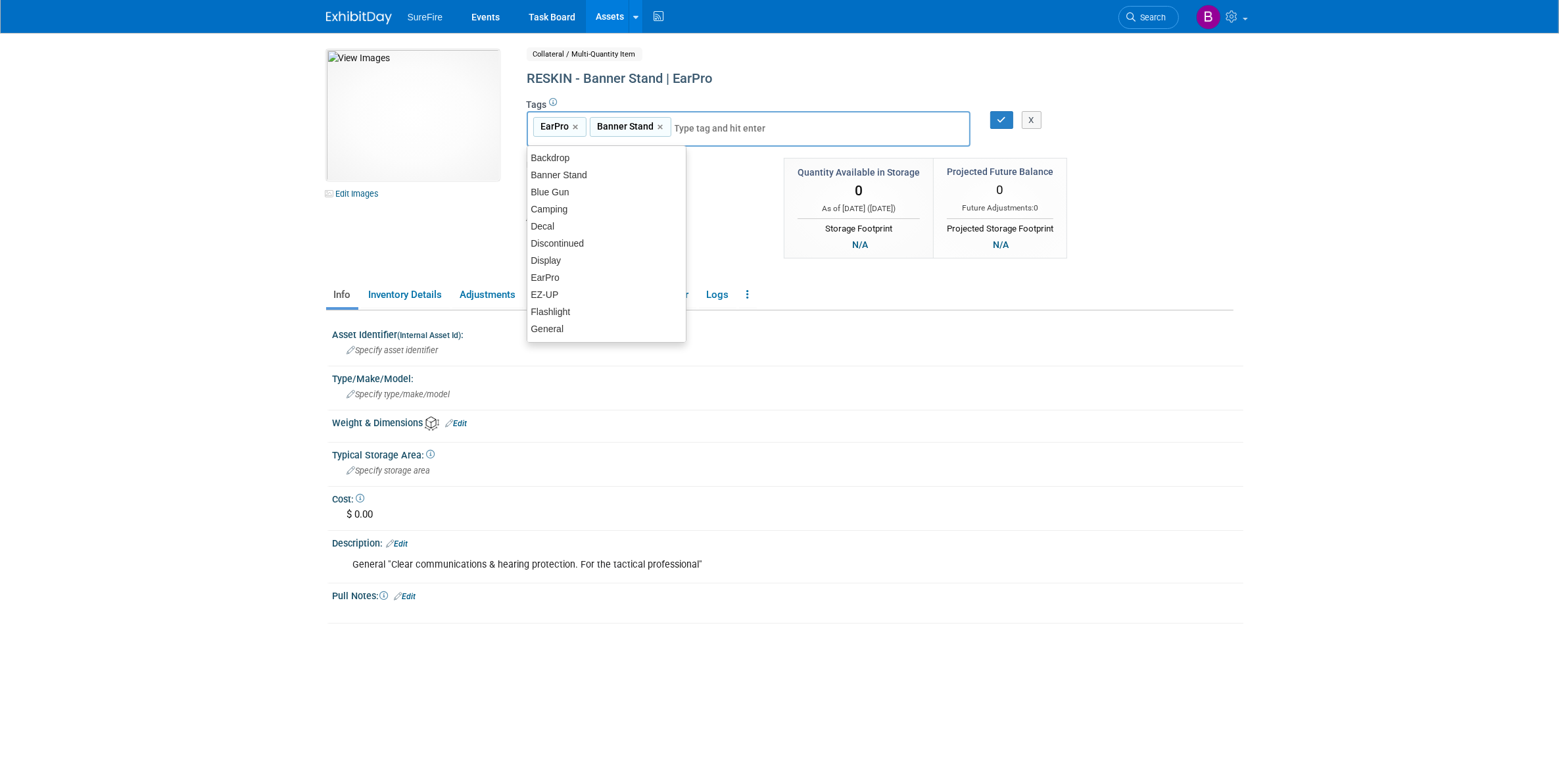
click at [703, 117] on div "EarPro,Banner Stand EarPro × Banner Stand ×" at bounding box center [749, 129] width 444 height 36
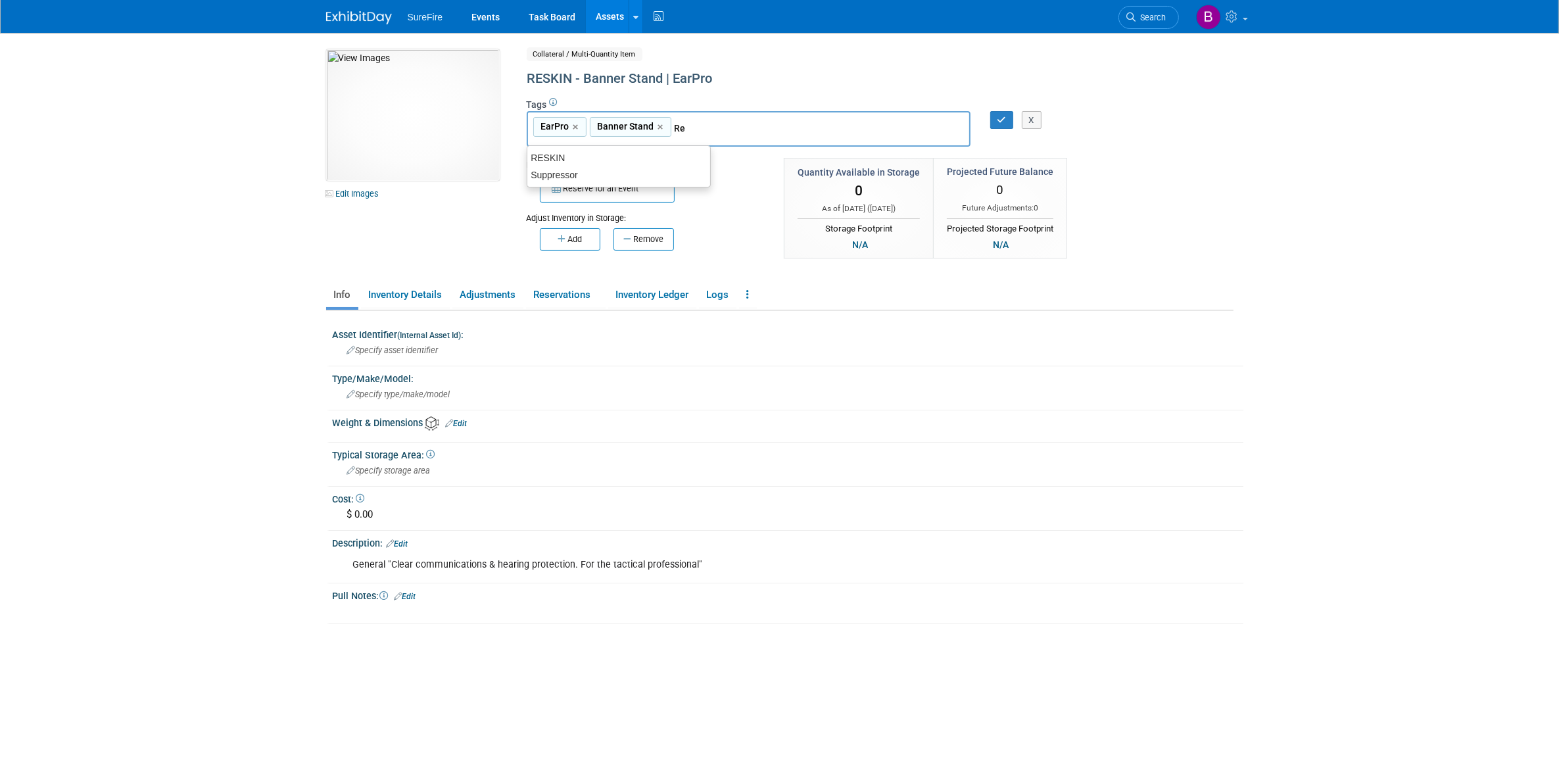
type input "Res"
click at [658, 150] on div "RESKIN" at bounding box center [619, 157] width 183 height 17
type input "EarPro, Banner Stand, RESKIN"
click at [1001, 118] on icon "button" at bounding box center [1002, 119] width 9 height 8
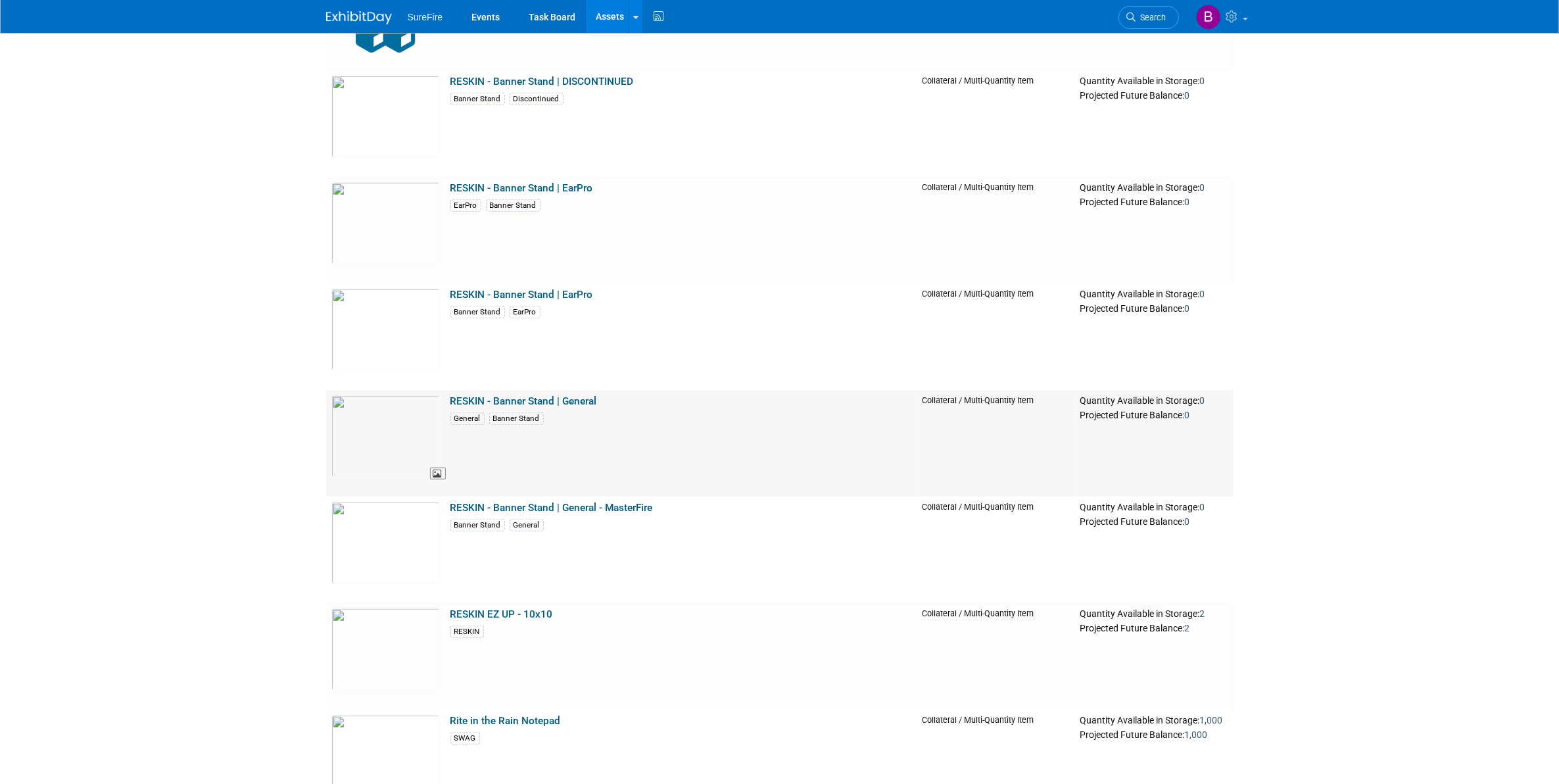
scroll to position [13725, 0]
click at [491, 288] on link "RESKIN - Banner Stand | EarPro" at bounding box center [521, 292] width 143 height 12
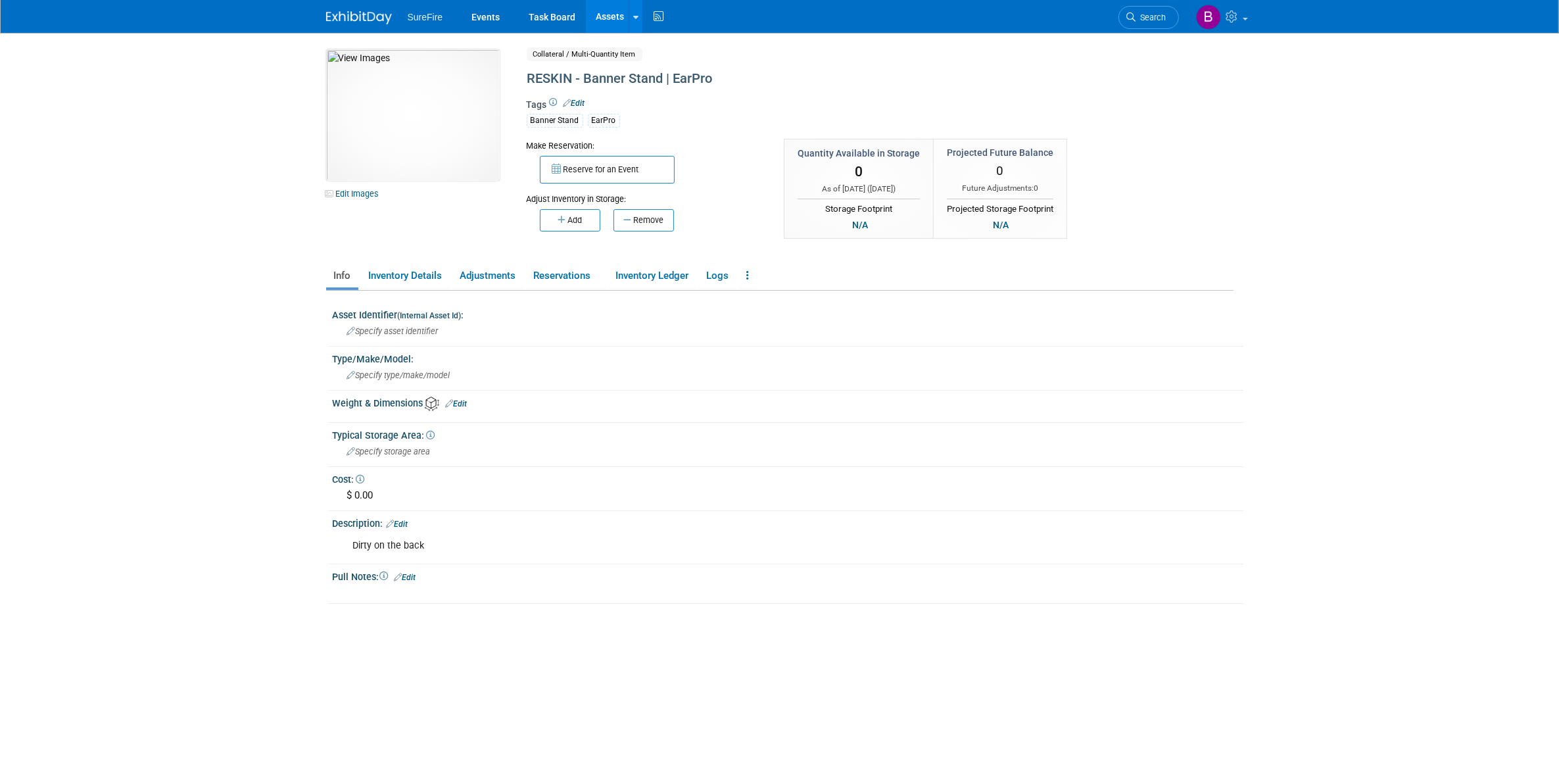
click at [656, 117] on div "Banner Stand EarPro" at bounding box center [826, 119] width 598 height 15
click at [582, 96] on div "Tags Edit Banner Stand EarPro" at bounding box center [826, 117] width 598 height 43
click at [582, 102] on link "Edit" at bounding box center [575, 103] width 22 height 9
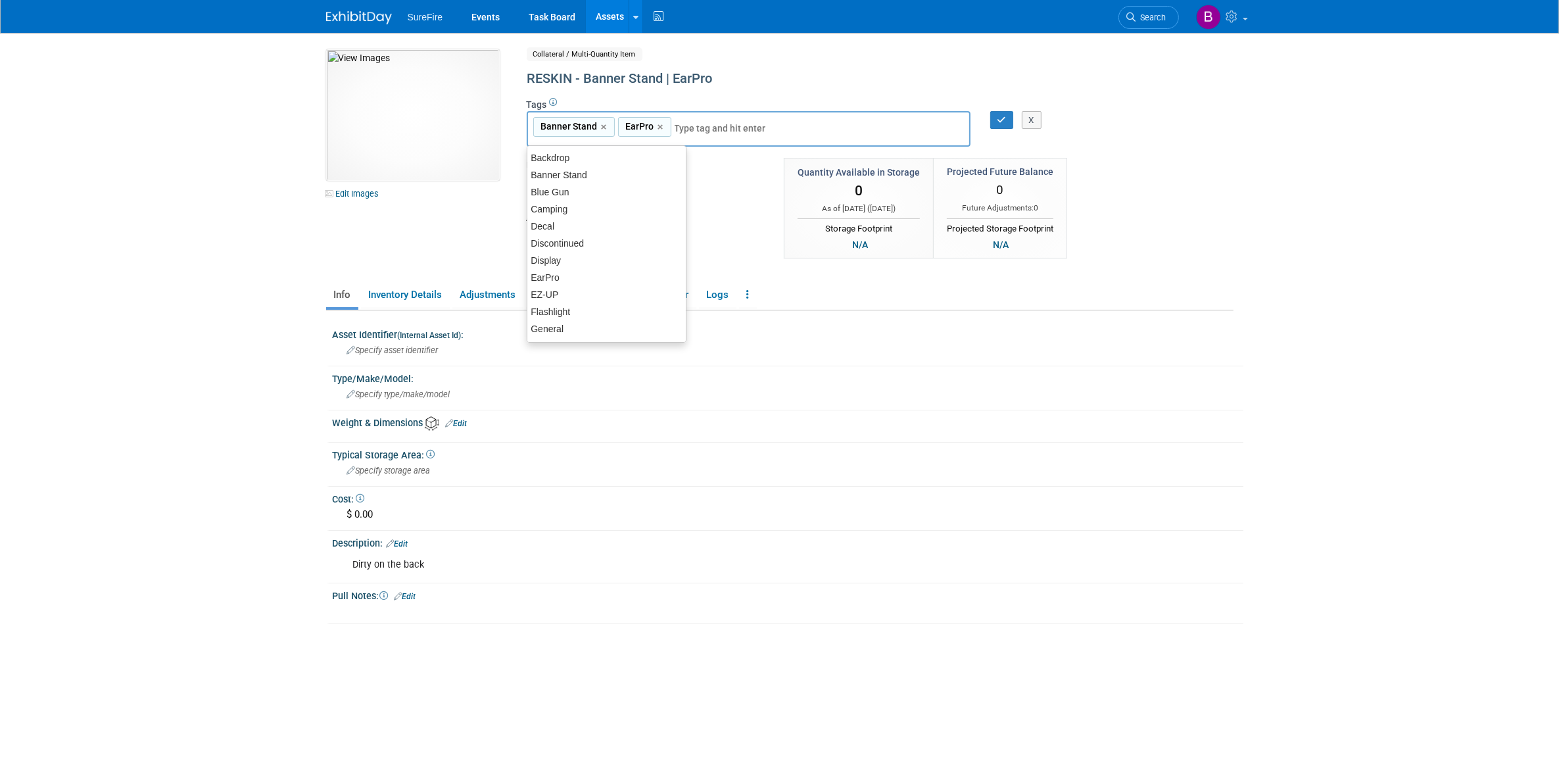
click at [702, 122] on input "text" at bounding box center [728, 128] width 106 height 13
type input "res"
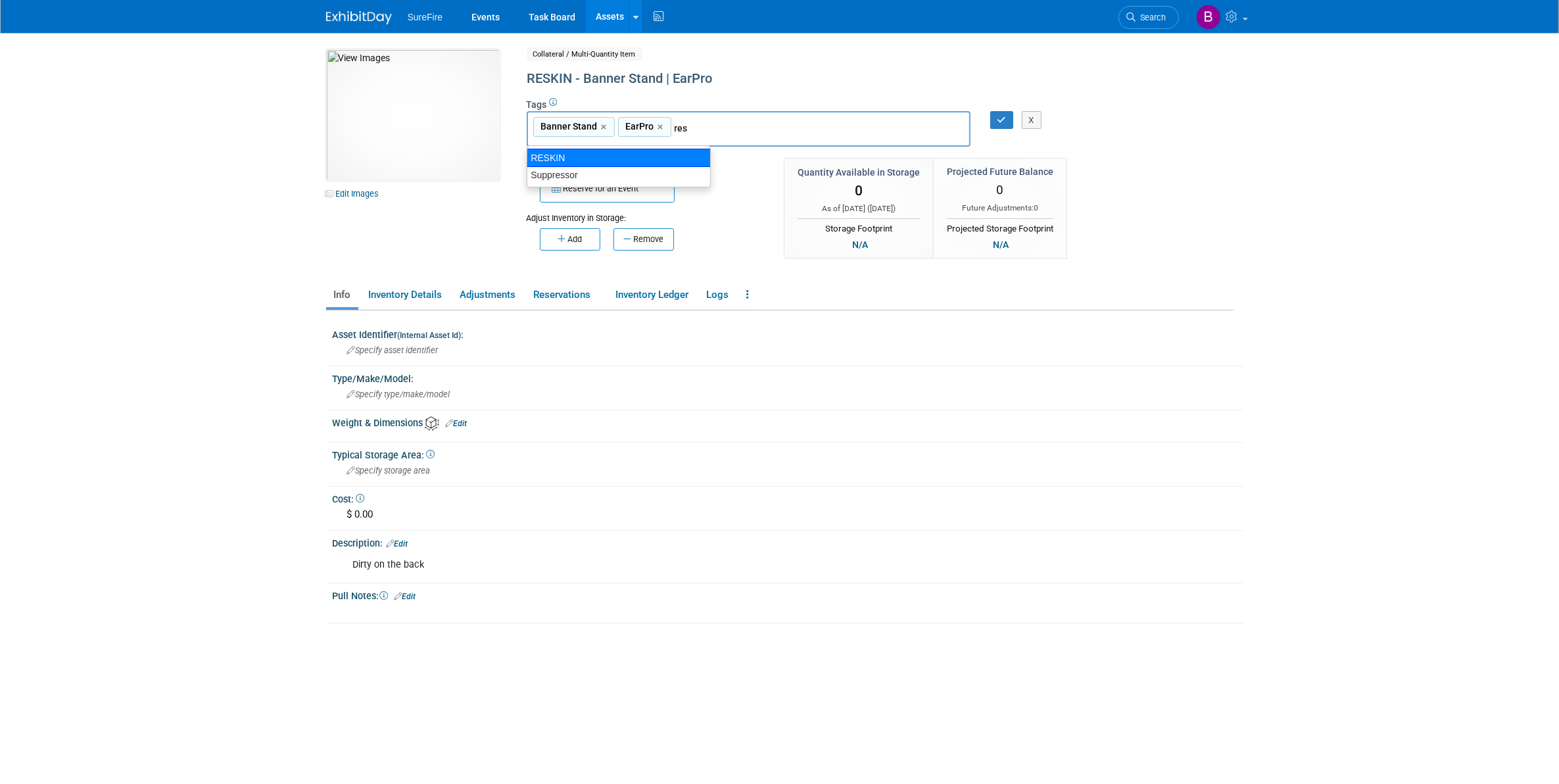
click at [668, 150] on div "RESKIN" at bounding box center [619, 157] width 184 height 18
type input "Banner Stand, EarPro, RESKIN"
click at [996, 119] on button "button" at bounding box center [1002, 120] width 24 height 18
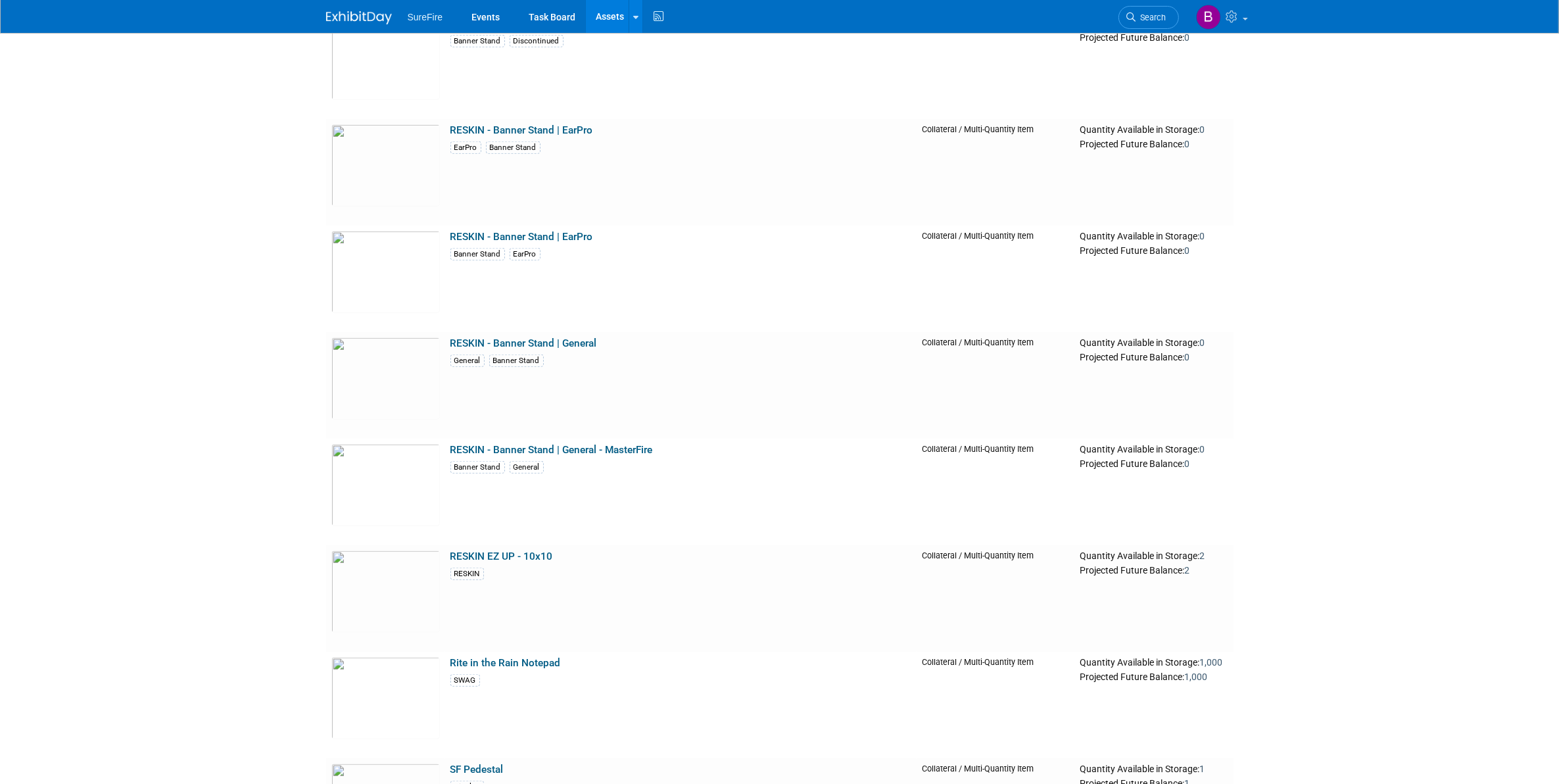
scroll to position [13889, 0]
click at [491, 230] on link "RESKIN - Banner Stand | General" at bounding box center [523, 235] width 146 height 12
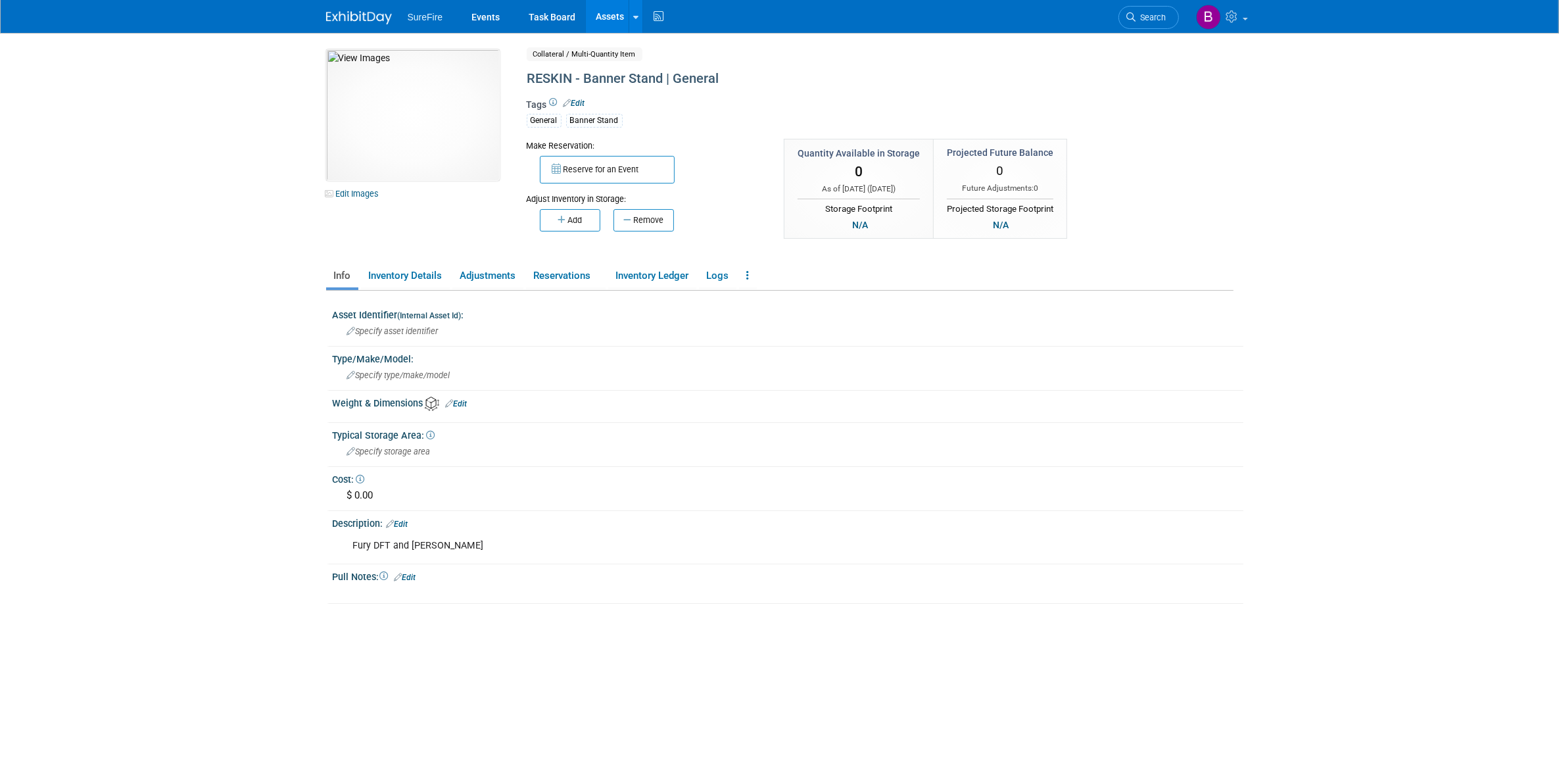
click at [631, 122] on div "General Banner Stand" at bounding box center [826, 119] width 598 height 15
click at [621, 119] on div "Banner Stand" at bounding box center [594, 120] width 56 height 14
click at [574, 103] on link "Edit" at bounding box center [575, 103] width 22 height 9
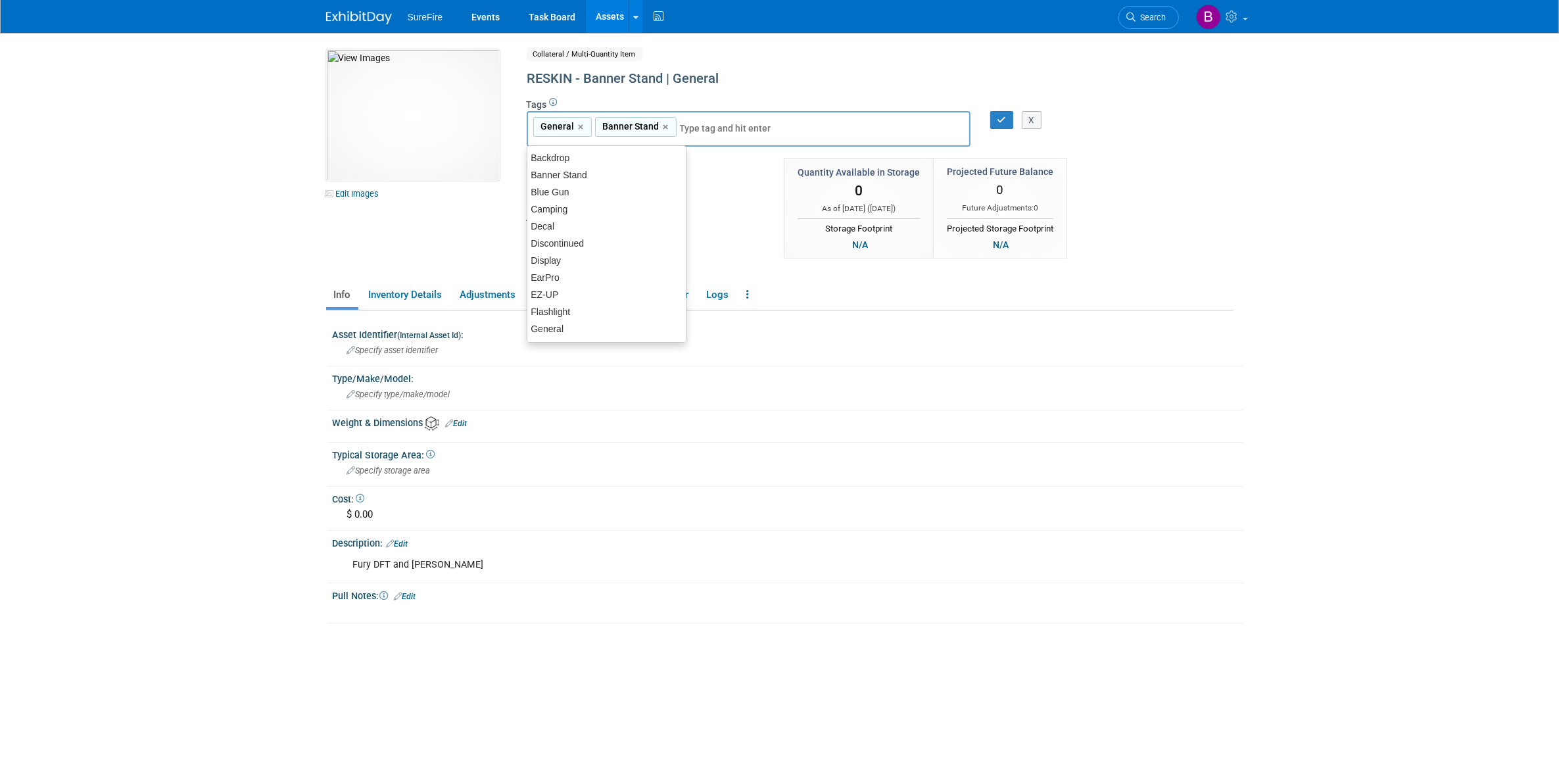
click at [689, 125] on input "text" at bounding box center [732, 128] width 106 height 13
type input "res"
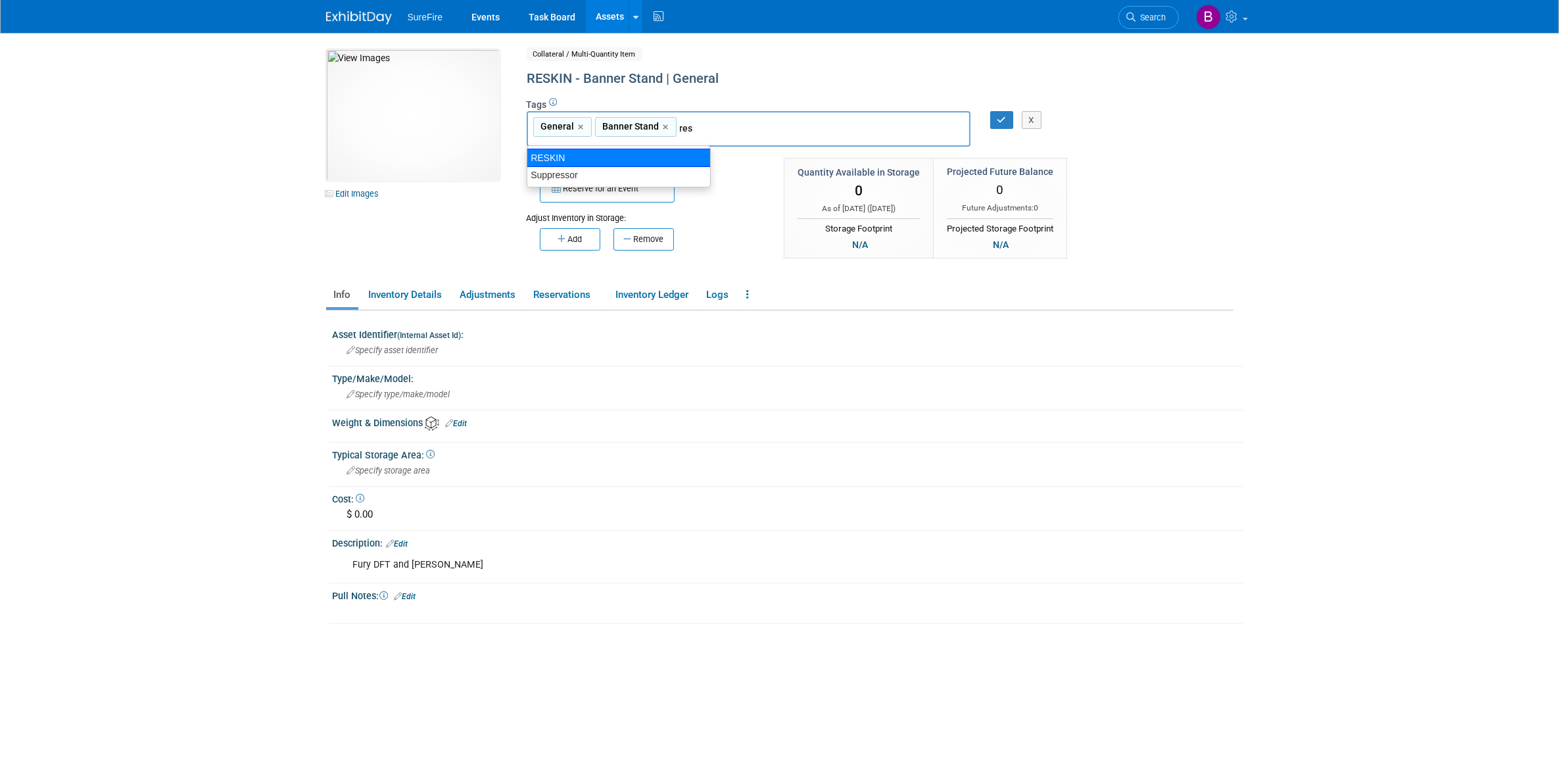
click at [679, 156] on div "RESKIN" at bounding box center [619, 157] width 184 height 18
type input "General, Banner Stand, RESKIN"
click at [994, 117] on button "button" at bounding box center [1002, 120] width 24 height 18
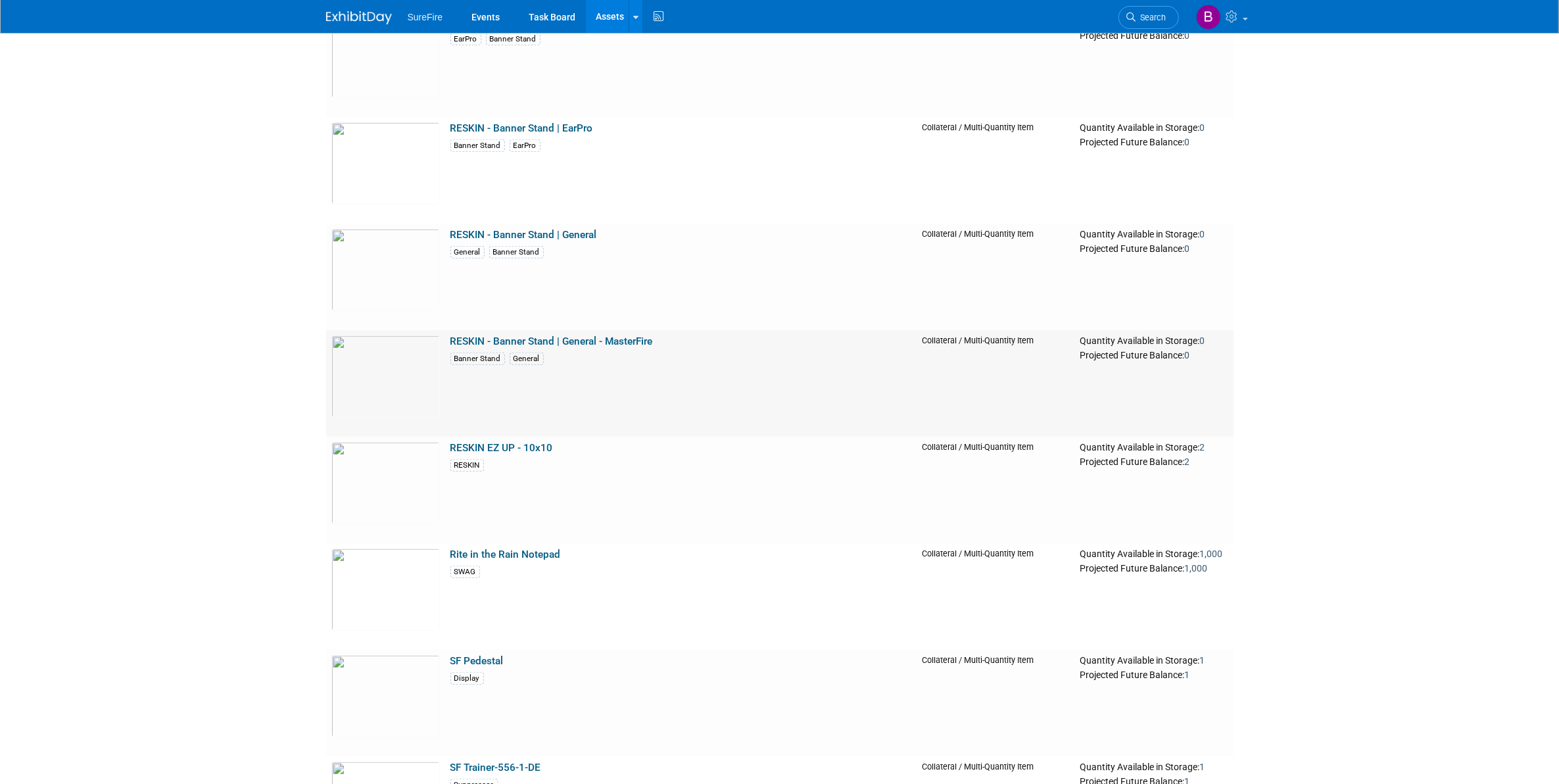
click at [672, 338] on td "RESKIN - Banner Stand | General - MasterFire Banner Stand General" at bounding box center [680, 383] width 471 height 106
click at [580, 238] on link "RESKIN - Banner Stand | General" at bounding box center [523, 235] width 146 height 12
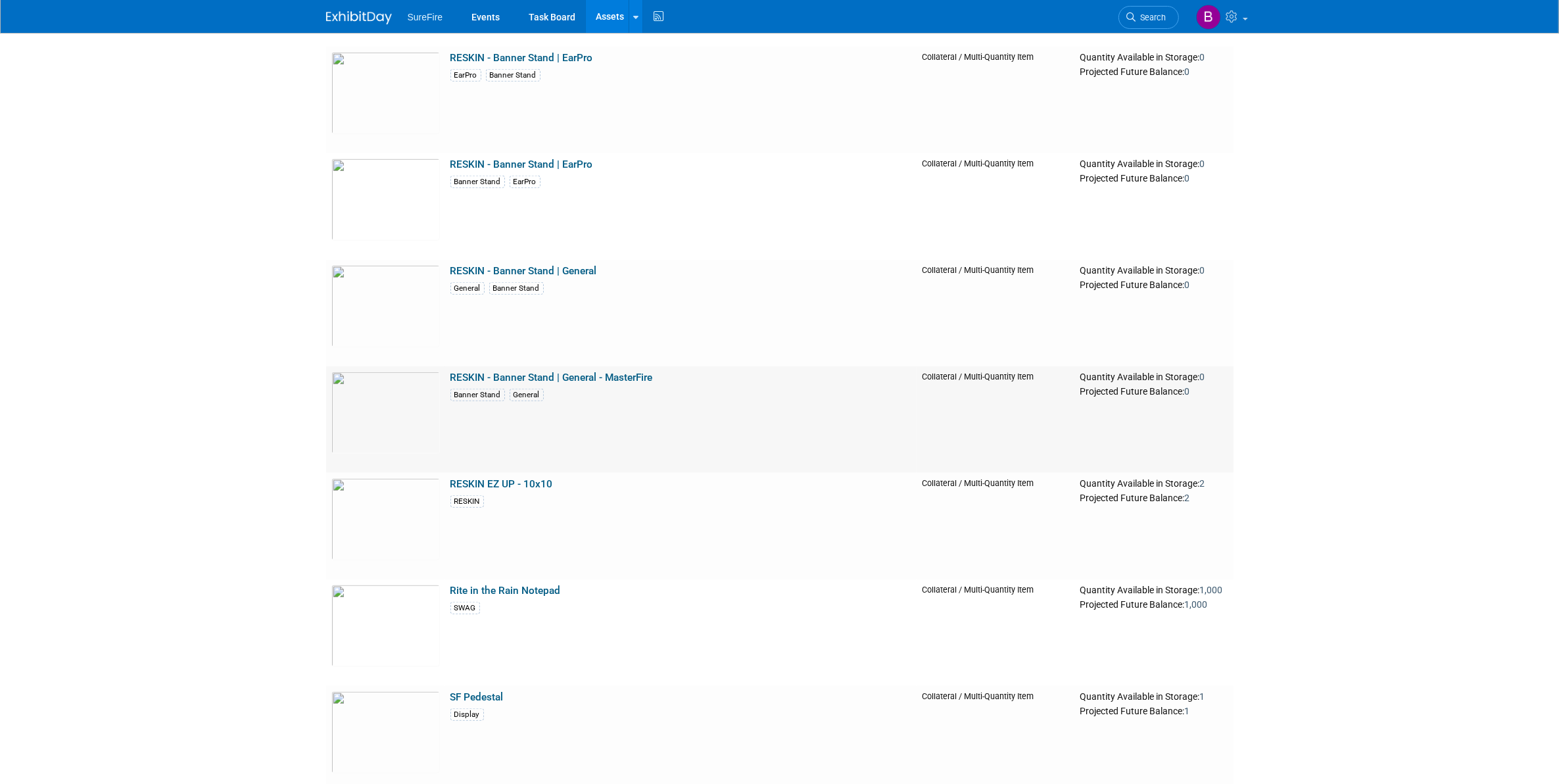
scroll to position [13889, 0]
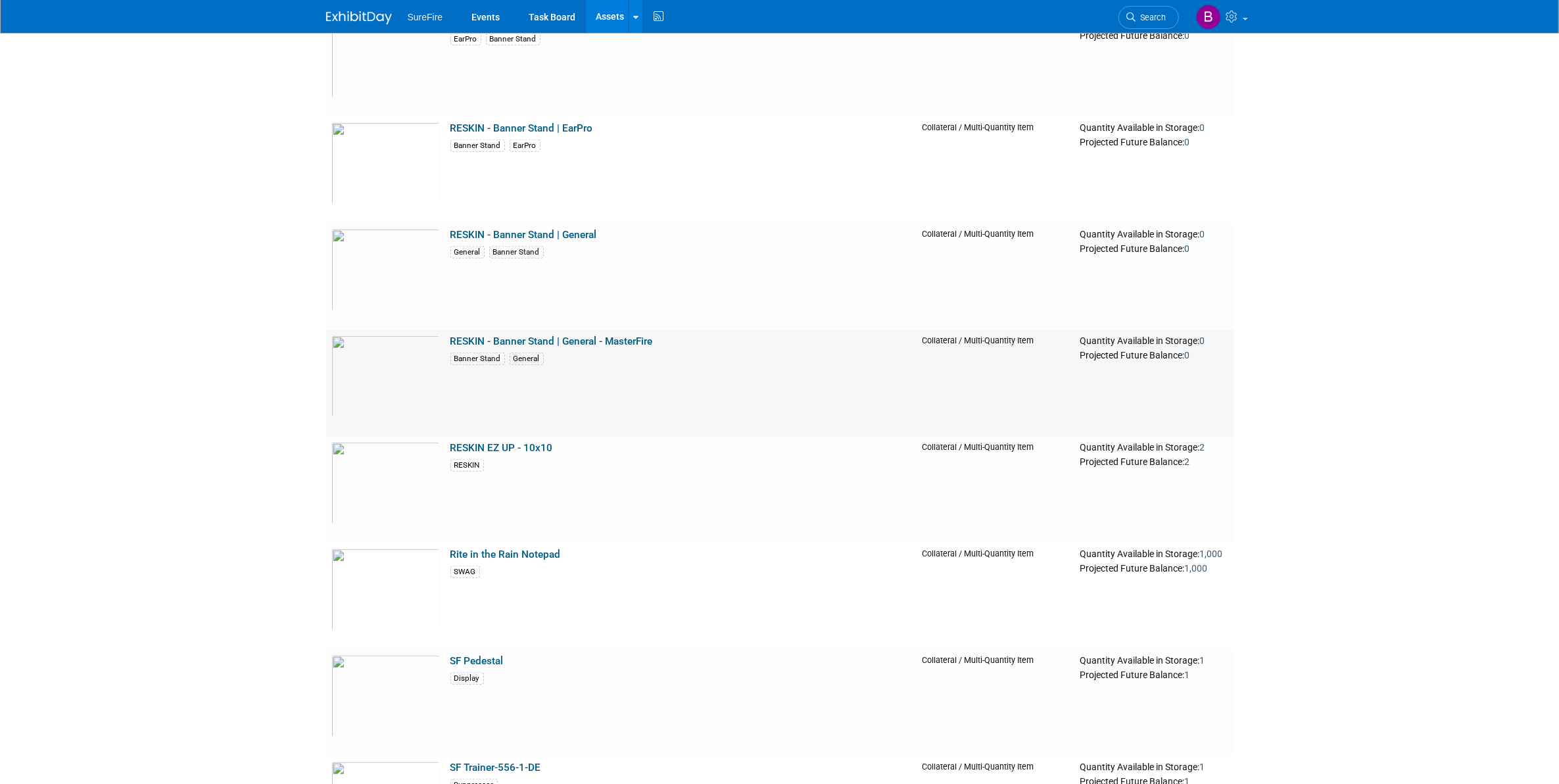
click at [585, 340] on link "RESKIN - Banner Stand | General - MasterFire" at bounding box center [551, 341] width 203 height 12
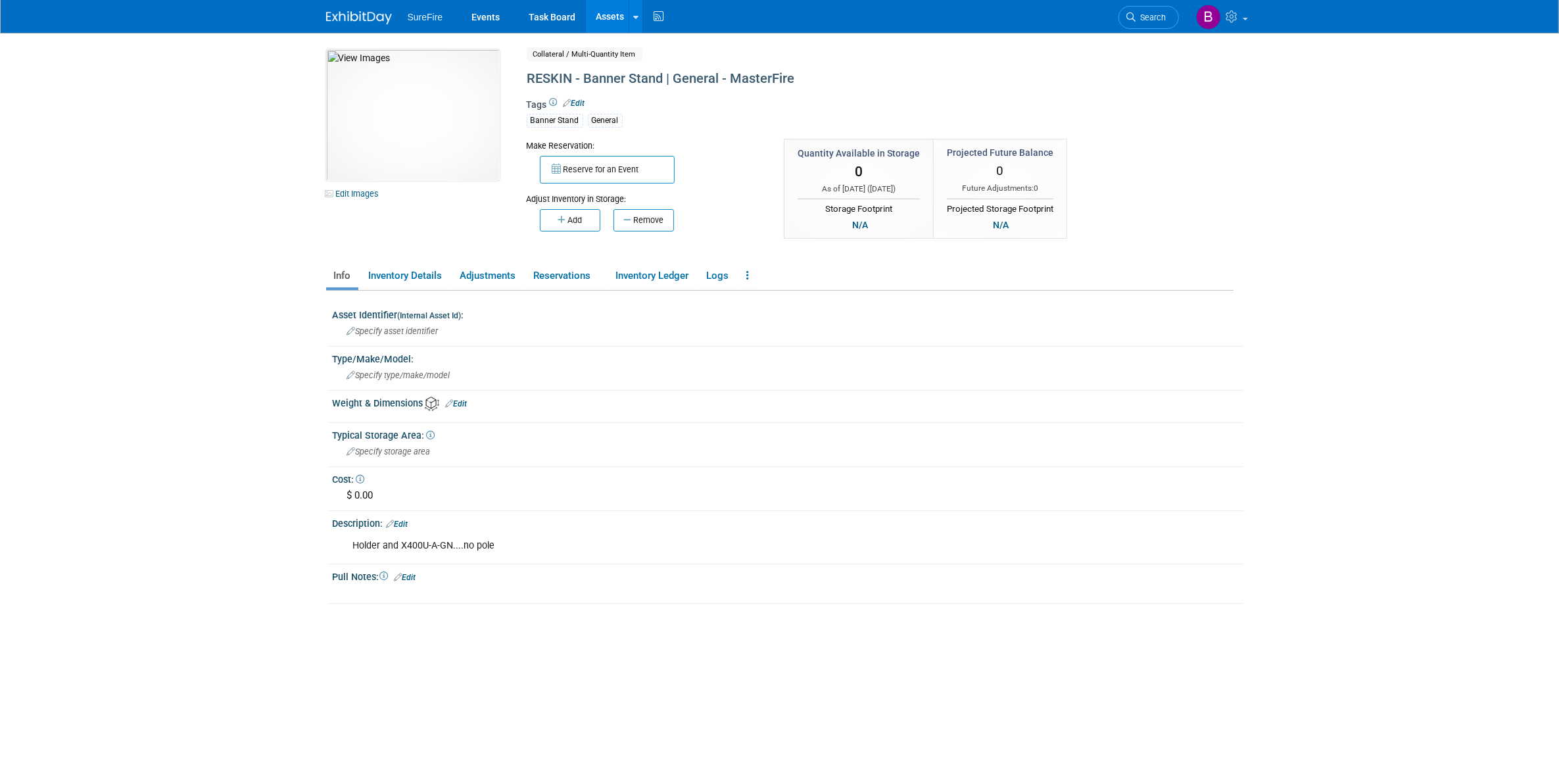
click at [649, 108] on div "Tags Edit Banner Stand General" at bounding box center [826, 117] width 598 height 38
click at [576, 100] on link "Edit" at bounding box center [575, 103] width 22 height 9
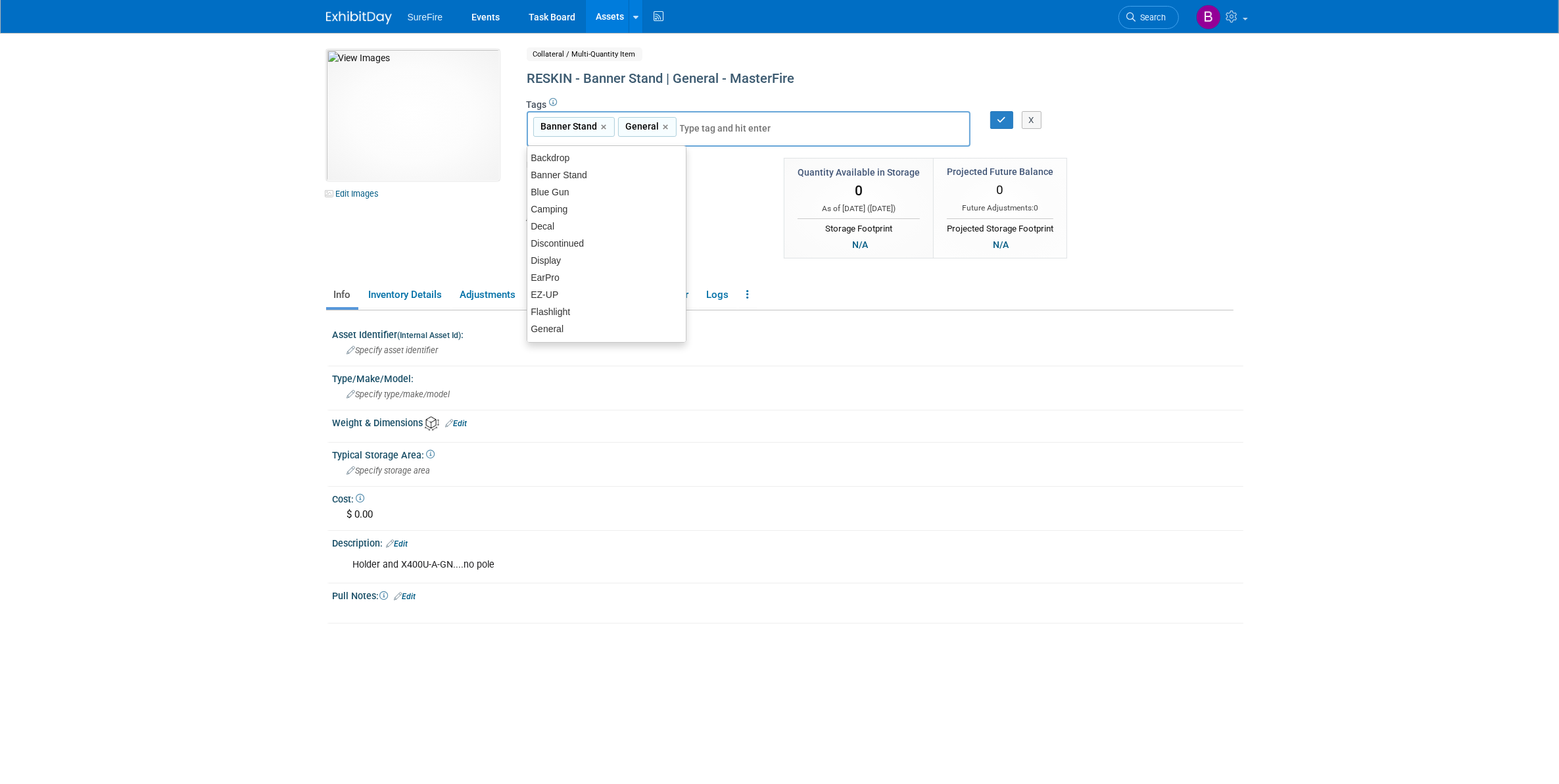
click at [715, 129] on input "text" at bounding box center [732, 128] width 106 height 13
type input "res"
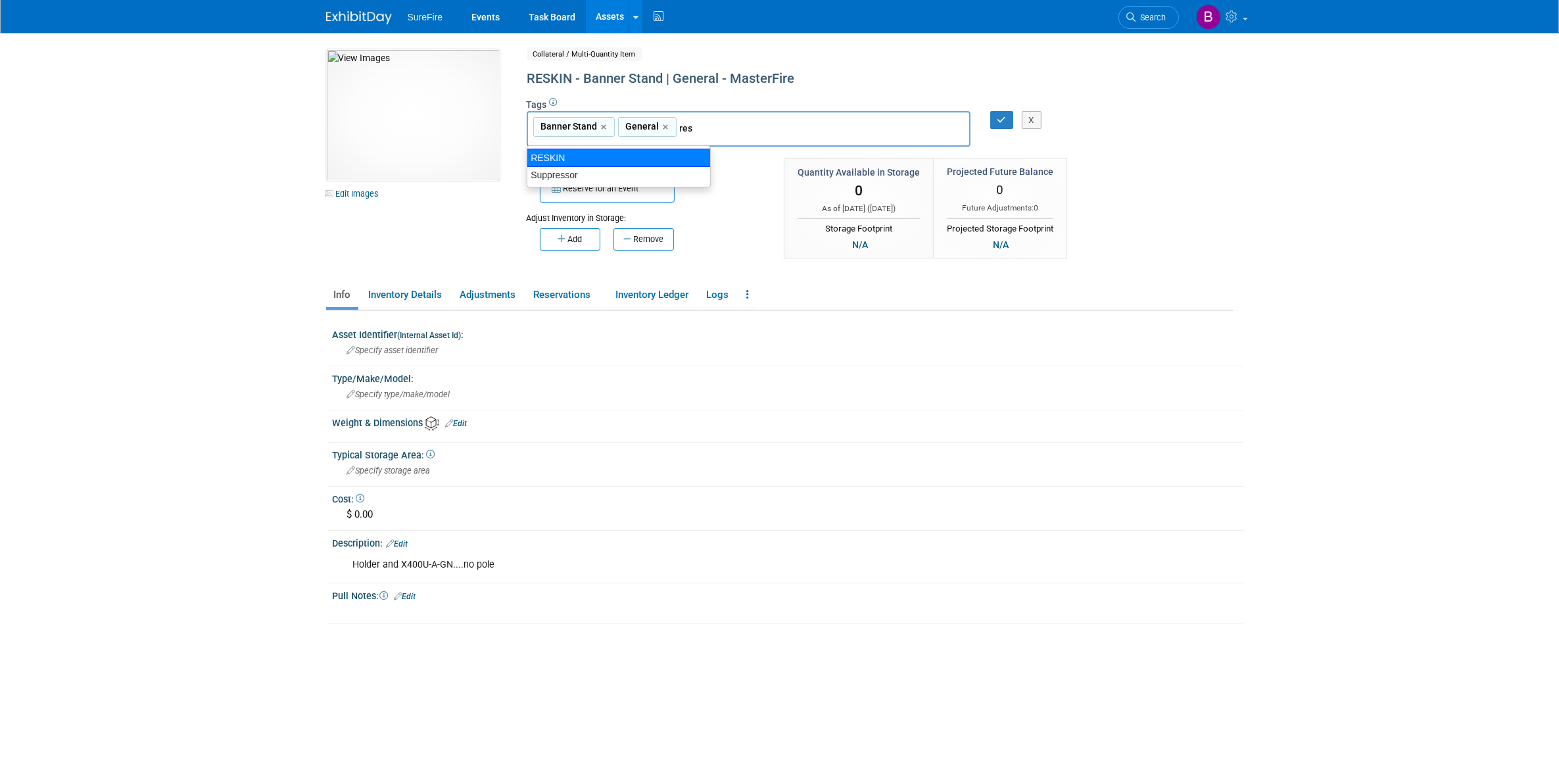
click at [692, 161] on div "RESKIN" at bounding box center [619, 157] width 184 height 18
type input "Banner Stand, General, RESKIN"
click at [663, 122] on link "×" at bounding box center [667, 127] width 8 height 15
type input "Banner Stand, RESKIN"
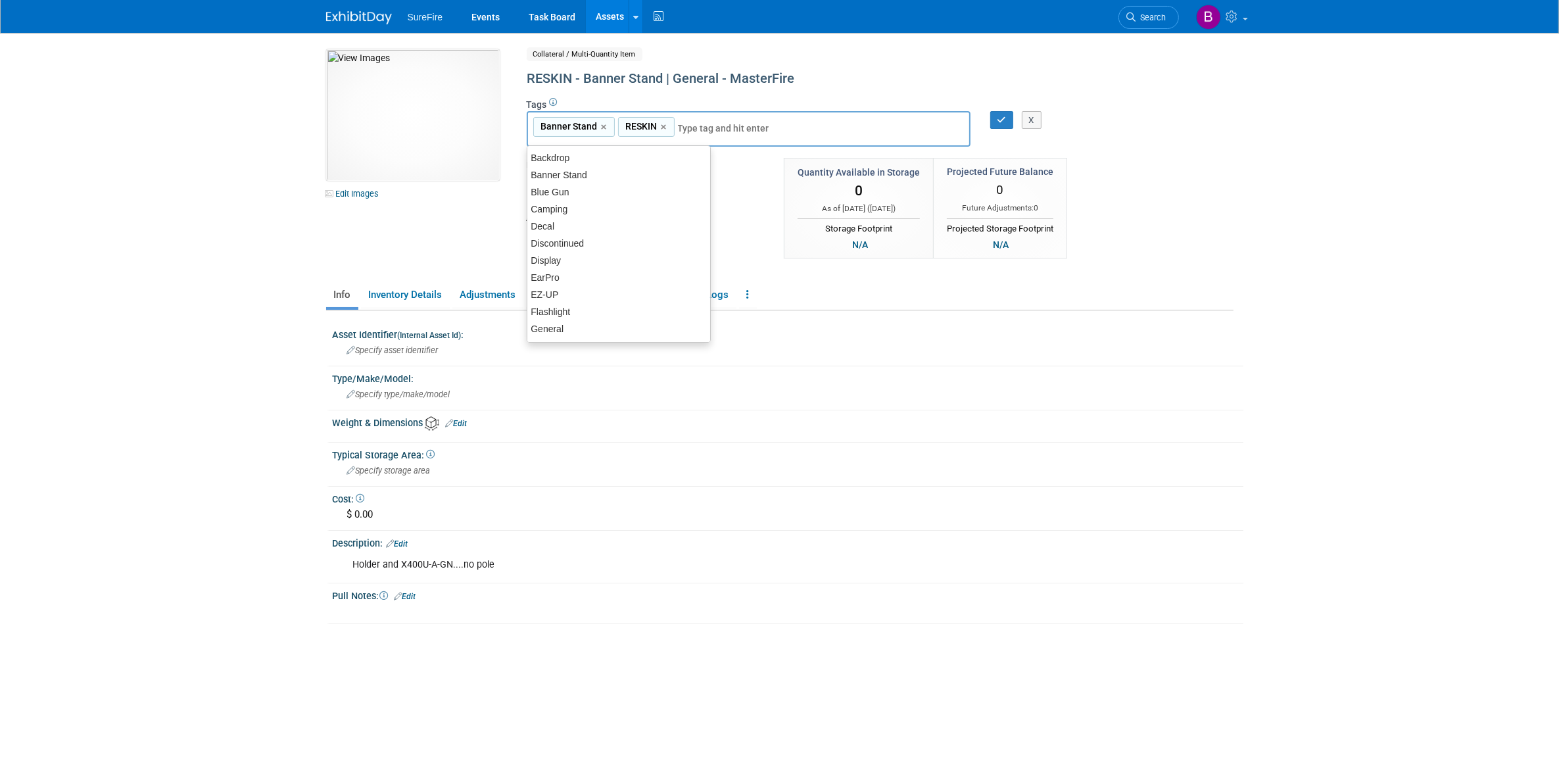
click at [1008, 120] on div "X" at bounding box center [1033, 120] width 51 height 18
click at [994, 120] on button "button" at bounding box center [1002, 120] width 24 height 18
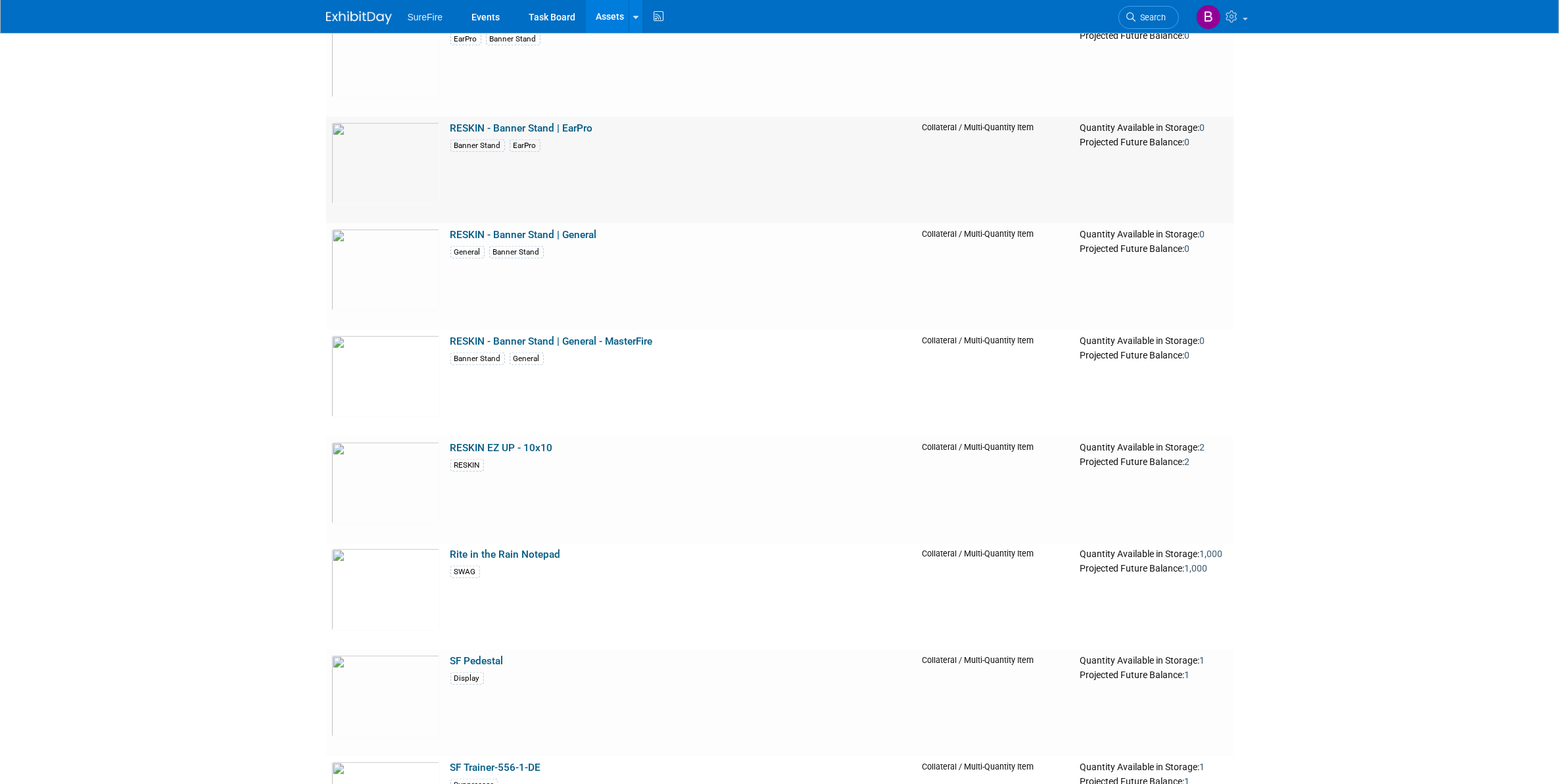
click at [515, 127] on link "RESKIN - Banner Stand | EarPro" at bounding box center [521, 127] width 143 height 12
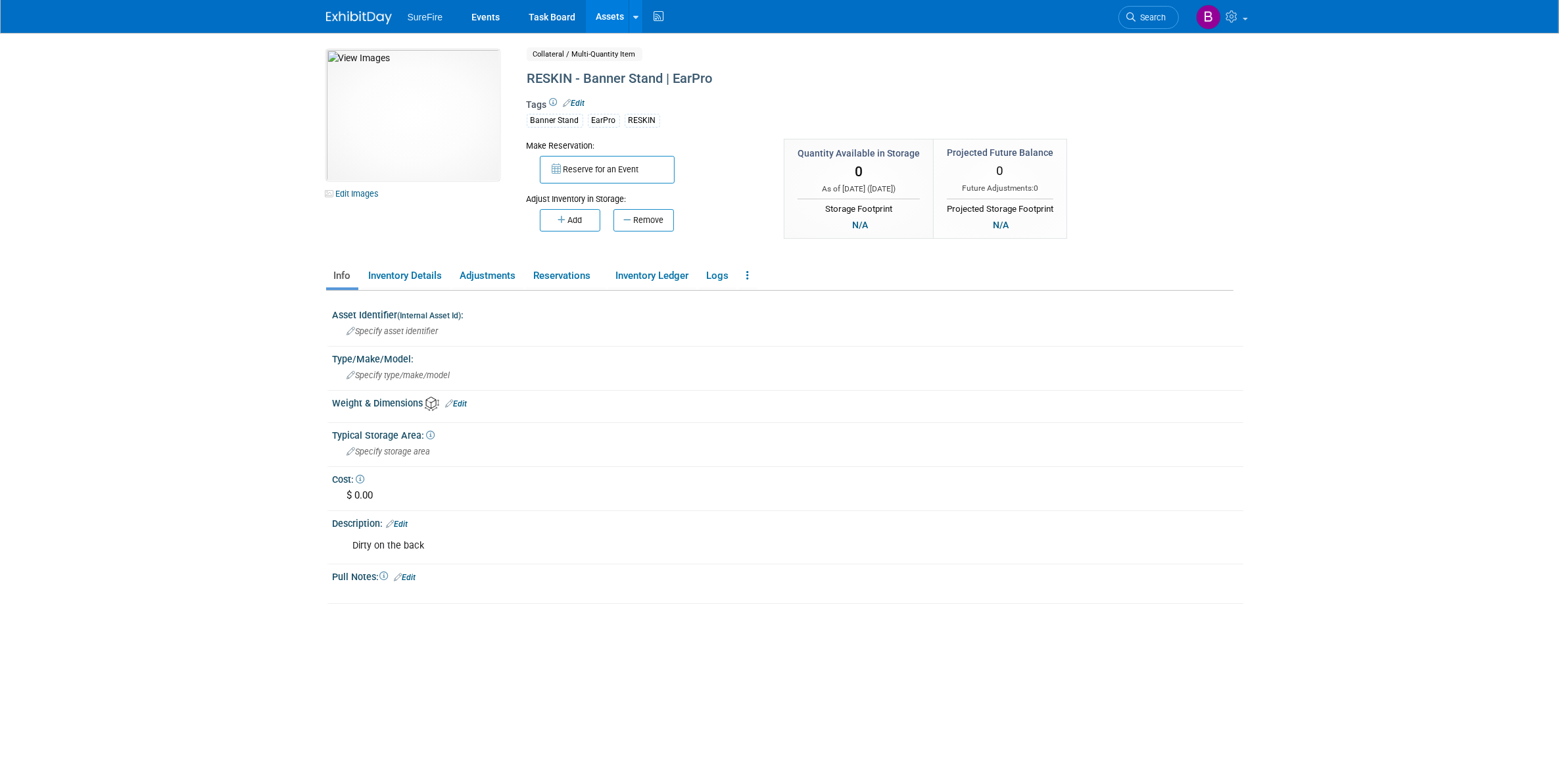
click at [617, 122] on div "EarPro" at bounding box center [603, 120] width 32 height 14
click at [606, 116] on div "EarPro" at bounding box center [603, 120] width 32 height 14
click at [585, 103] on span "Edit" at bounding box center [572, 104] width 25 height 11
click at [573, 98] on link "Edit" at bounding box center [575, 103] width 22 height 9
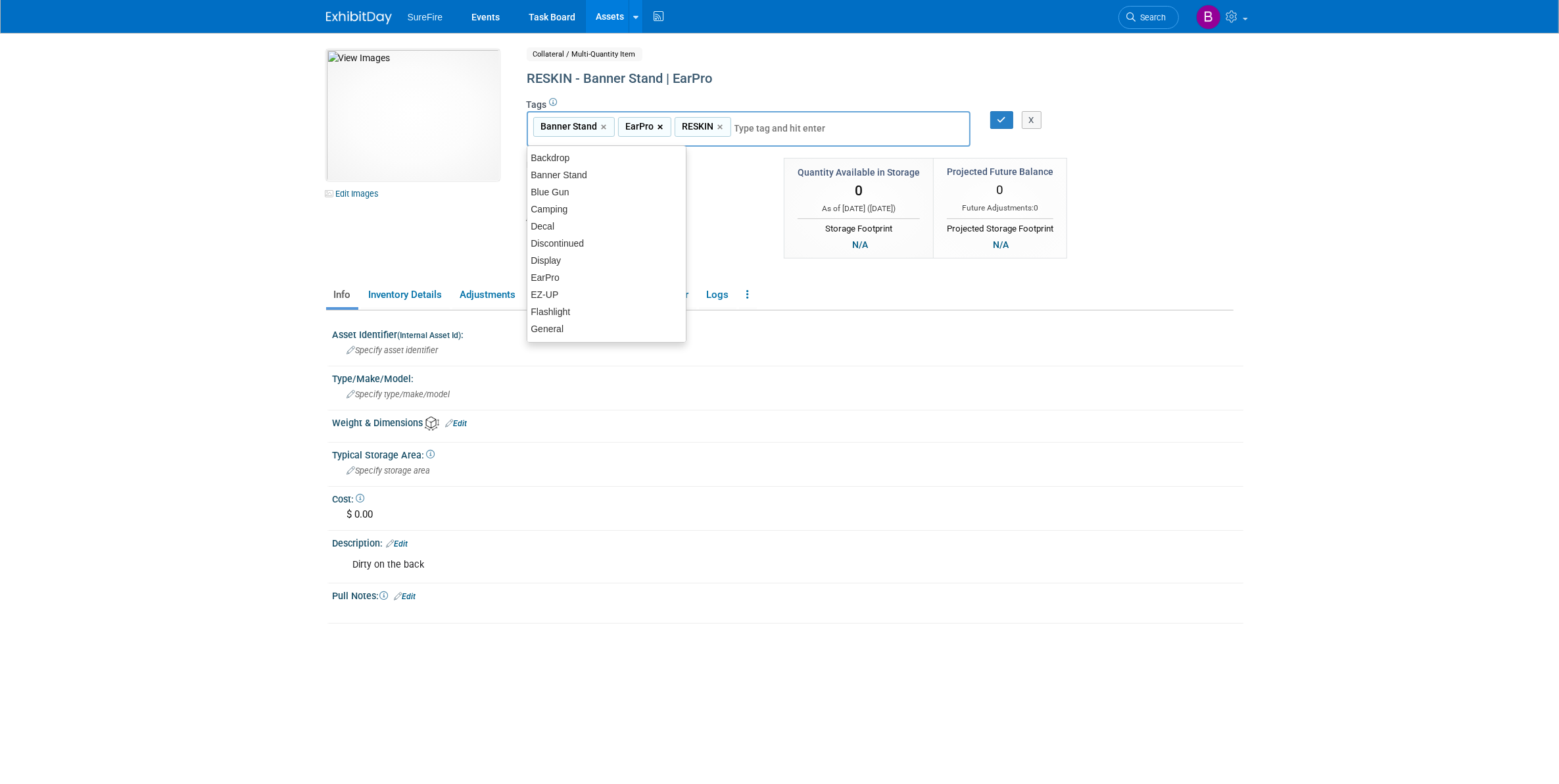
click at [661, 125] on link "×" at bounding box center [661, 127] width 8 height 15
type input "Banner Stand, RESKIN"
click at [1003, 113] on button "button" at bounding box center [1002, 120] width 24 height 18
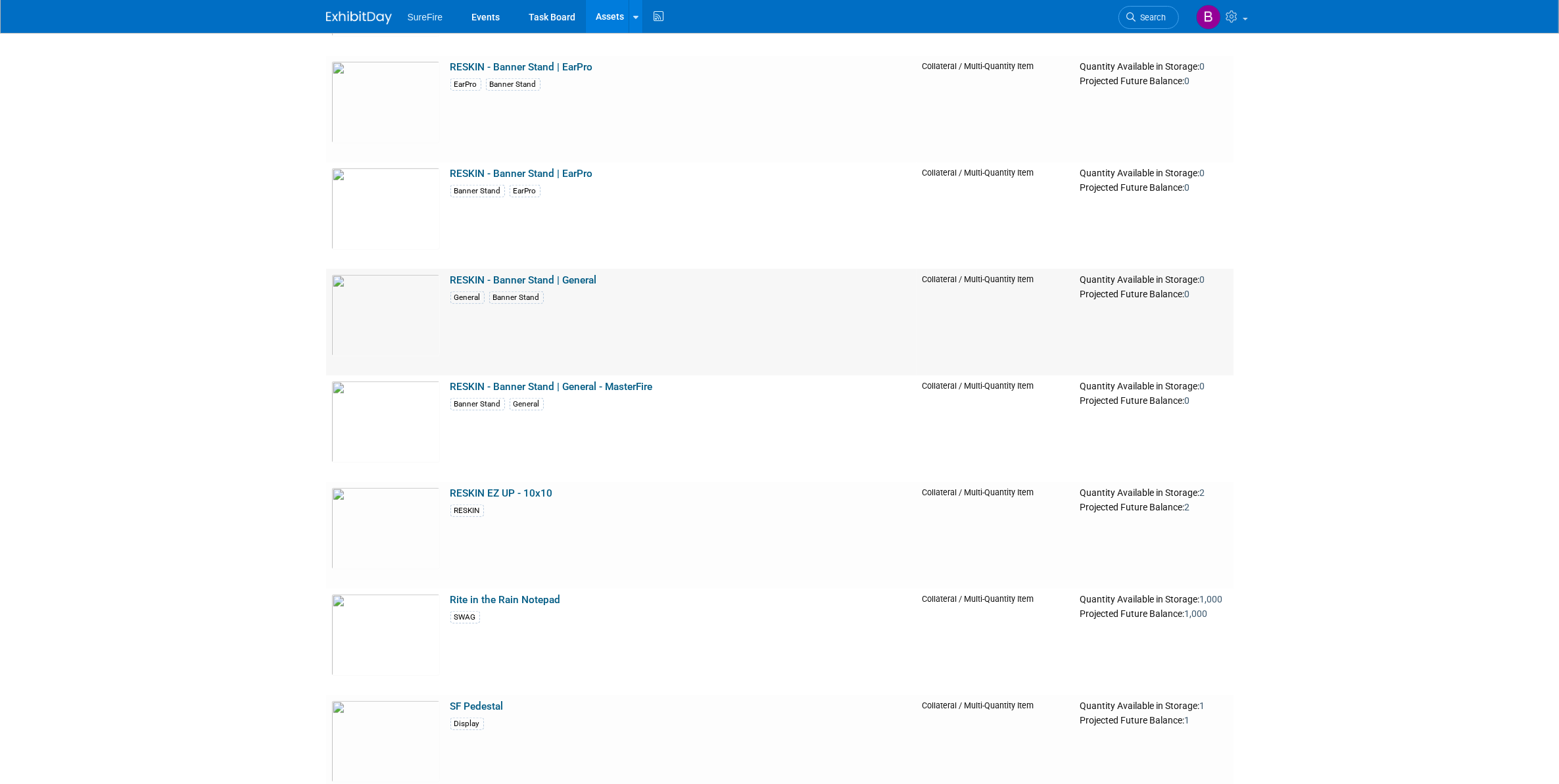
scroll to position [13806, 0]
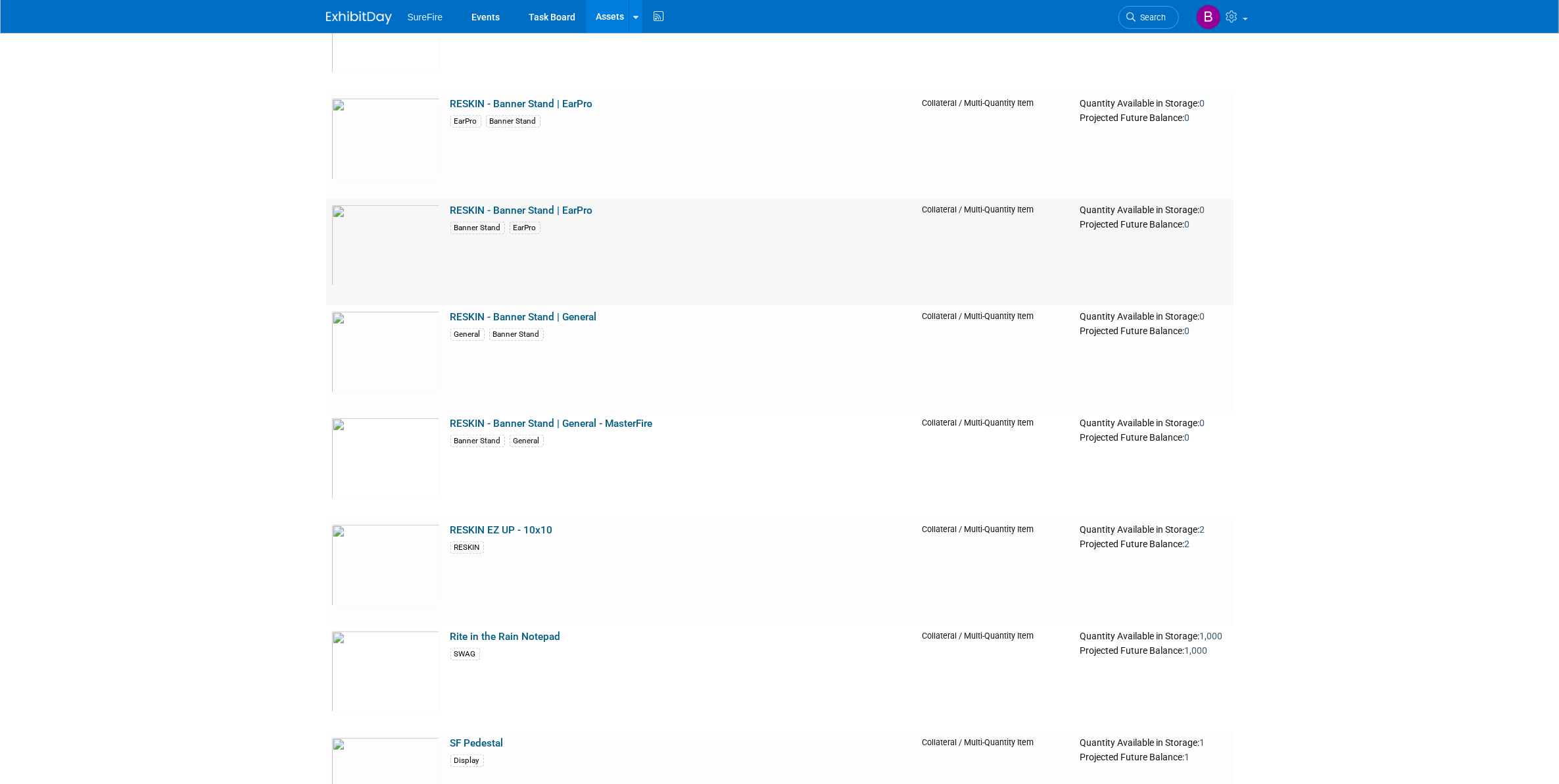
click at [478, 210] on link "RESKIN - Banner Stand | EarPro" at bounding box center [521, 210] width 143 height 12
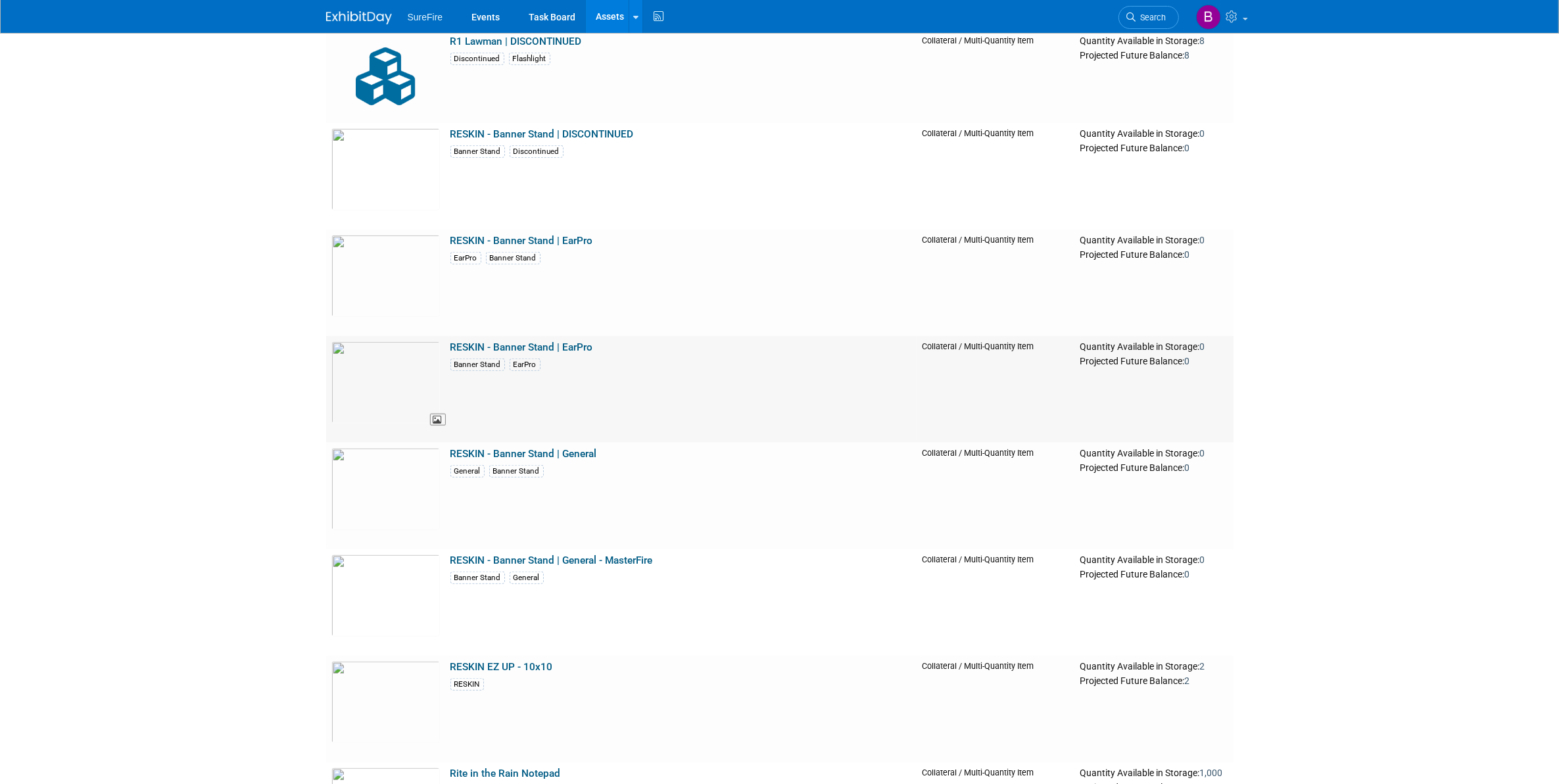
scroll to position [13643, 0]
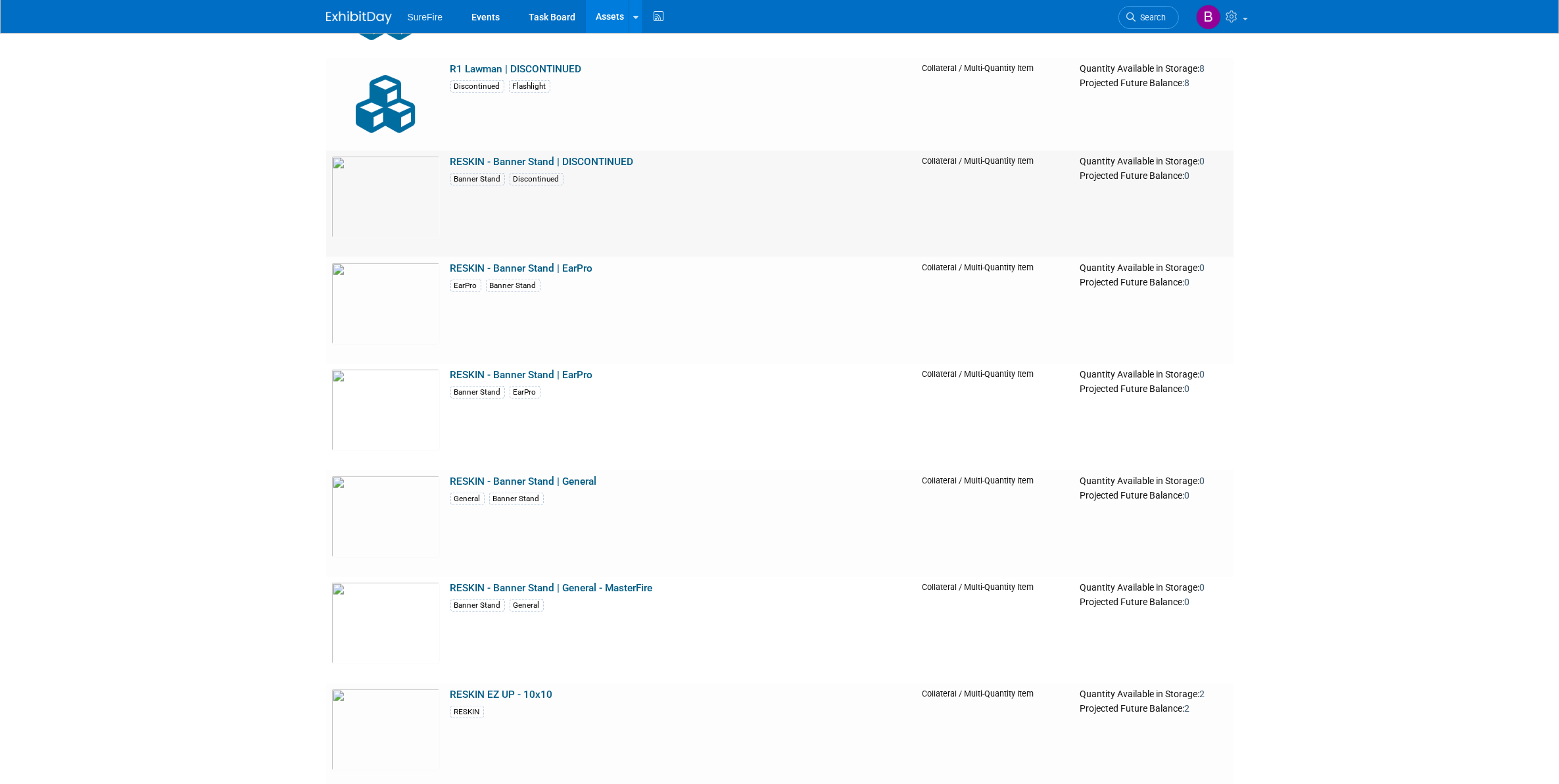
click at [464, 248] on td "RESKIN - Banner Stand | DISCONTINUED Banner Stand Discontinued" at bounding box center [680, 204] width 471 height 106
click at [467, 266] on link "RESKIN - Banner Stand | EarPro" at bounding box center [521, 267] width 143 height 12
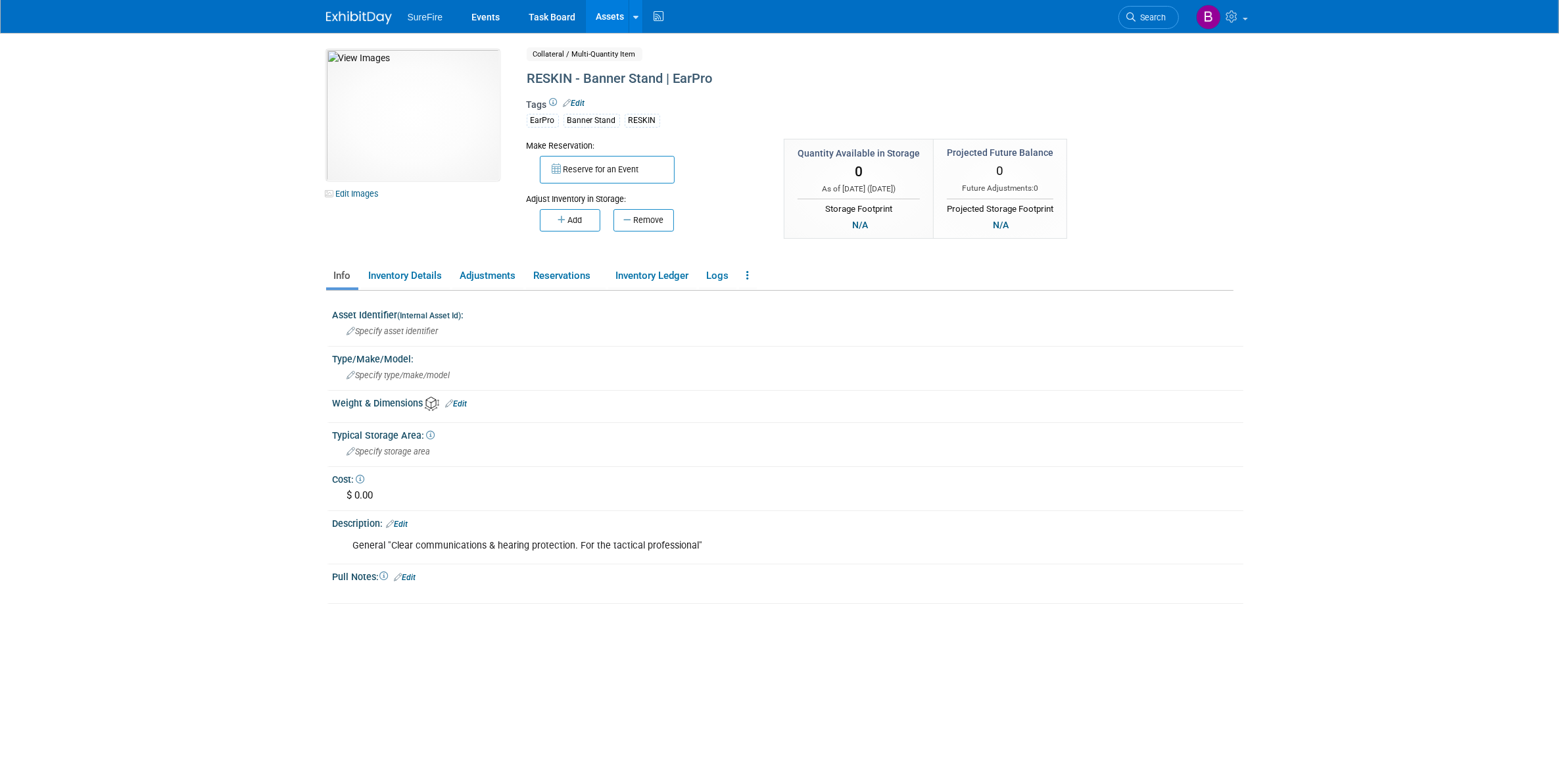
click at [578, 96] on div "Tags Edit EarPro Banner Stand RESKIN" at bounding box center [826, 117] width 598 height 43
click at [574, 103] on link "Edit" at bounding box center [575, 103] width 22 height 9
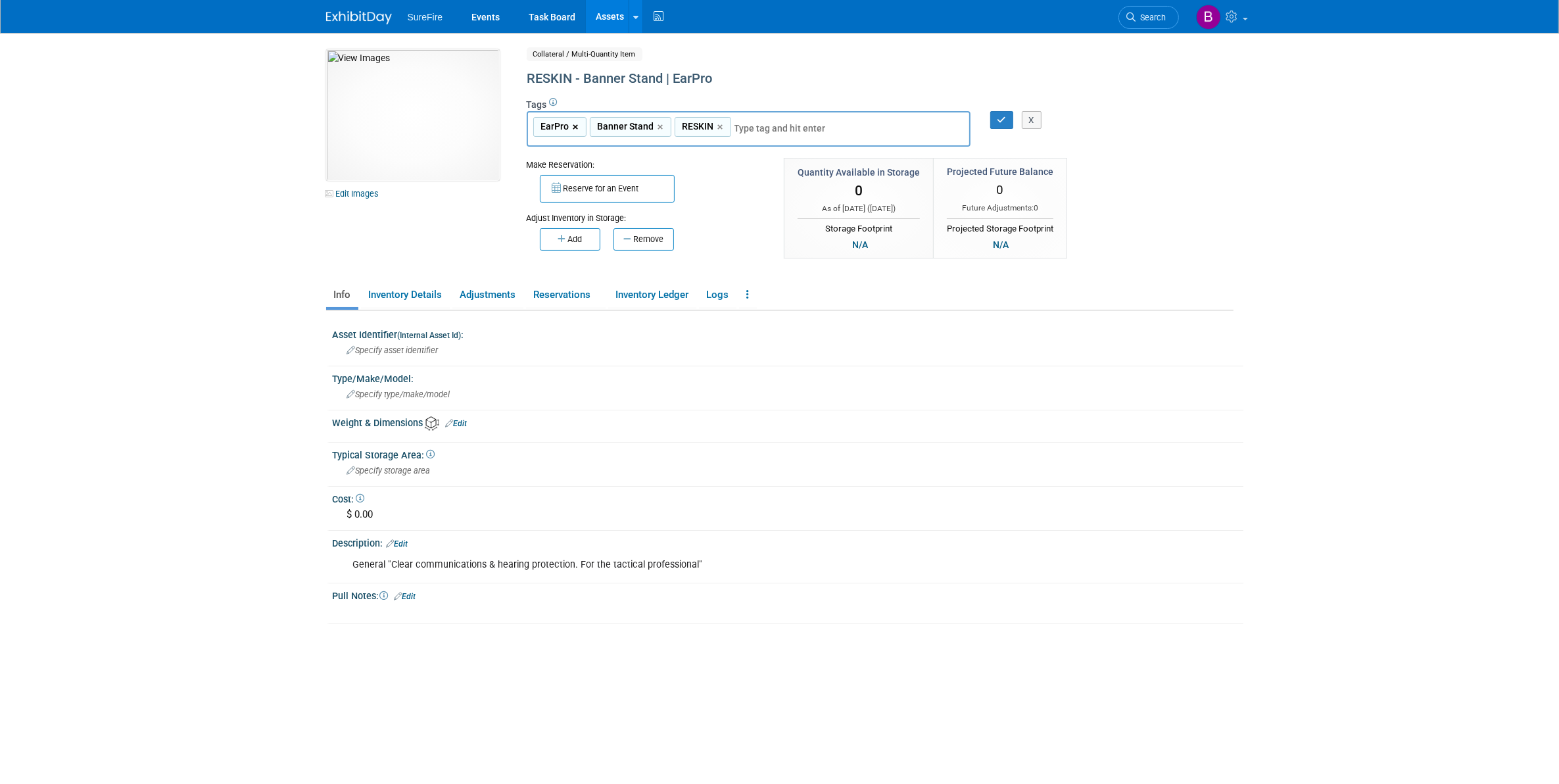
click at [579, 126] on link "×" at bounding box center [577, 127] width 8 height 15
type input "Banner Stand, RESKIN"
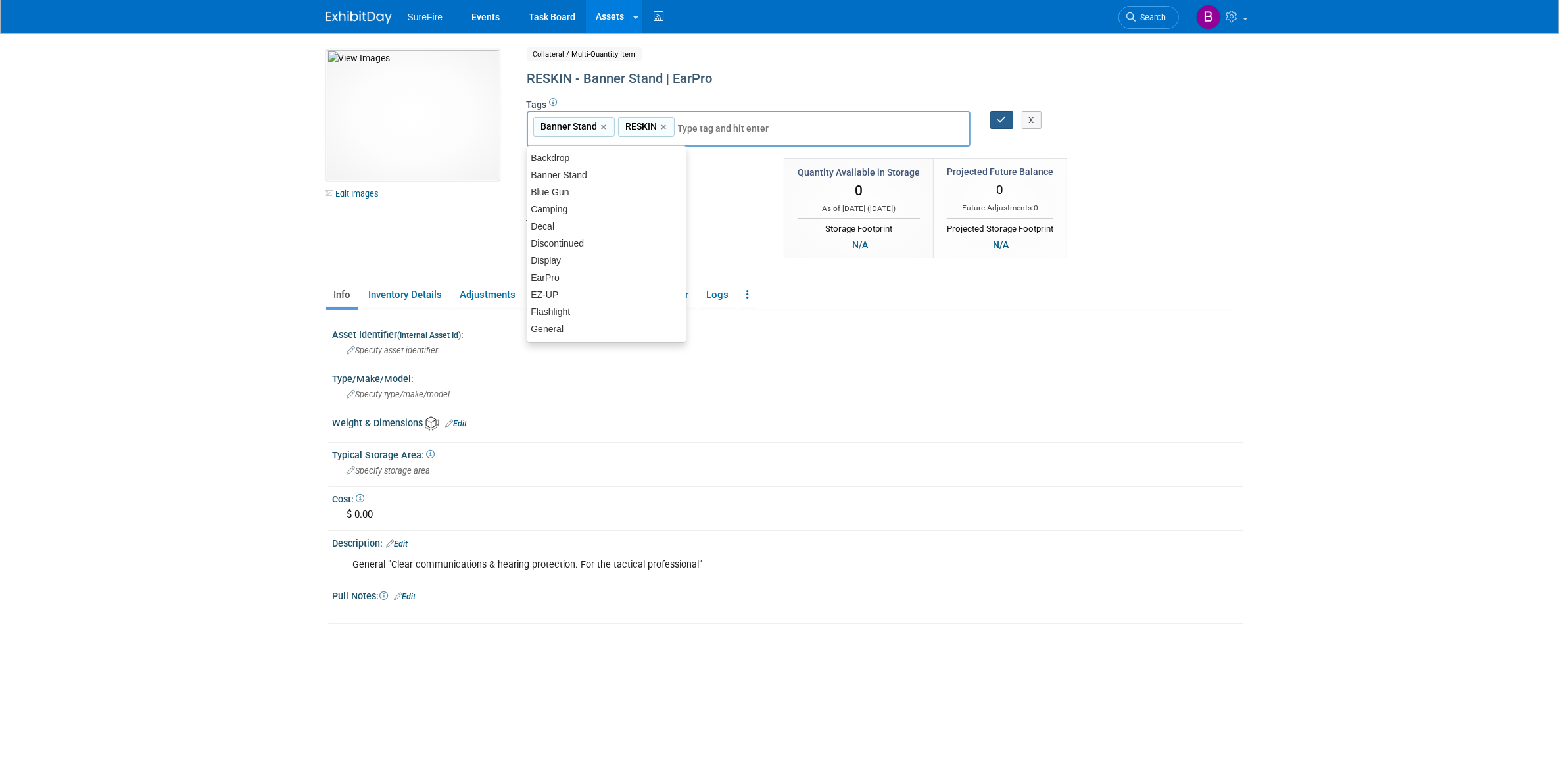
click at [993, 116] on button "button" at bounding box center [1002, 120] width 24 height 18
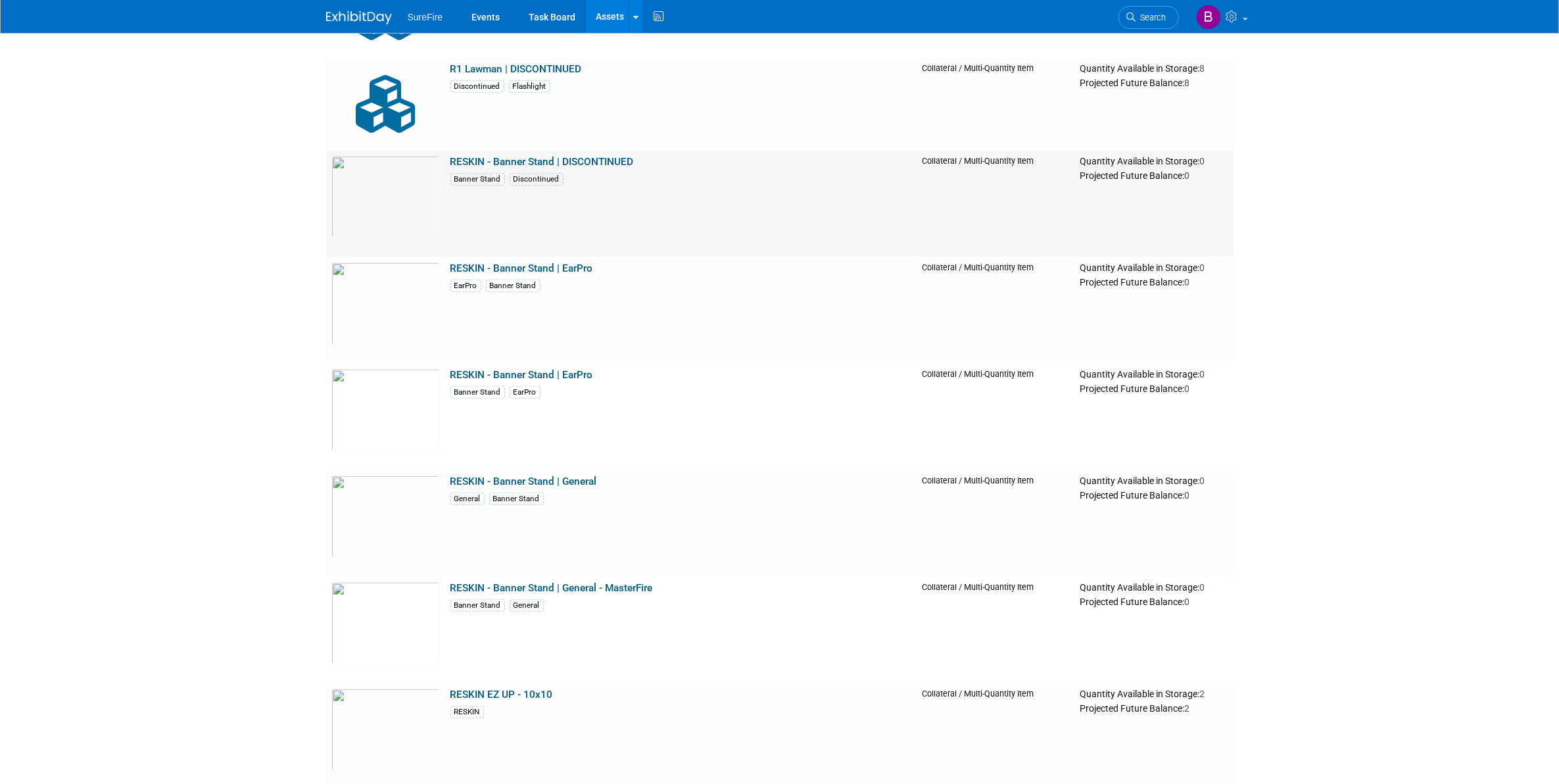
click at [494, 158] on link "RESKIN - Banner Stand | DISCONTINUED" at bounding box center [542, 161] width 184 height 12
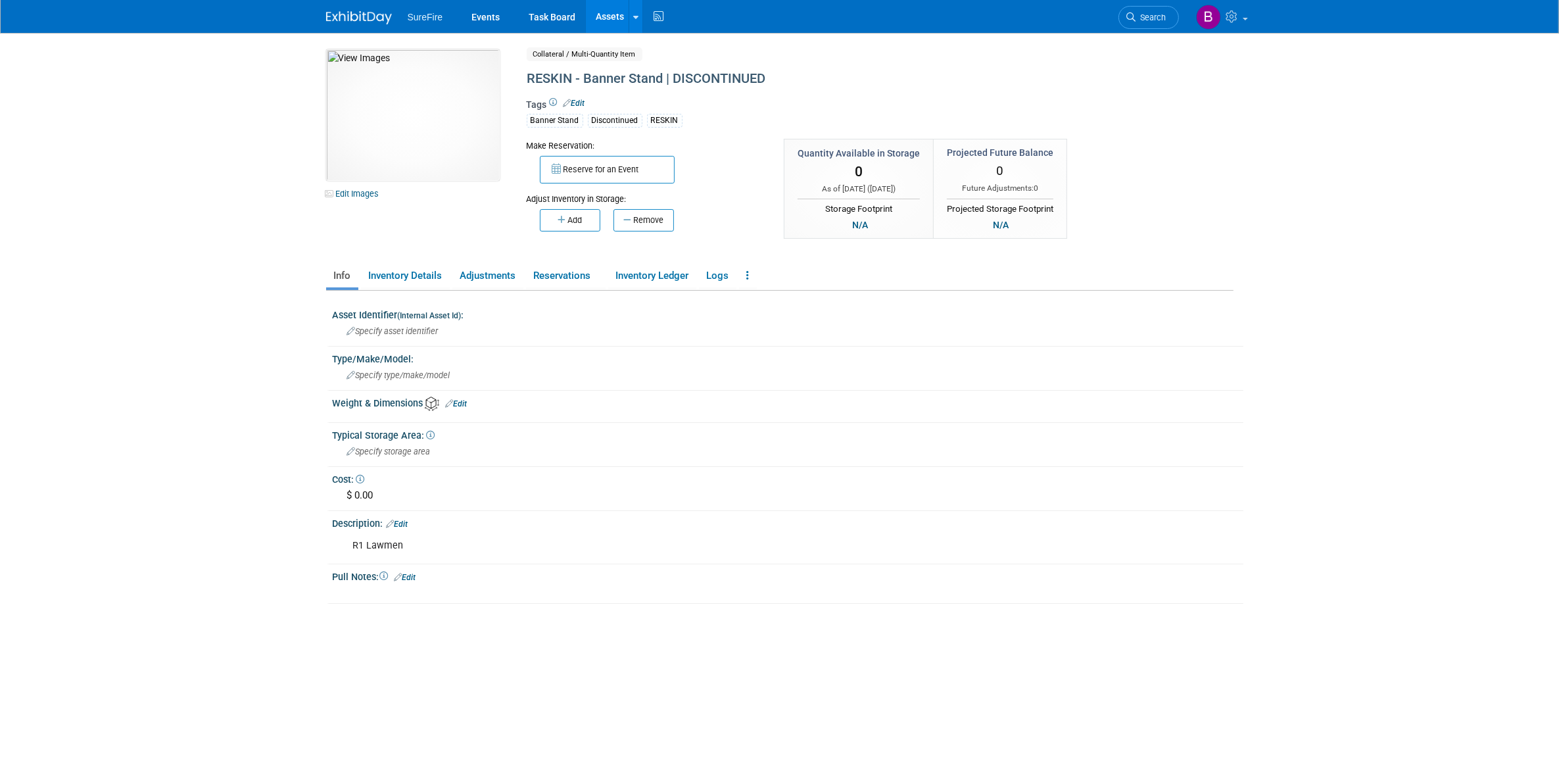
click at [585, 103] on link "Edit" at bounding box center [575, 103] width 22 height 9
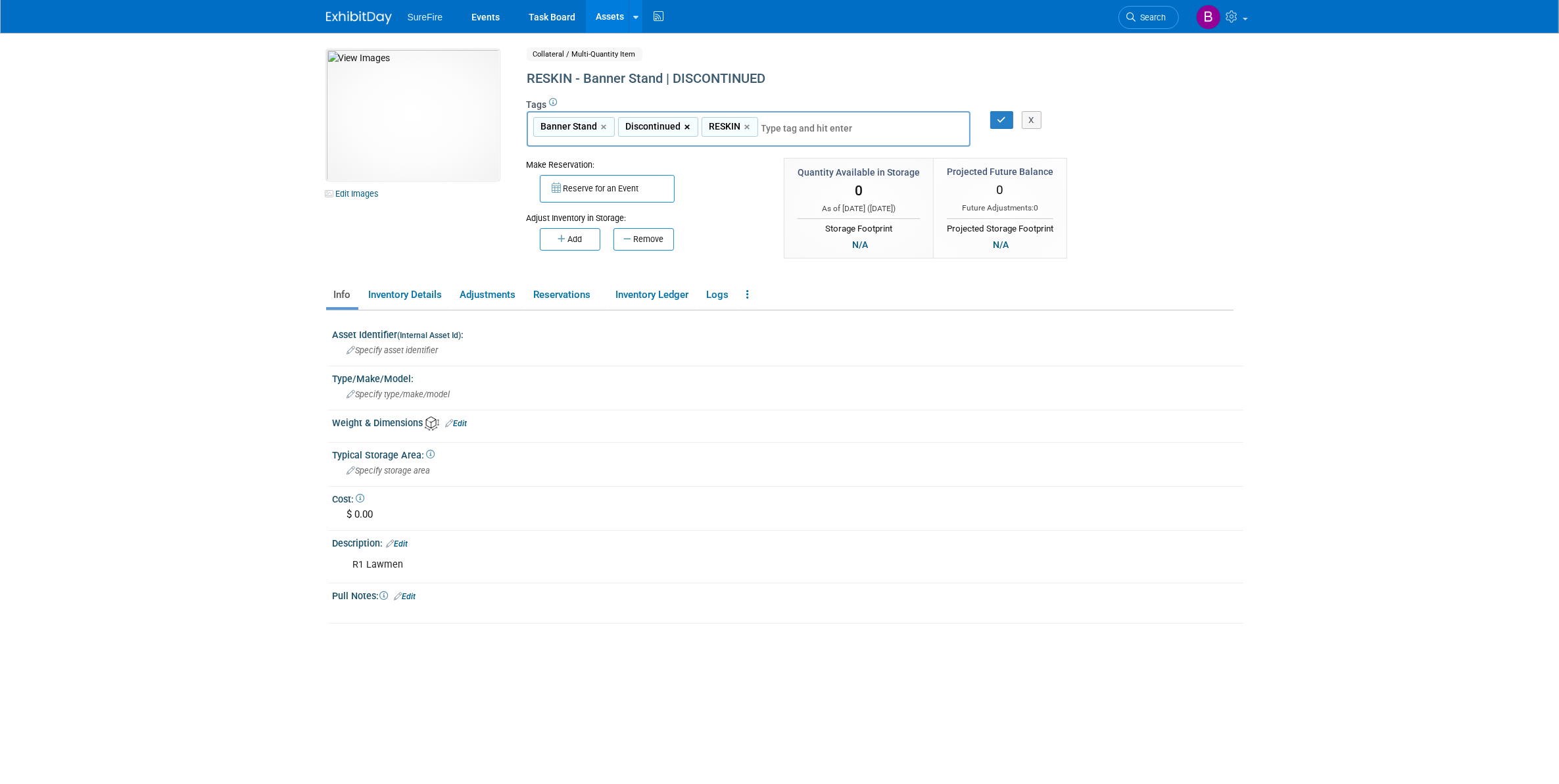
click at [685, 125] on link "×" at bounding box center [689, 127] width 8 height 15
type input "Banner Stand, RESKIN"
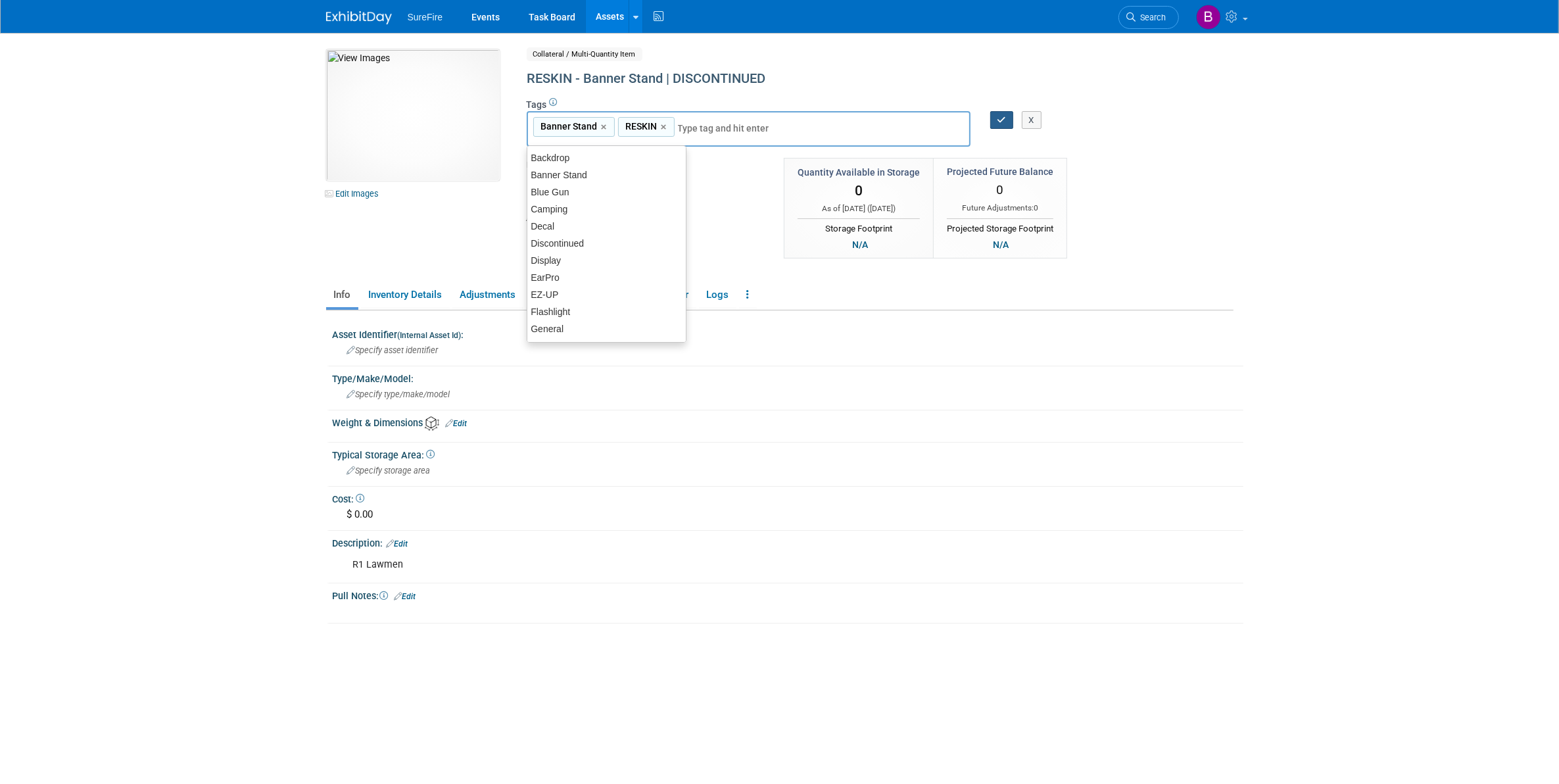
click at [1007, 116] on button "button" at bounding box center [1002, 120] width 24 height 18
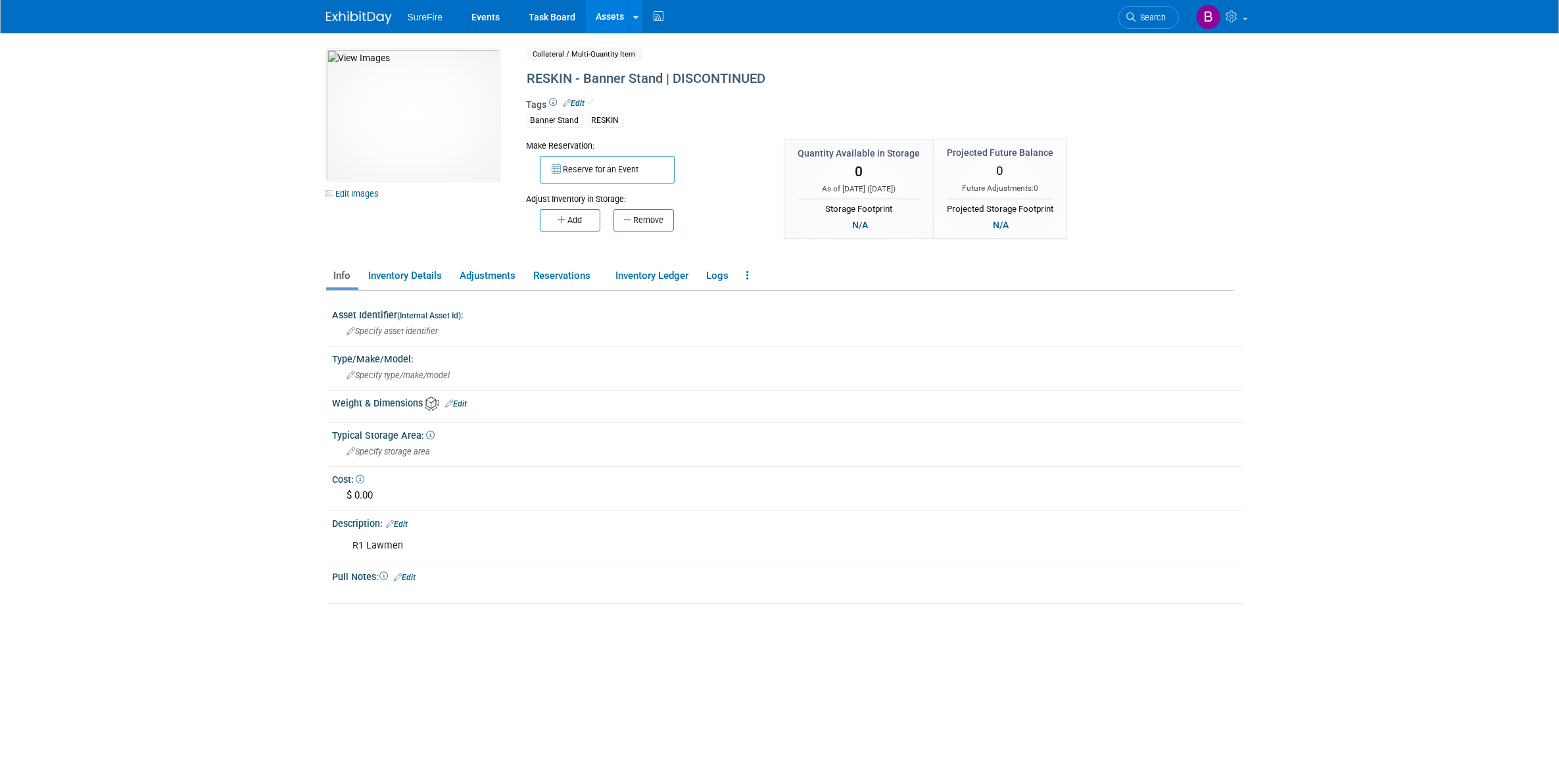
click at [600, 17] on link "Assets" at bounding box center [609, 16] width 48 height 33
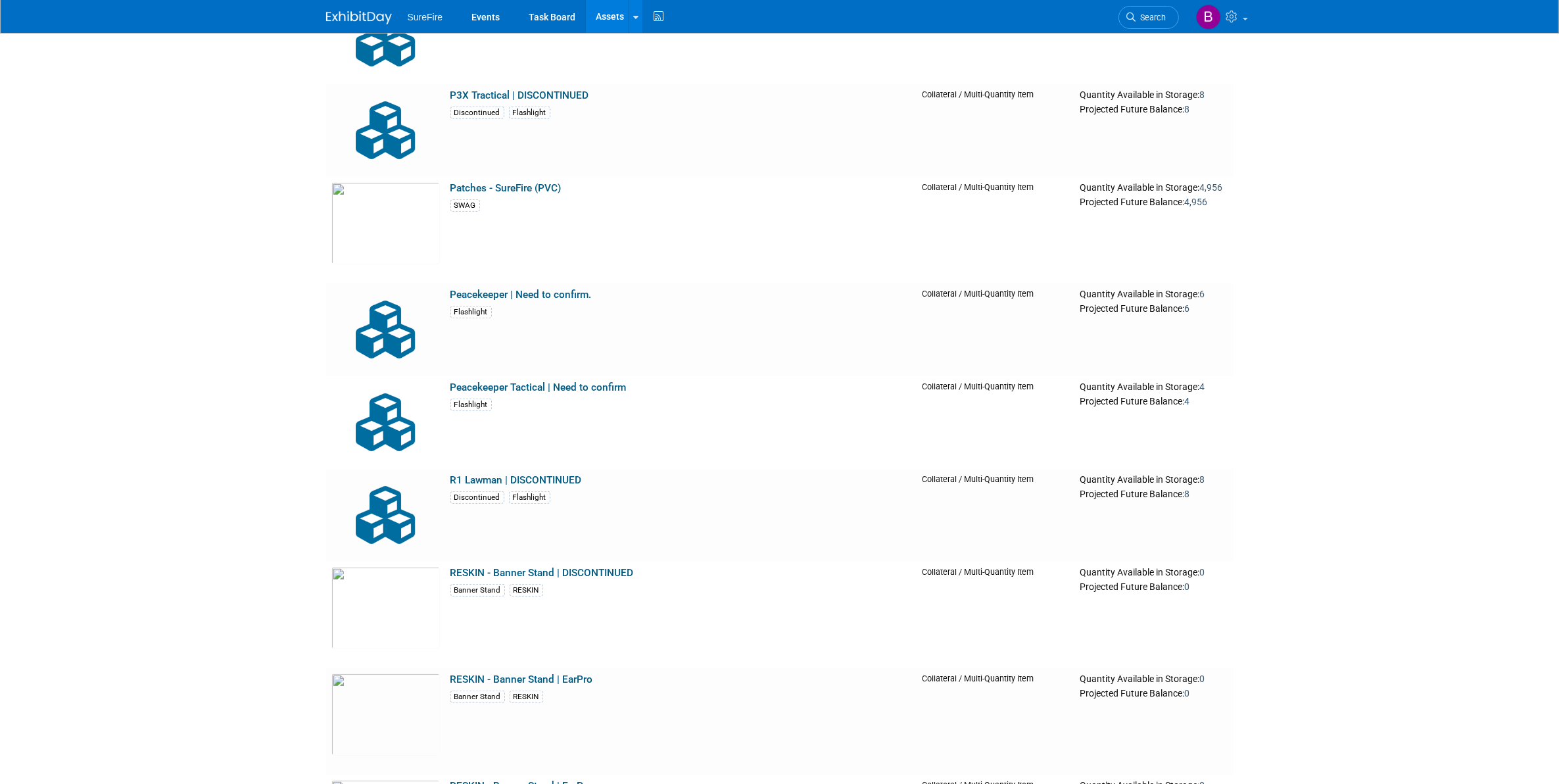
scroll to position [13806, 0]
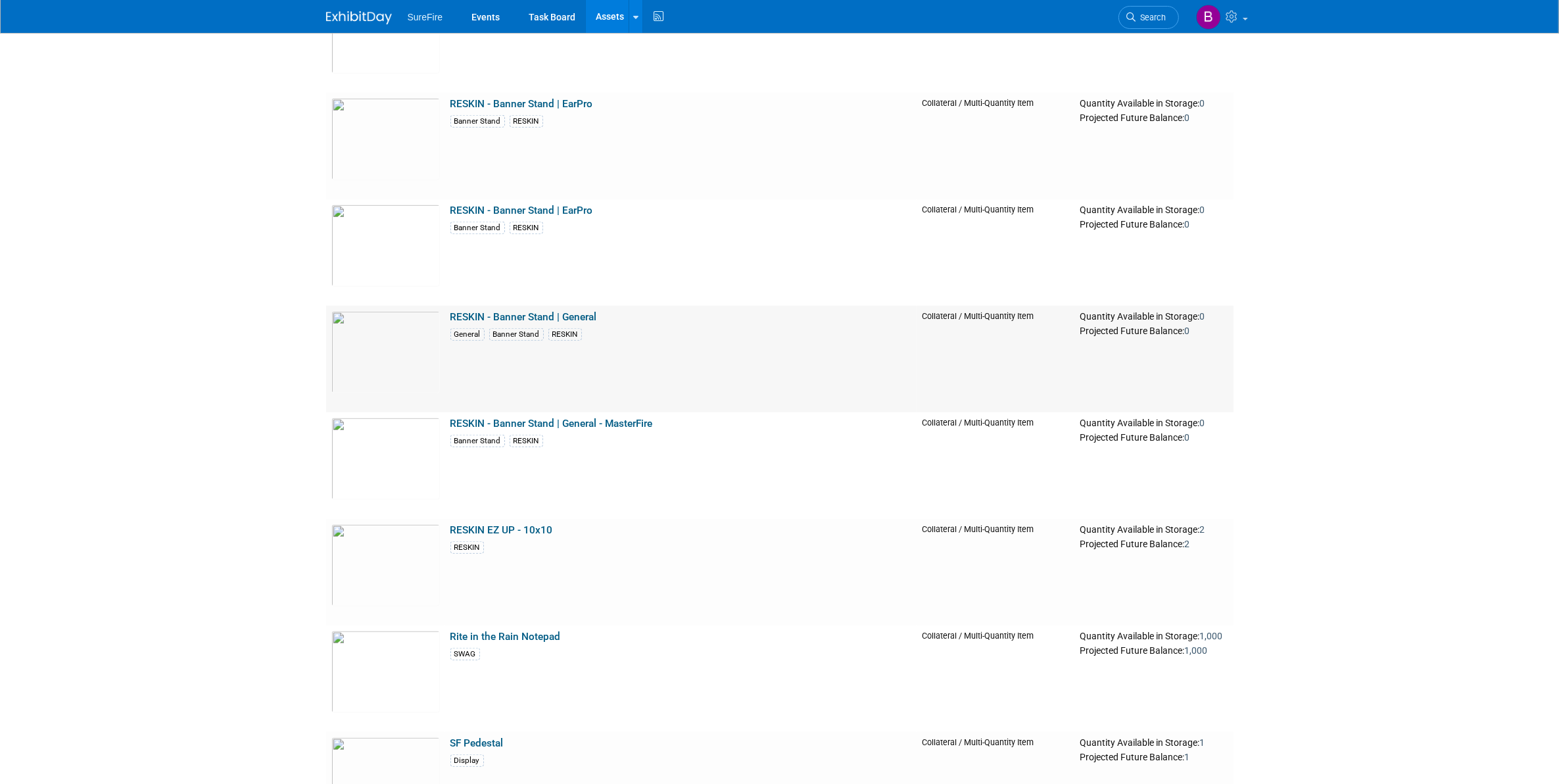
click at [478, 311] on link "RESKIN - Banner Stand | General" at bounding box center [523, 317] width 146 height 12
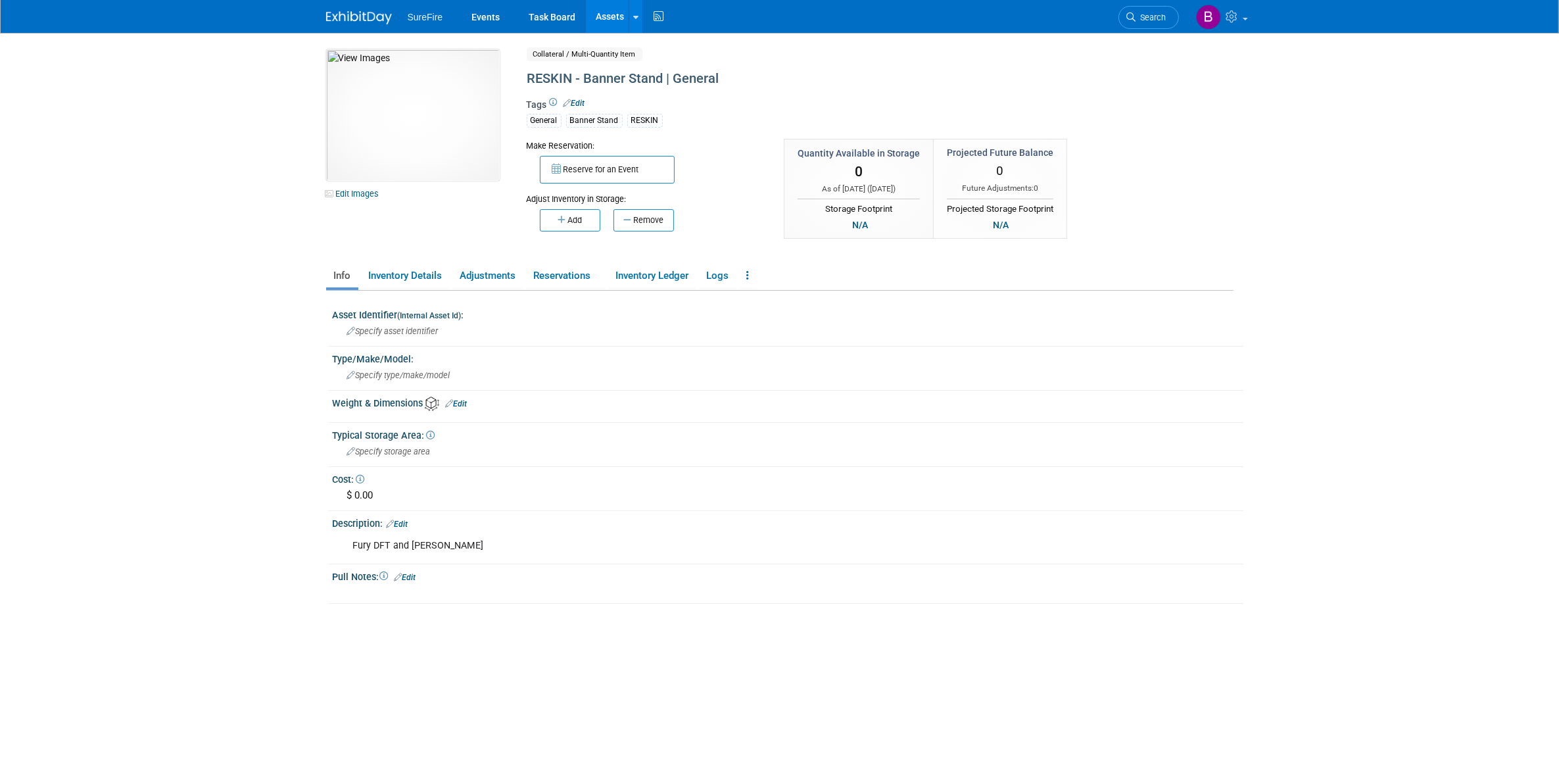
click at [584, 102] on link "Edit" at bounding box center [575, 103] width 22 height 9
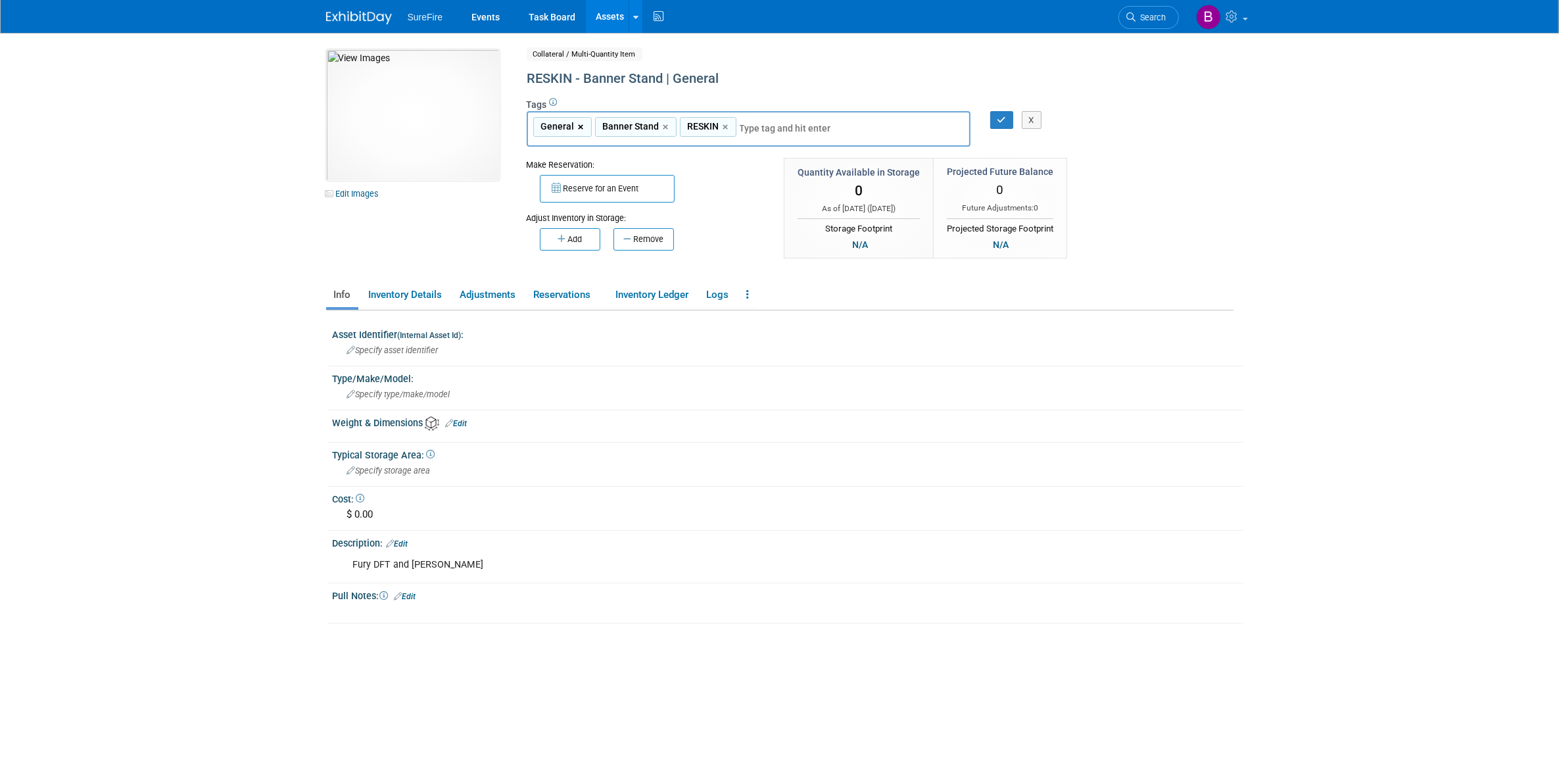
click at [580, 120] on link "×" at bounding box center [581, 127] width 8 height 15
type input "Banner Stand, RESKIN"
click at [1010, 119] on div "X" at bounding box center [1033, 120] width 51 height 18
click at [1001, 120] on icon "button" at bounding box center [1002, 119] width 9 height 8
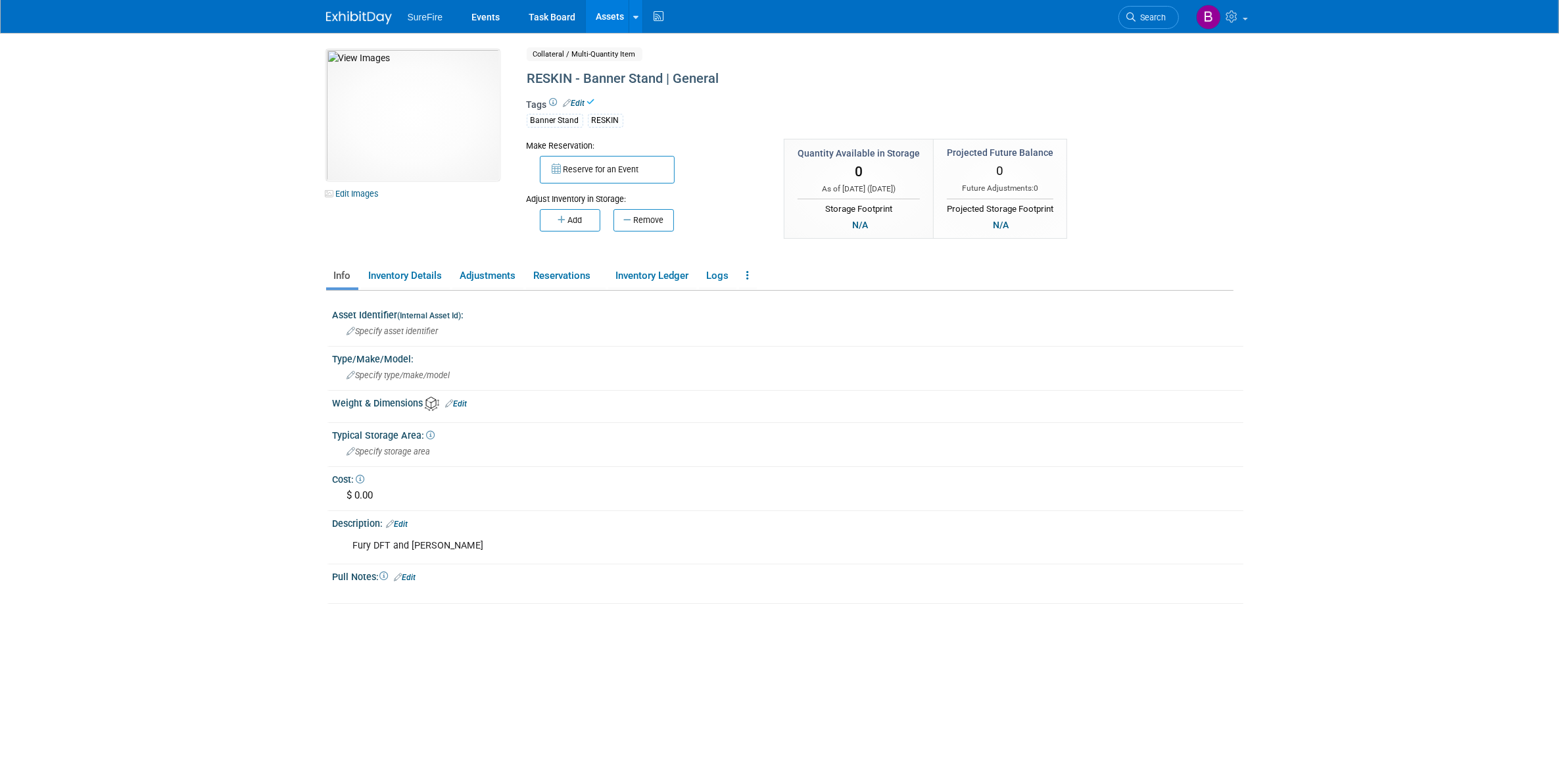
click at [611, 25] on link "Assets" at bounding box center [609, 16] width 48 height 33
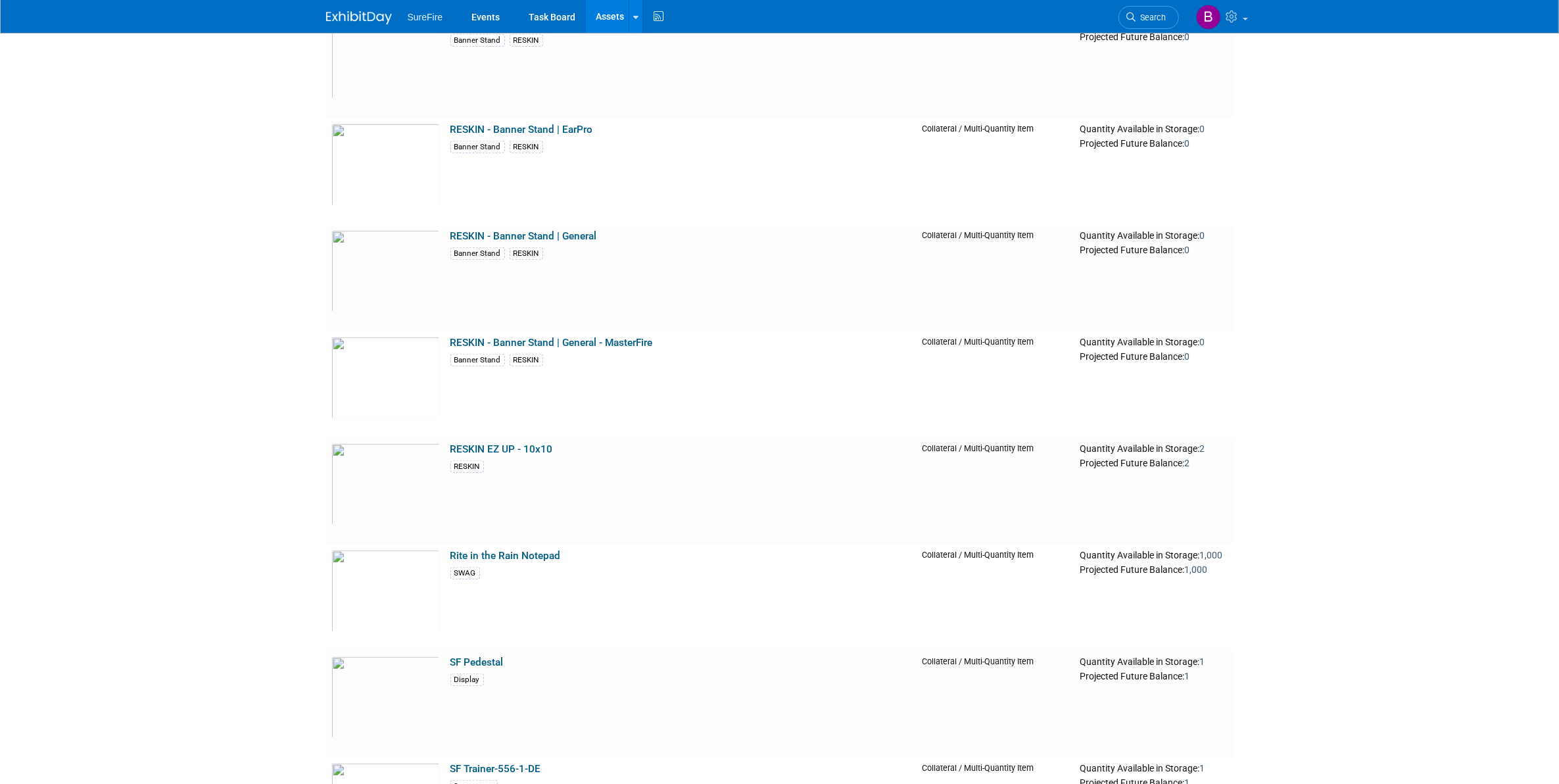
scroll to position [13889, 0]
click at [517, 451] on link "RESKIN EZ UP - 10x10" at bounding box center [501, 447] width 103 height 12
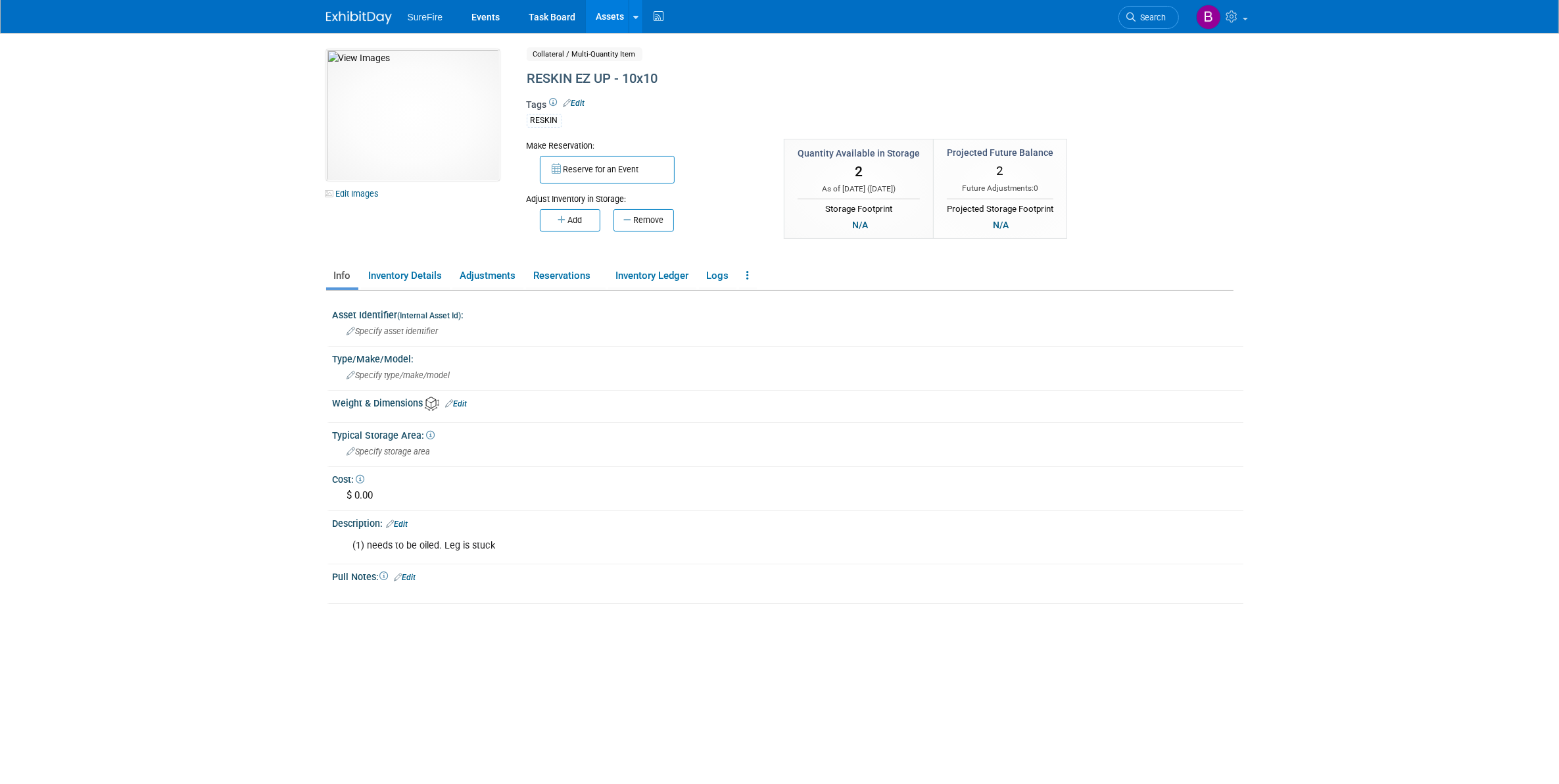
click at [576, 101] on link "Edit" at bounding box center [575, 103] width 22 height 9
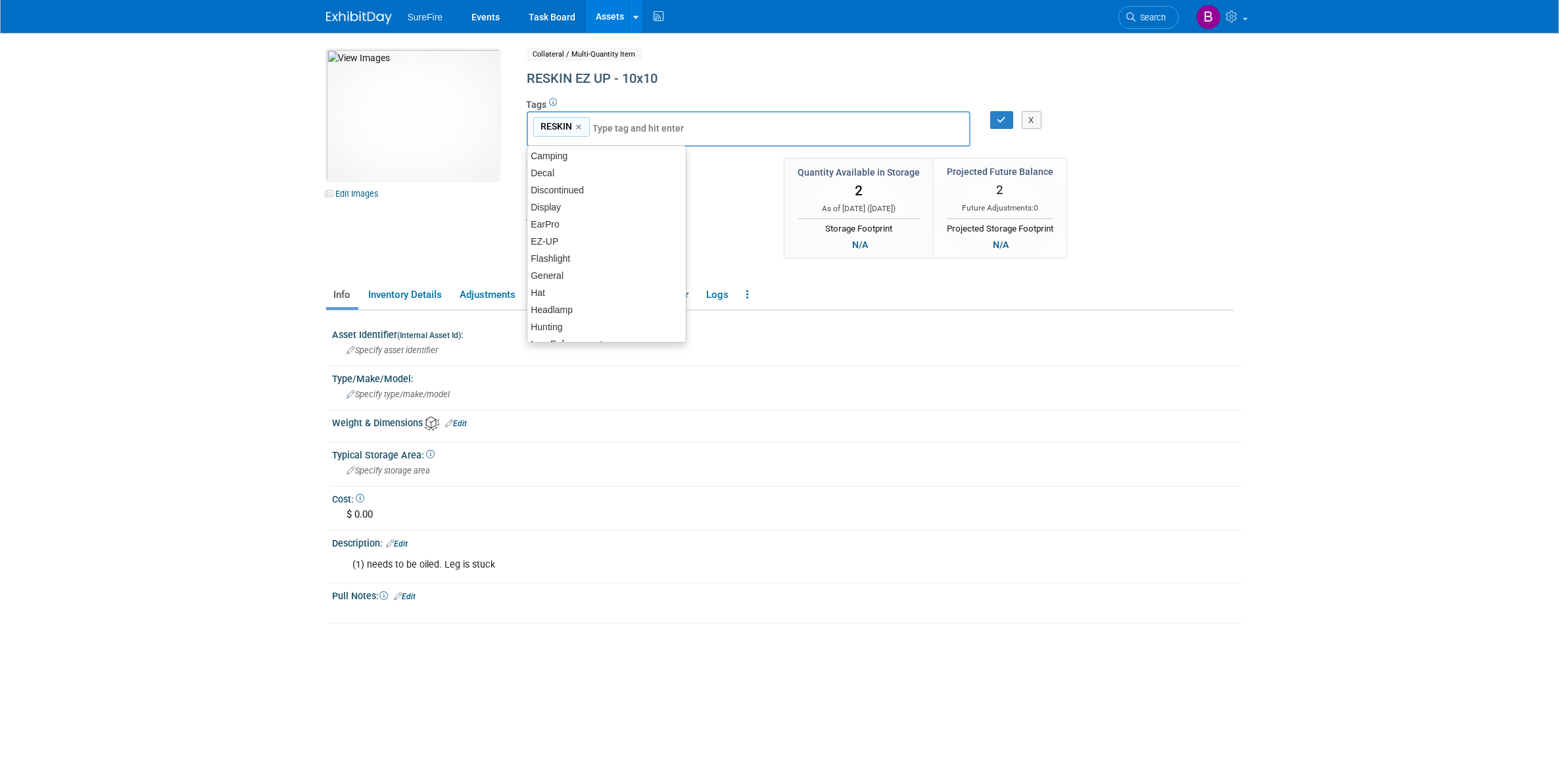
scroll to position [82, 0]
click at [588, 212] on div "EZ-UP" at bounding box center [607, 212] width 160 height 18
type input "RESKIN, EZ-UP"
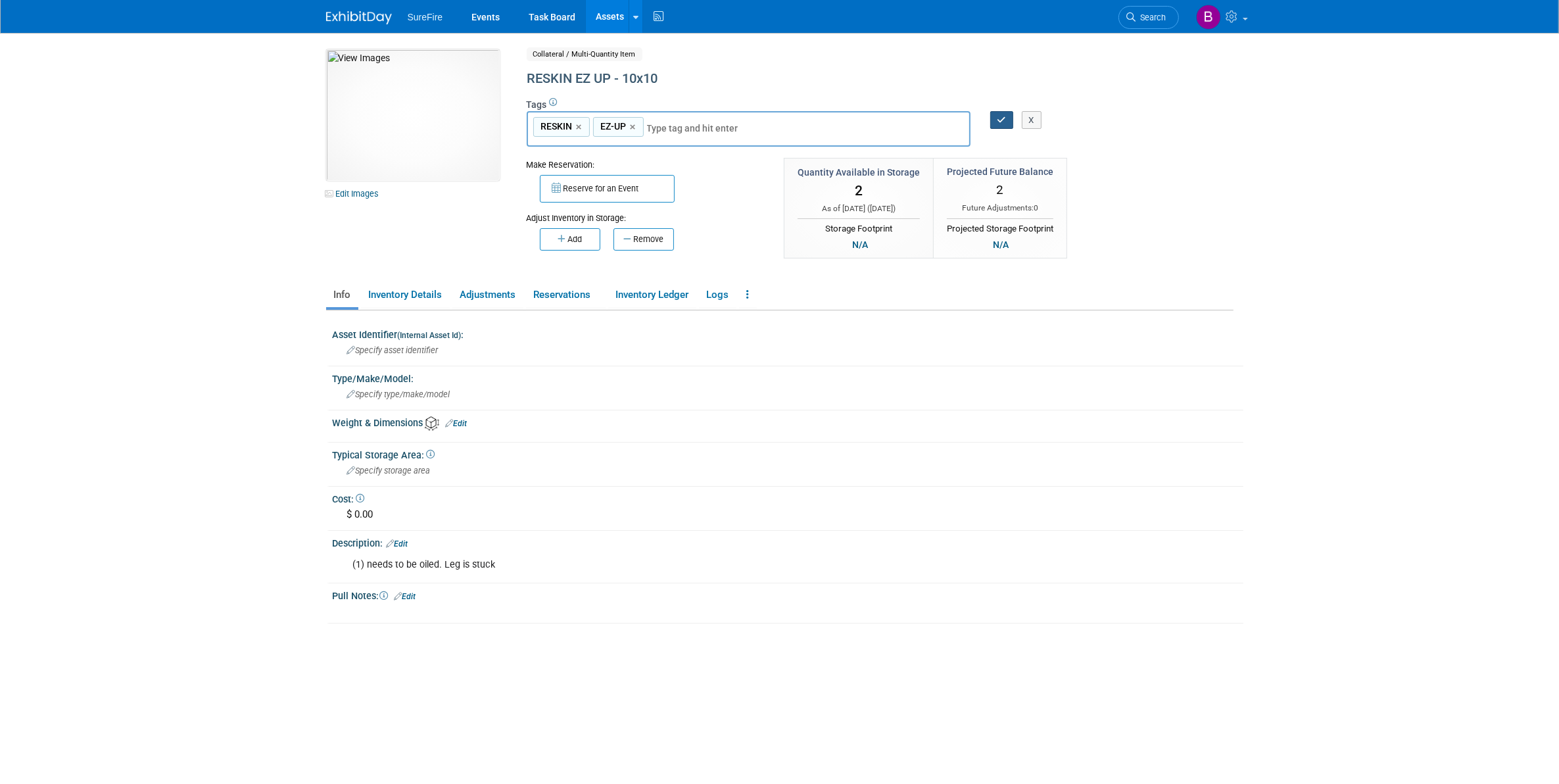
click at [998, 113] on button "button" at bounding box center [1002, 120] width 24 height 18
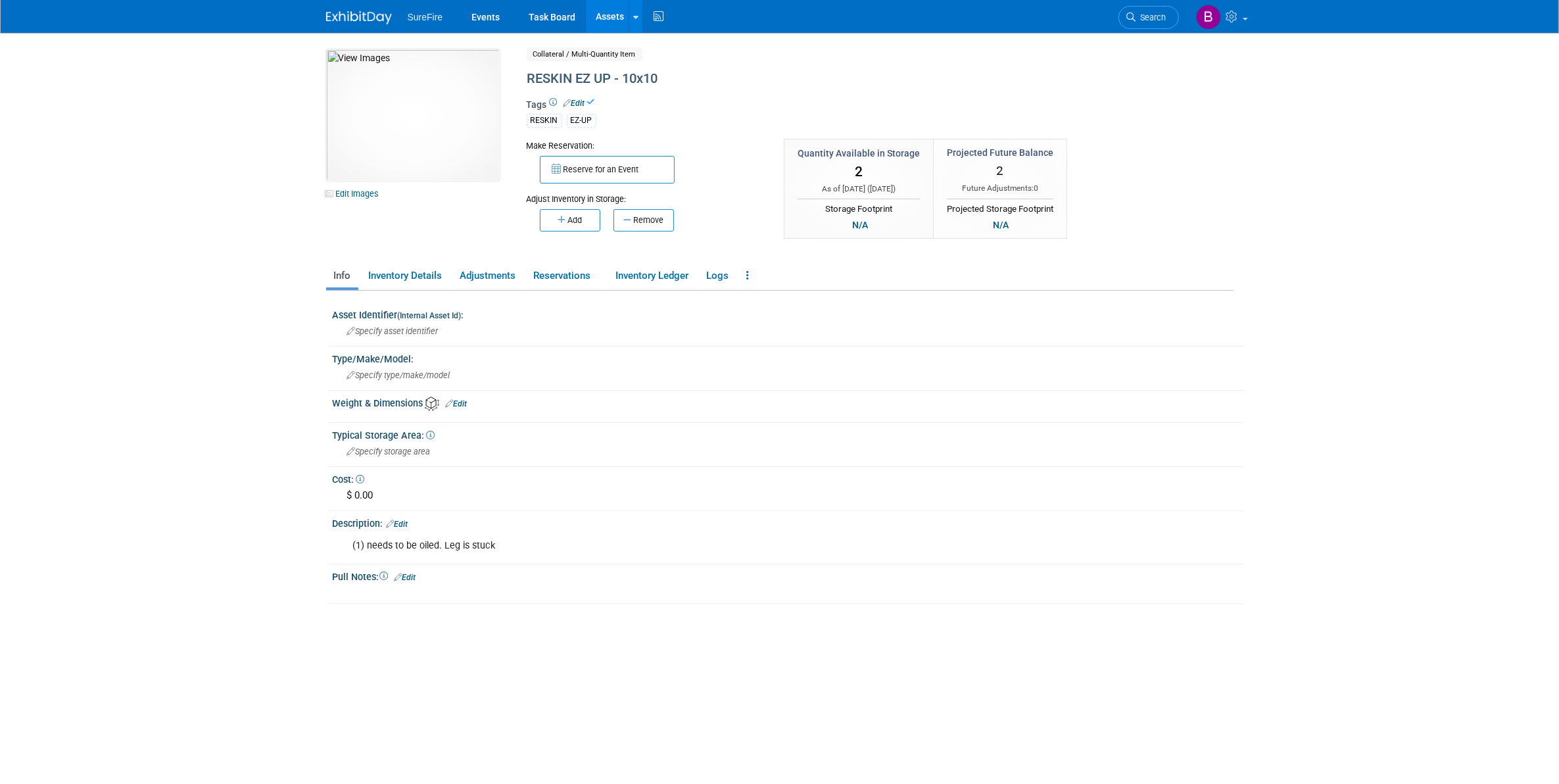
click at [617, 17] on link "Assets" at bounding box center [609, 16] width 48 height 33
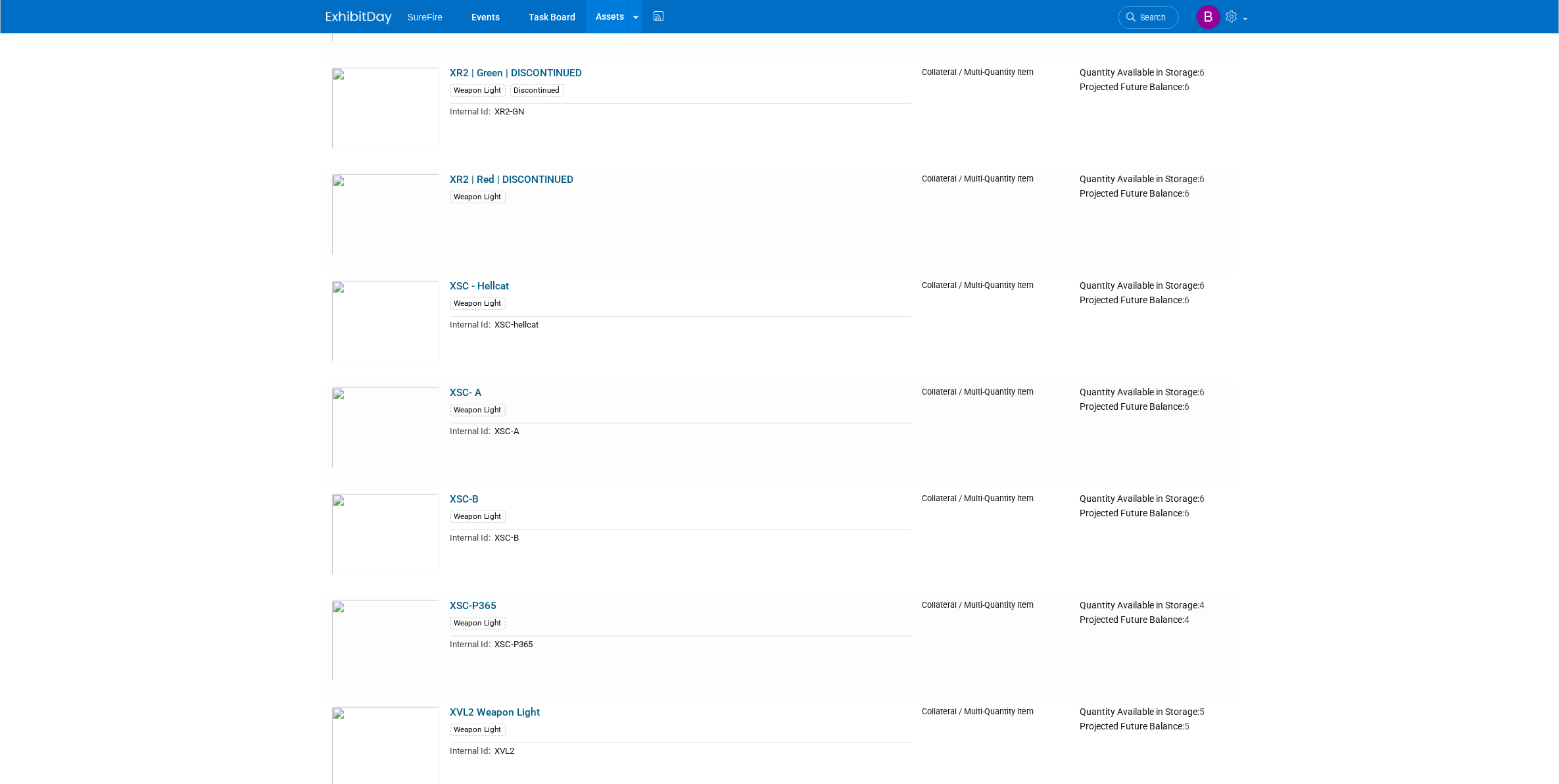
scroll to position [20033, 0]
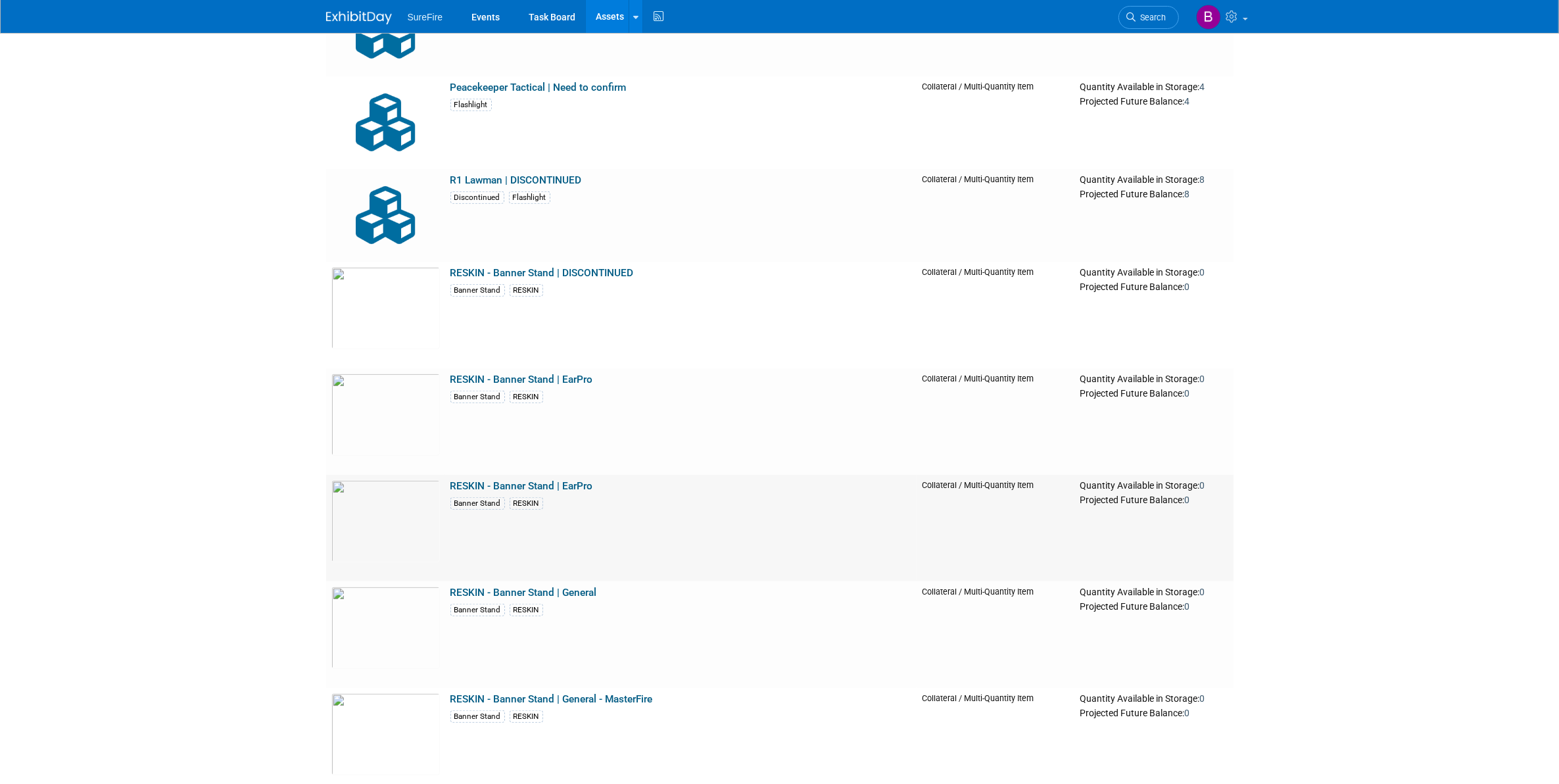
scroll to position [13560, 0]
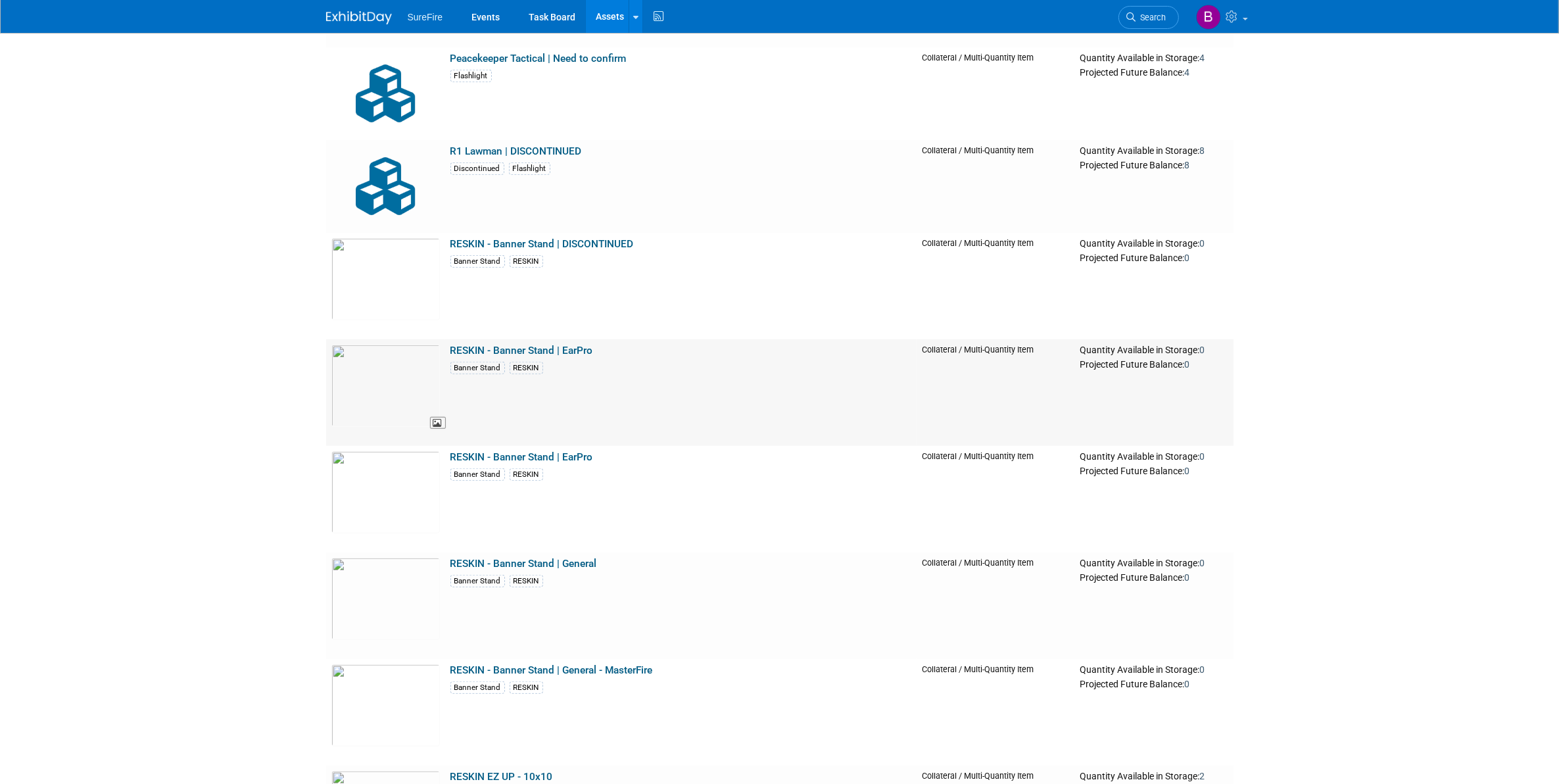
click at [380, 419] on img at bounding box center [385, 386] width 108 height 82
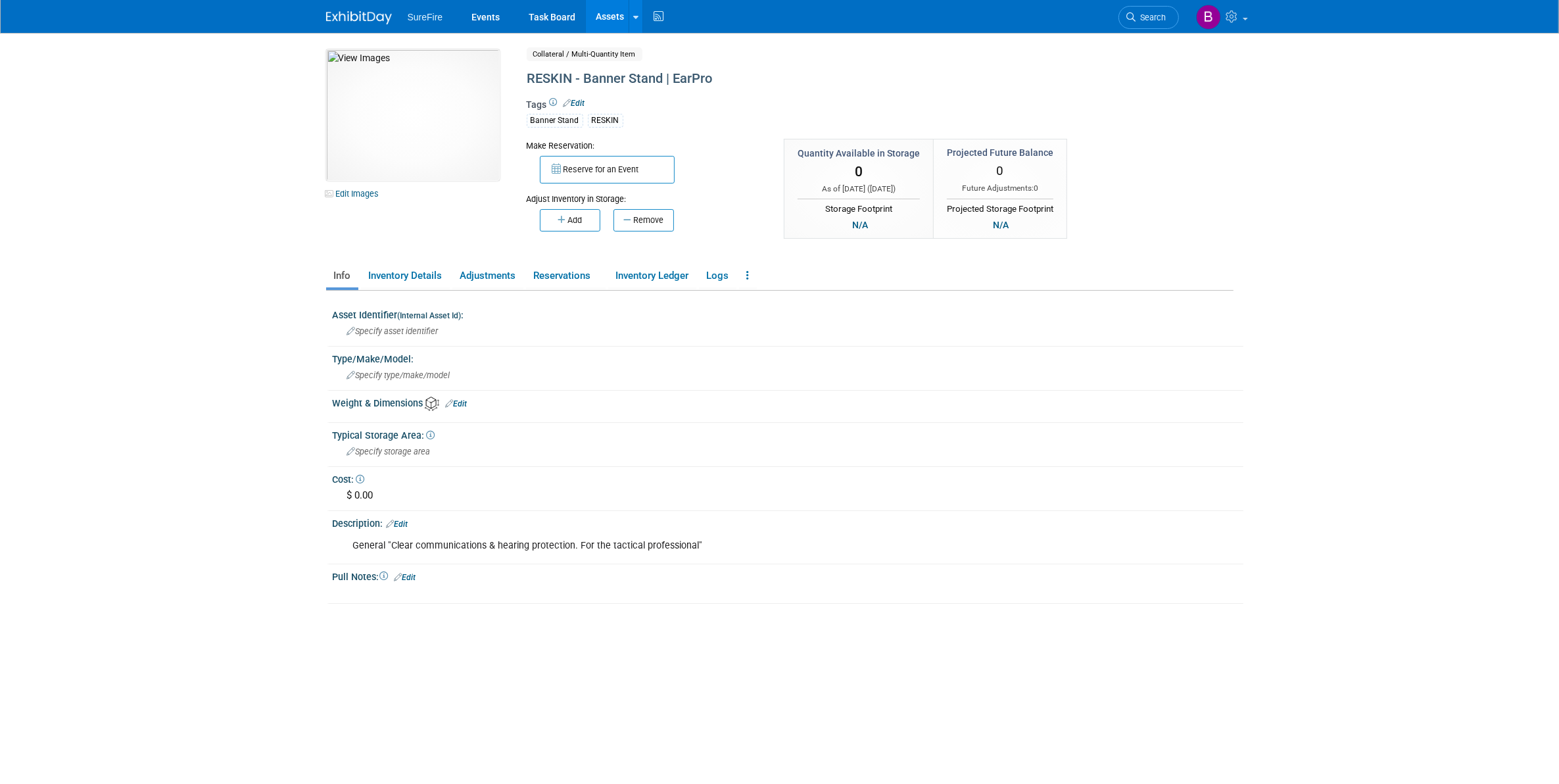
click at [75, 198] on body "SureFire Events Task Board Assets New Asset Search Assets" at bounding box center [780, 392] width 1559 height 784
